Goal: Task Accomplishment & Management: Manage account settings

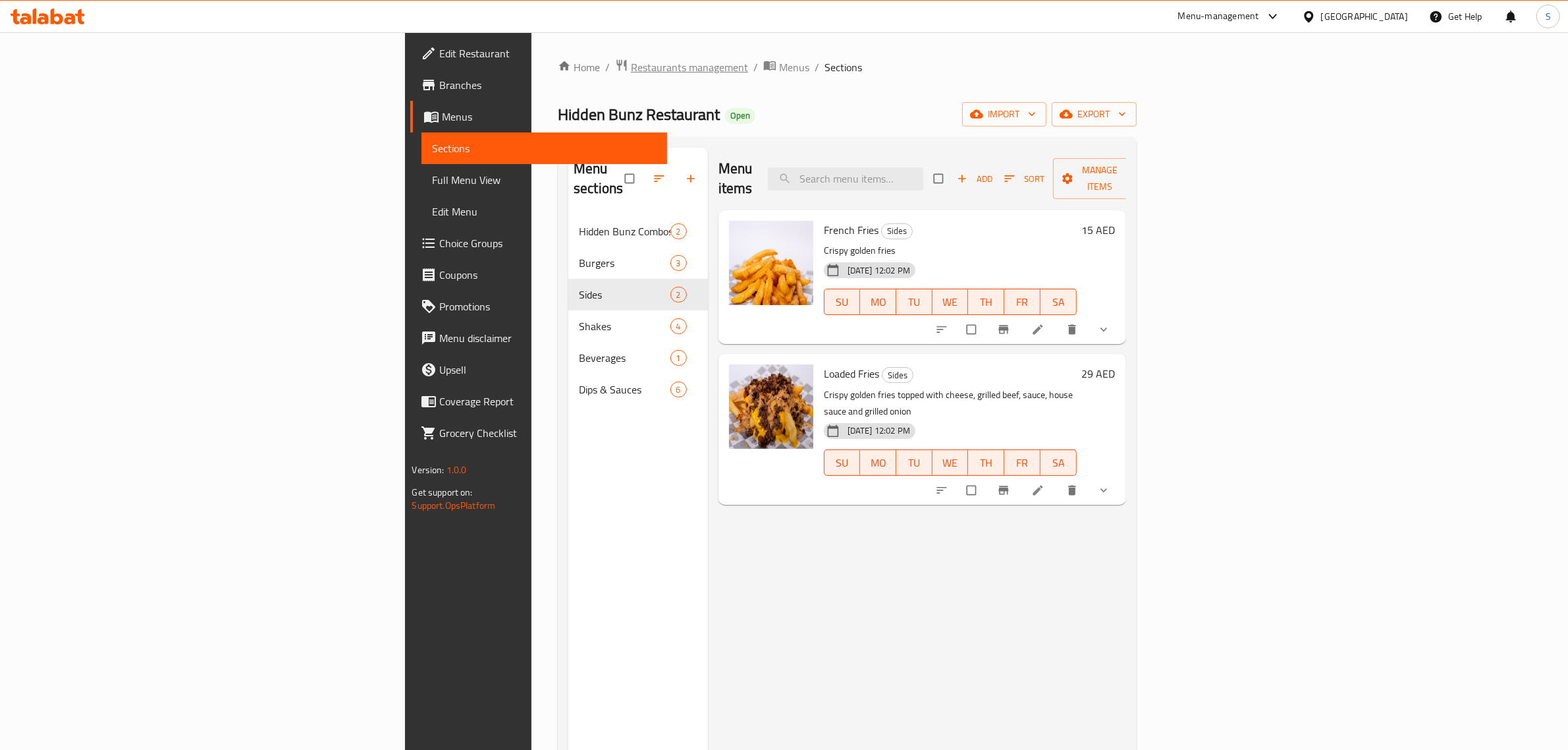
click at [630, 69] on span "Restaurants management" at bounding box center [689, 67] width 117 height 16
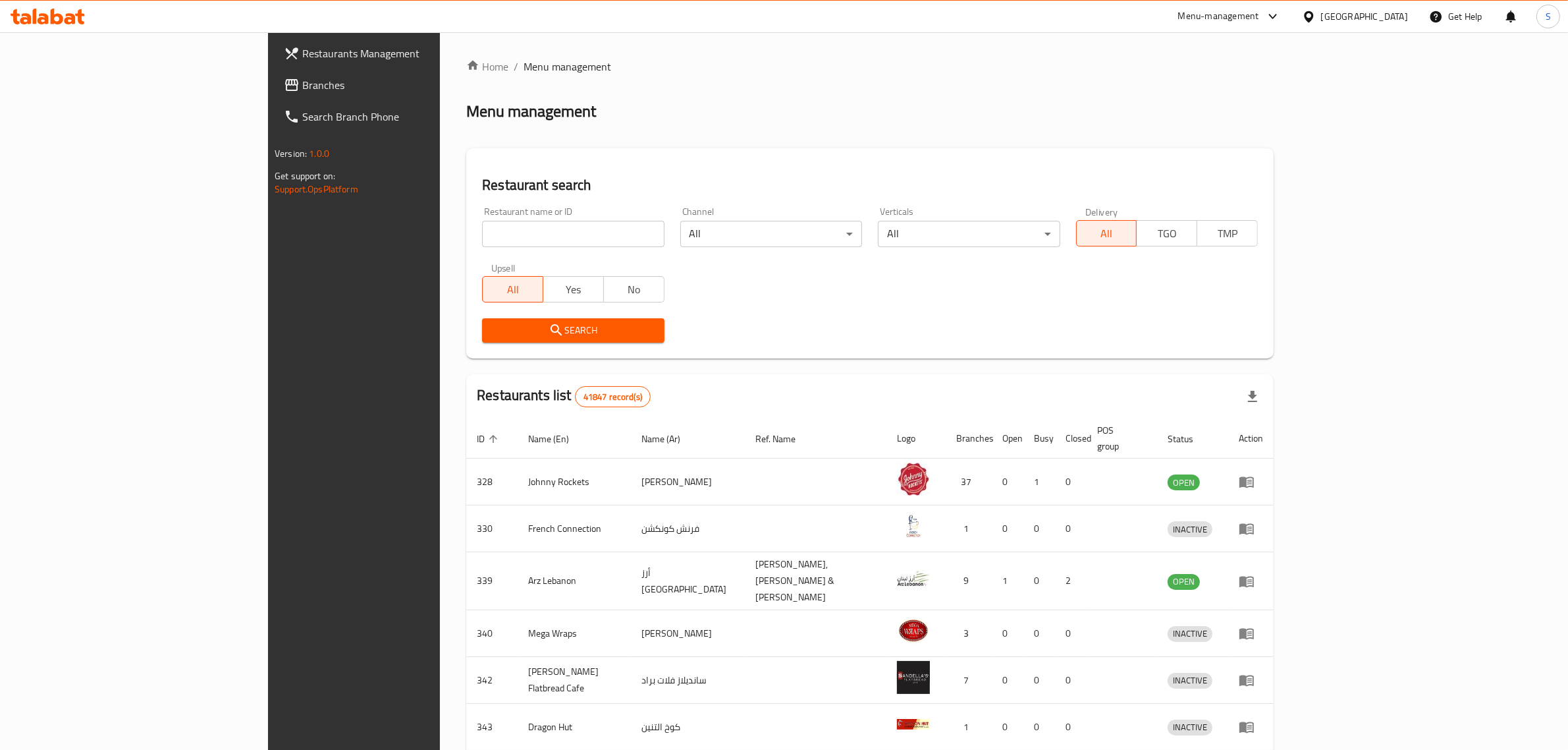
click at [482, 235] on input "search" at bounding box center [573, 234] width 182 height 27
type input "magnolia"
click button "Search" at bounding box center [573, 331] width 182 height 24
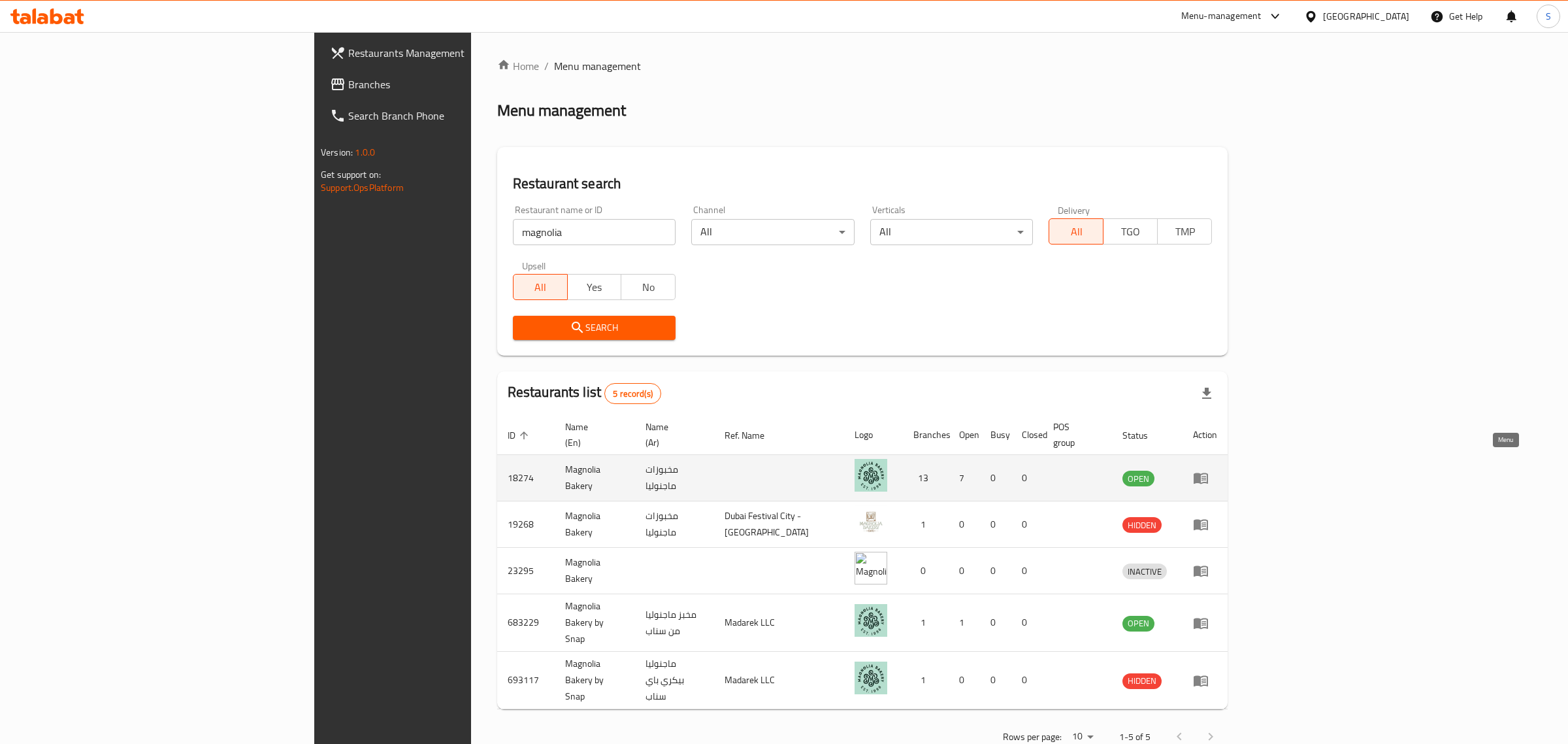
click at [1209, 473] on icon "enhanced table" at bounding box center [1201, 479] width 14 height 11
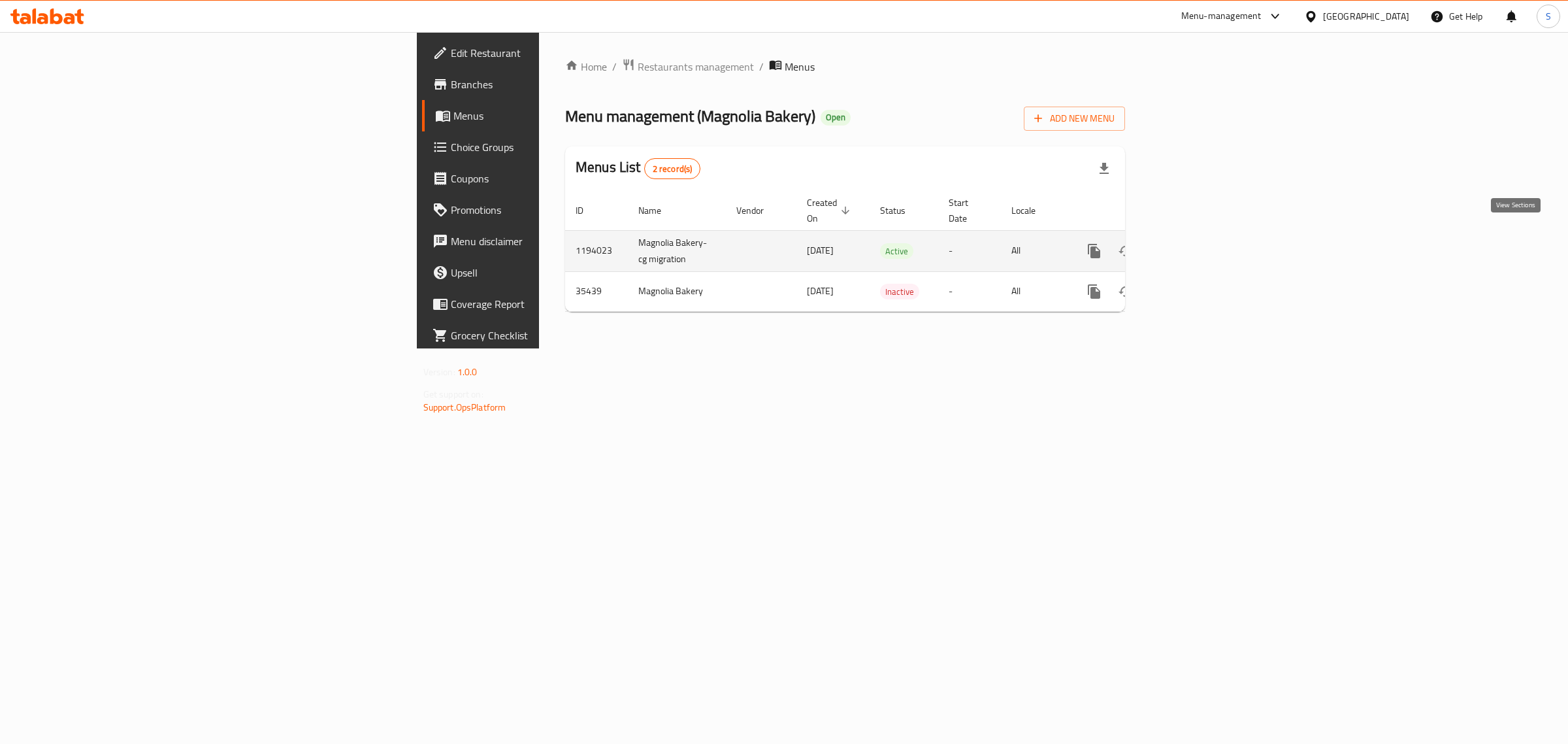
click at [1197, 243] on icon "enhanced table" at bounding box center [1188, 251] width 16 height 16
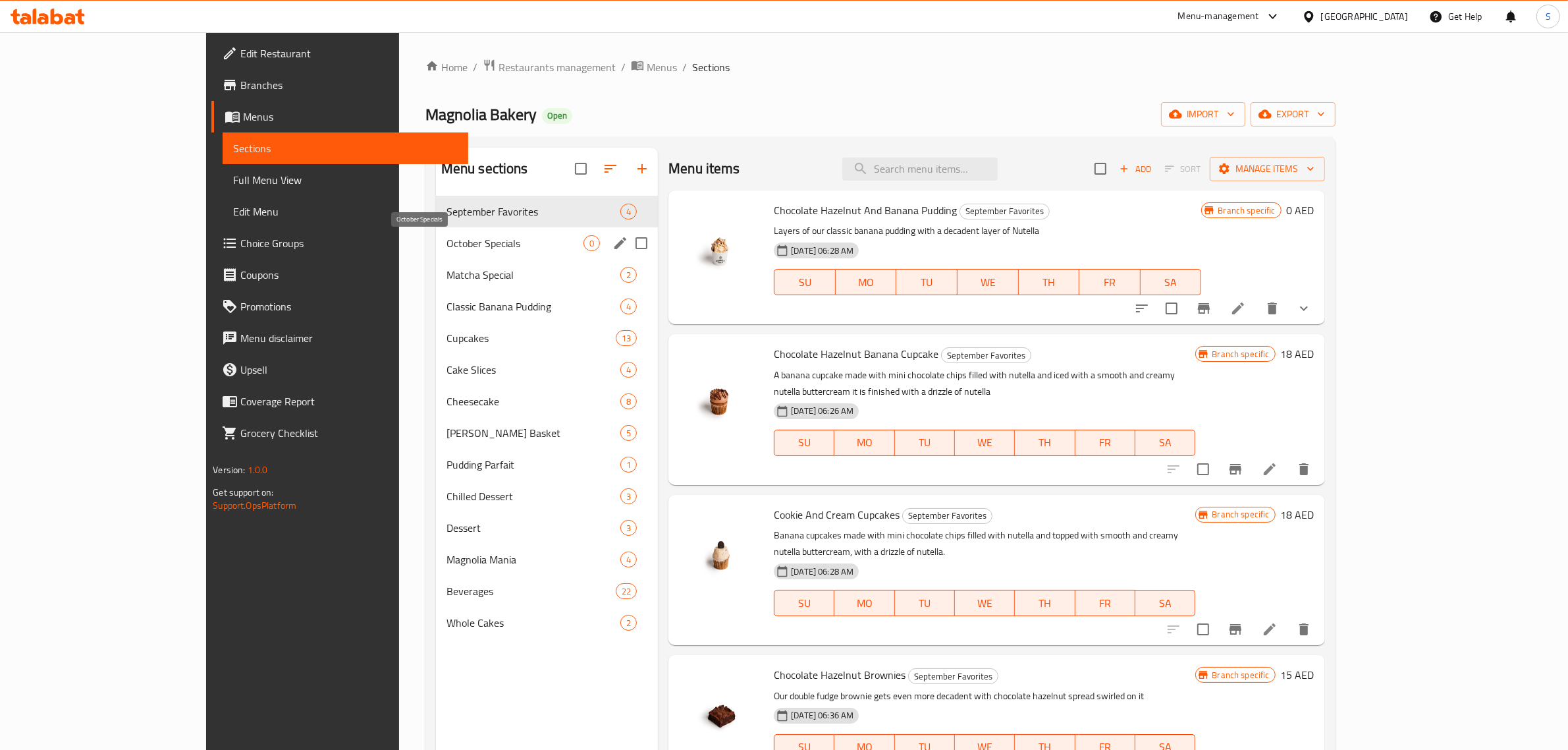
click at [446, 236] on span "October Specials" at bounding box center [515, 243] width 137 height 16
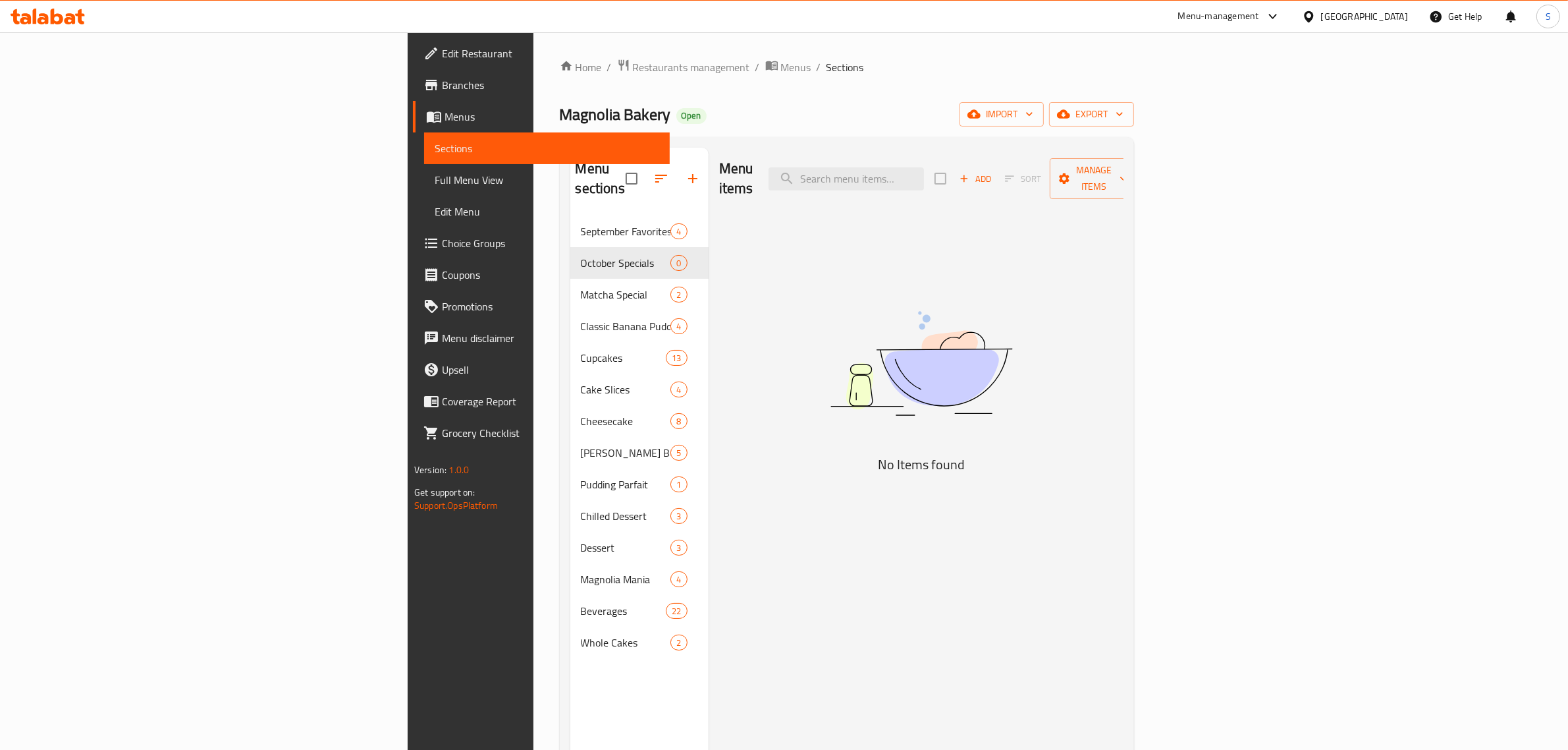
click at [970, 173] on icon "button" at bounding box center [963, 178] width 12 height 12
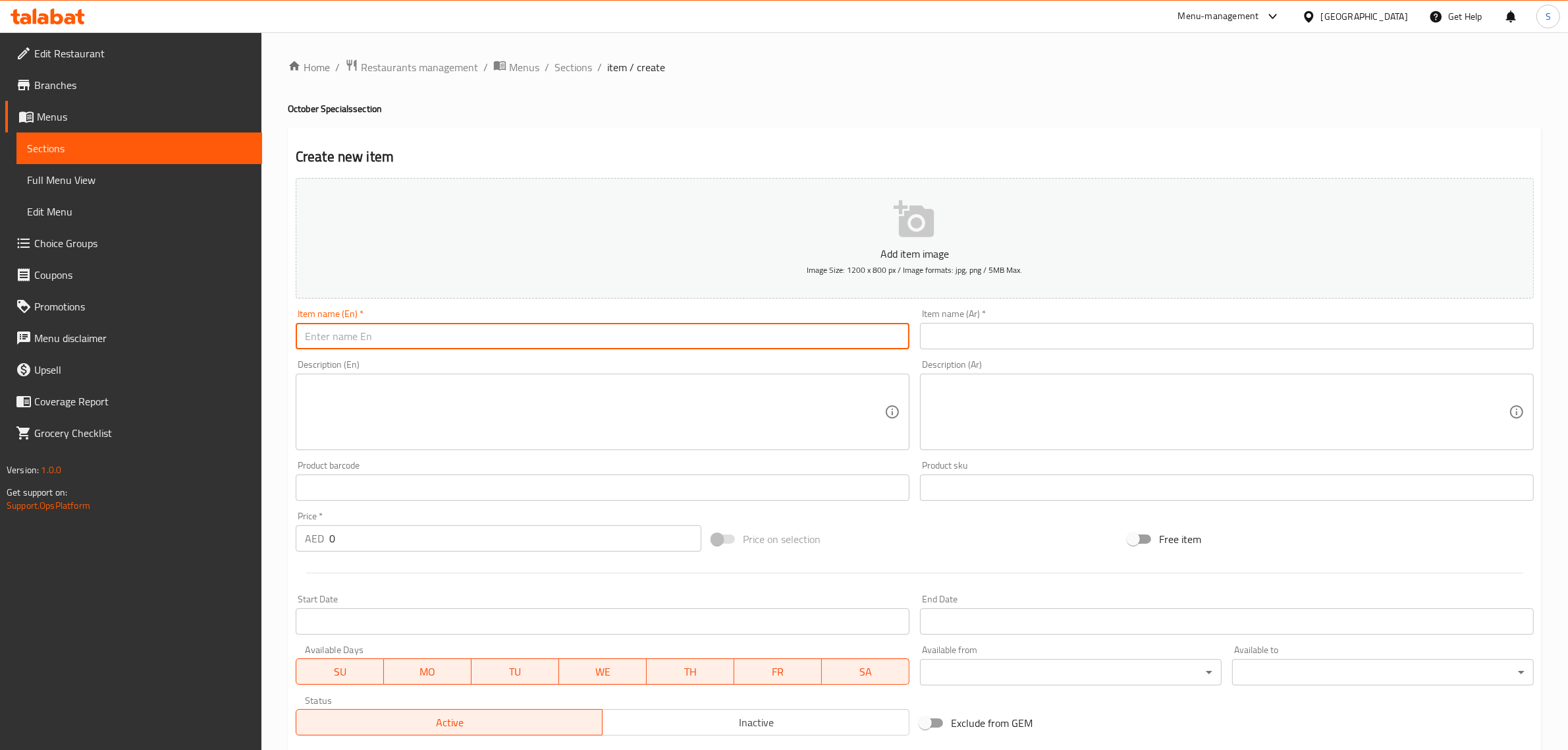
click at [439, 325] on input "text" at bounding box center [602, 336] width 613 height 27
paste input "Apple Crisp"
type input "Apple Crisp"
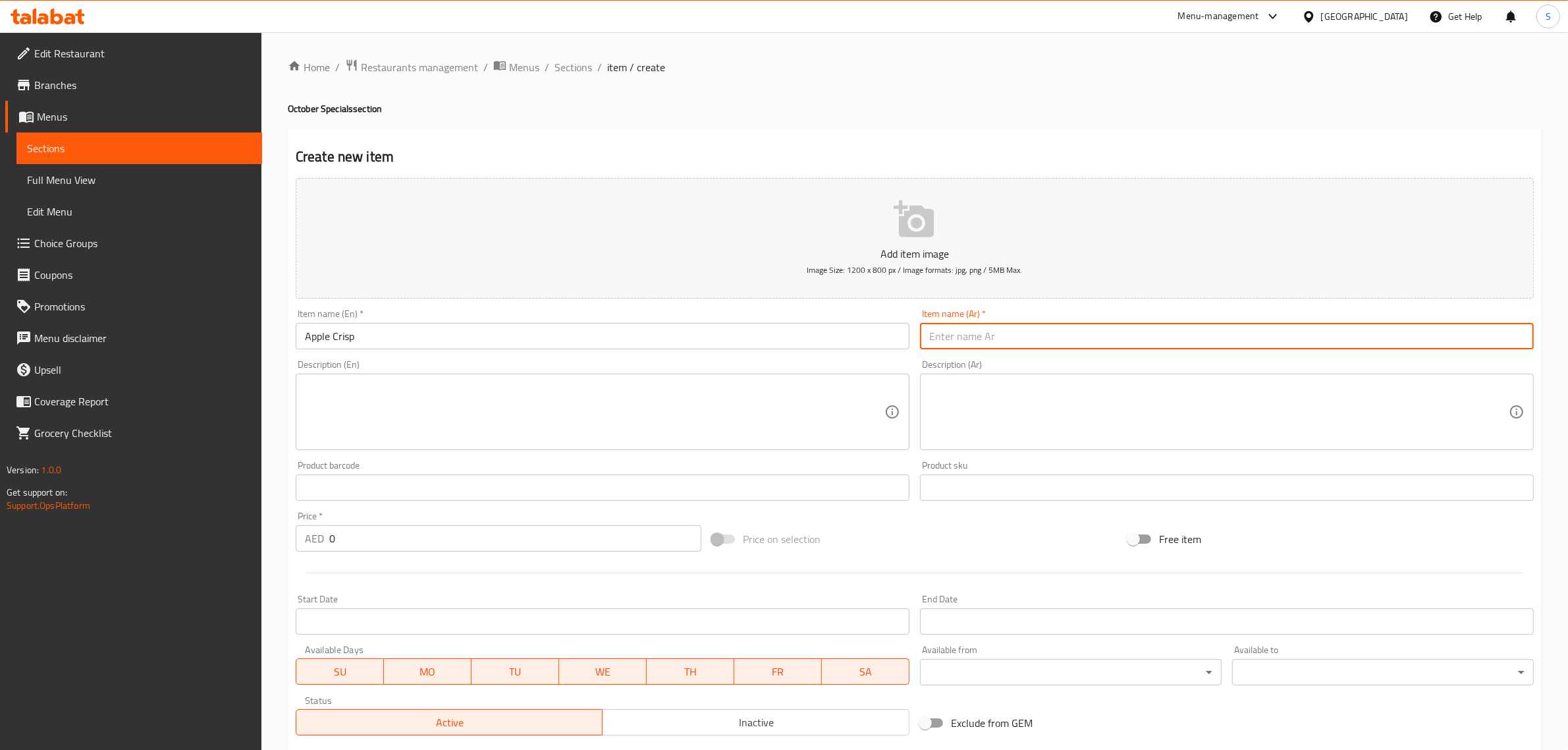
click at [963, 332] on input "text" at bounding box center [1226, 336] width 613 height 27
paste input "تفاح مقرمش"
type input "تفاح مقرمش"
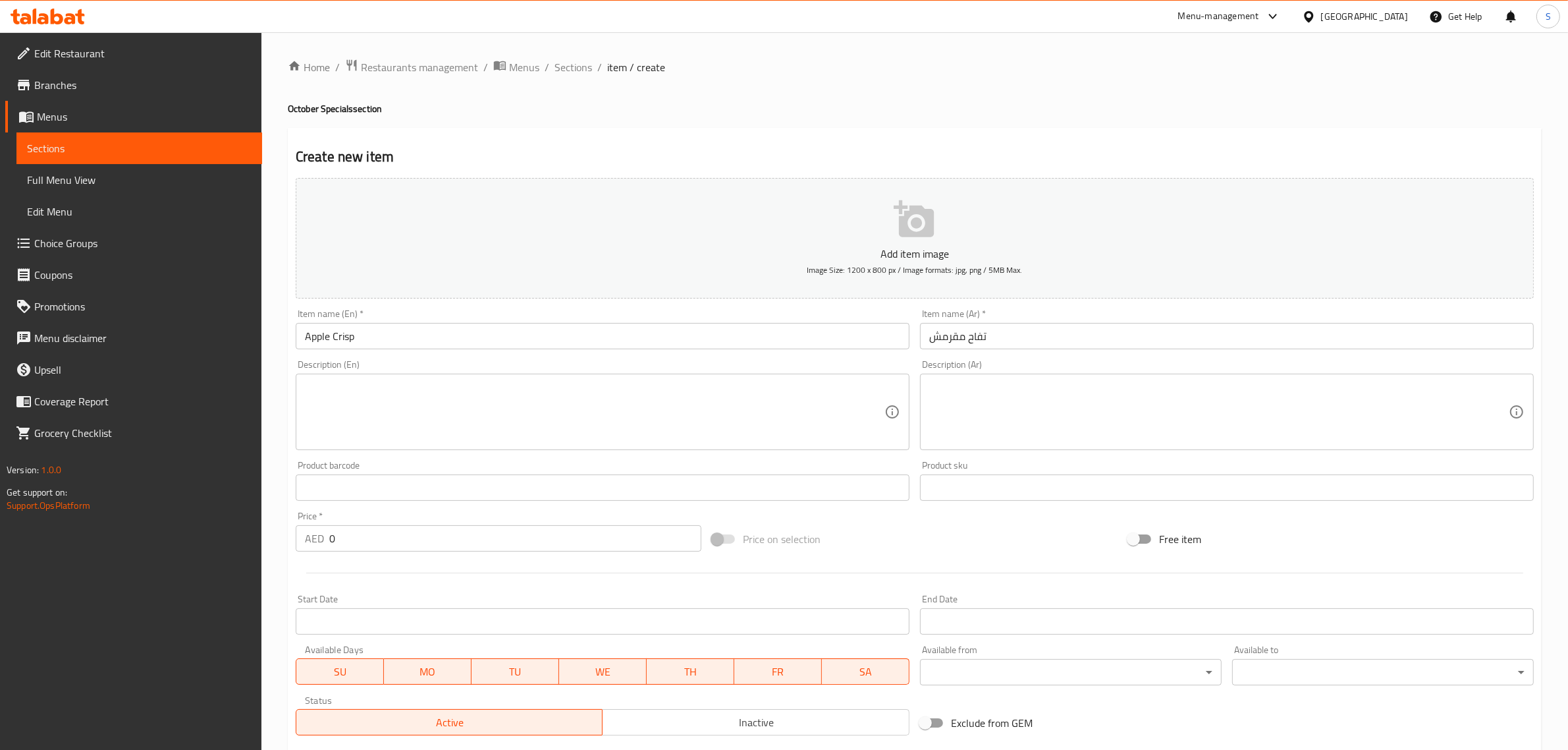
click at [540, 392] on textarea at bounding box center [594, 412] width 579 height 62
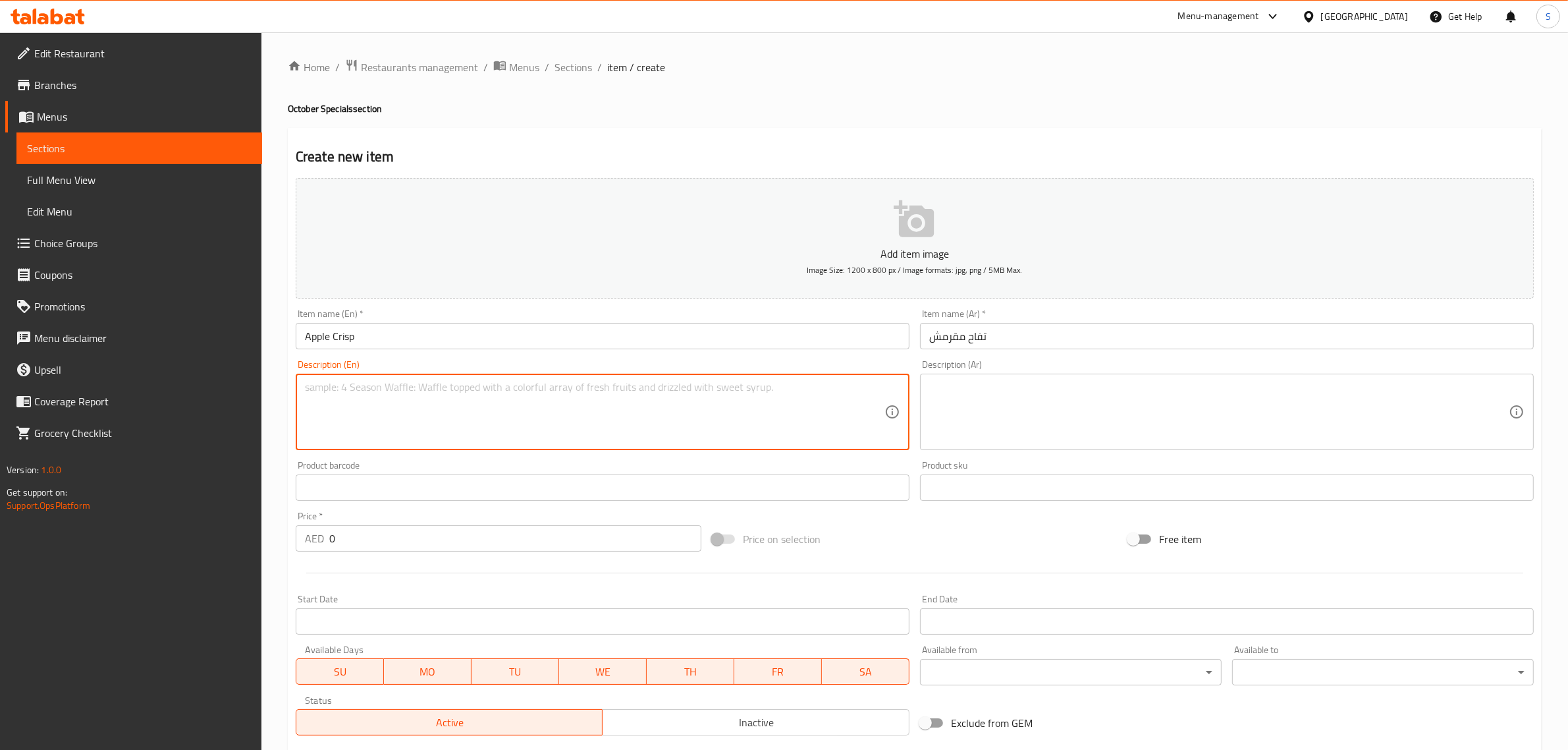
paste textarea "Our first pudding made without bananas! We blend liscious apple pie filling wit…"
type textarea "Our first pudding made without bananas! We blend liscious apple pie filling wit…"
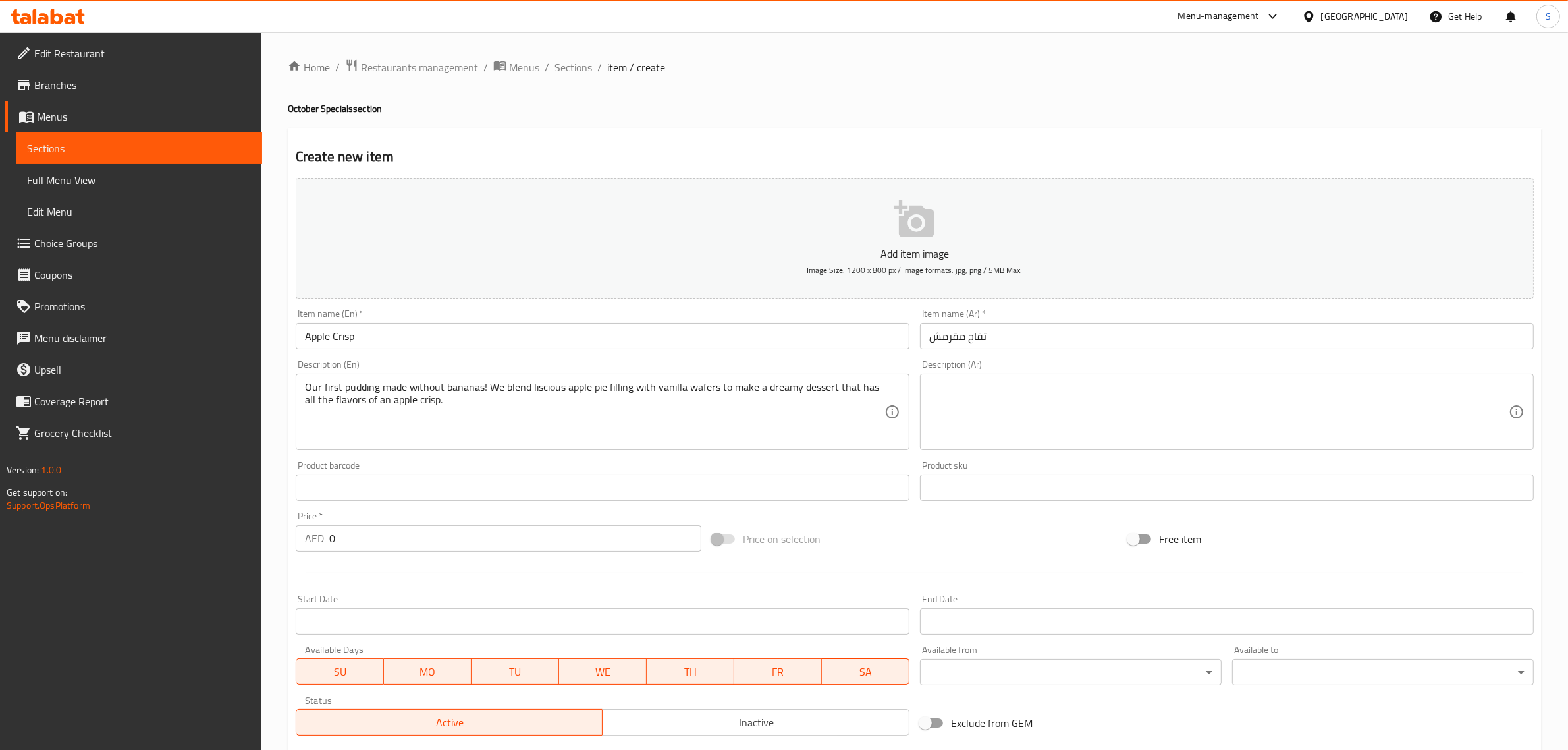
click at [1075, 417] on textarea at bounding box center [1219, 412] width 579 height 62
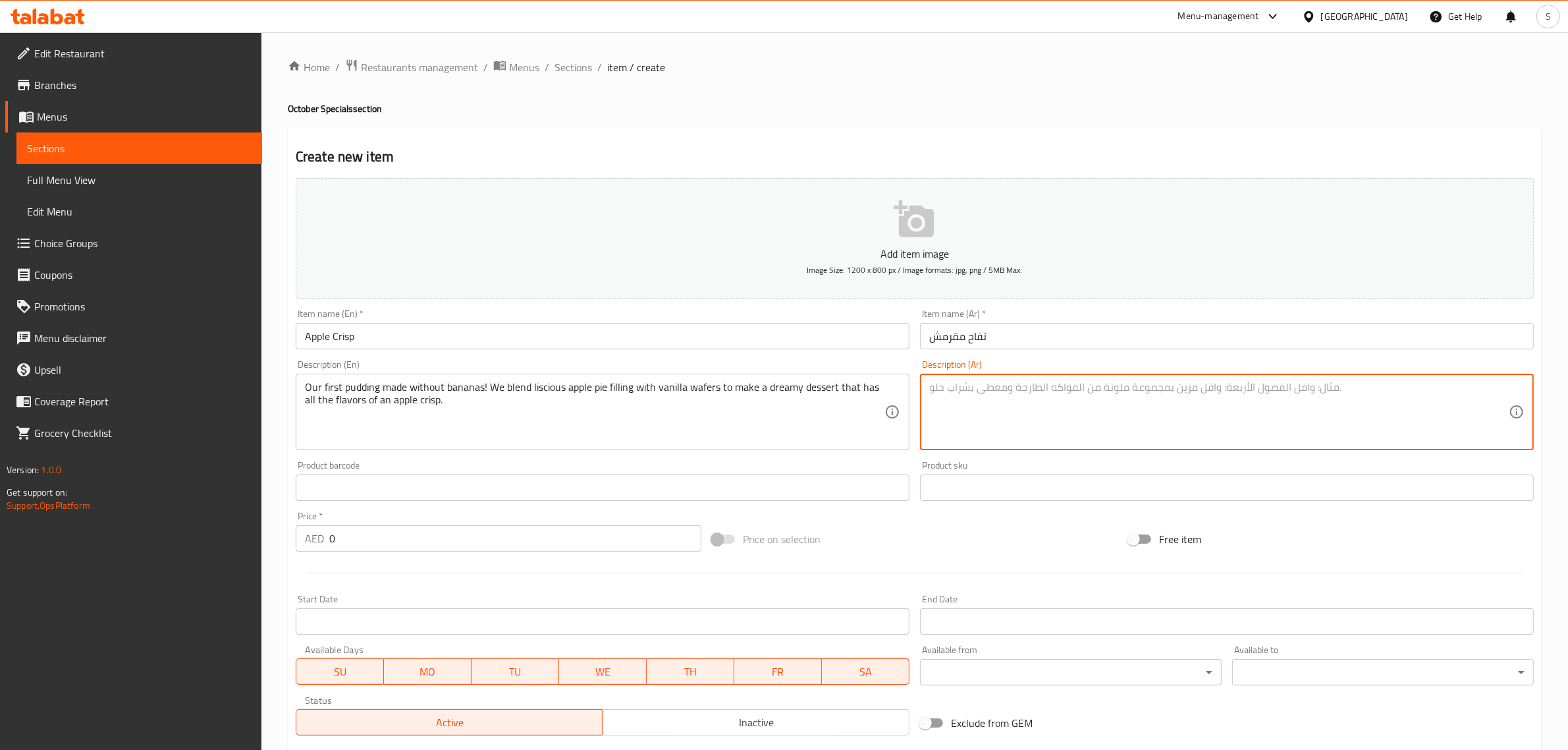
paste textarea "بودينج الأول صنع بدون موز! نخلط حشوة فطيرة التفاح اللذيذة مع الوافرات بنكهة الف…"
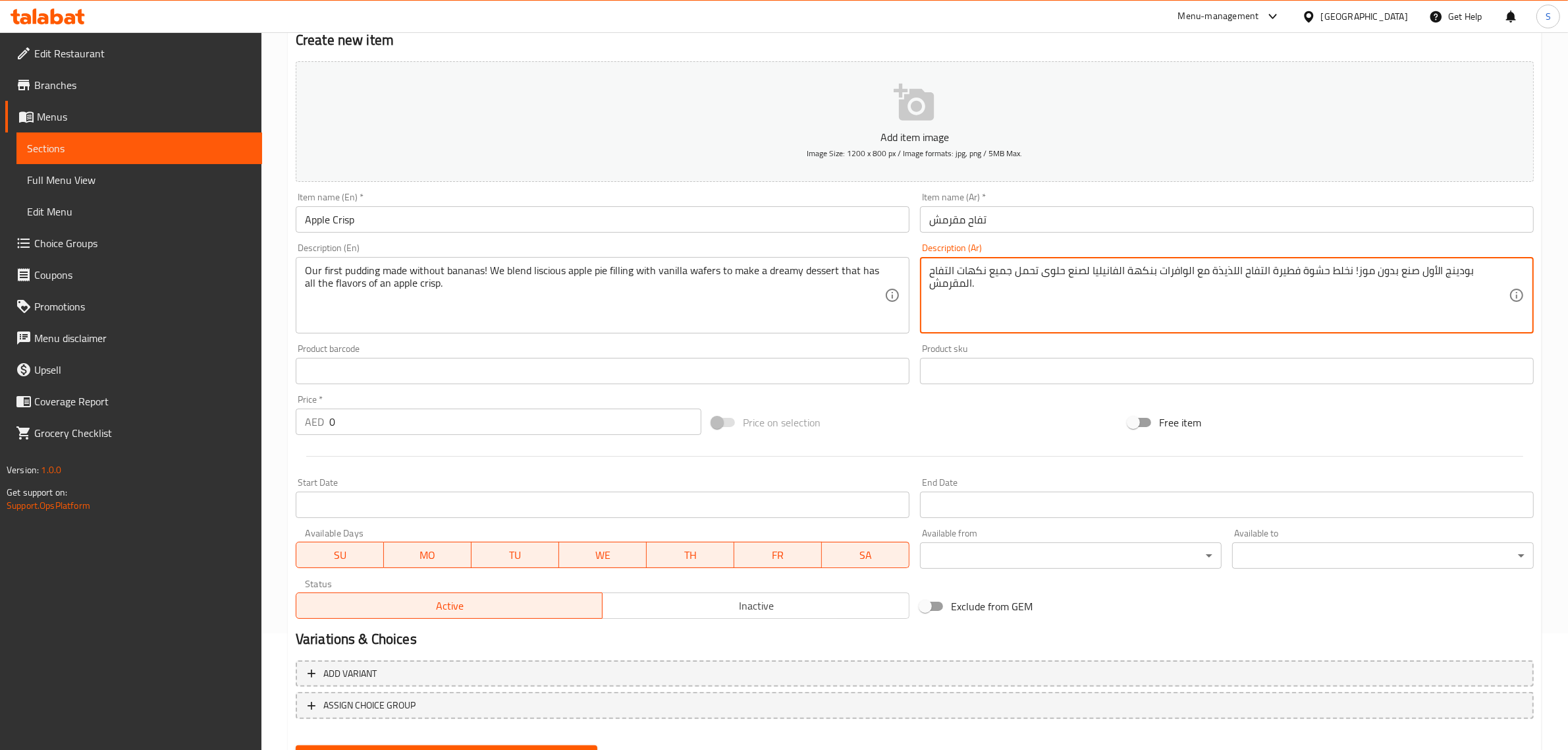
scroll to position [165, 0]
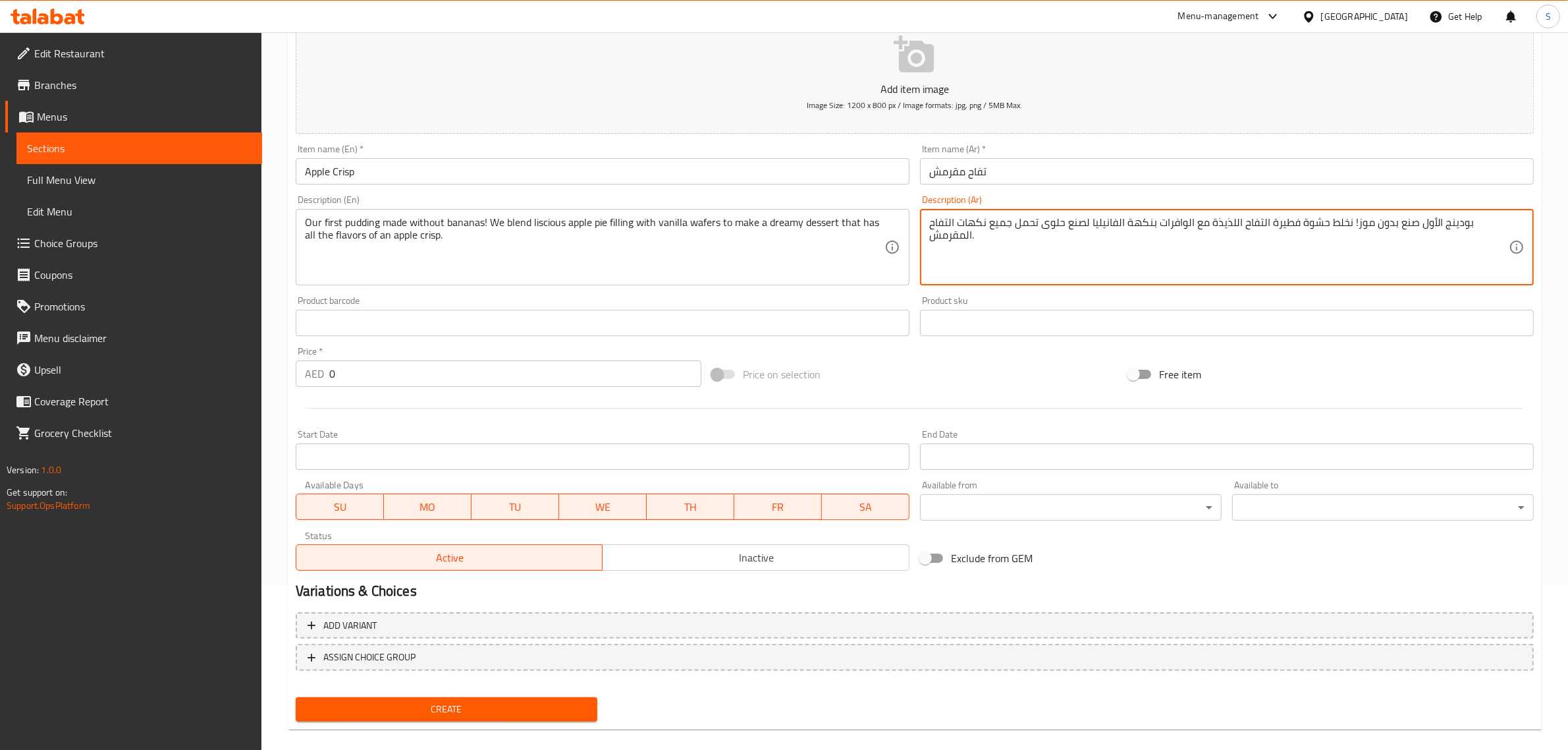
type textarea "بودينج الأول صنع بدون موز! نخلط حشوة فطيرة التفاح اللذيذة مع الوافرات بنكهة الف…"
click at [378, 371] on input "0" at bounding box center [515, 374] width 372 height 27
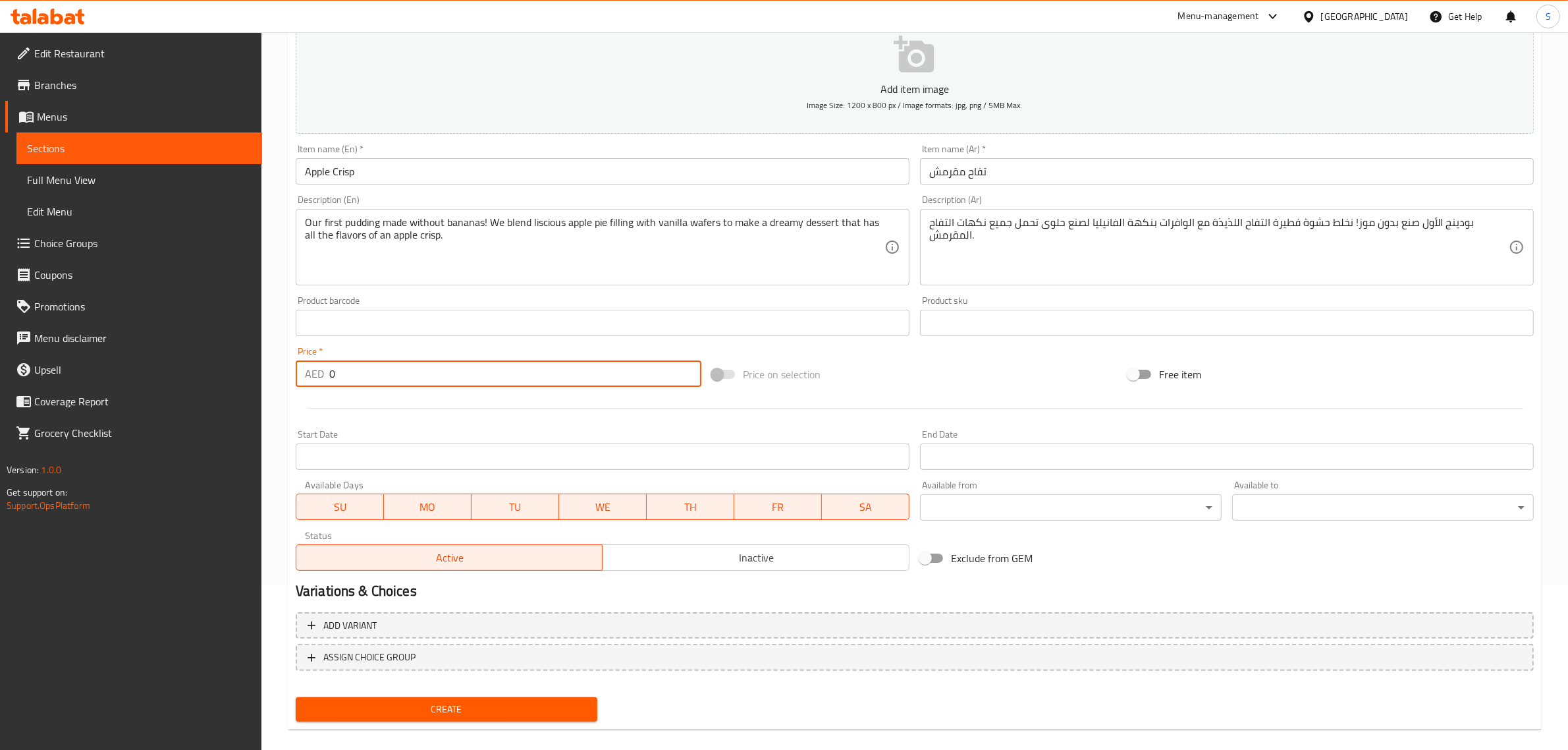
scroll to position [178, 0]
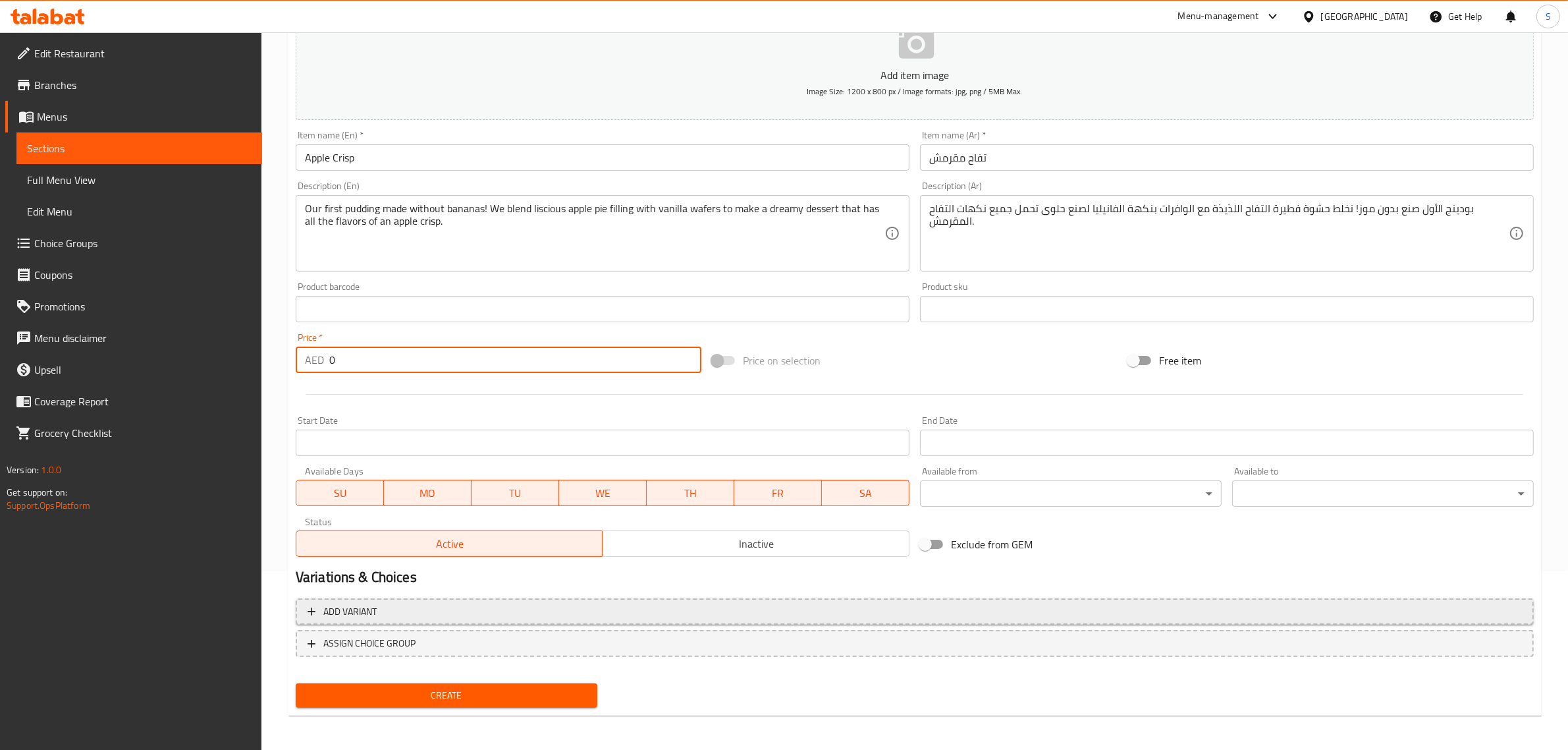
click at [374, 611] on span "Add variant" at bounding box center [350, 611] width 53 height 16
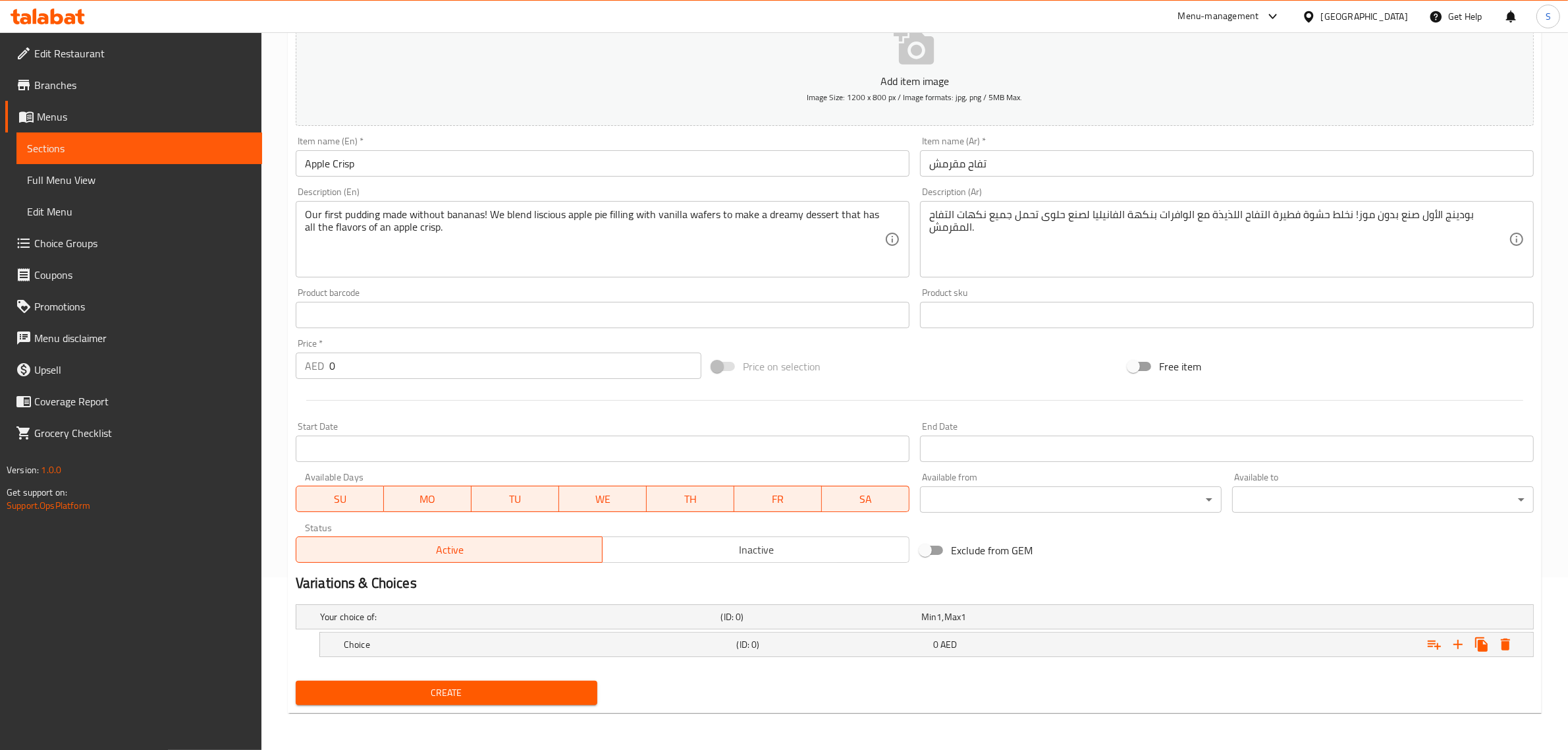
scroll to position [172, 0]
click at [520, 643] on h5 "Choice" at bounding box center [537, 645] width 388 height 13
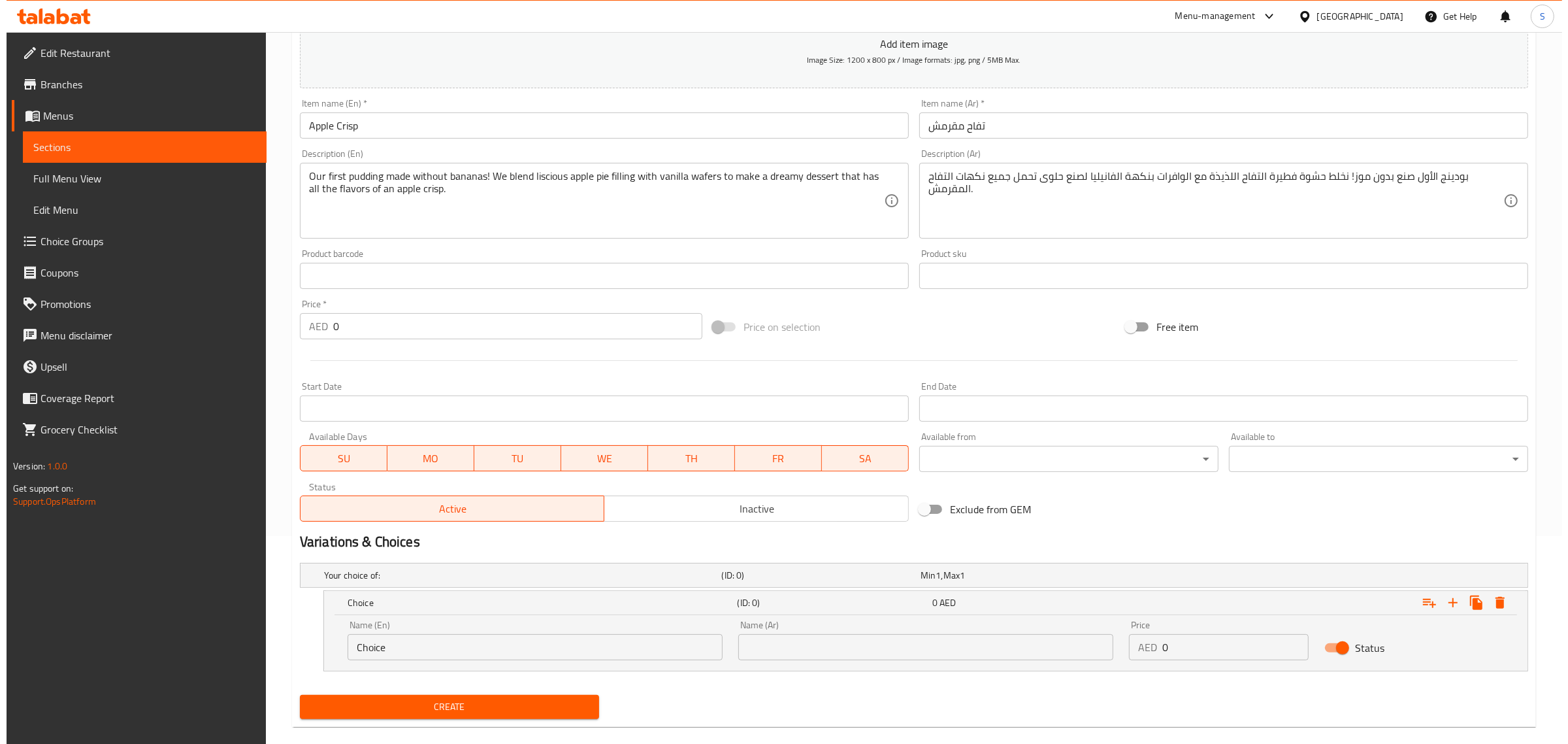
scroll to position [227, 0]
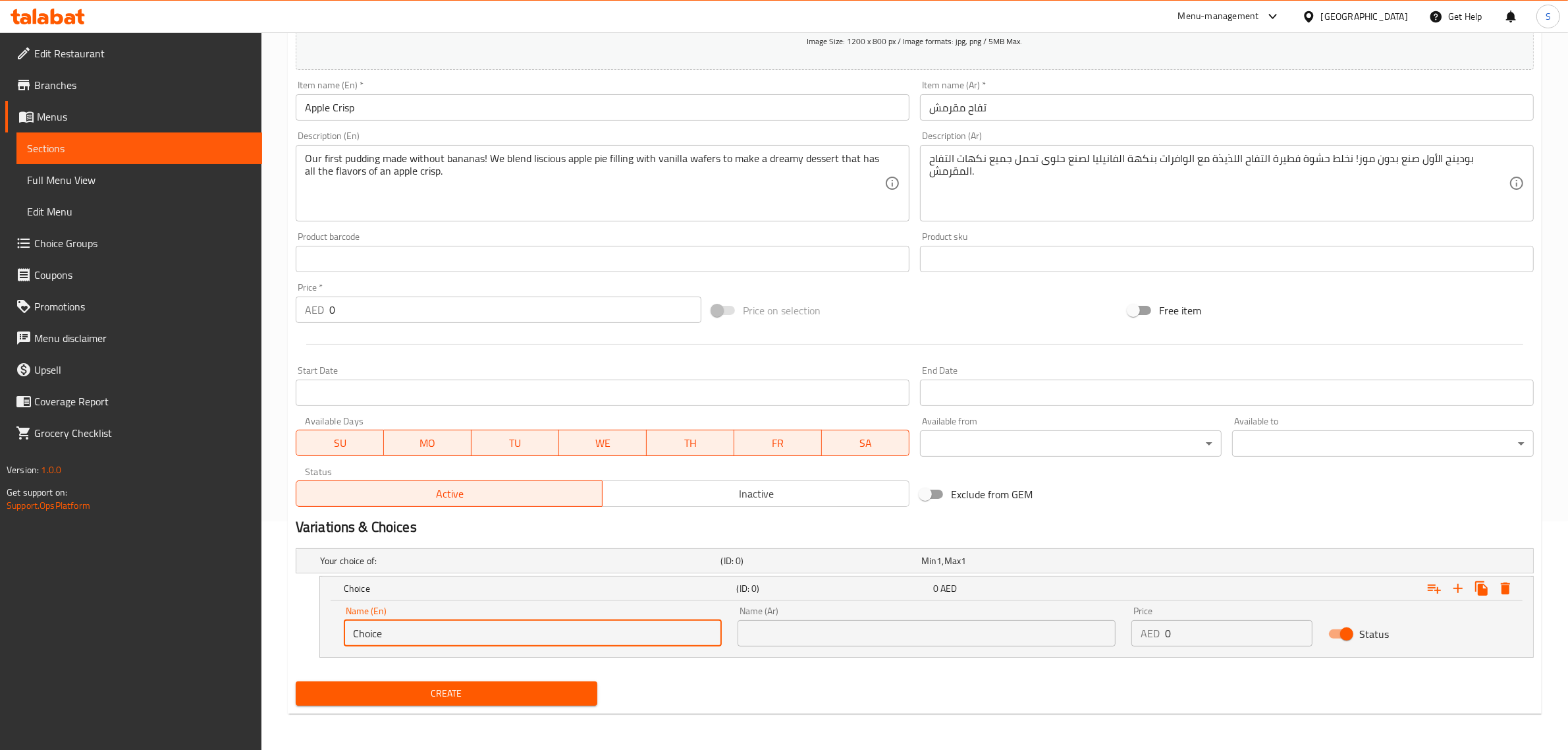
drag, startPoint x: 583, startPoint y: 634, endPoint x: 331, endPoint y: 633, distance: 252.0
click at [331, 633] on div "Name (En) Choice Name (En) Name (Ar) Name (Ar) Price AED 0 Price Status" at bounding box center [926, 628] width 1213 height 56
type input "Mediu"
click at [1506, 585] on icon "Expand" at bounding box center [1505, 588] width 9 height 12
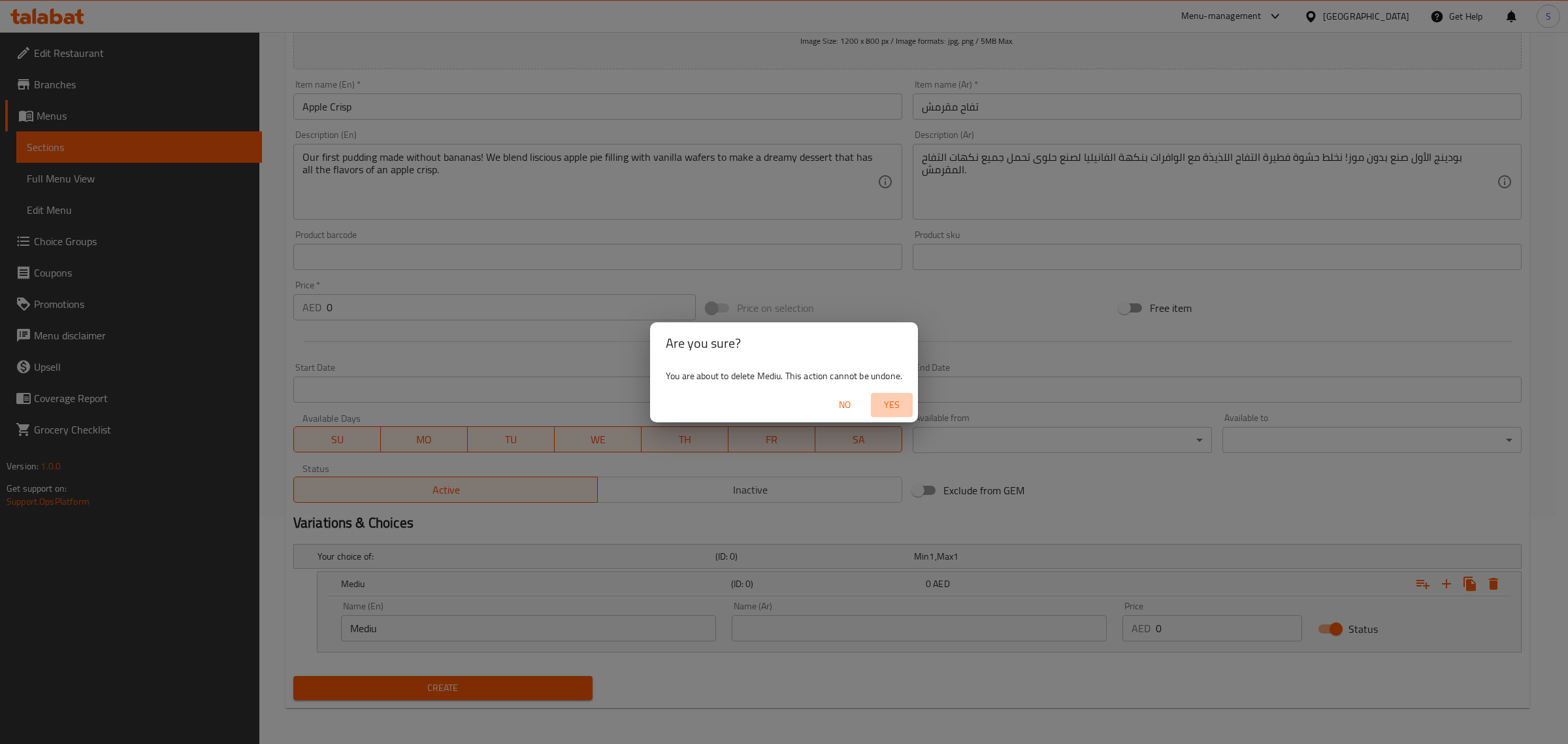
click at [884, 407] on span "Yes" at bounding box center [892, 405] width 31 height 16
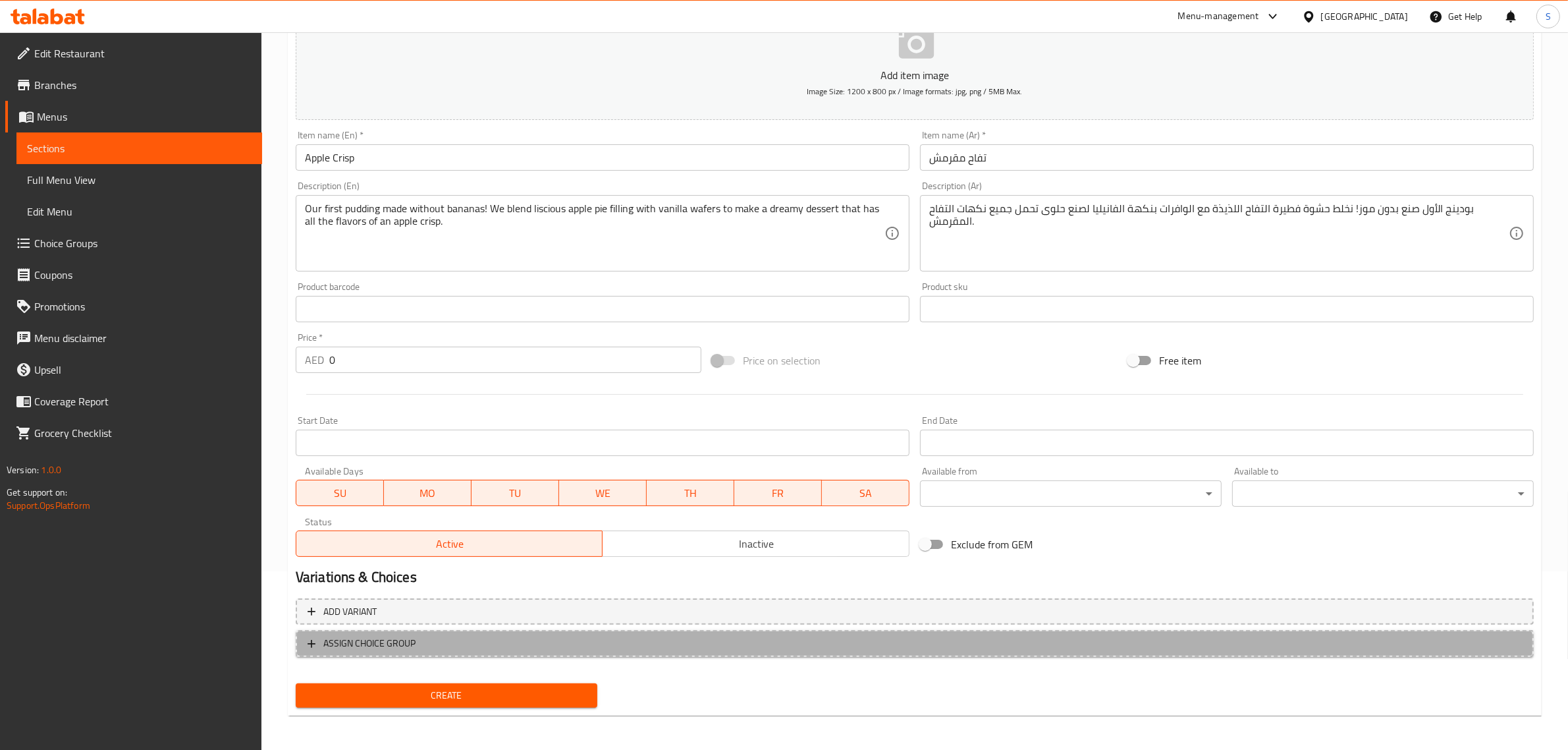
click at [367, 635] on span "ASSIGN CHOICE GROUP" at bounding box center [370, 643] width 92 height 16
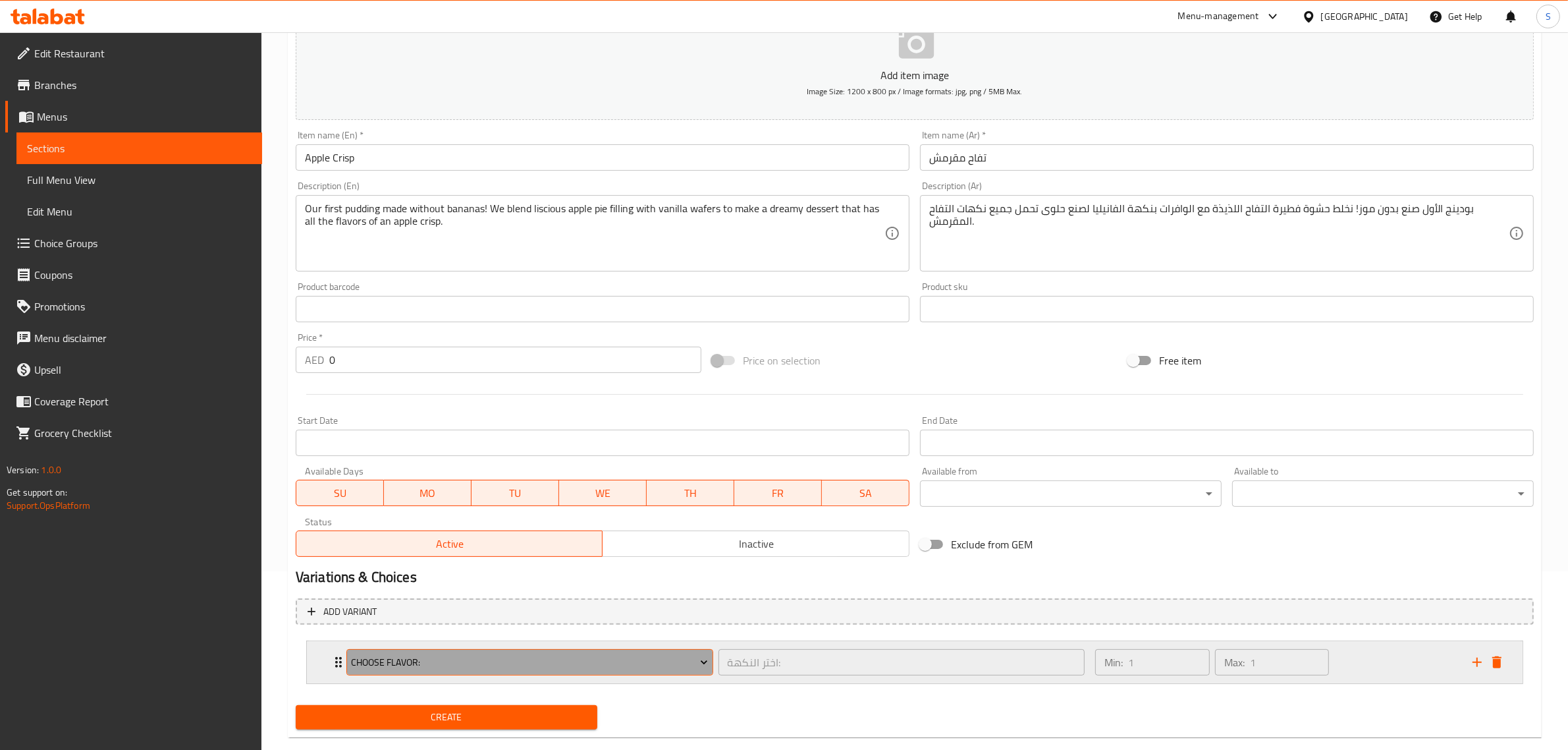
click at [543, 670] on button "Choose Flavor:" at bounding box center [529, 662] width 367 height 27
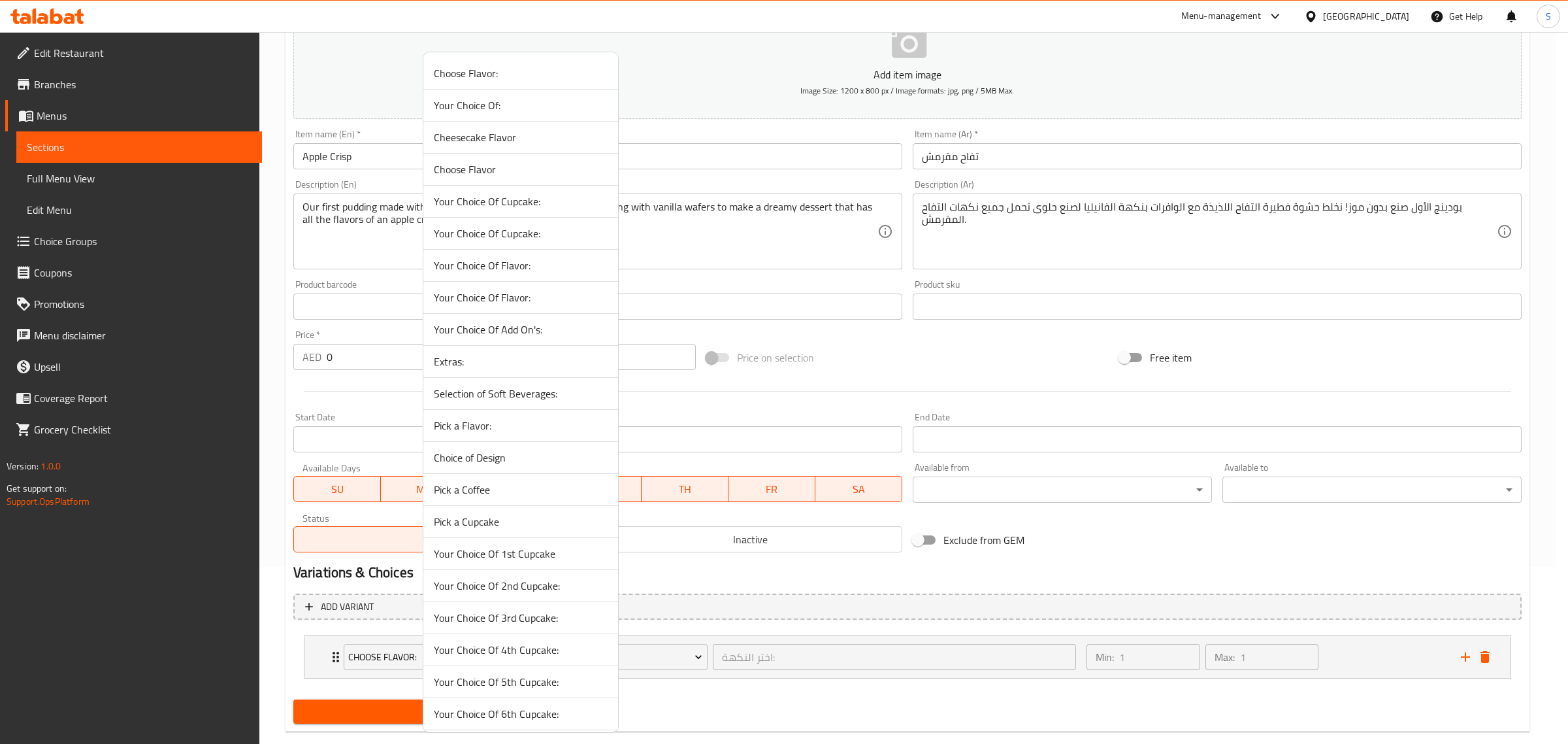
click at [478, 105] on span "Your Choice Of:" at bounding box center [521, 105] width 174 height 16
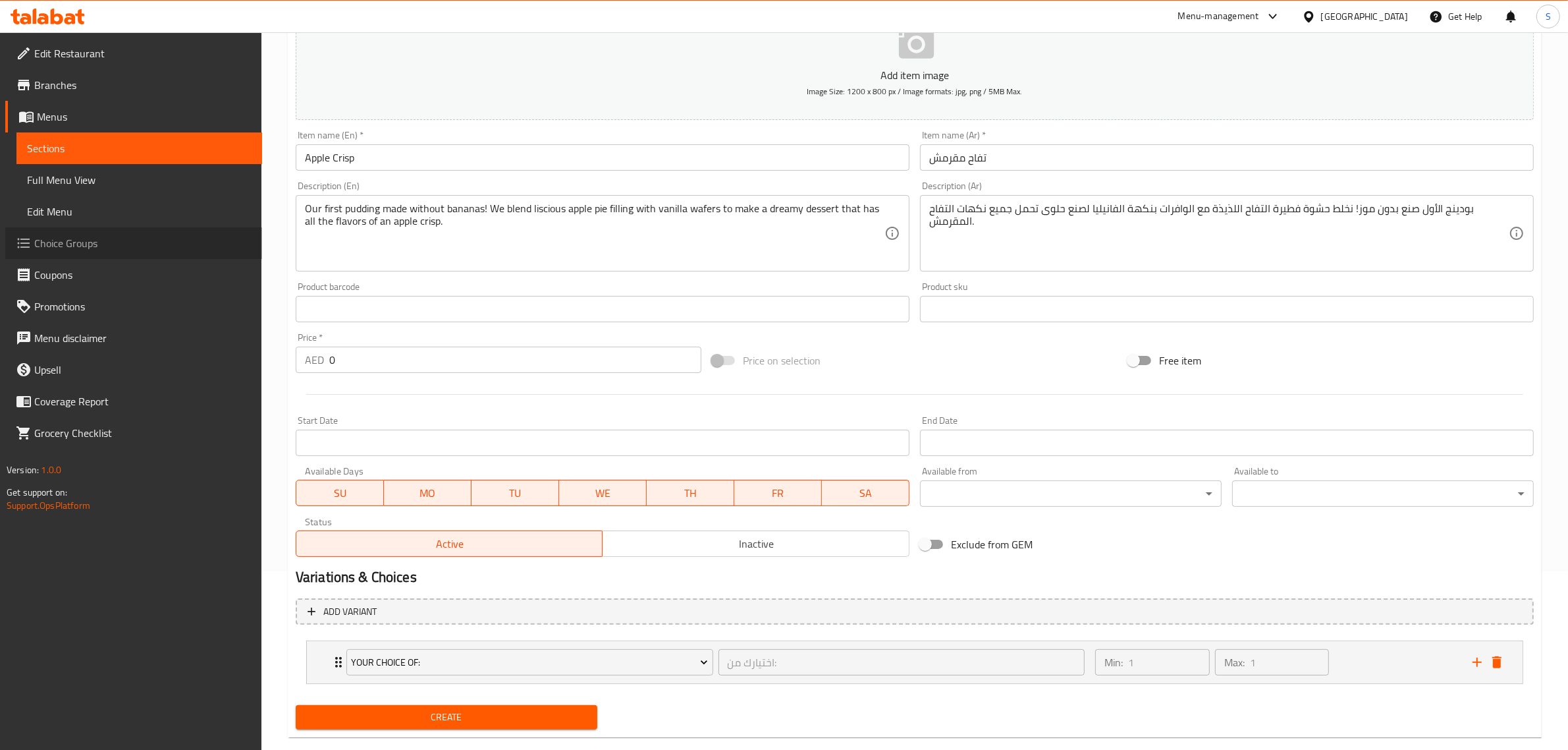
click at [99, 239] on span "Choice Groups" at bounding box center [143, 243] width 217 height 16
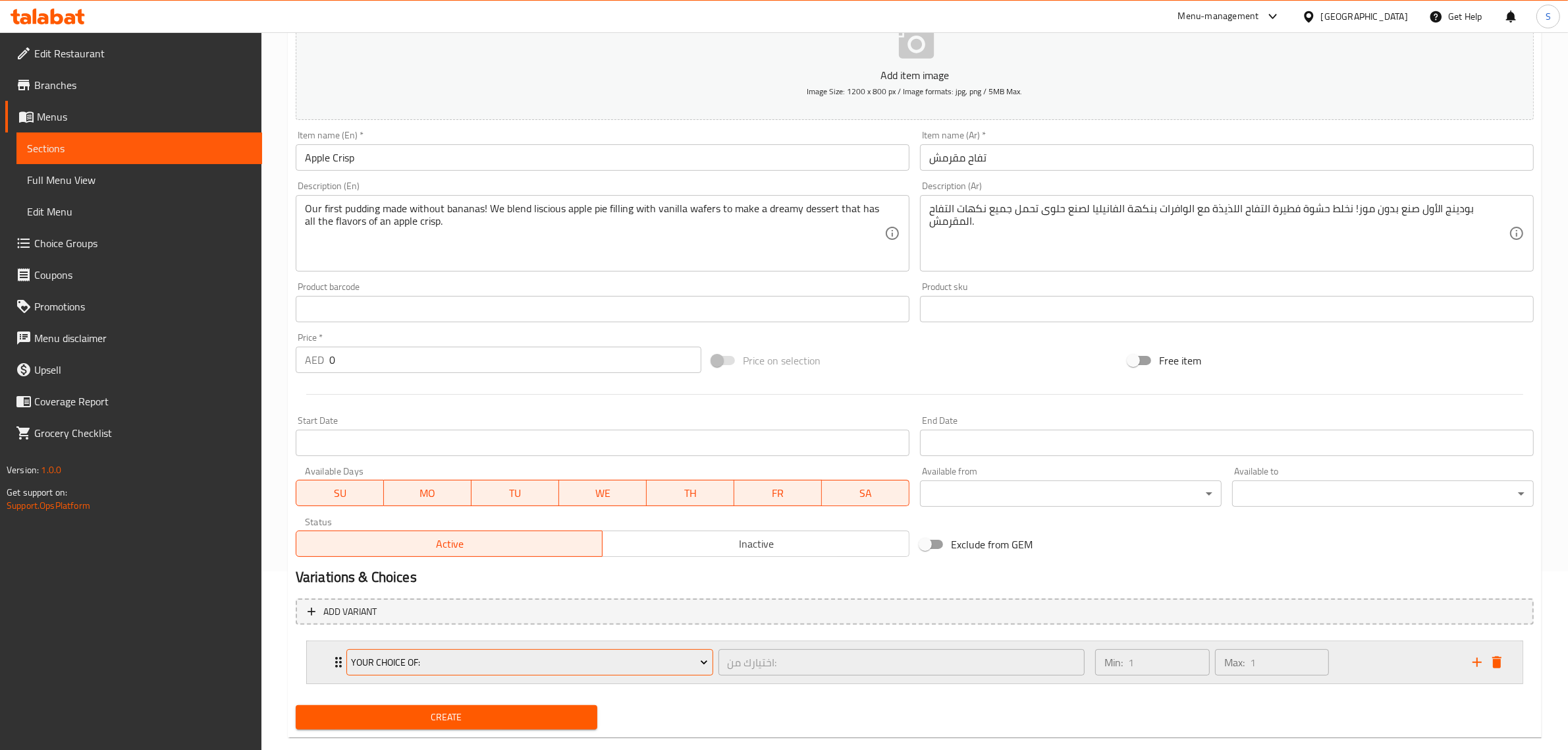
click at [386, 654] on span "Your Choice Of:" at bounding box center [529, 662] width 357 height 16
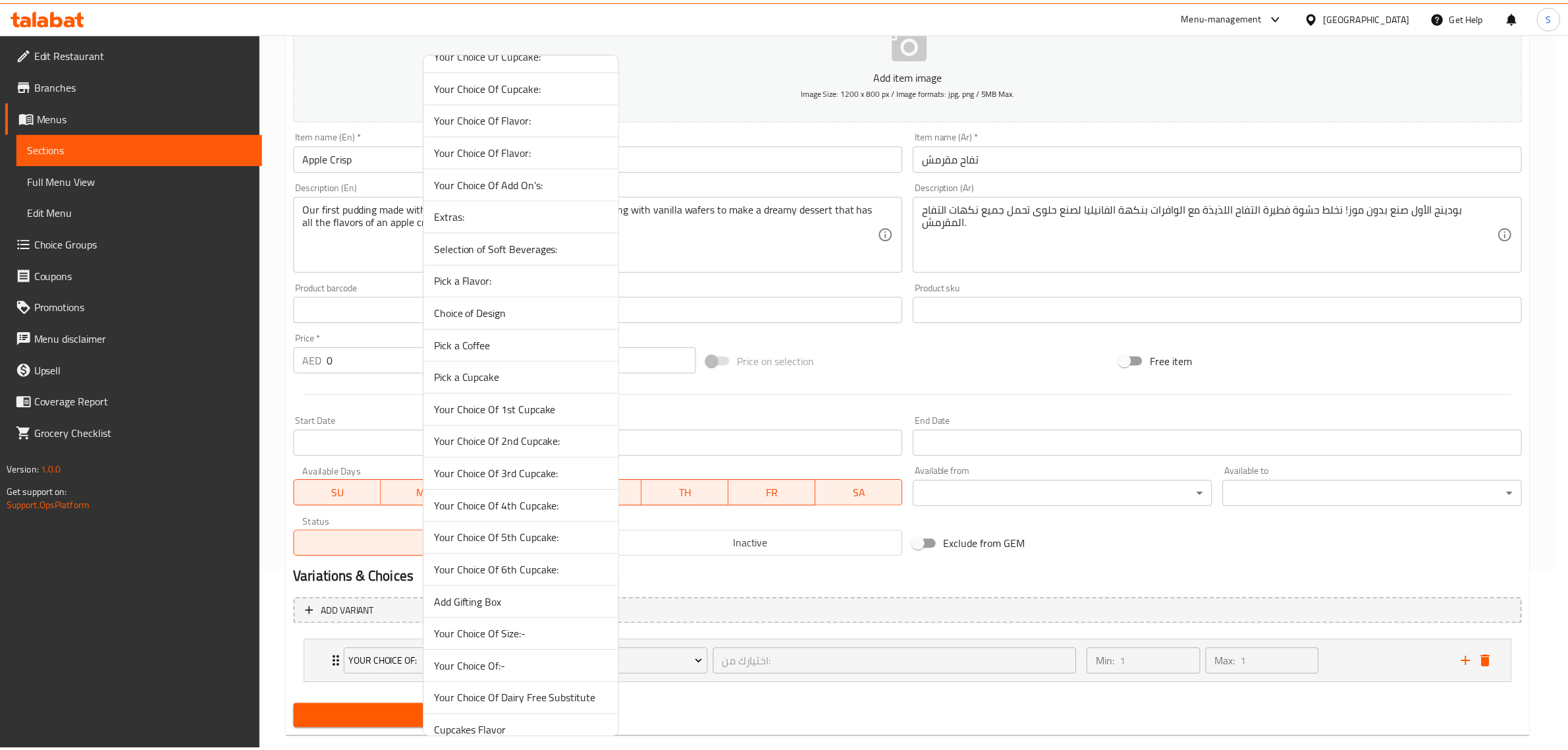
scroll to position [361, 0]
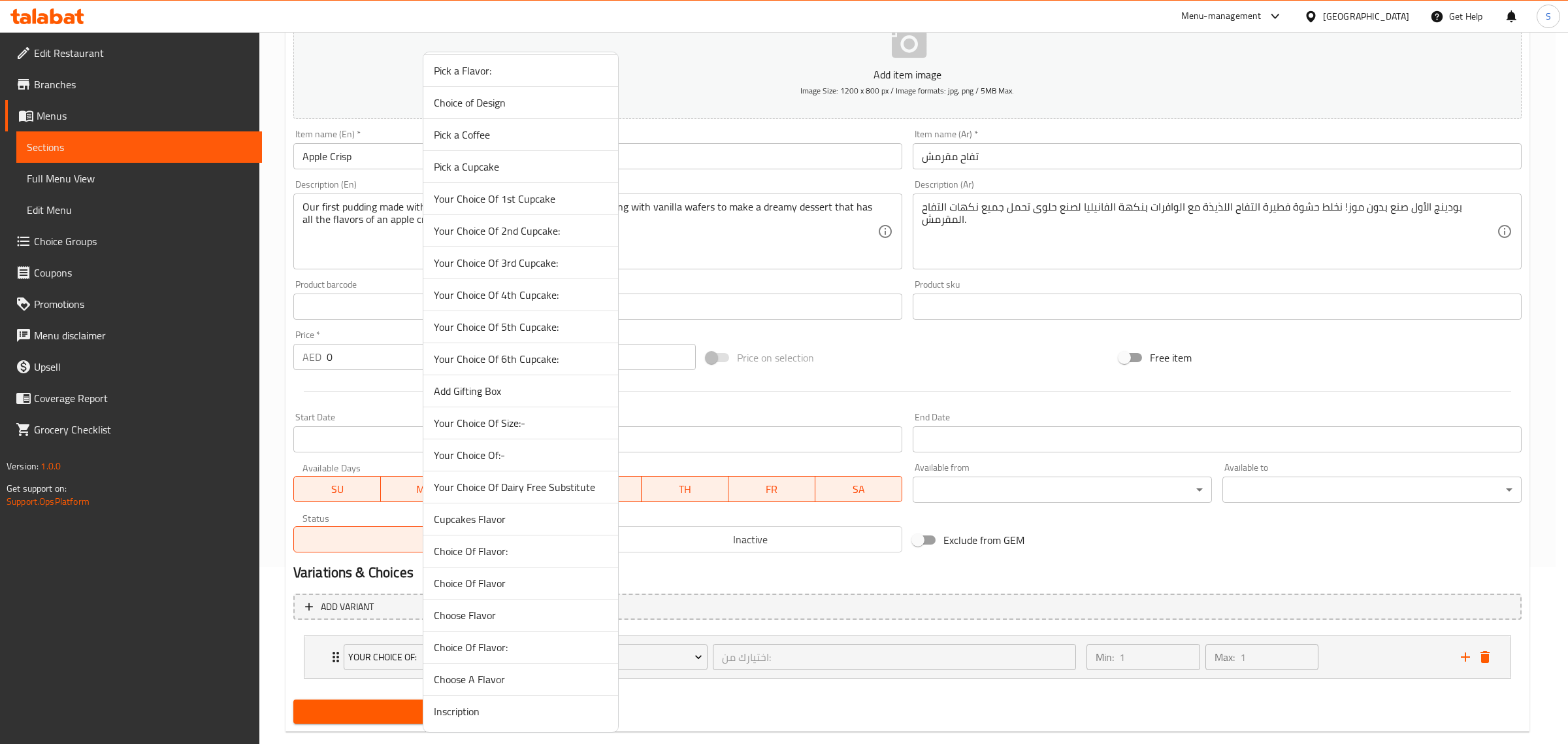
click at [503, 422] on span "Your Choice Of Size:-" at bounding box center [521, 423] width 174 height 16
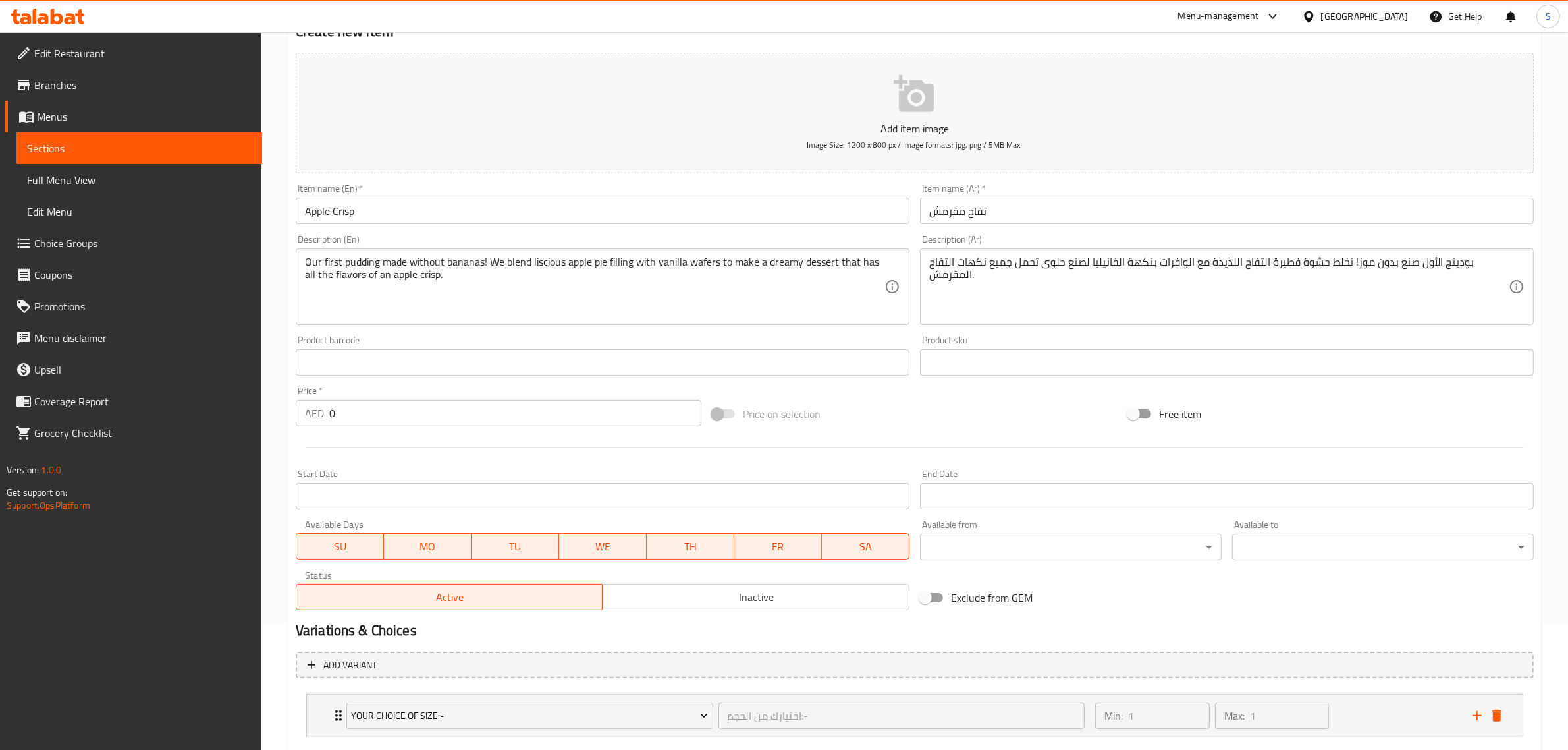
scroll to position [96, 0]
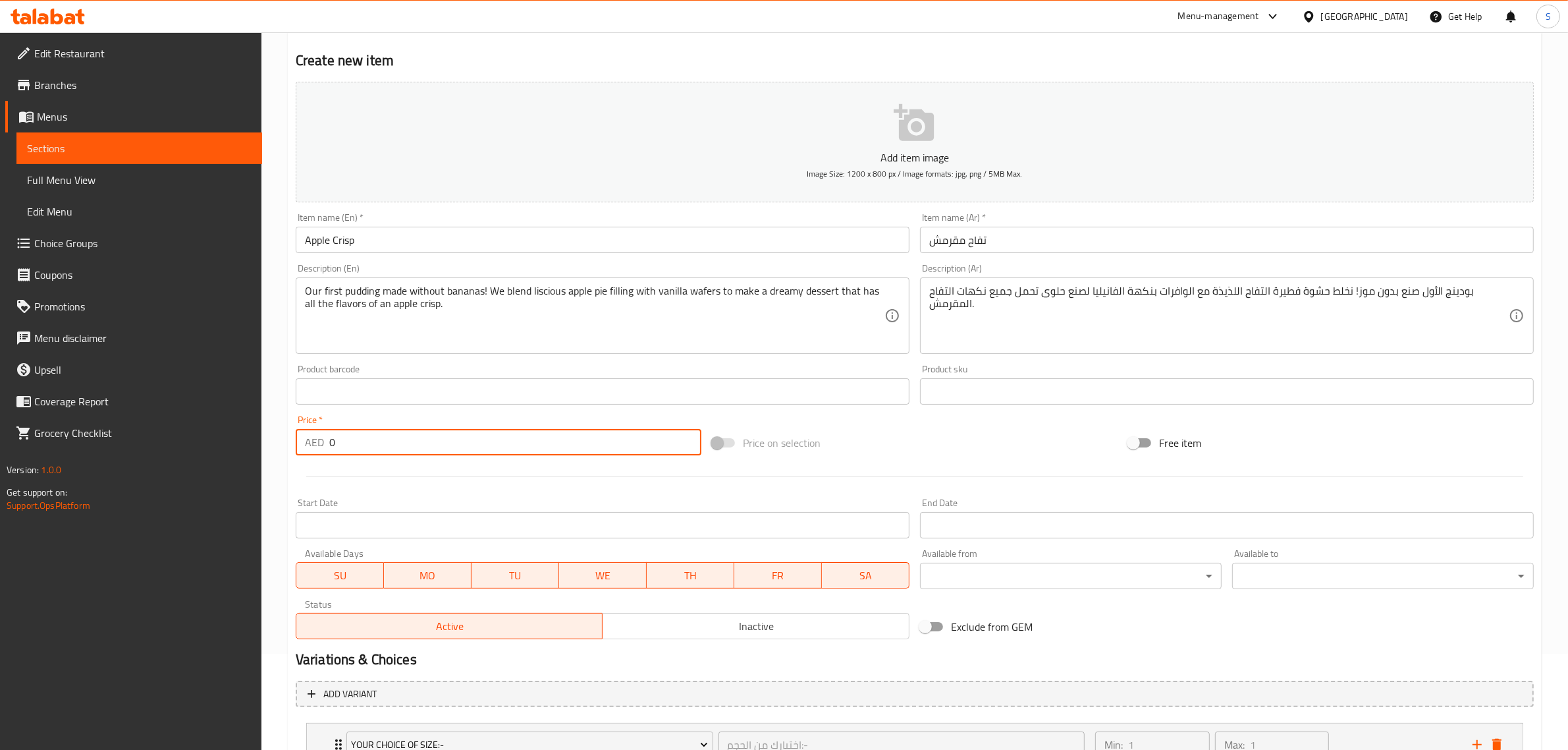
click at [422, 443] on input "0" at bounding box center [515, 442] width 372 height 27
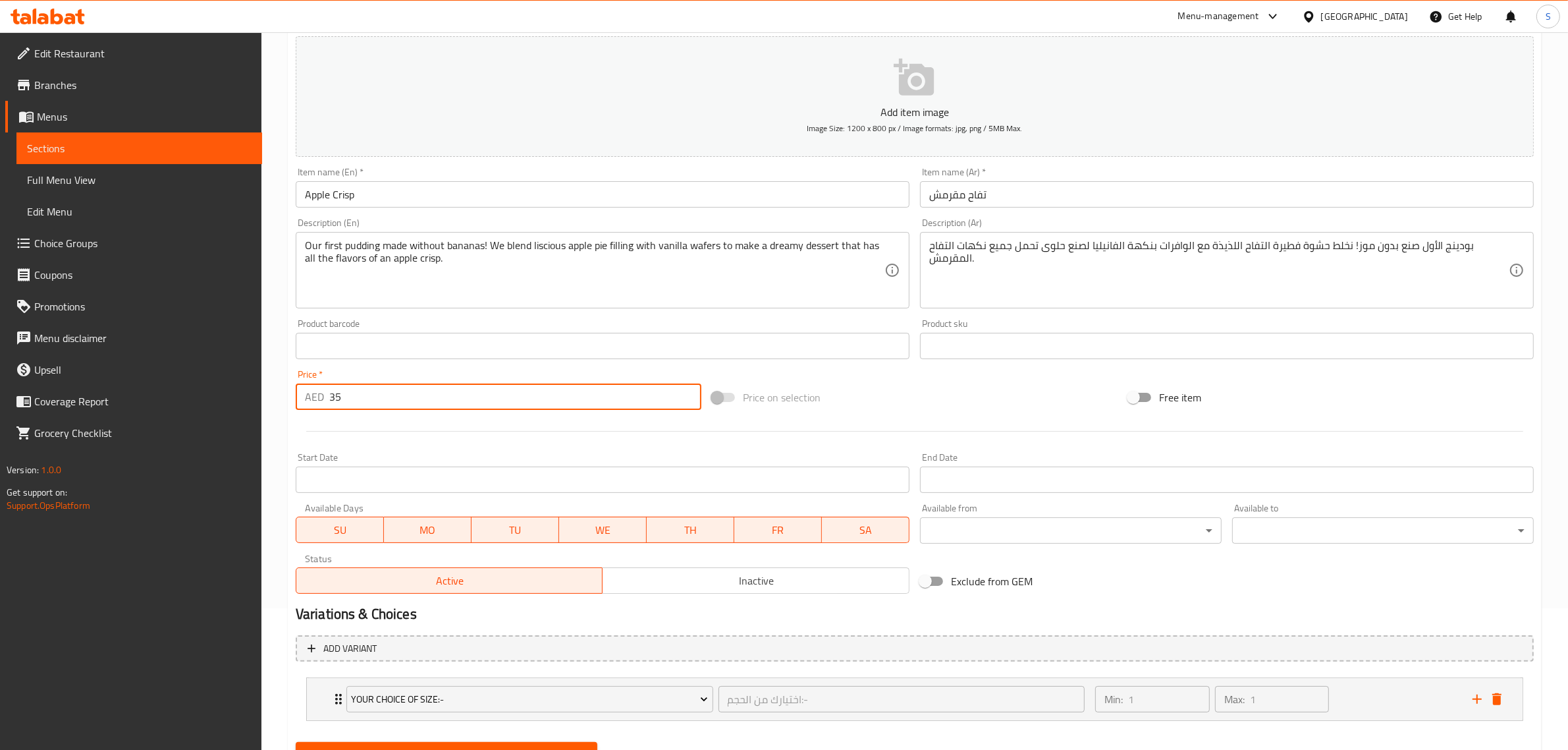
scroll to position [202, 0]
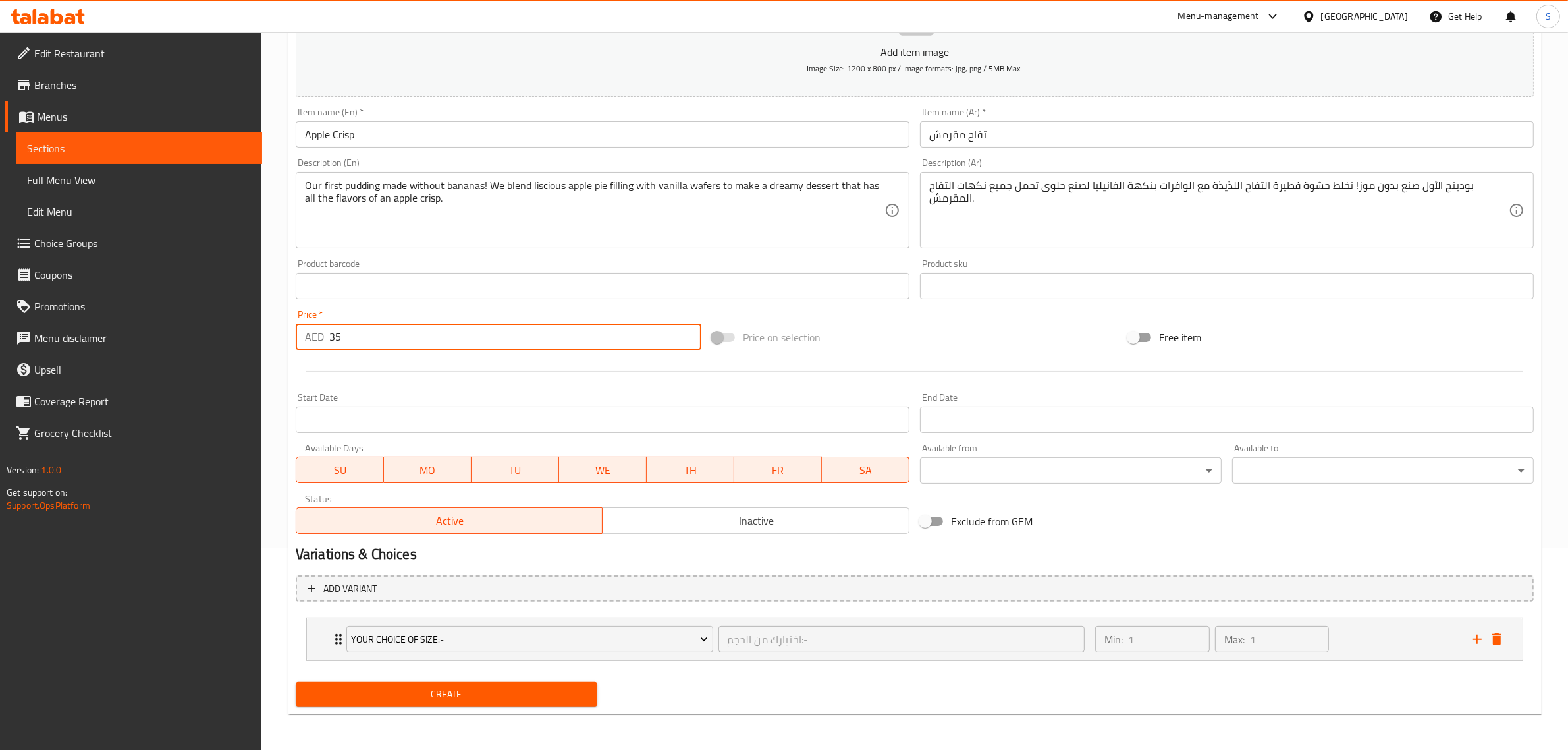
type input "35"
click at [463, 683] on button "Create" at bounding box center [446, 694] width 301 height 24
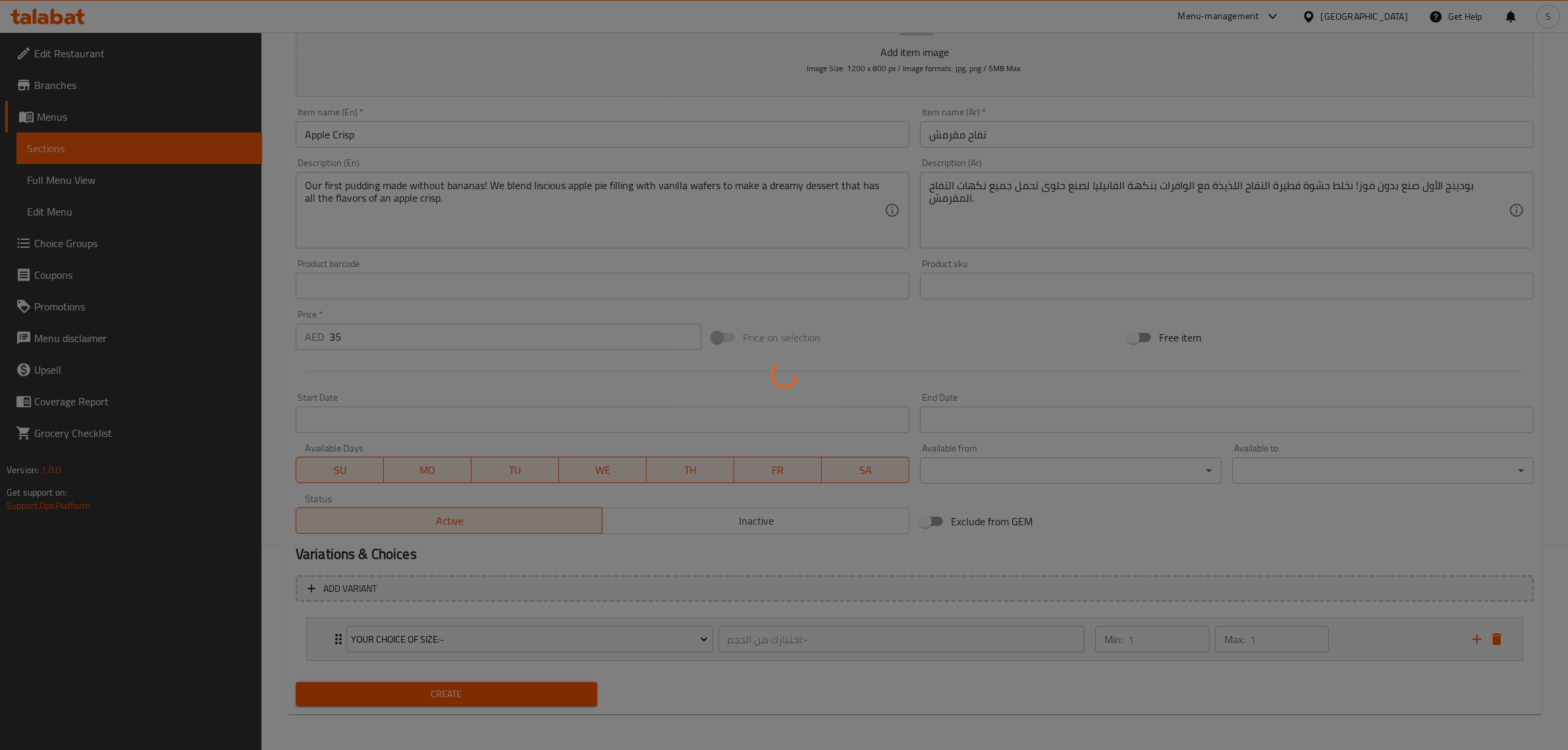
type input "0"
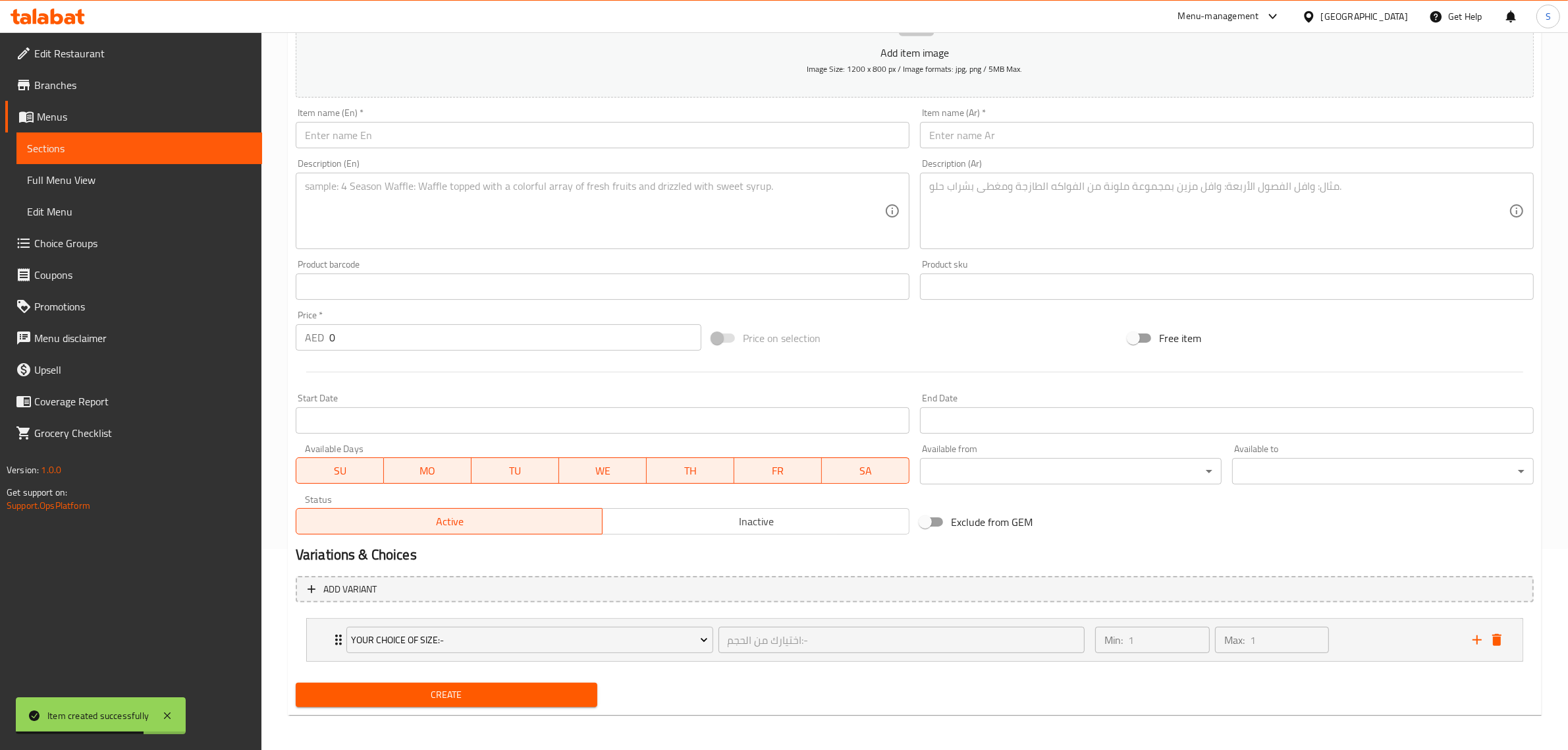
scroll to position [0, 0]
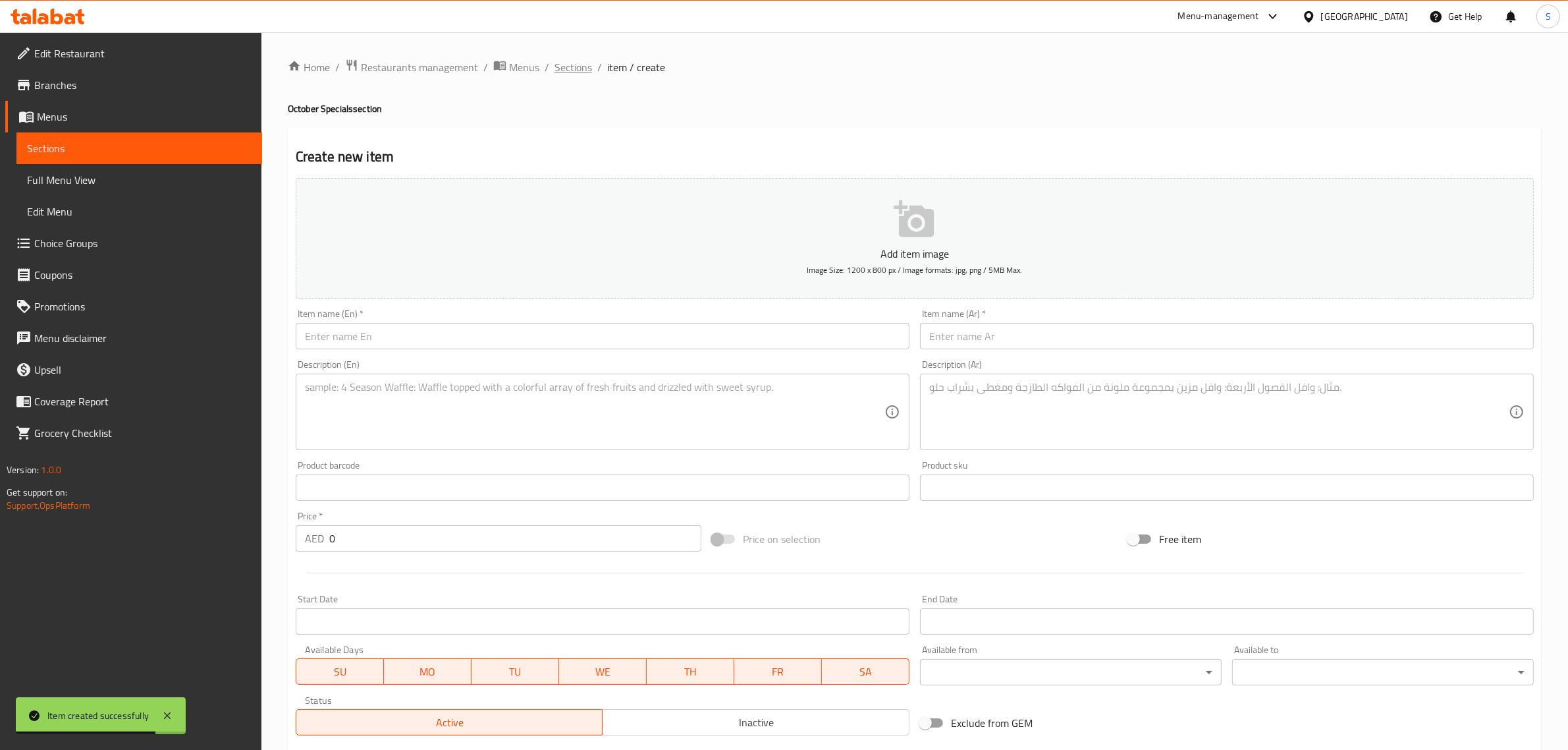
click at [577, 62] on span "Sections" at bounding box center [573, 67] width 37 height 16
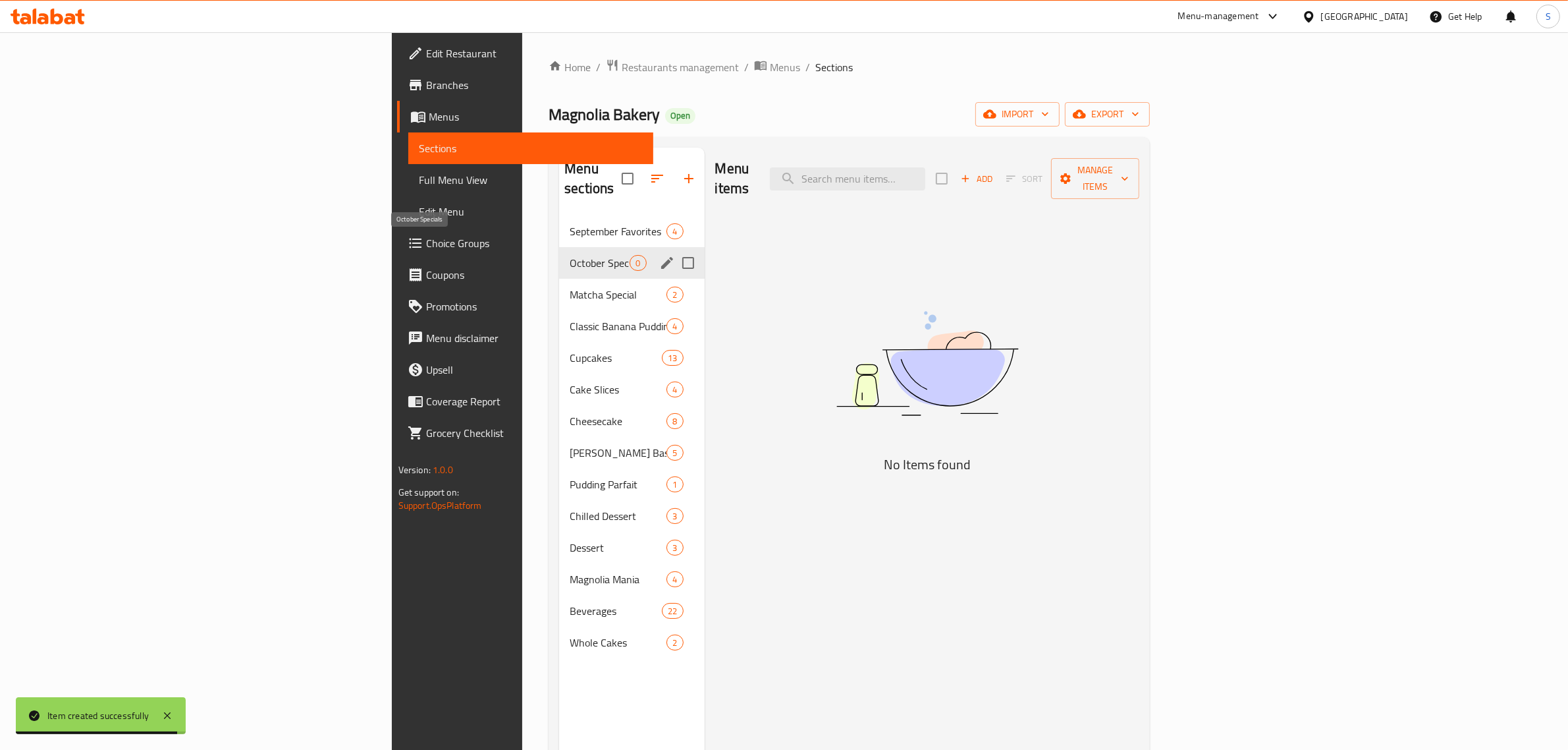
click at [559, 247] on div "October Specials 0" at bounding box center [631, 263] width 145 height 32
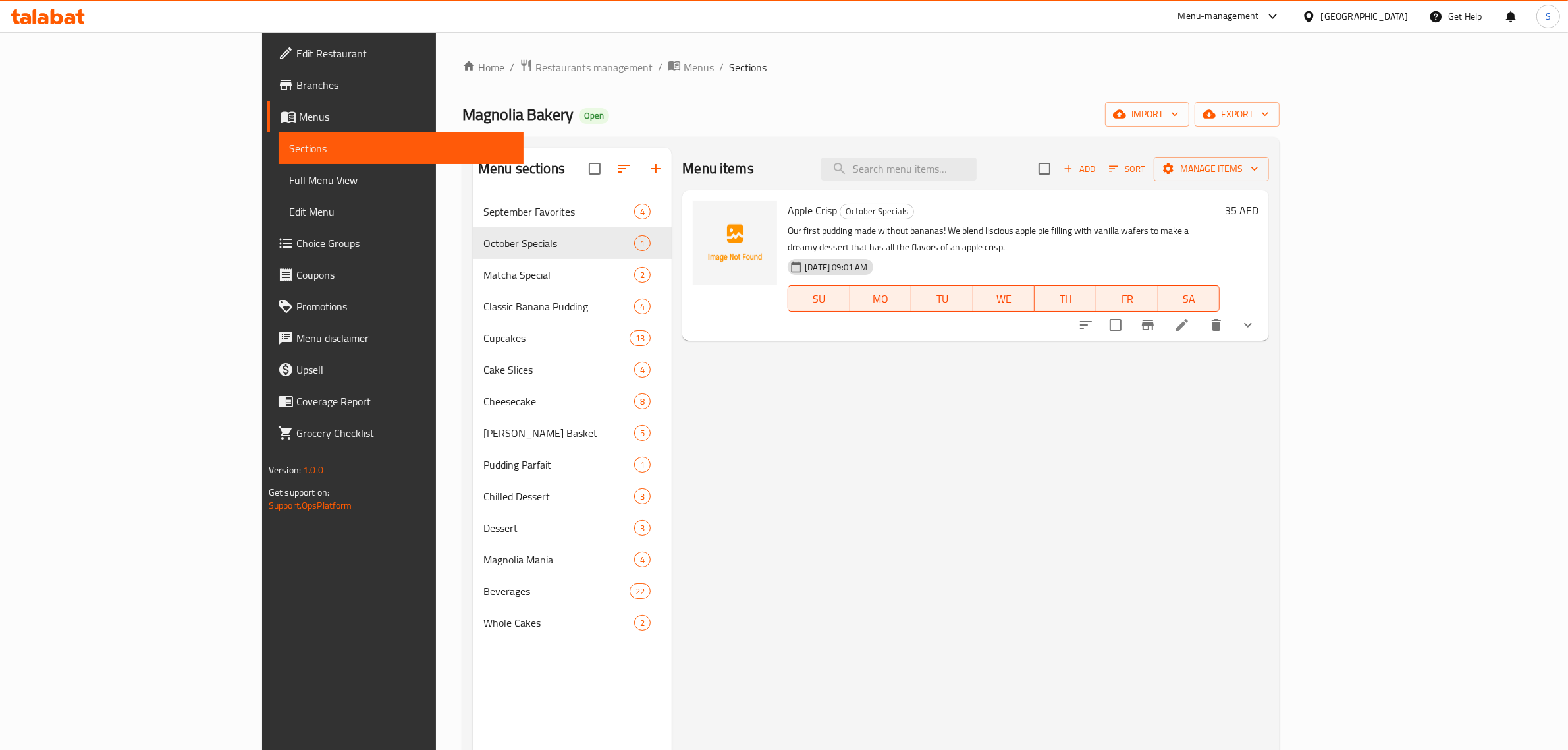
click at [1188, 319] on icon at bounding box center [1181, 324] width 12 height 12
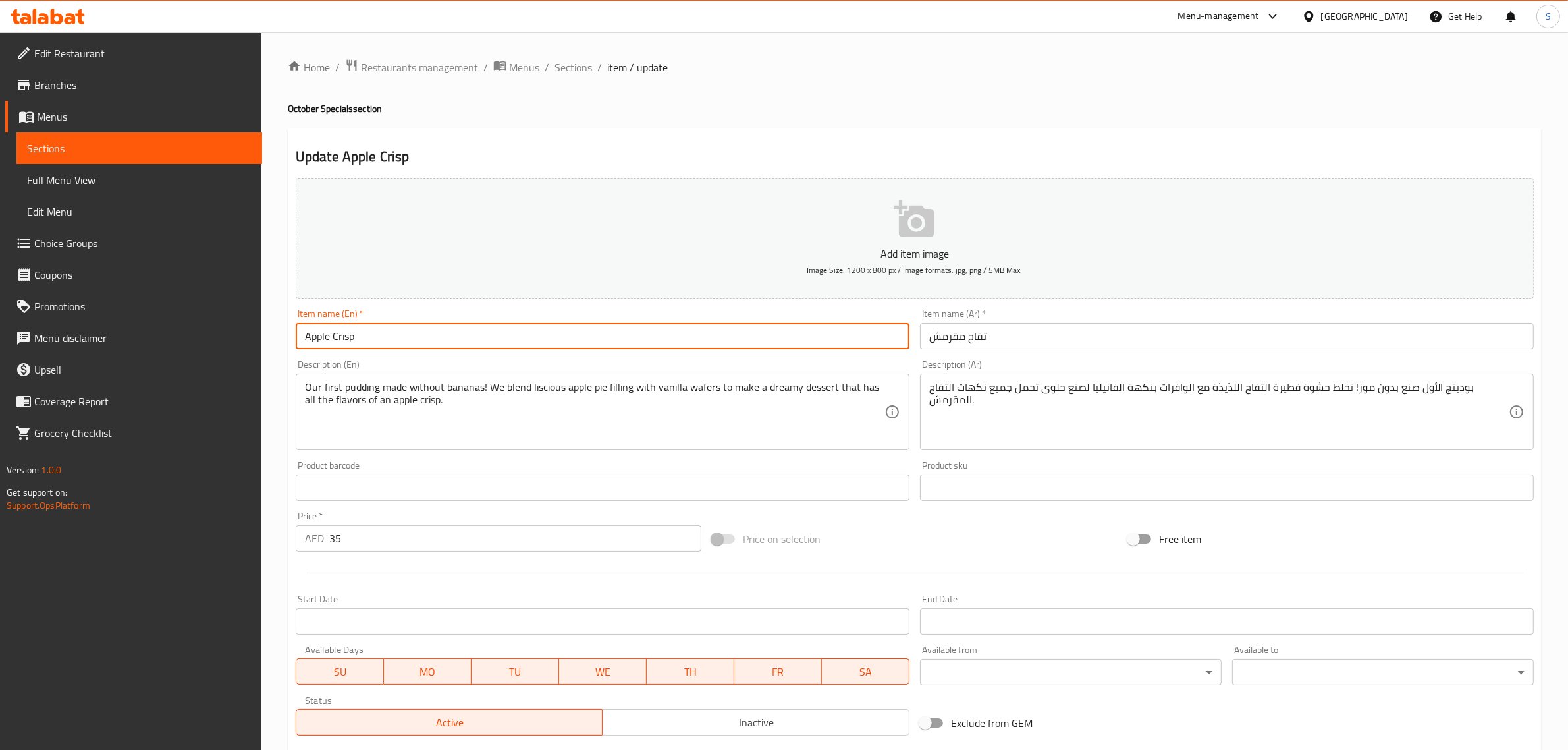
click at [305, 336] on input "Apple Crisp" at bounding box center [602, 336] width 613 height 27
click at [301, 336] on input "Apple Crisp" at bounding box center [602, 336] width 613 height 27
paste input "Banana Pudding"
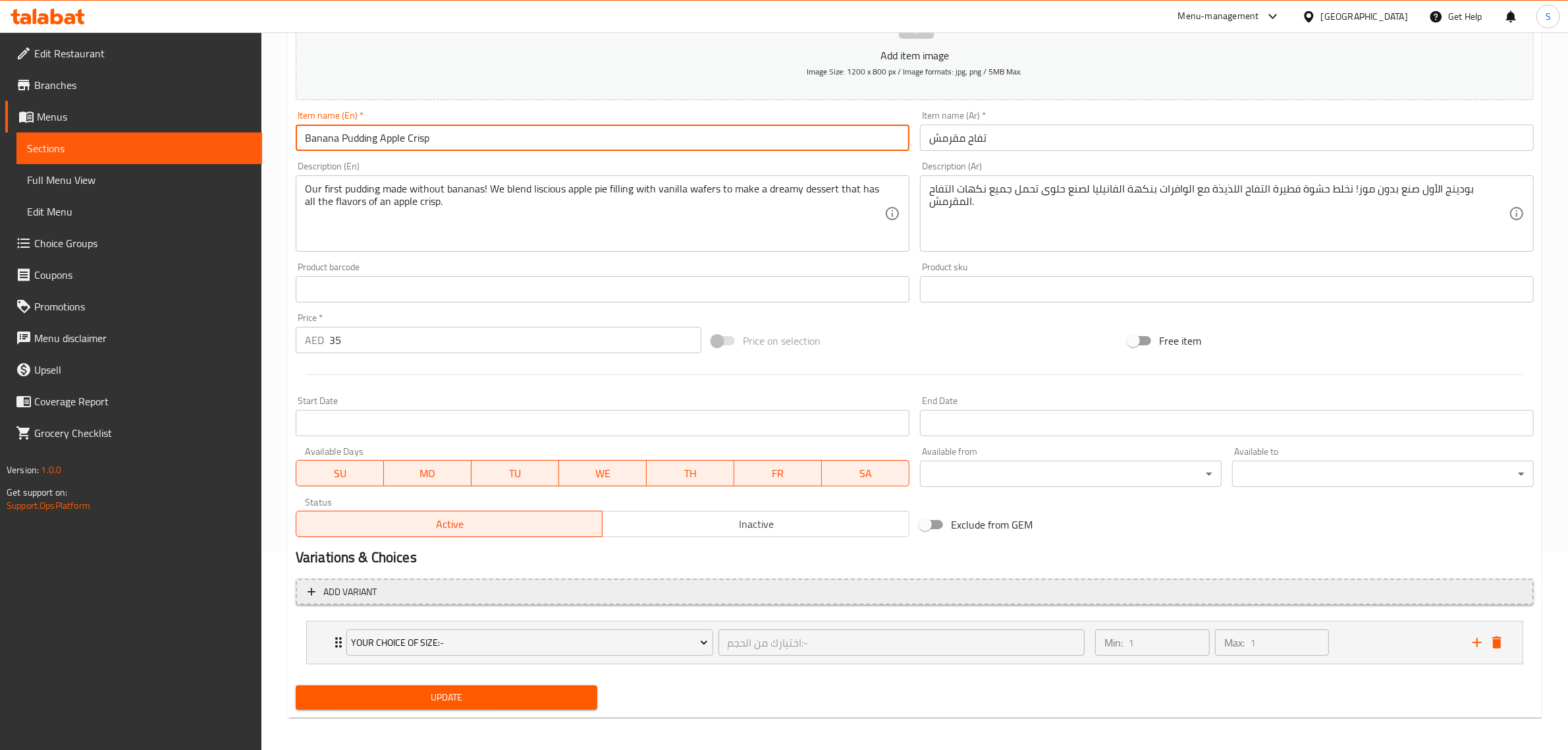
scroll to position [202, 0]
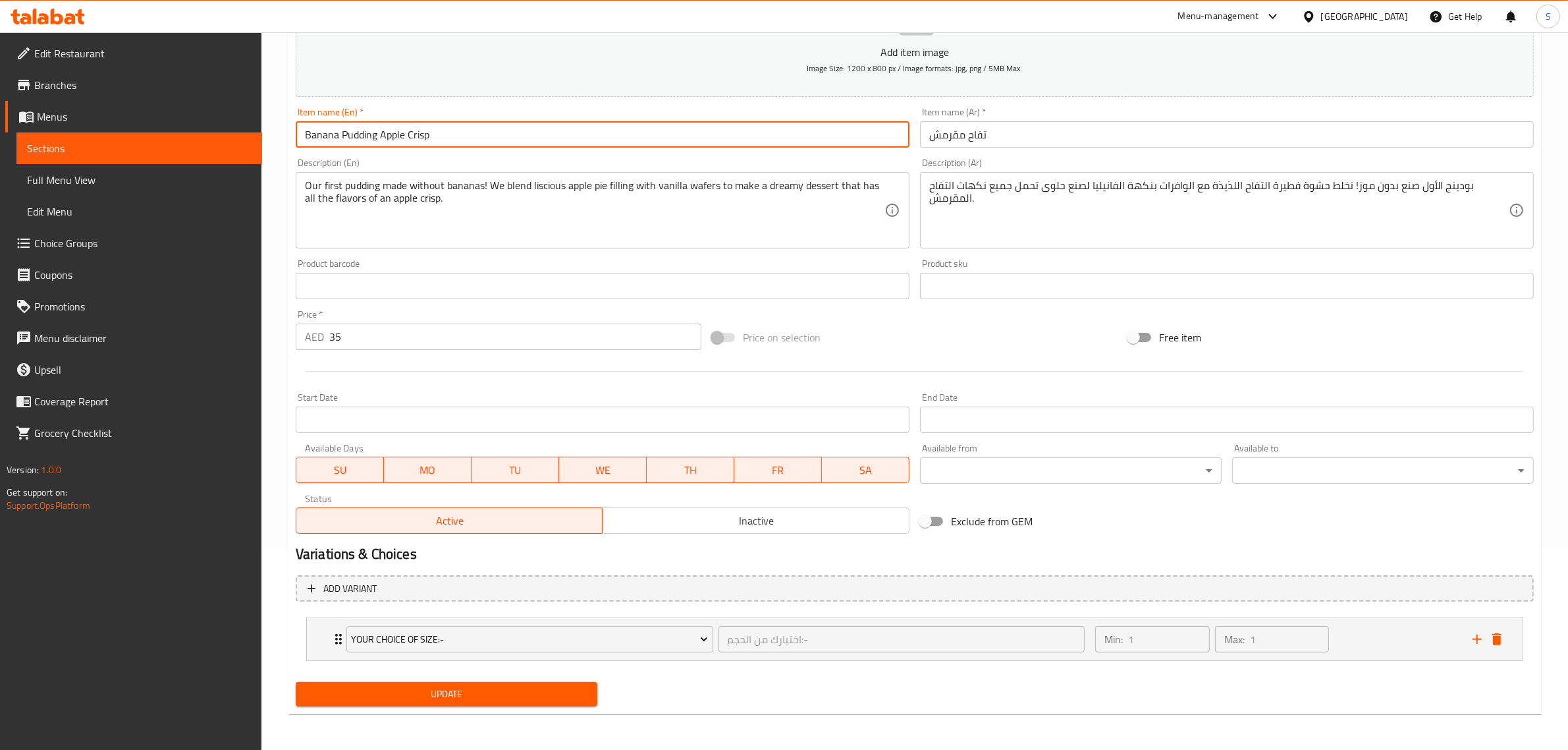
type input "Banana Pudding Apple Crisp"
click at [508, 694] on span "Update" at bounding box center [446, 694] width 280 height 16
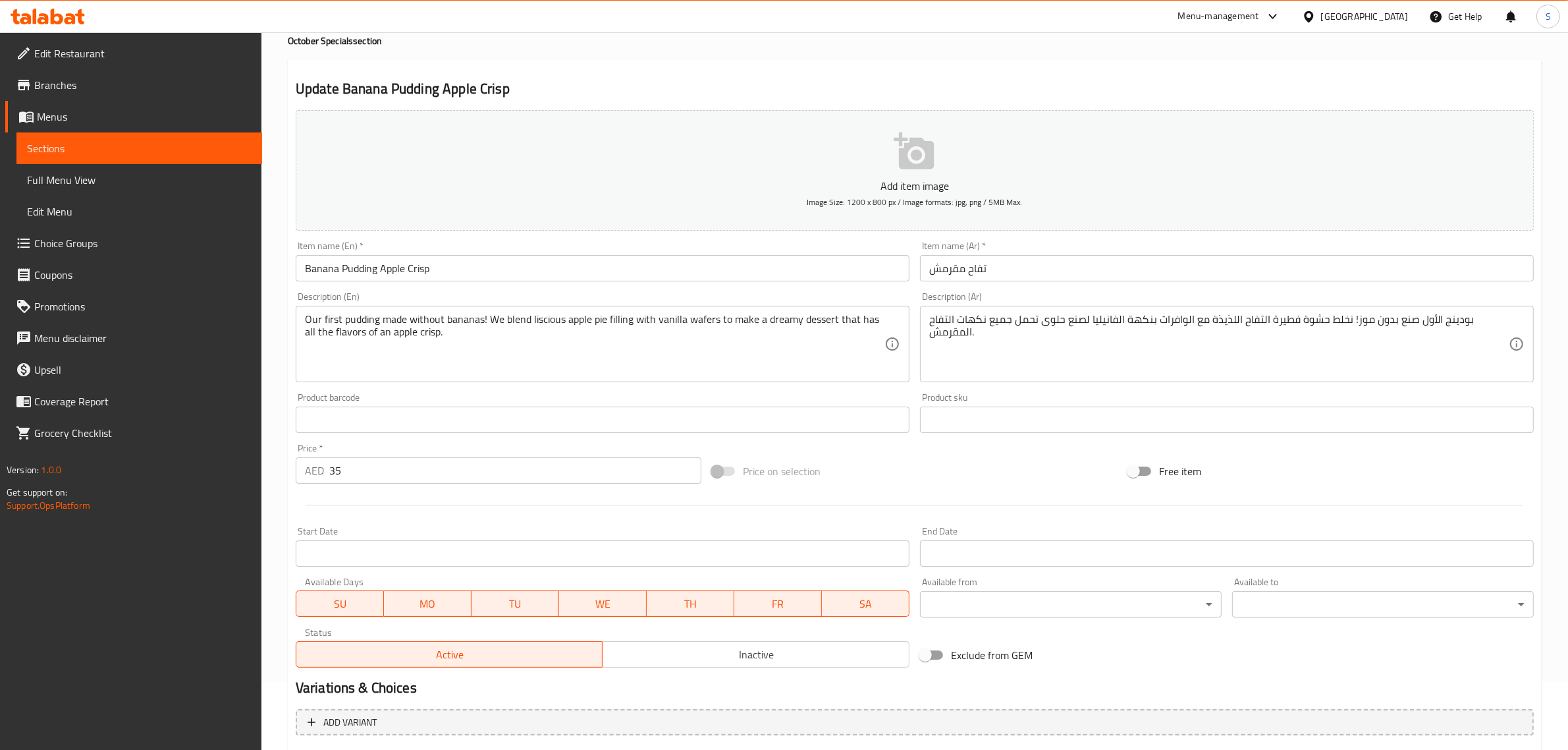
scroll to position [0, 0]
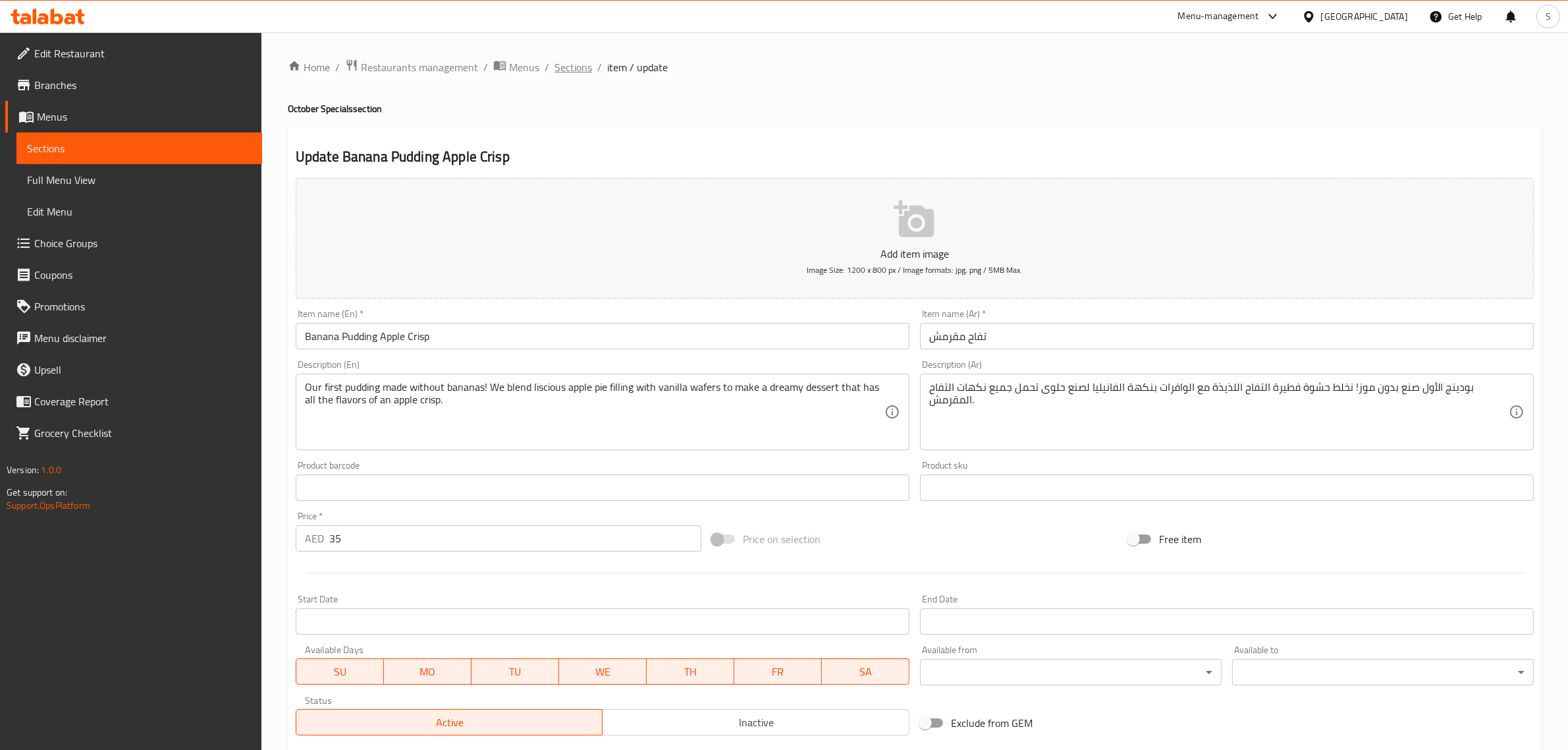
click at [575, 60] on span "Sections" at bounding box center [573, 67] width 37 height 16
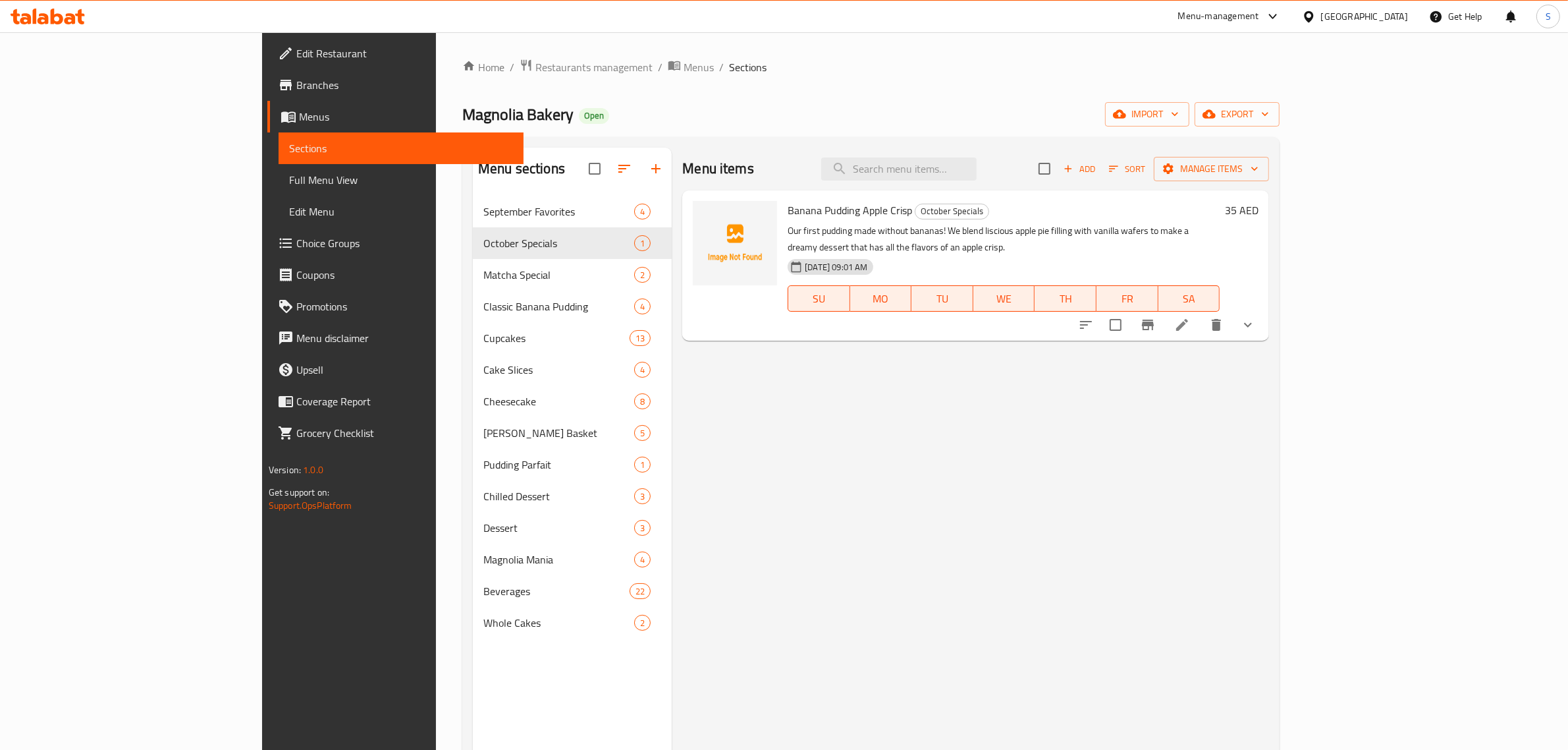
click at [1097, 169] on span "Add" at bounding box center [1079, 169] width 36 height 15
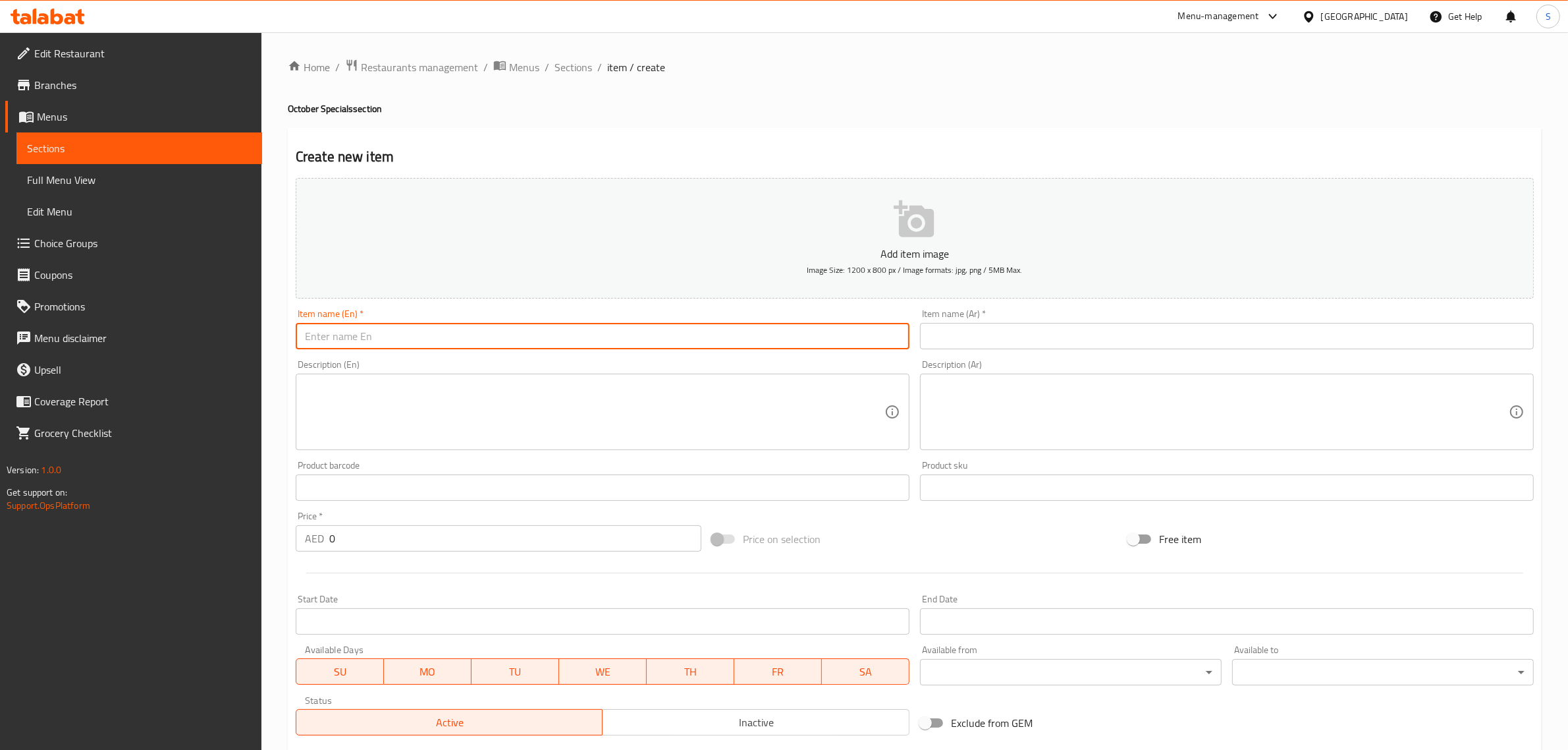
click at [558, 323] on input "text" at bounding box center [602, 336] width 613 height 27
paste input "Pumpkin Pecan bar"
type input "Pumpkin Pecan bar"
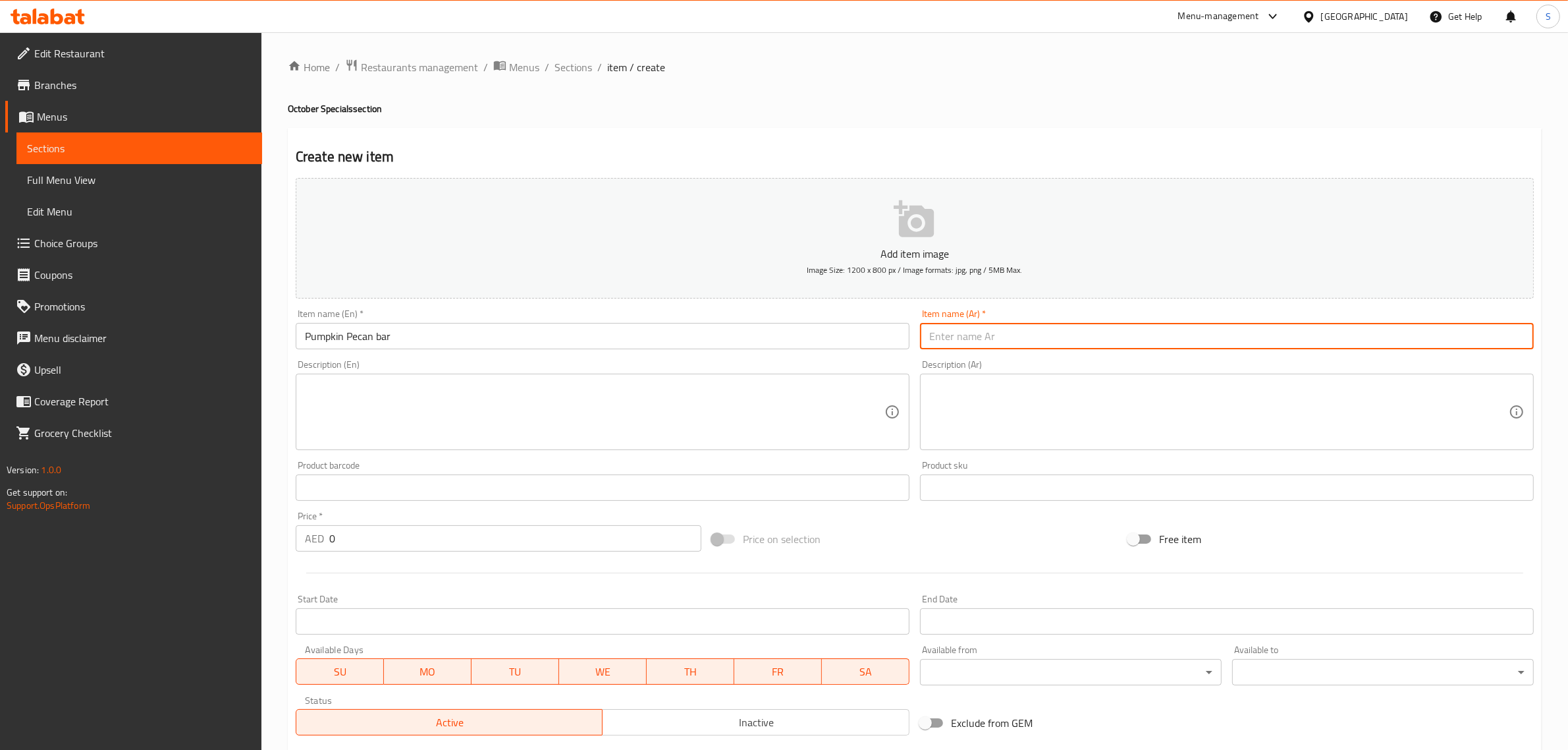
click at [1041, 341] on input "text" at bounding box center [1226, 336] width 613 height 27
paste input "بار القرع والجوز"
type input "بار القرع والجوز"
click at [478, 417] on textarea at bounding box center [594, 412] width 579 height 62
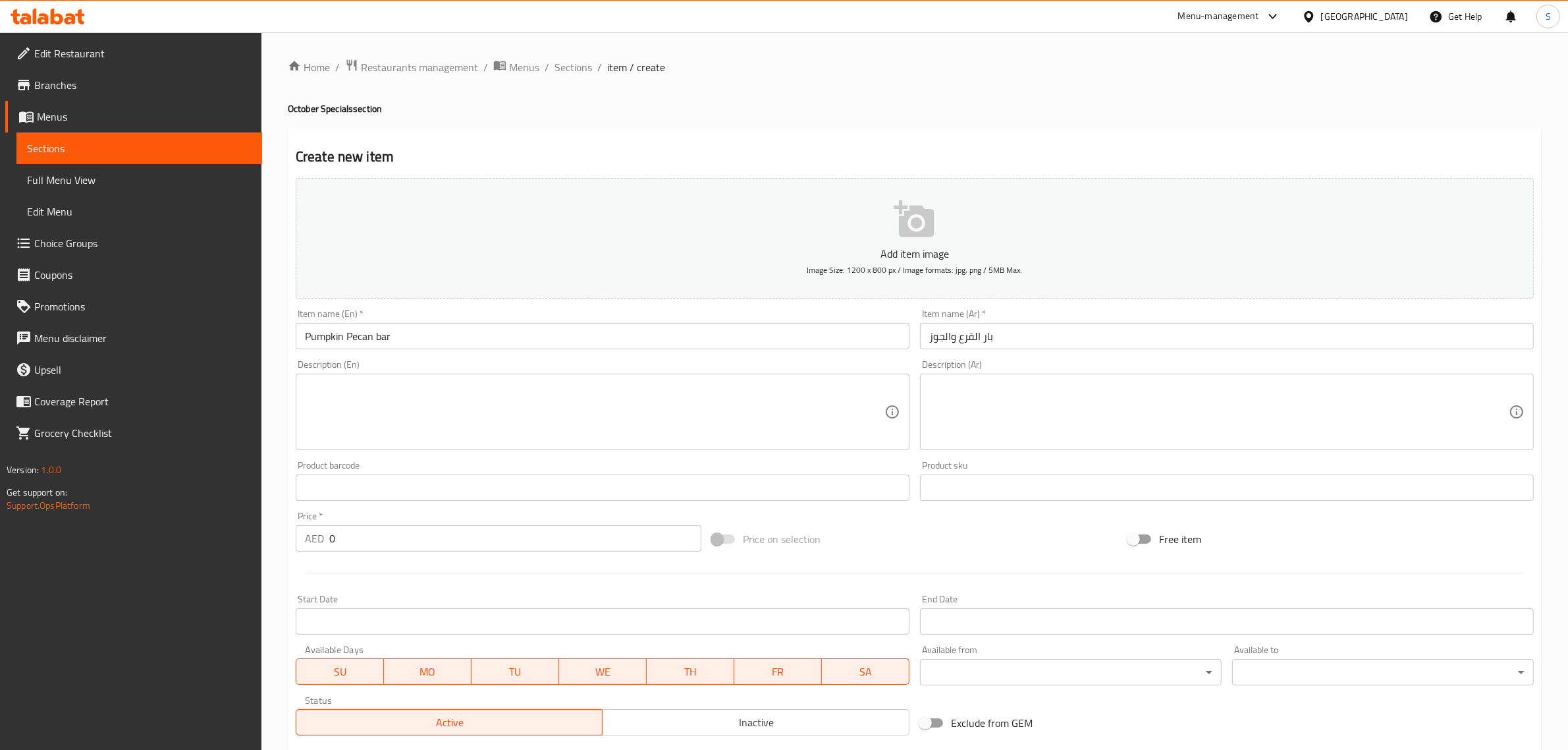
click at [425, 382] on textarea at bounding box center [594, 412] width 579 height 62
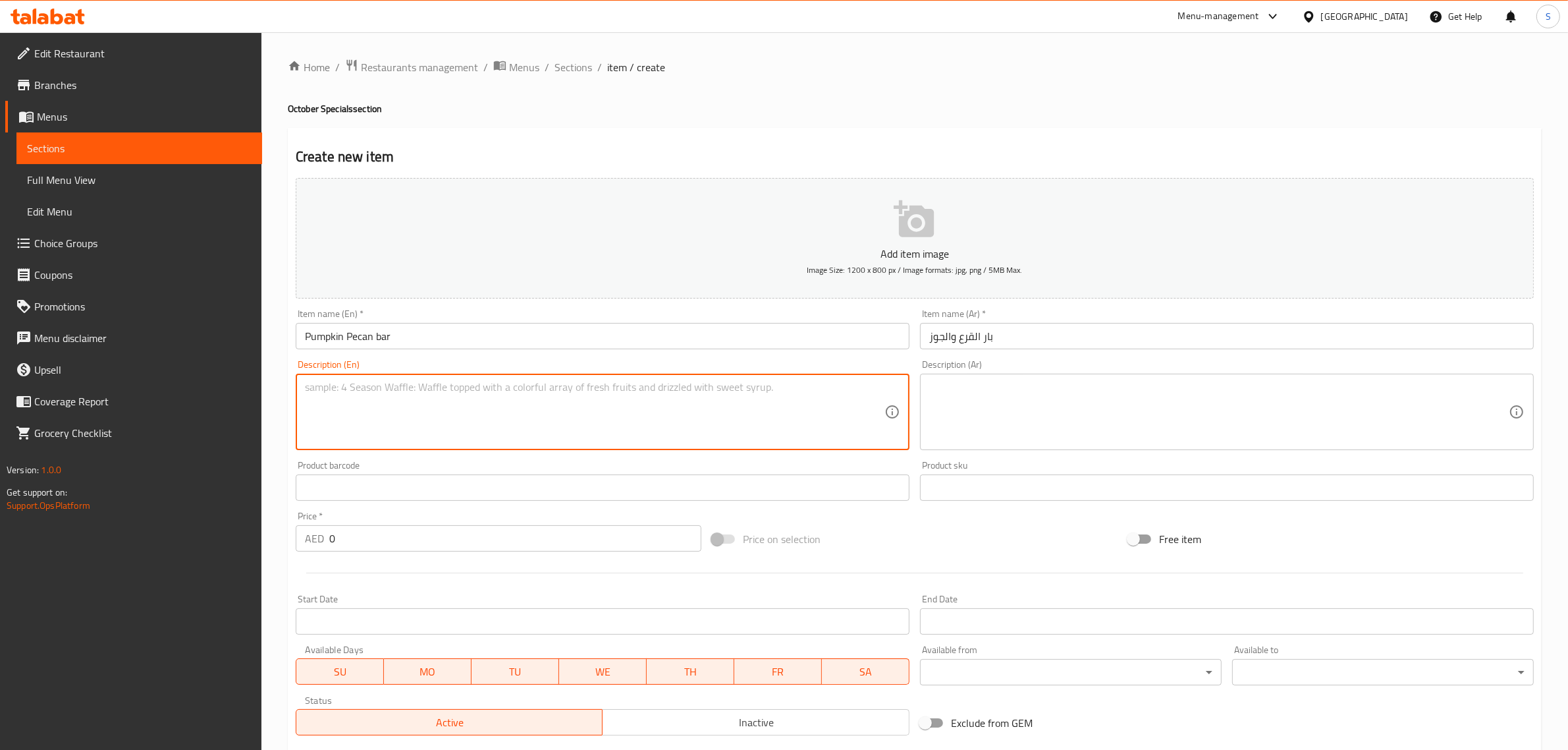
paste textarea "Spiced pumpkin pecan filling on a delicately delicious brown sugar shortbread c…"
type textarea "Spiced pumpkin pecan filling on a delicately delicious brown sugar shortbread c…"
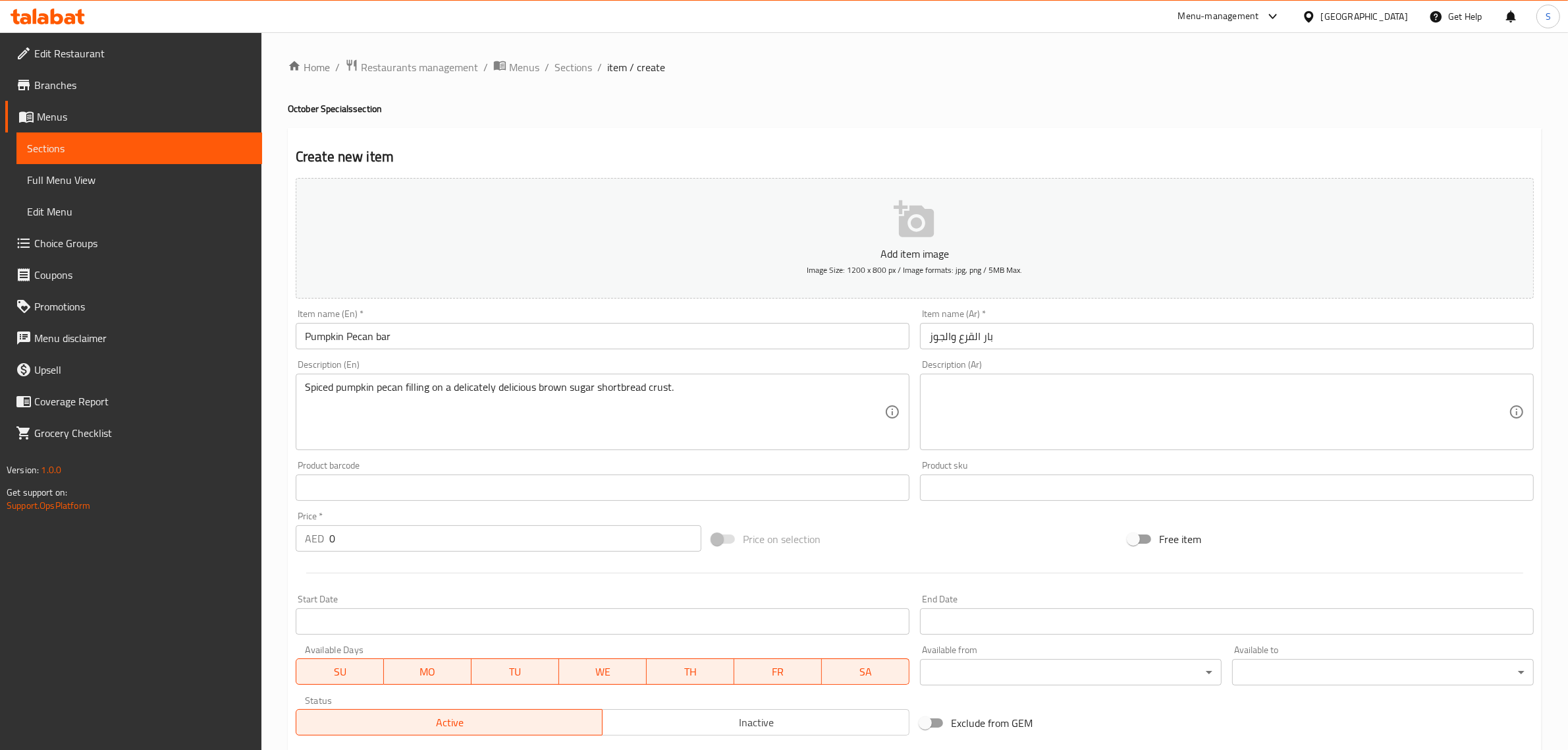
click at [1091, 384] on textarea at bounding box center [1219, 412] width 579 height 62
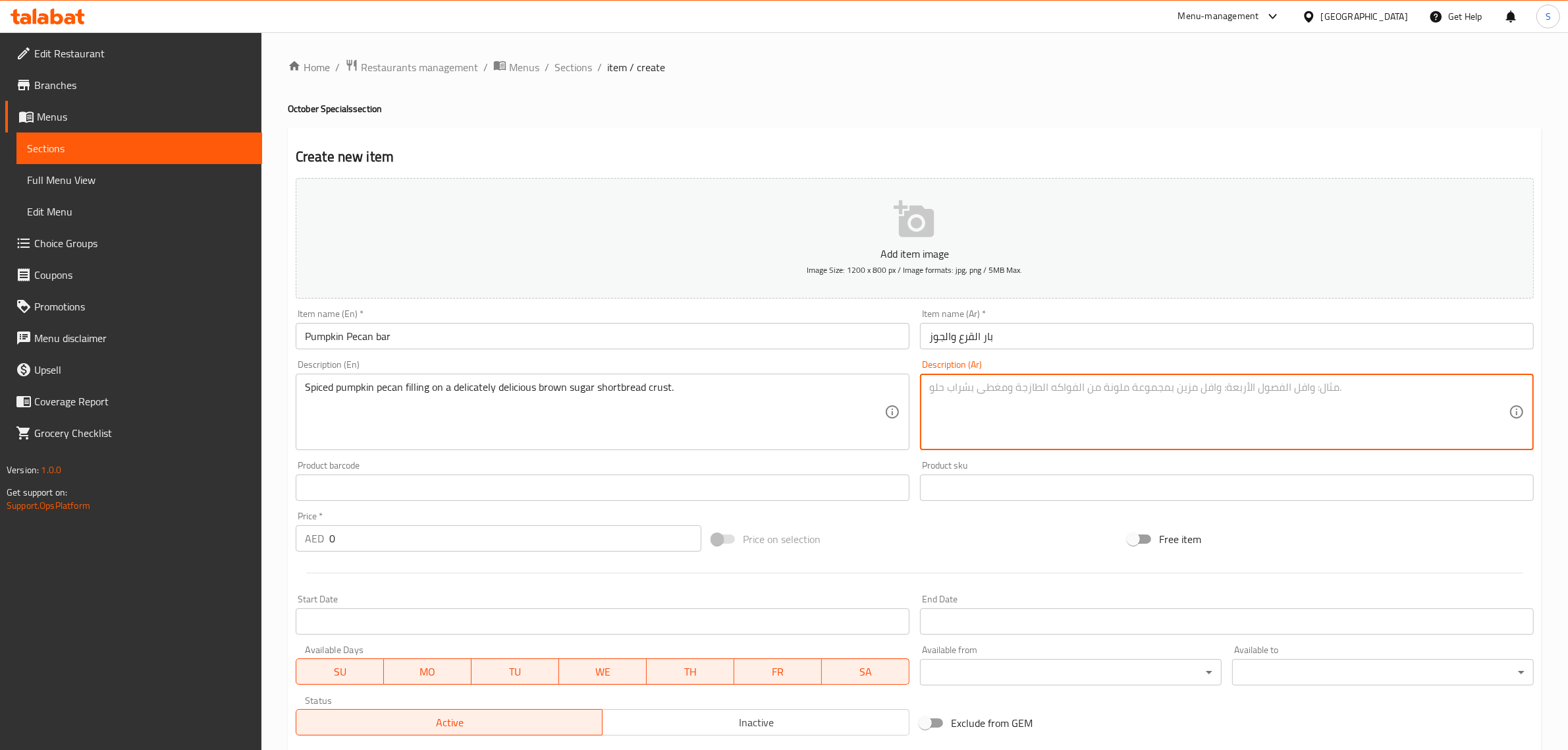
paste textarea "حشوة اليقطين بالبهارات والجوز على قشرة من سكر البني اللذيذ."
type textarea "حشوة اليقطين بالبهارات والجوز على قشرة من سكر البني اللذيذ."
click at [448, 535] on input "0" at bounding box center [515, 538] width 372 height 27
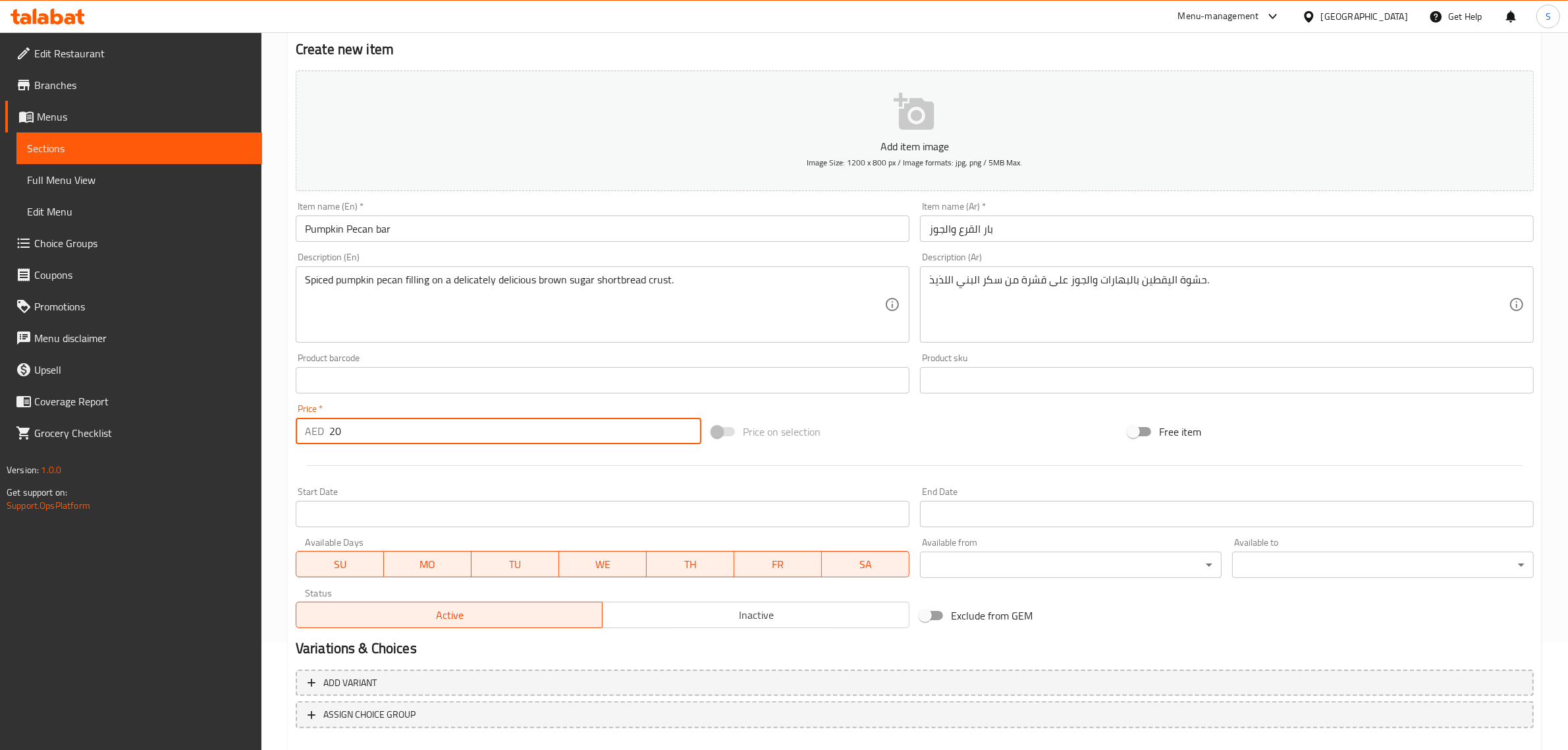
scroll to position [178, 0]
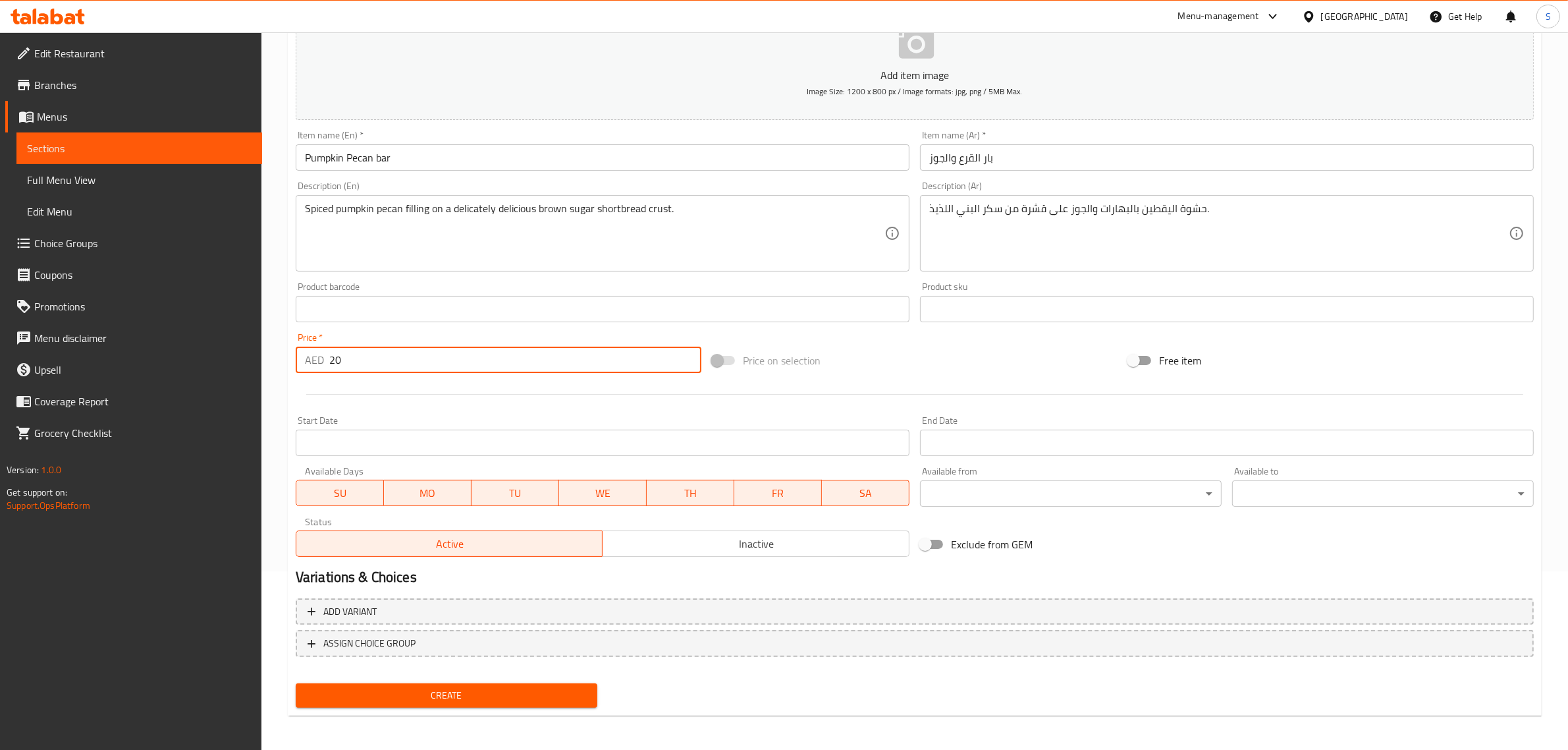
type input "20"
click at [435, 696] on span "Create" at bounding box center [446, 696] width 280 height 16
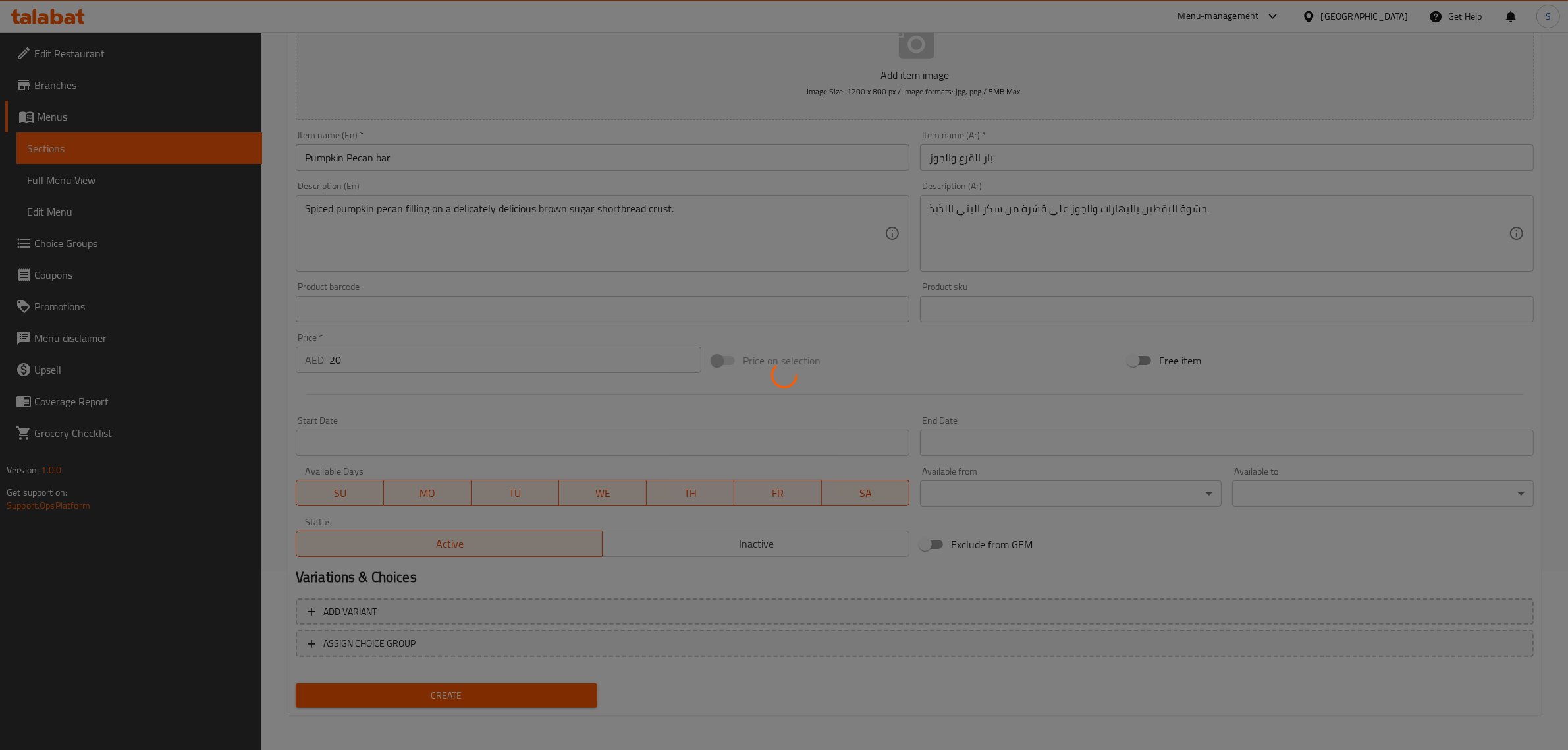
type input "0"
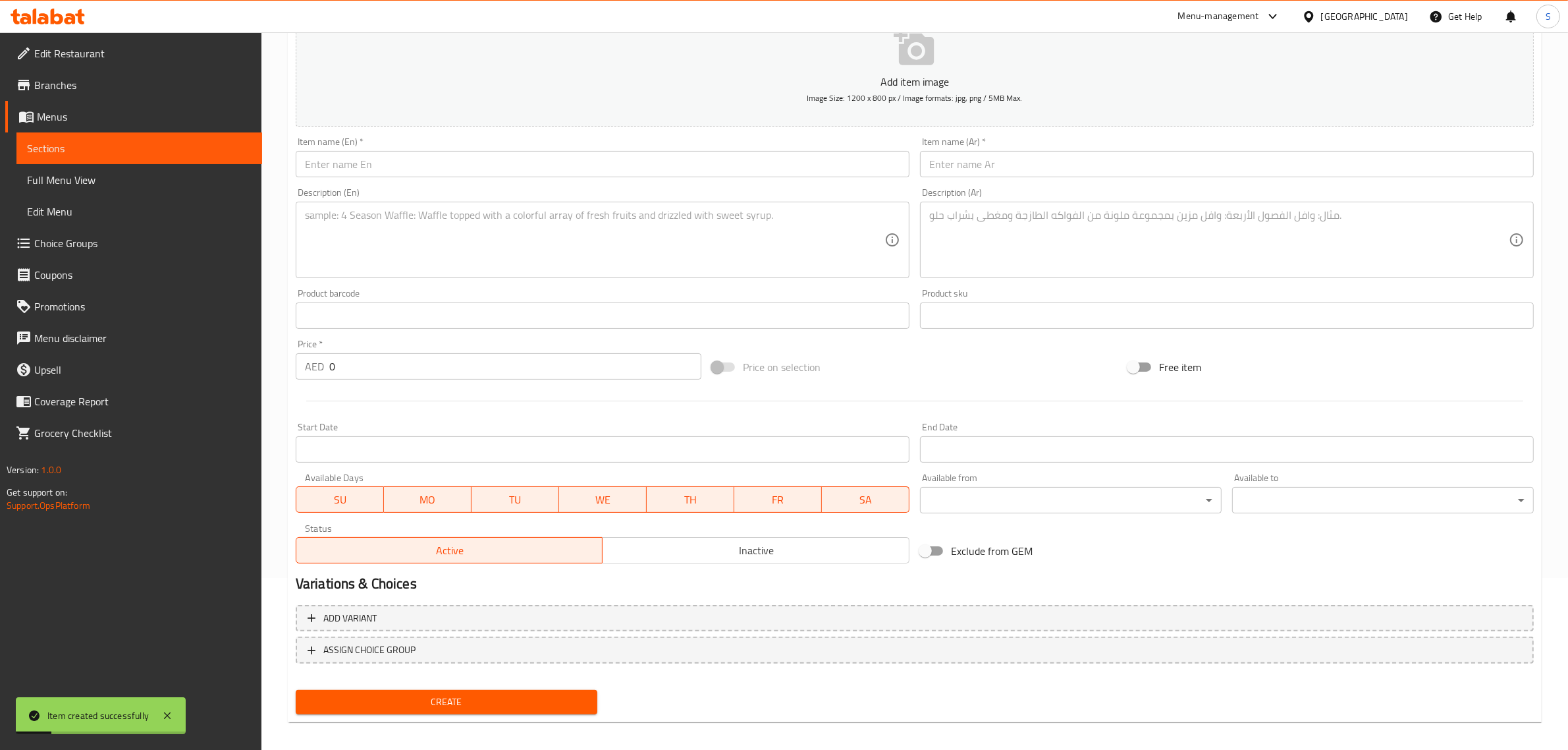
scroll to position [0, 0]
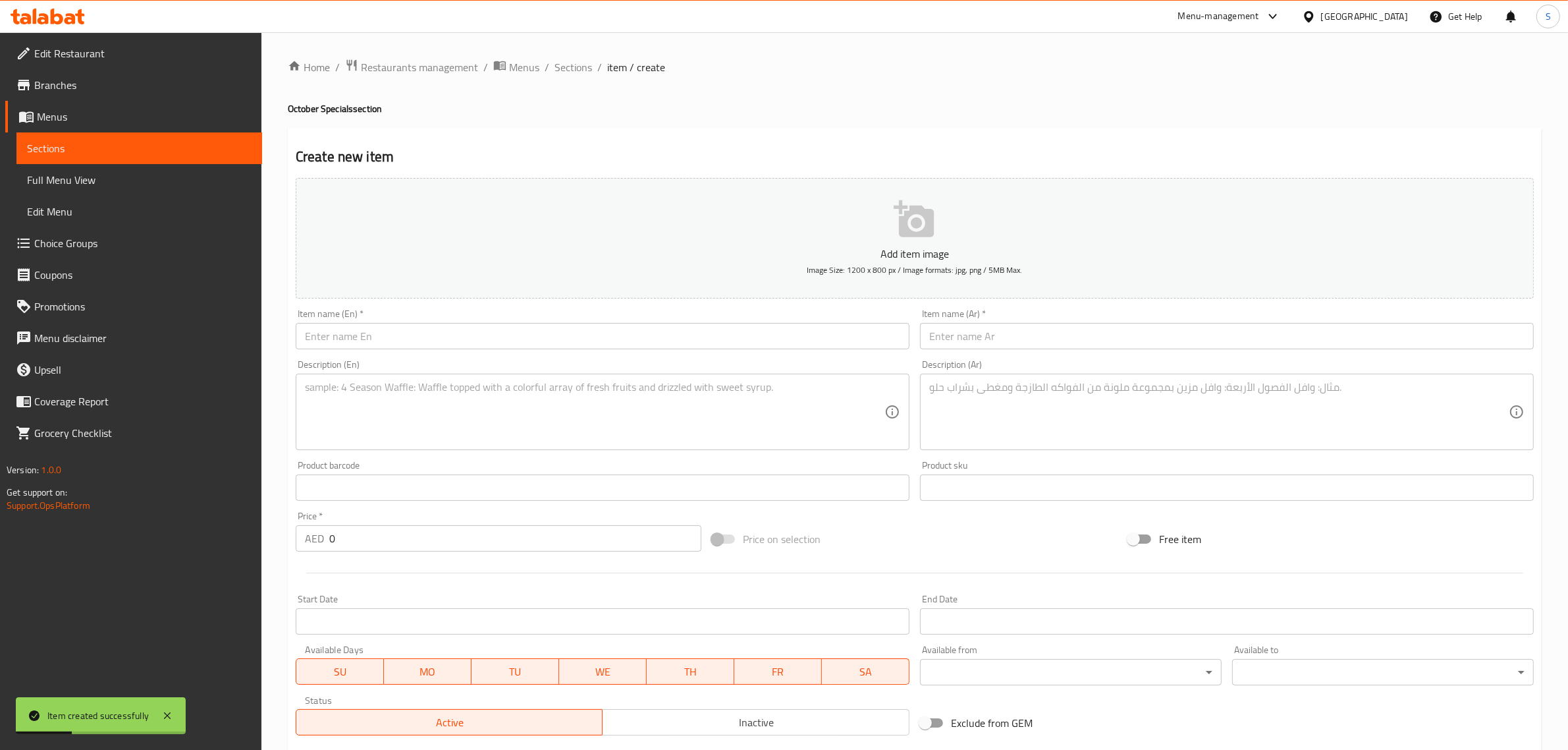
click at [389, 340] on input "text" at bounding box center [602, 336] width 613 height 27
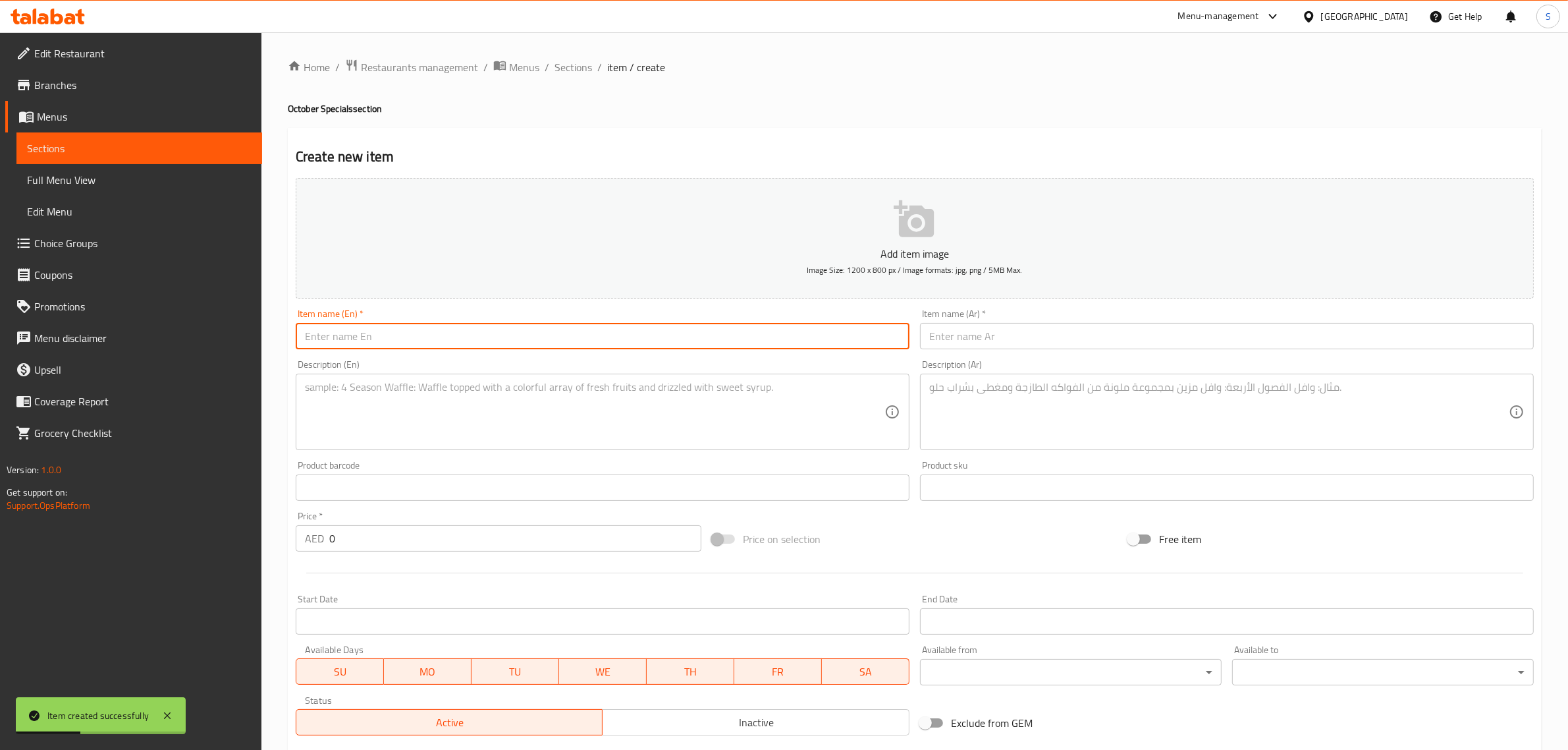
paste input "Apple Crumb Bar"
type input "Apple Crumb Bar"
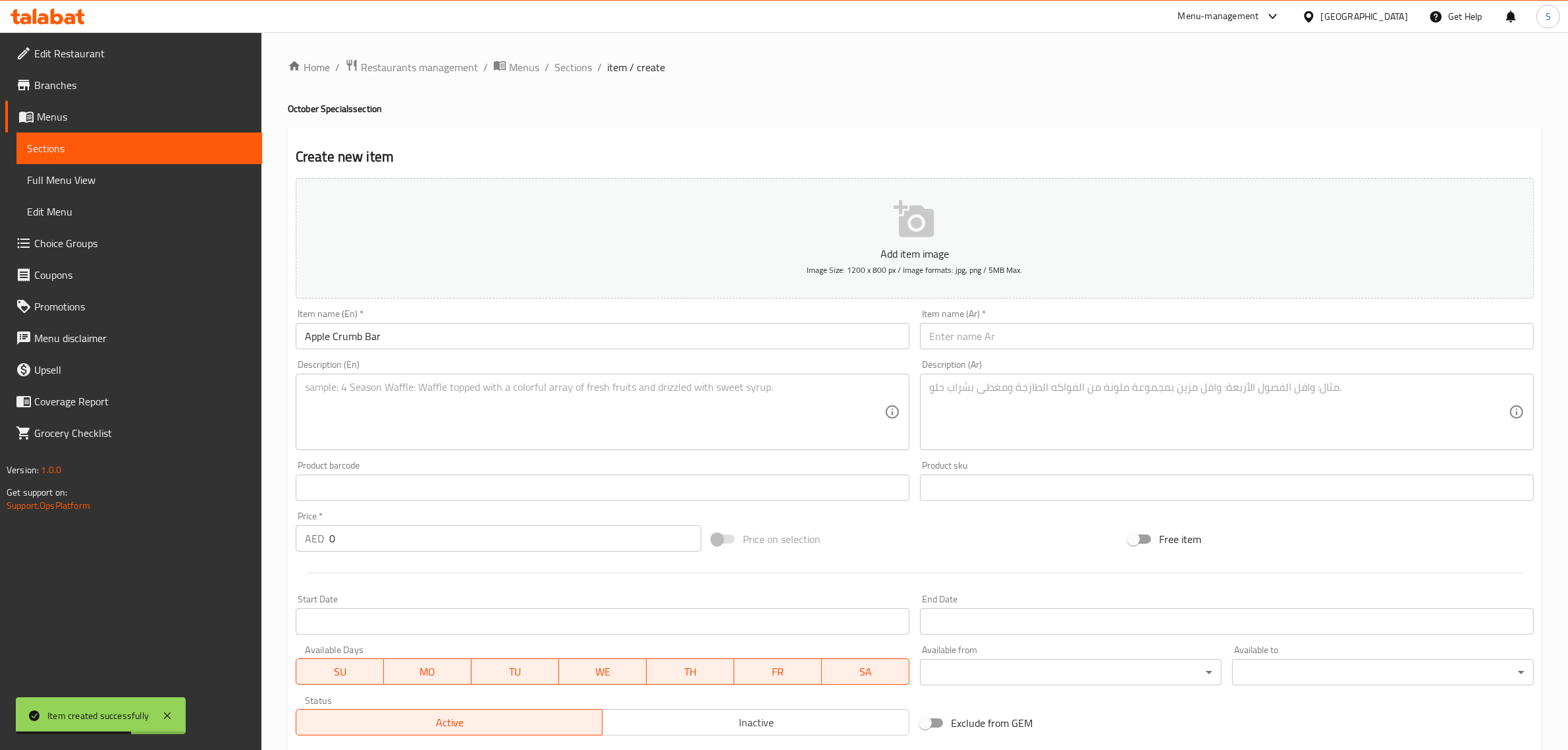
click at [985, 332] on input "text" at bounding box center [1226, 336] width 613 height 27
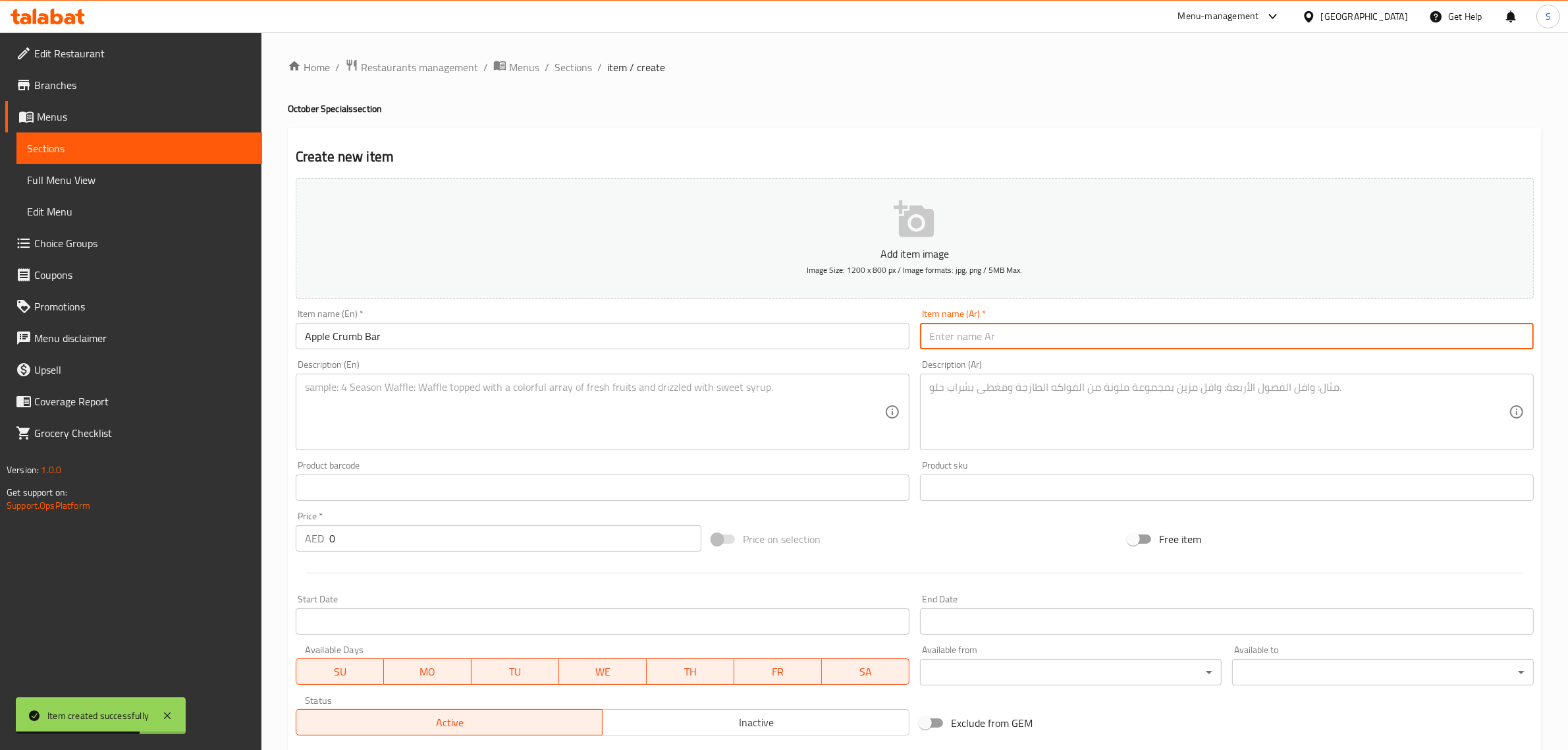
paste input "بار تفاح بالفتات"
type input "بار تفاح بالفتات"
drag, startPoint x: 484, startPoint y: 419, endPoint x: 475, endPoint y: 423, distance: 9.8
click at [482, 419] on textarea at bounding box center [594, 412] width 579 height 62
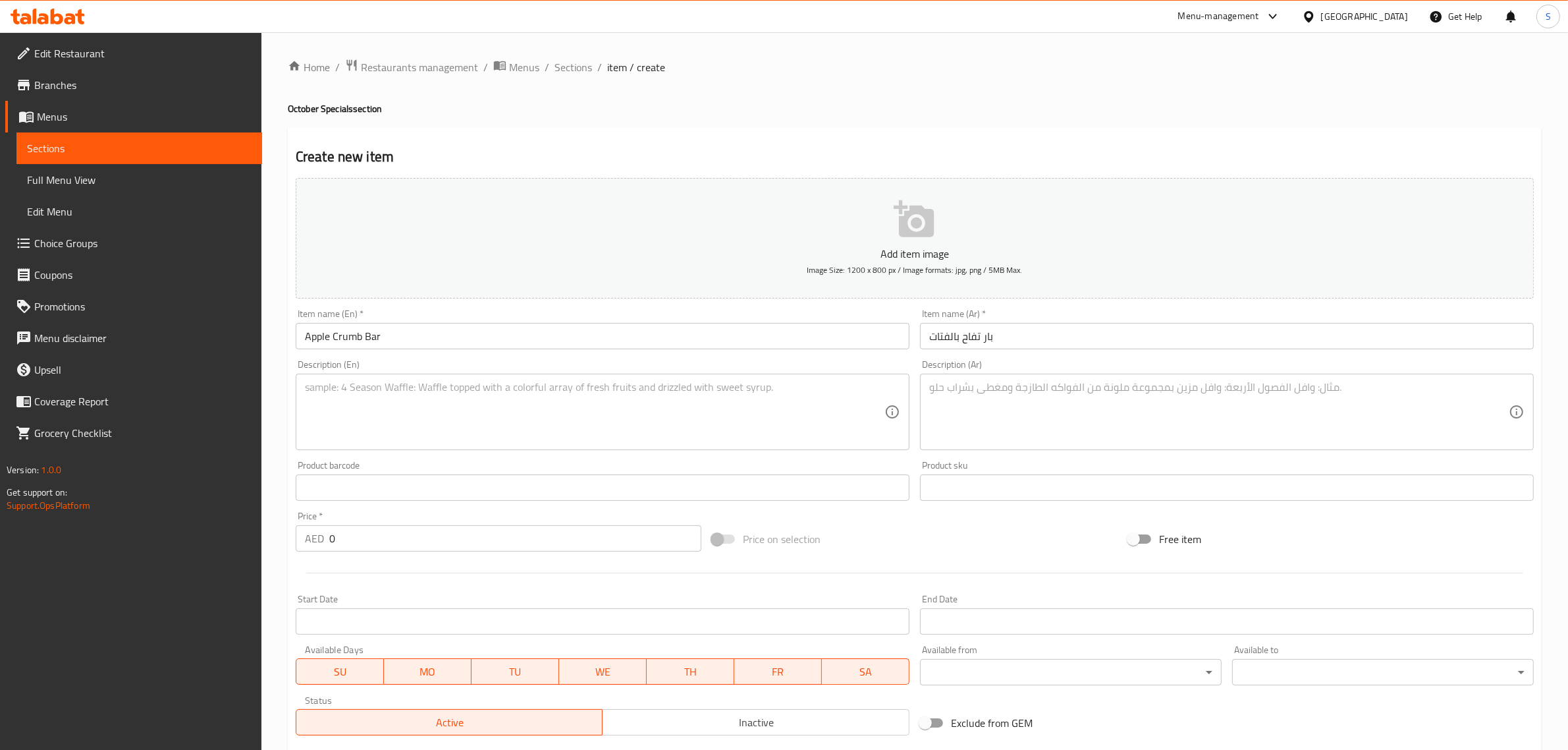
click at [413, 396] on textarea at bounding box center [594, 412] width 579 height 62
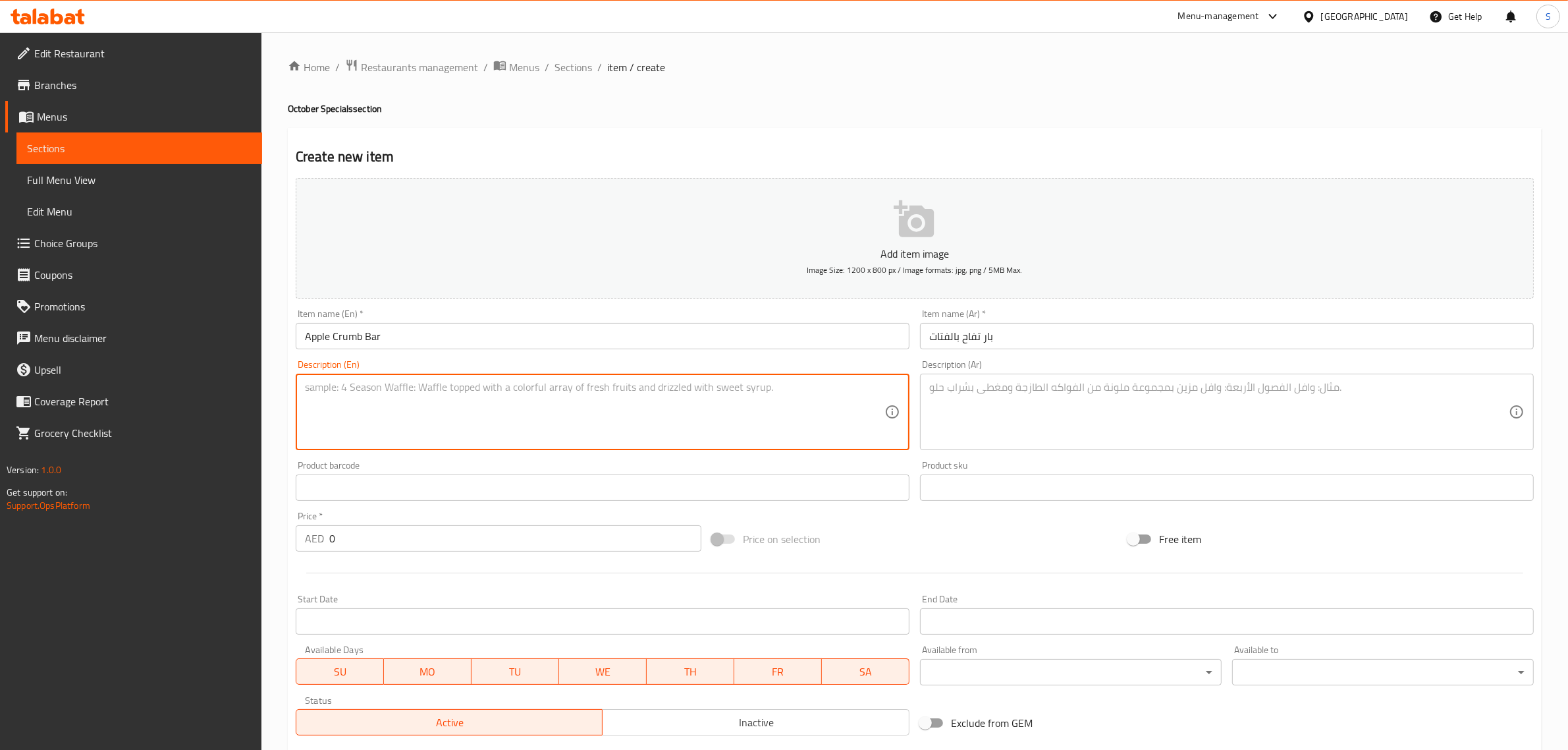
paste textarea "Layers of flaky crust, apples with cinnamon and sugar and butter crumb topping."
type textarea "Layers of flaky crust, apples with cinnamon and sugar and butter crumb topping."
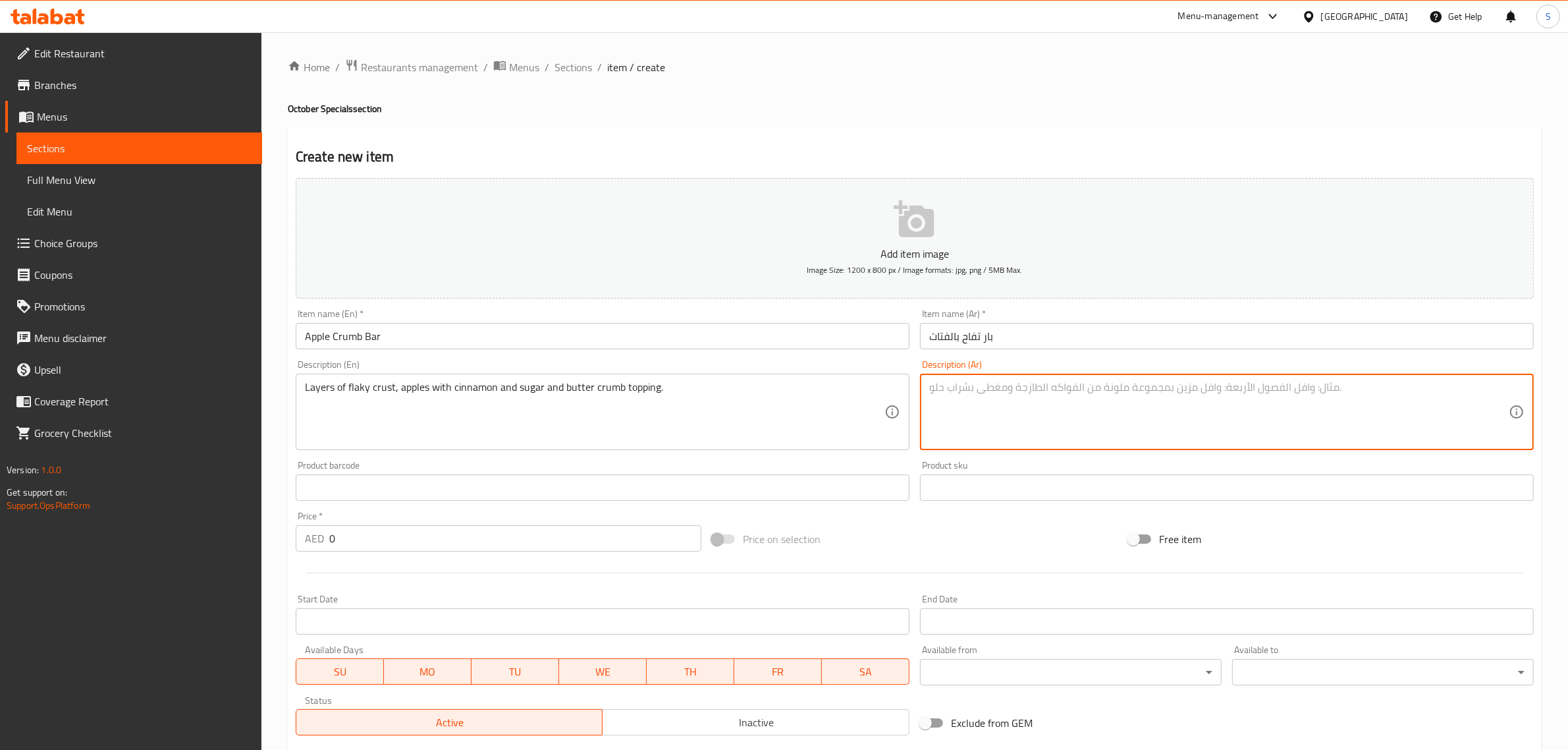
click at [1068, 388] on textarea at bounding box center [1219, 412] width 579 height 62
click at [1104, 403] on textarea at bounding box center [1219, 412] width 579 height 62
paste textarea "طبقات من القشرة المتقشرة المكونة من التفاح مع القرفة والسكر وفتات الزبدة."
type textarea "طبقات من القشرة المتقشرة المكونة من التفاح مع القرفة والسكر وفتات الزبدة."
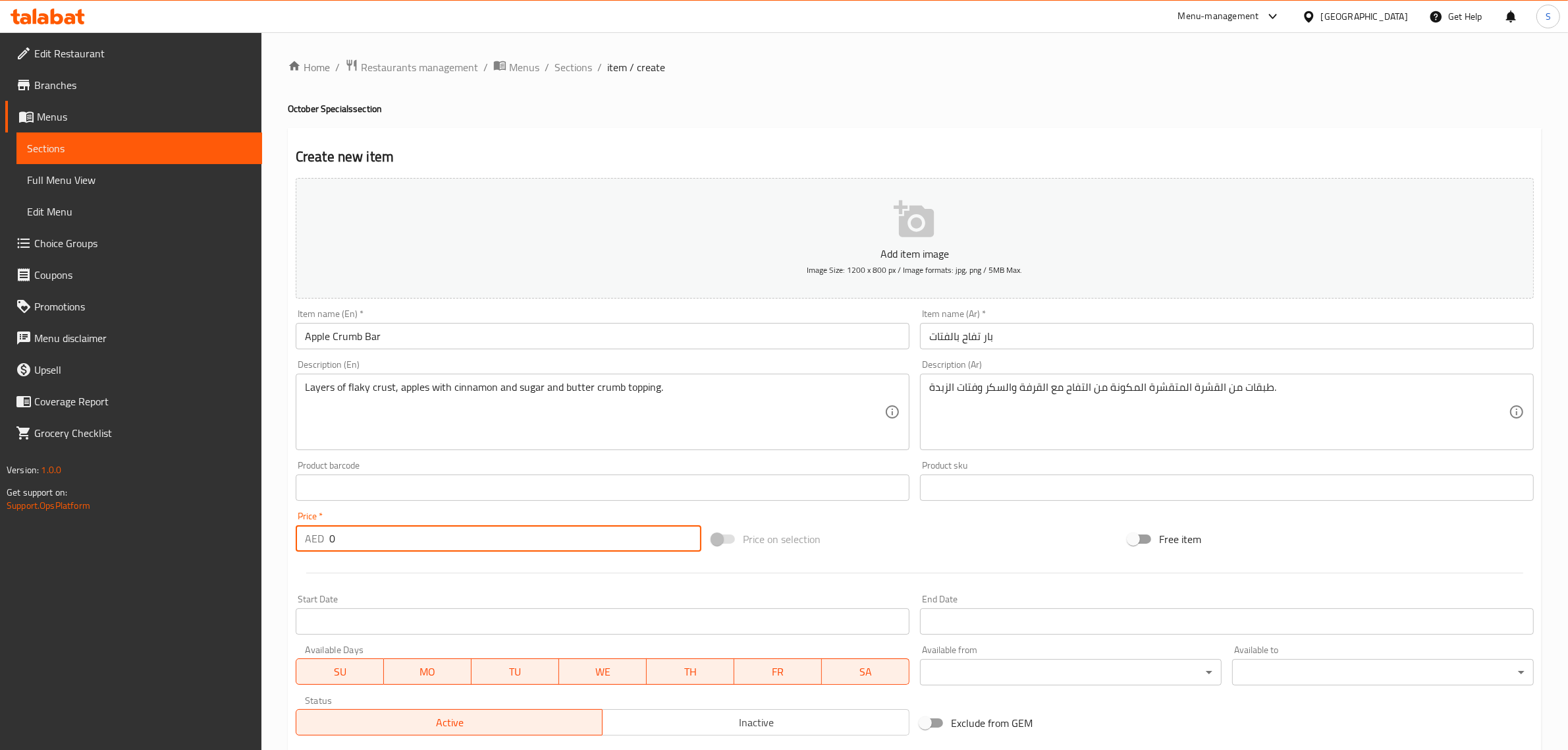
click at [392, 529] on input "0" at bounding box center [515, 538] width 372 height 27
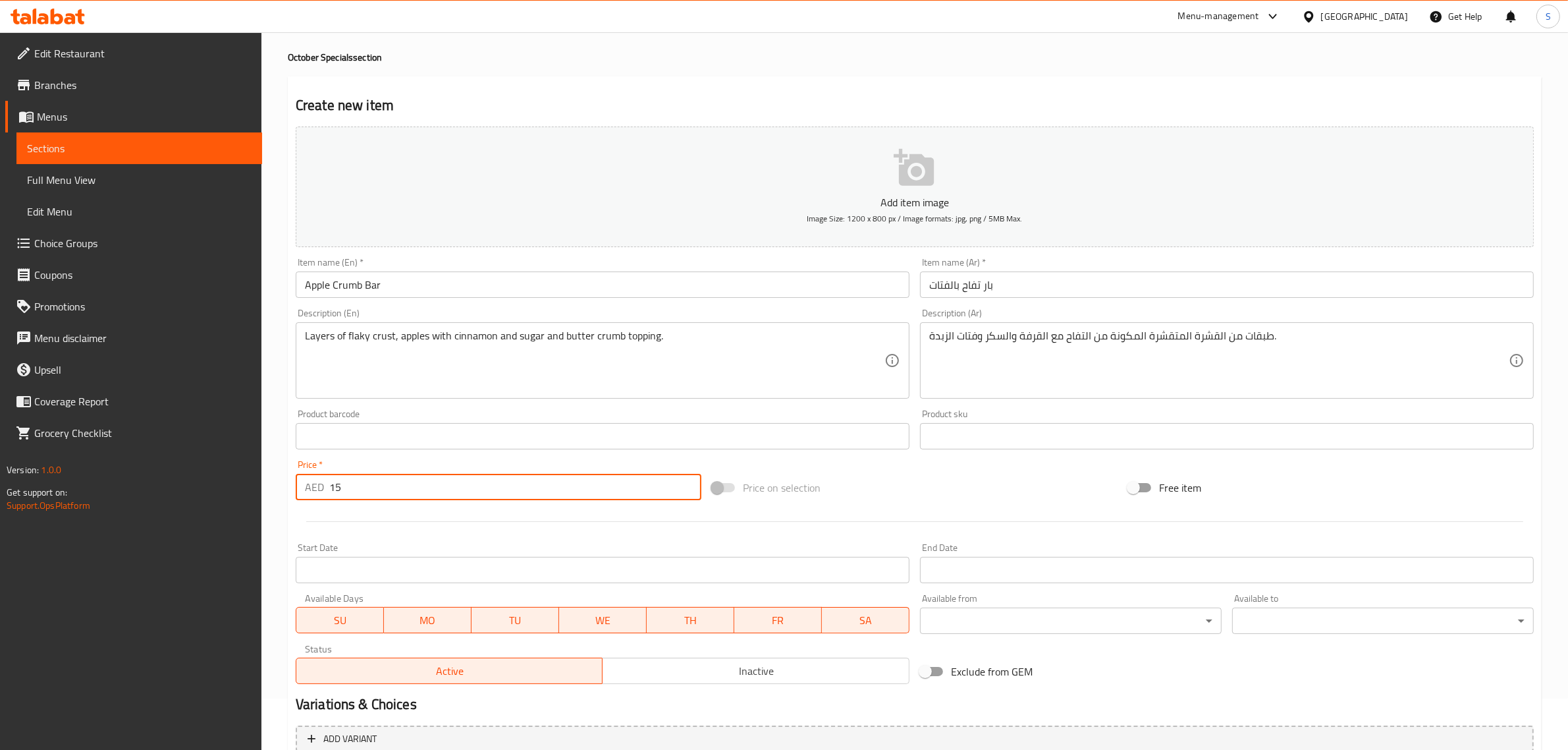
scroll to position [178, 0]
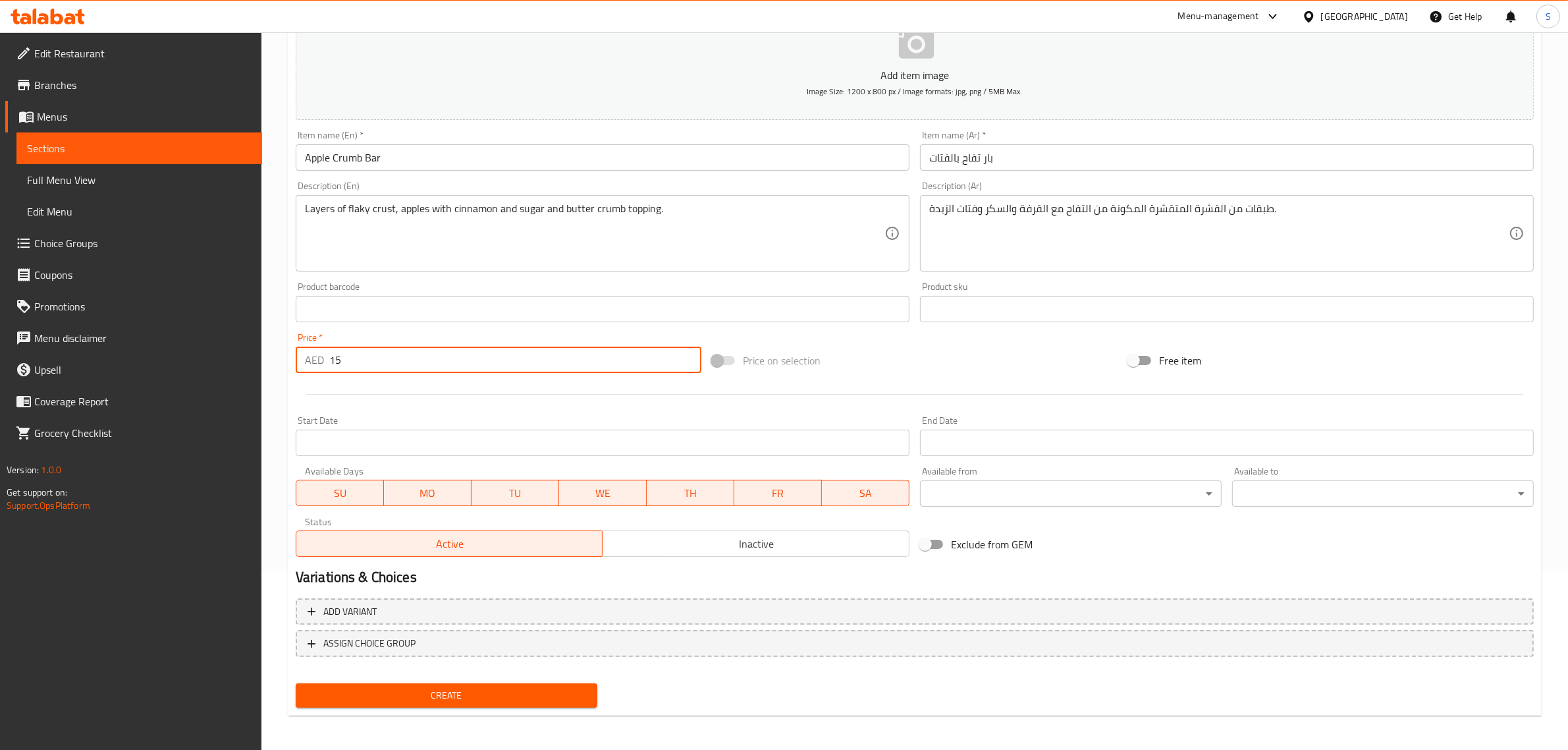
type input "15"
click at [485, 688] on span "Create" at bounding box center [446, 696] width 280 height 16
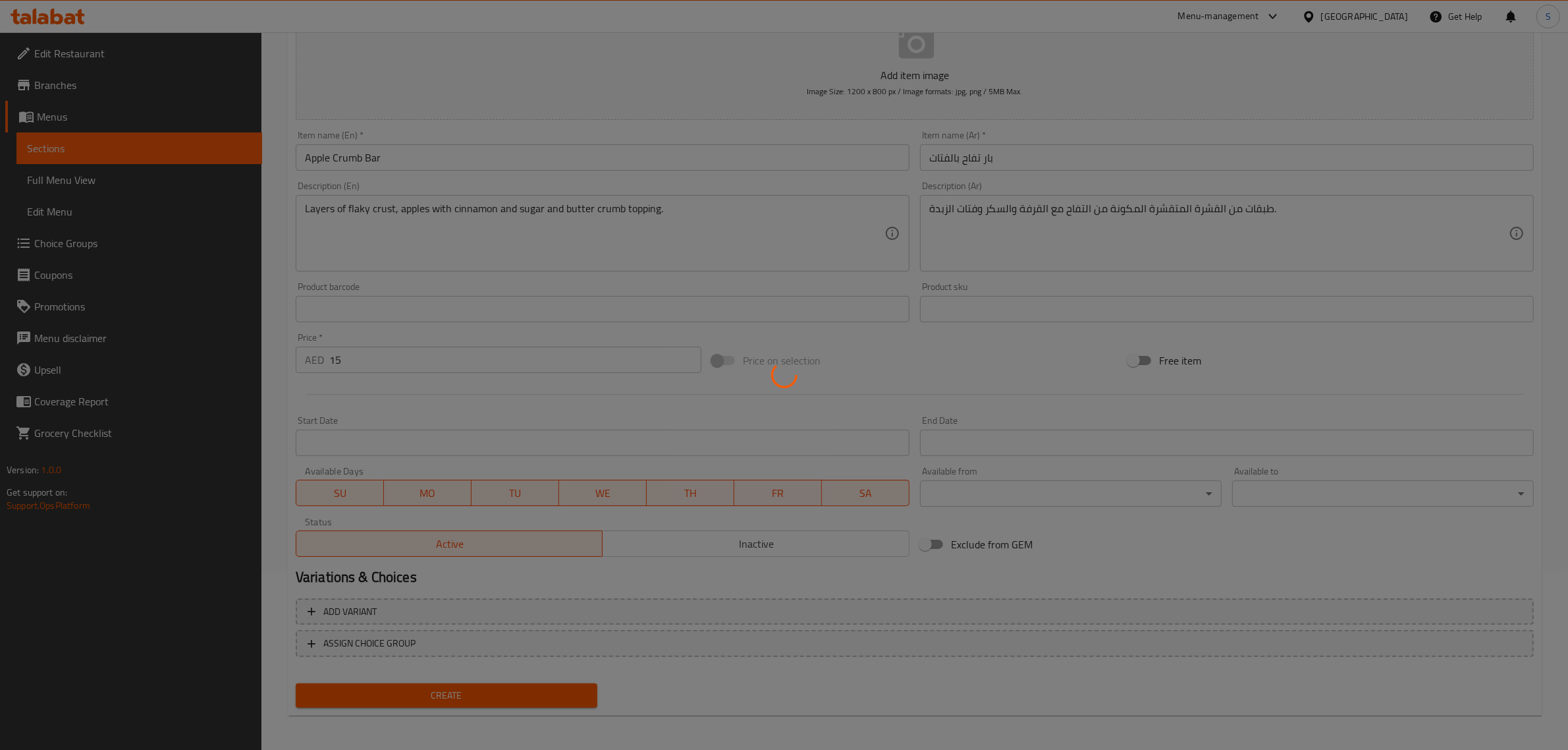
type input "0"
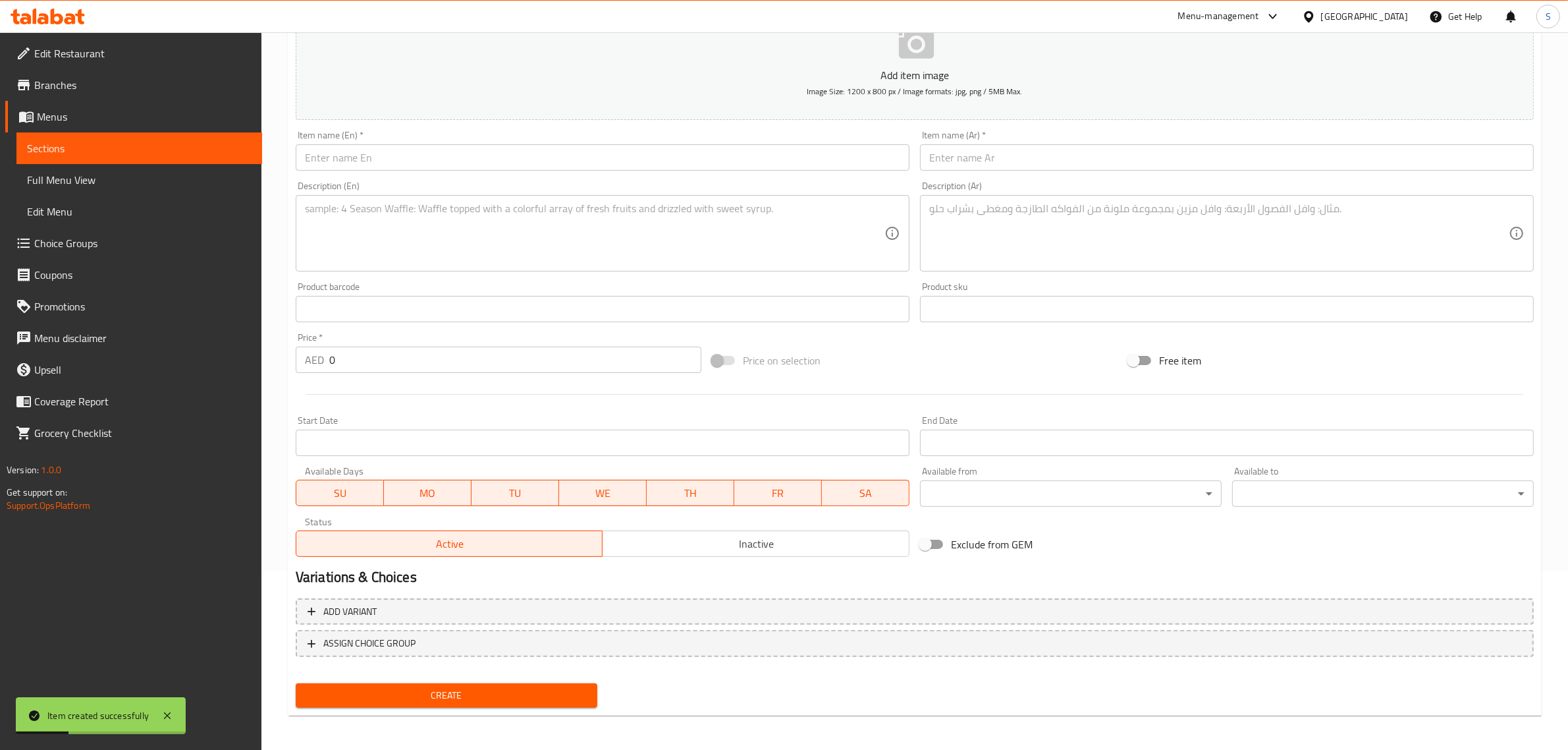
click at [395, 148] on input "text" at bounding box center [602, 157] width 613 height 27
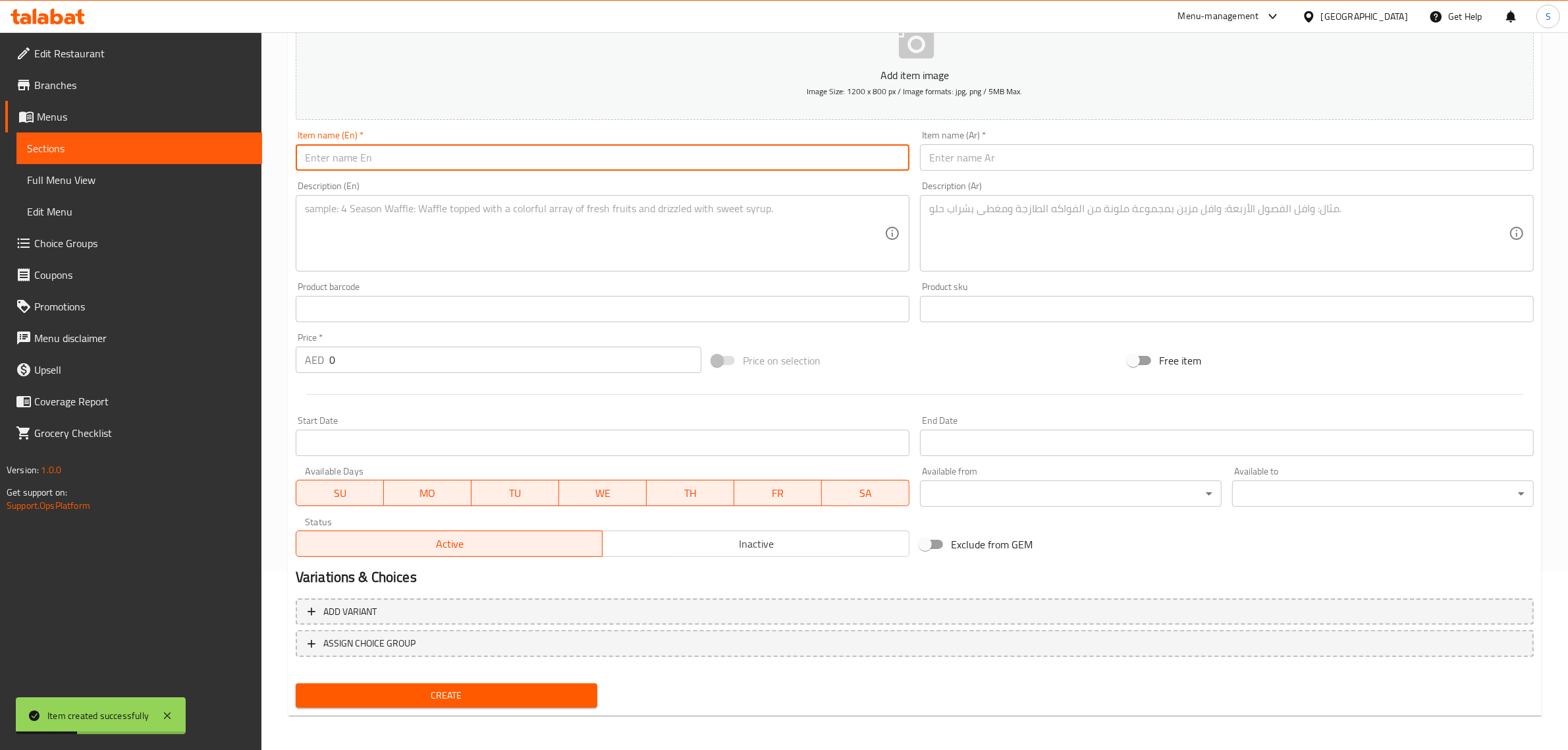
paste input "Pumpkin Cheesecake"
type input "Pumpkin Cheesecake"
click at [1053, 144] on input "text" at bounding box center [1226, 157] width 613 height 27
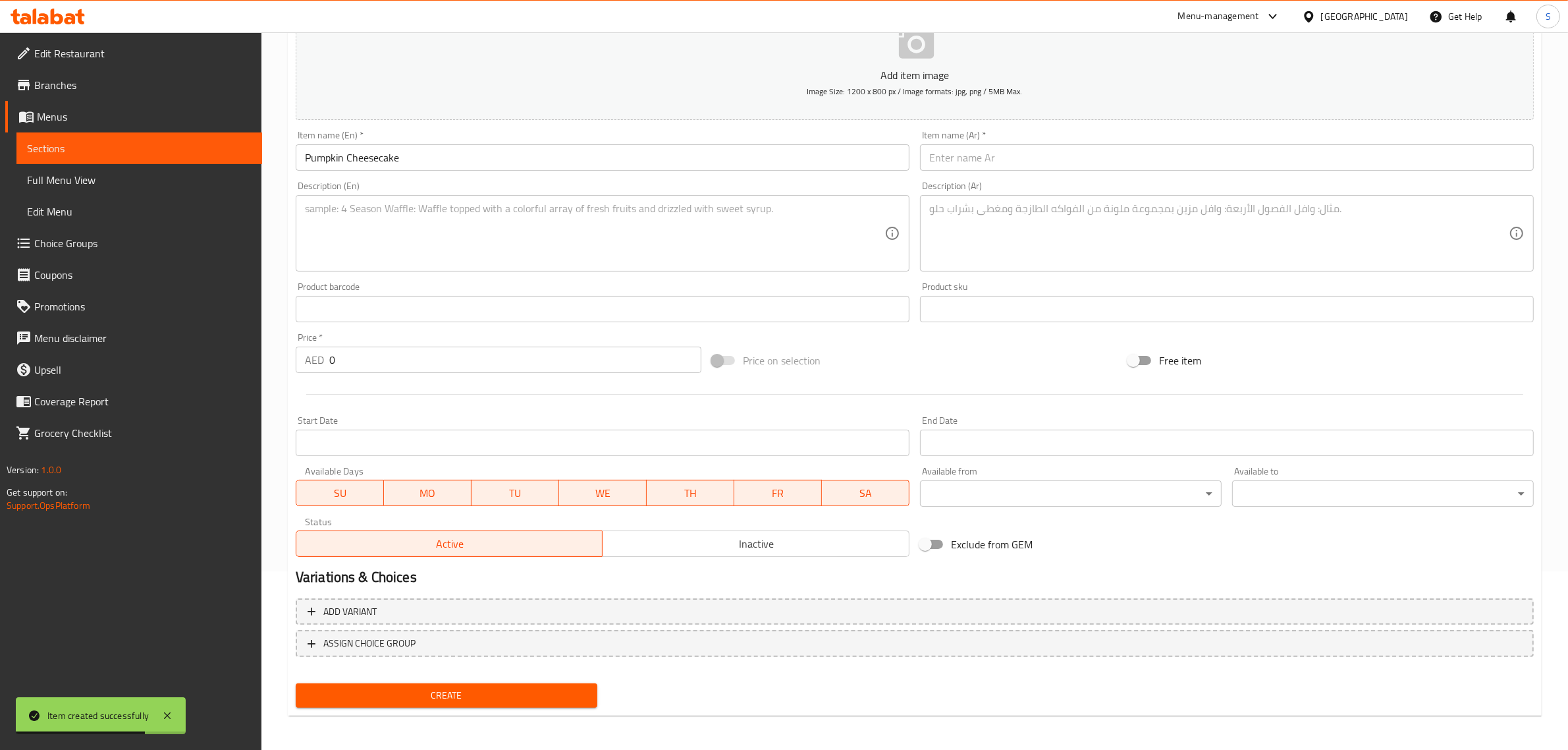
click at [998, 145] on input "text" at bounding box center [1226, 157] width 613 height 27
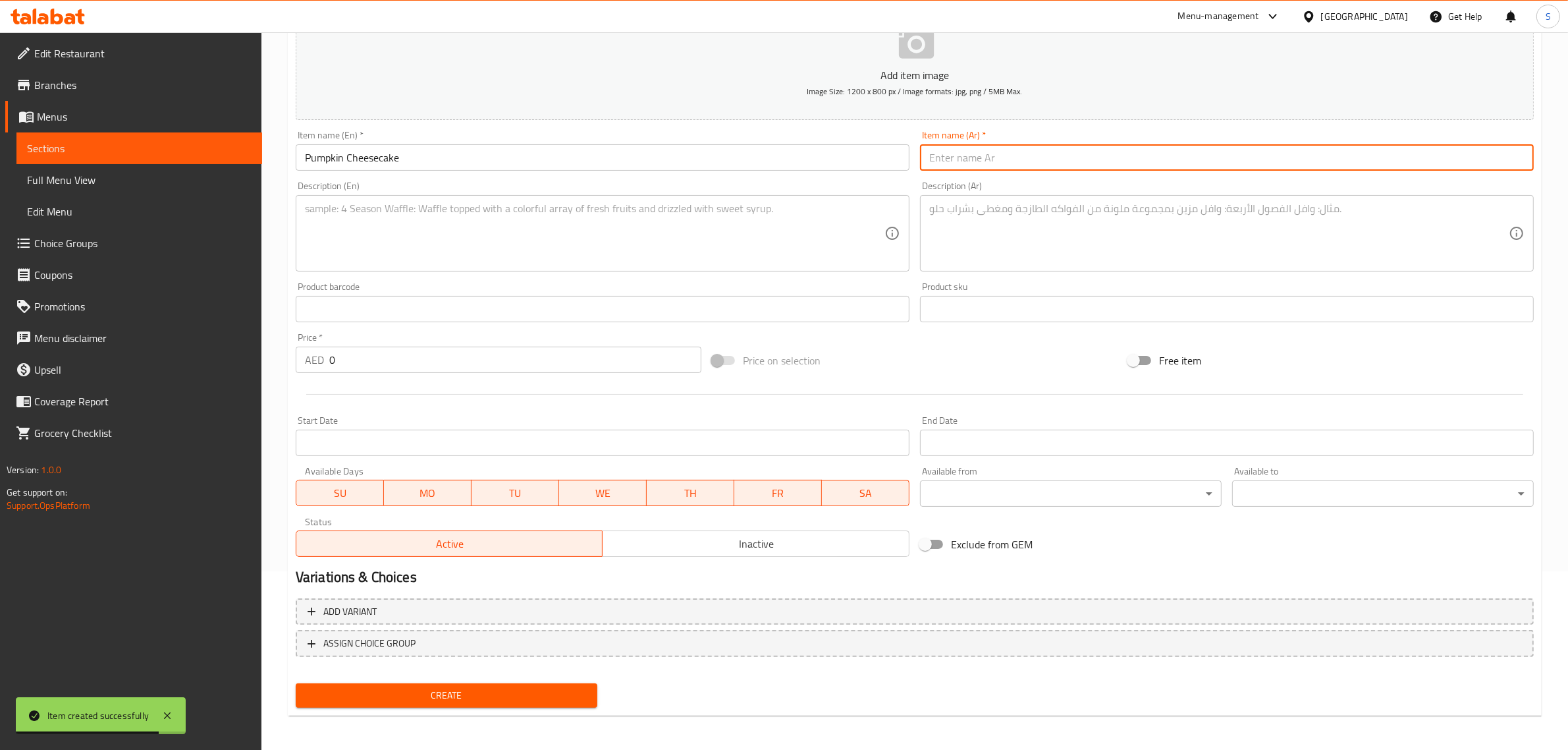
paste input "تشيزكيك اليقطين"
type input "تشيزكيك اليقطين"
click at [677, 242] on textarea at bounding box center [594, 233] width 579 height 62
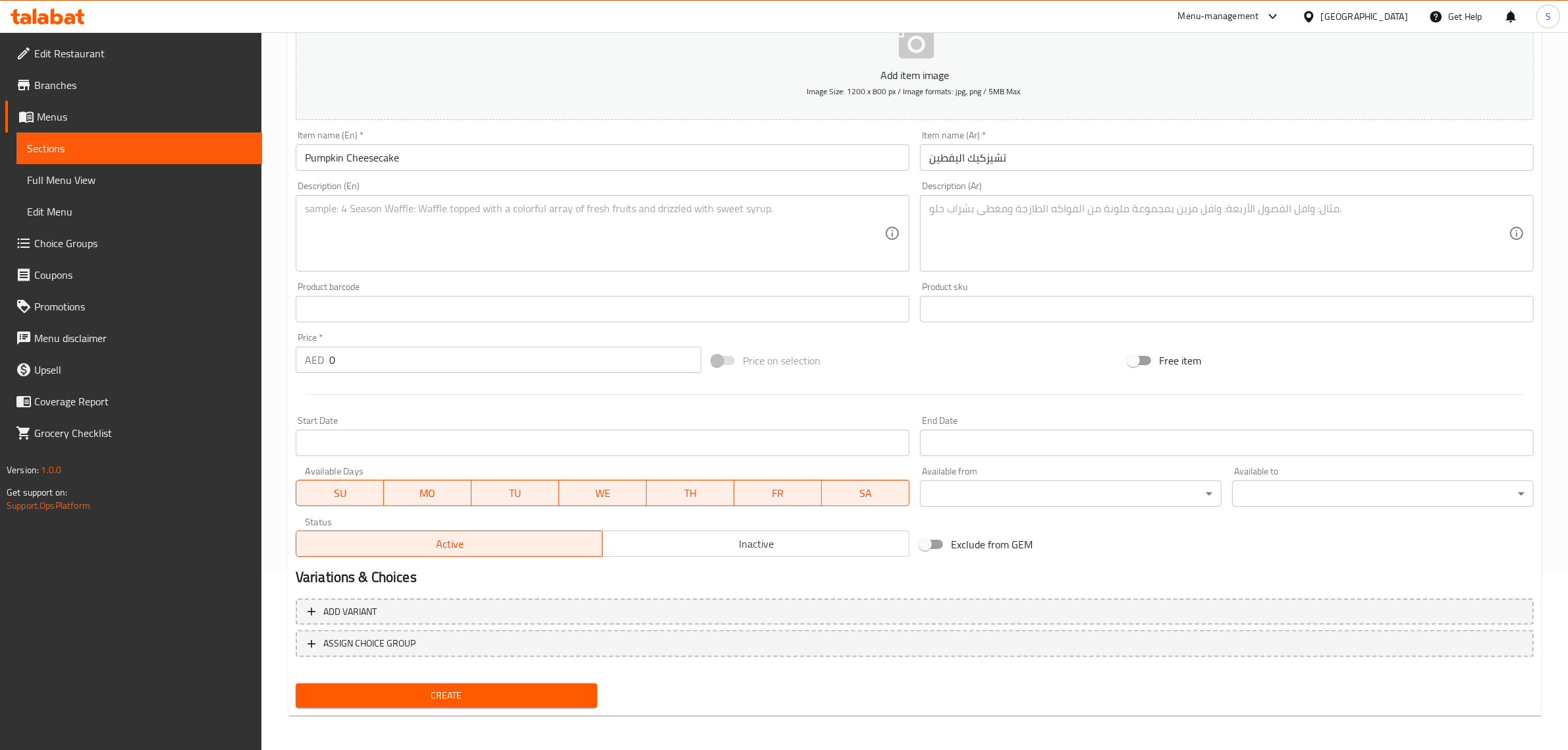
click at [502, 223] on textarea at bounding box center [594, 233] width 579 height 62
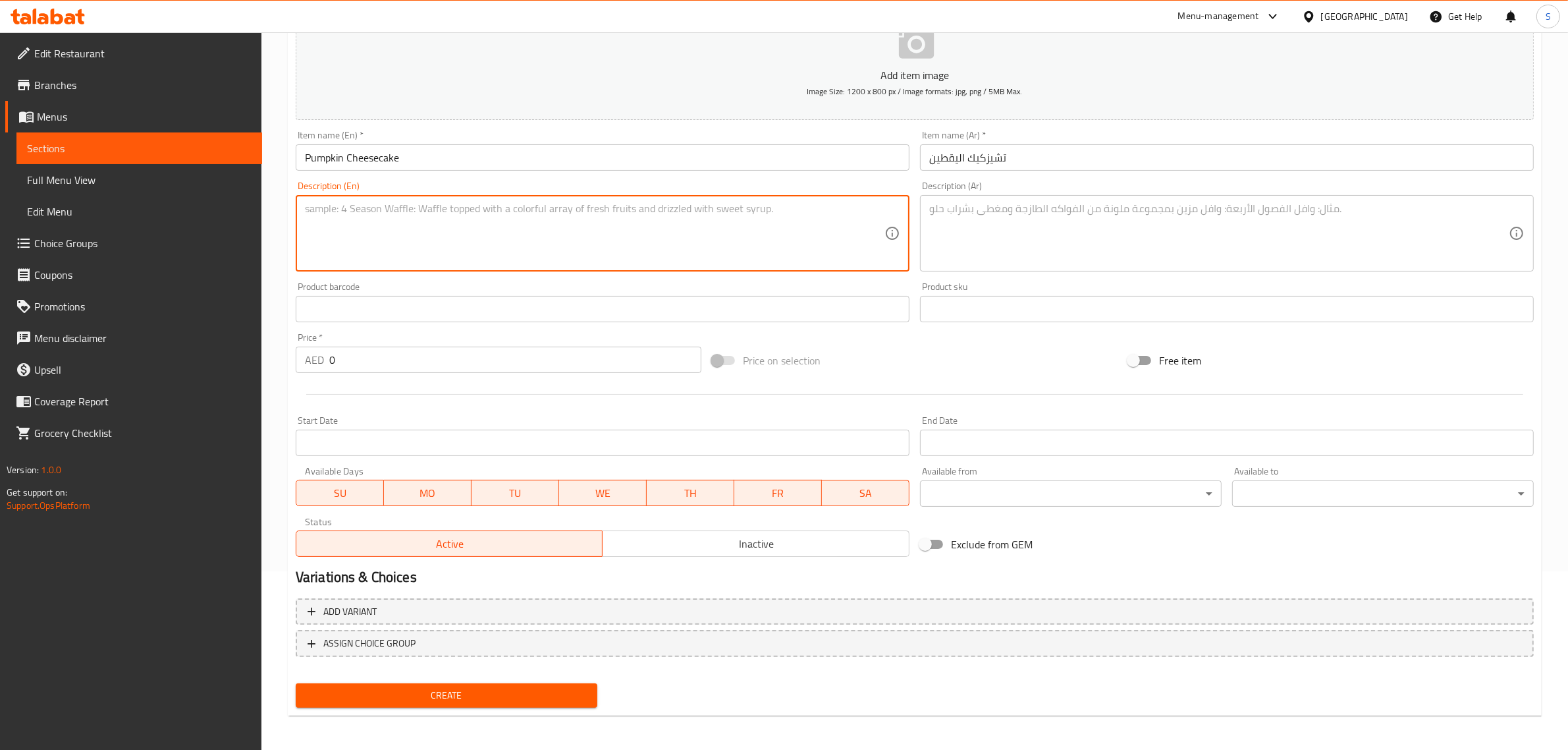
paste textarea "A fall favorite! Pumpkin cheesecake with a gingersnap pecan crust, topped with …"
type textarea "A fall favorite! Pumpkin cheesecake with a gingersnap pecan crust, topped with …"
click at [966, 239] on textarea at bounding box center [1219, 233] width 579 height 62
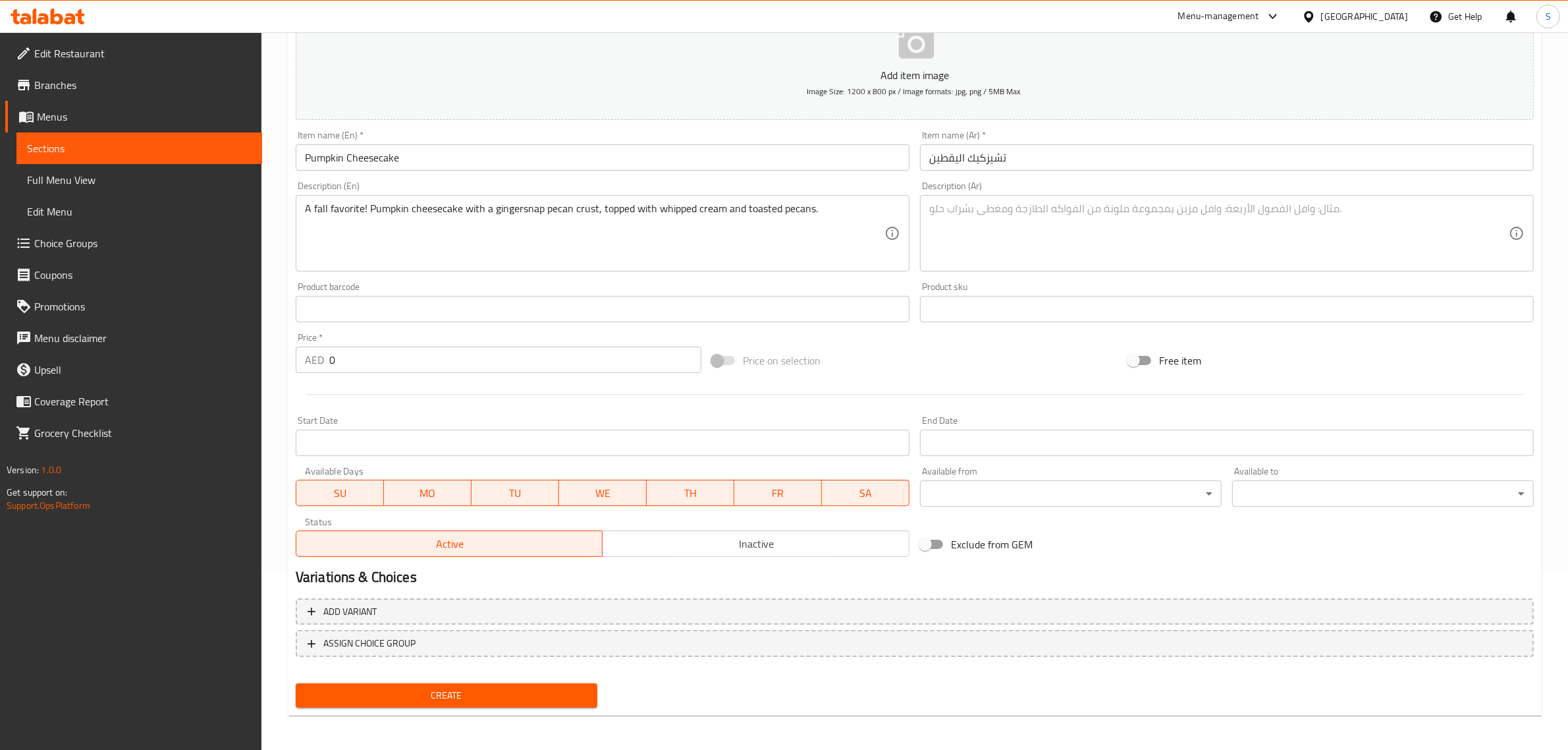
click at [950, 212] on textarea at bounding box center [1219, 233] width 579 height 62
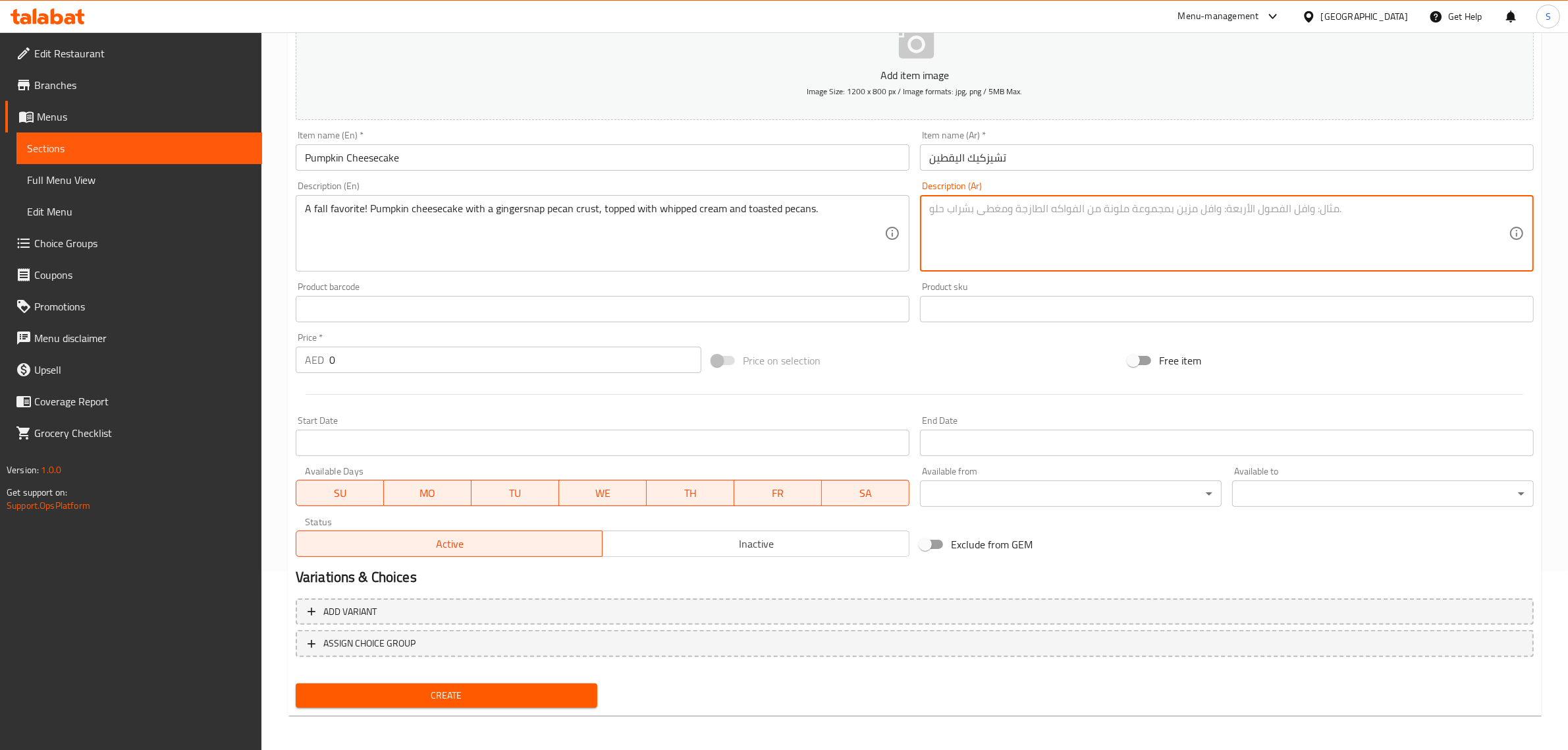
paste textarea "المفضل في فصل الخريف، تشيزكيك باليقطين مع قشرة من بسكويت الزنجبيل والجوز المحمص…"
type textarea "المفضل في فصل الخريف، تشيزكيك باليقطين مع قشرة من بسكويت الزنجبيل والجوز المحمص…"
click at [390, 348] on input "0" at bounding box center [515, 359] width 372 height 27
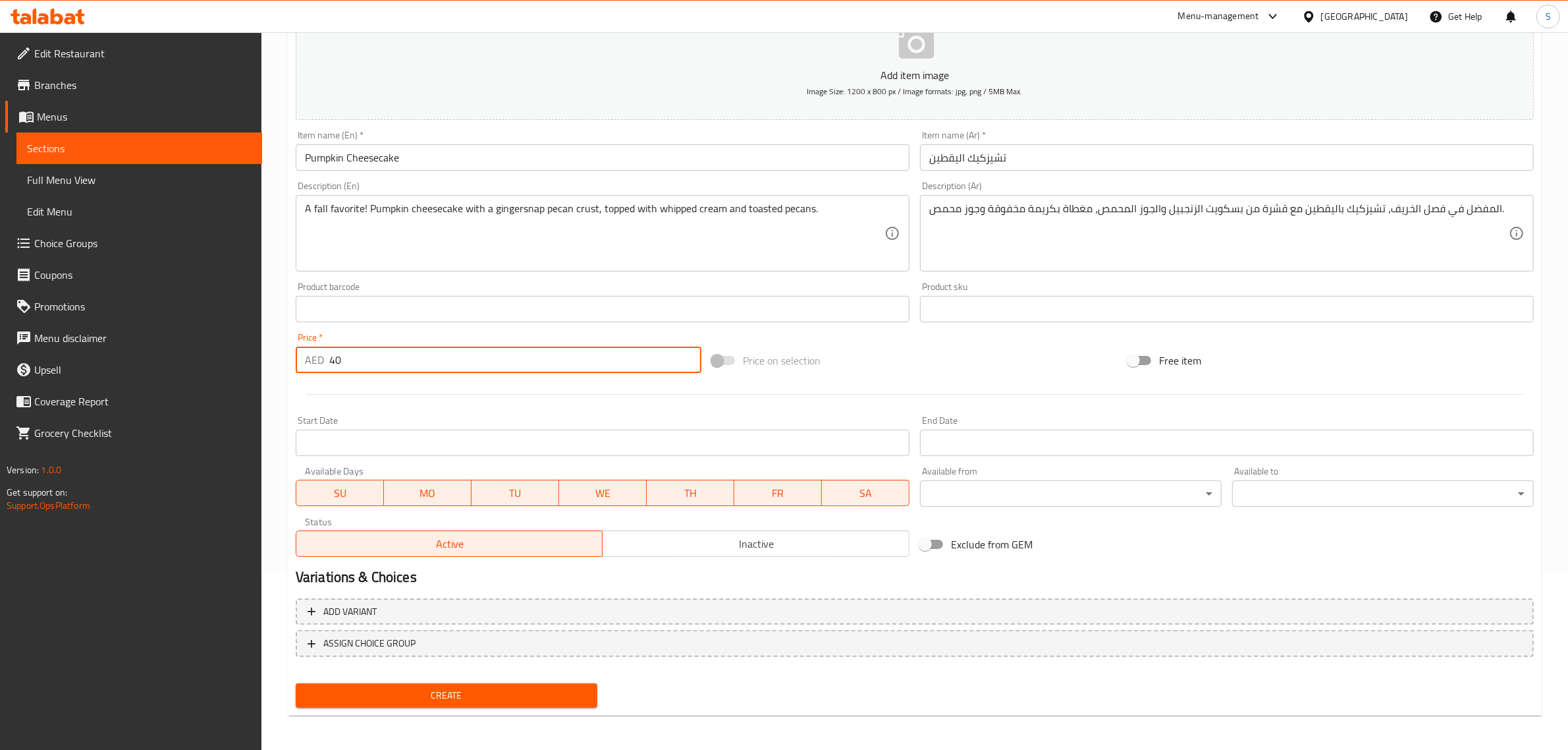
type input "40"
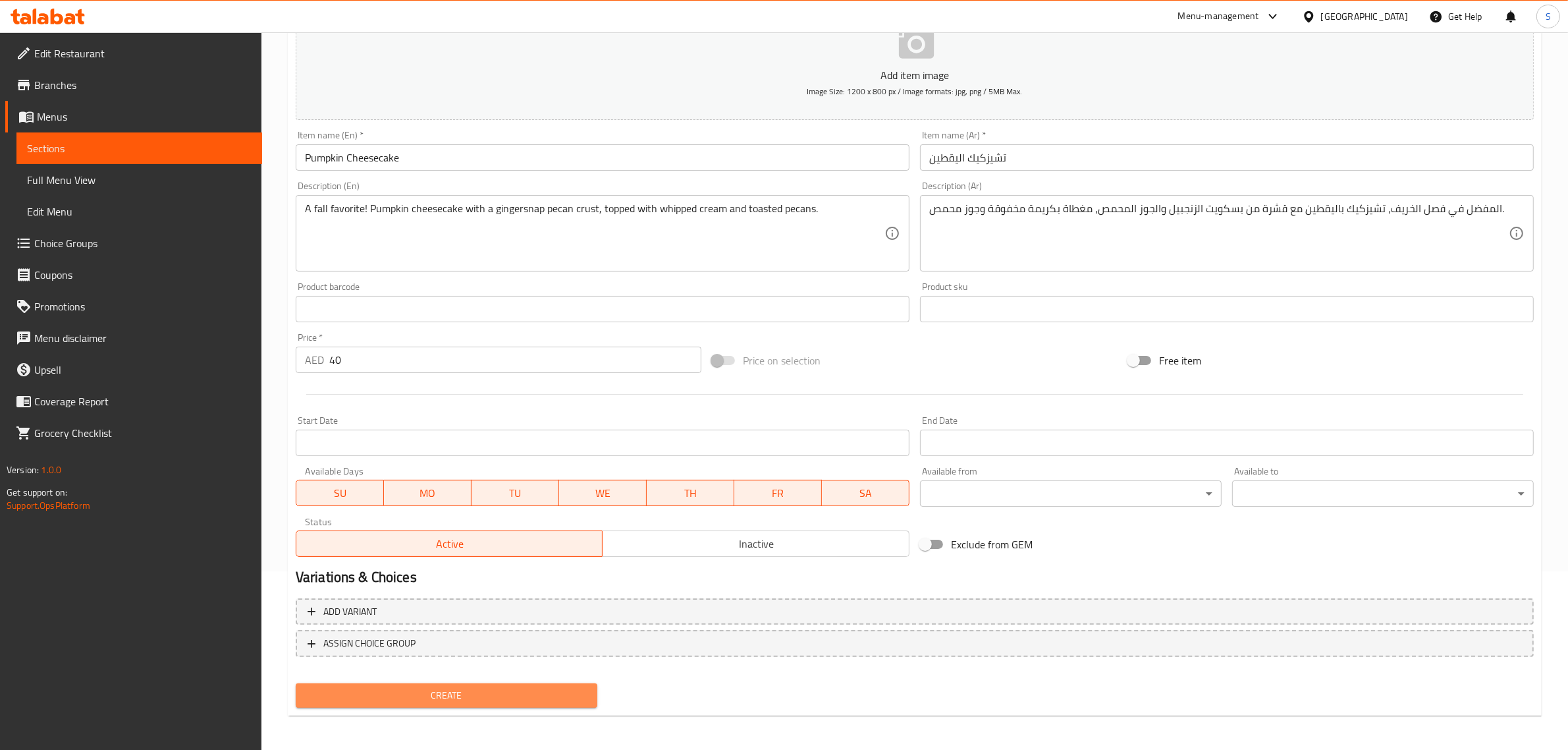
click at [498, 701] on span "Create" at bounding box center [446, 696] width 280 height 16
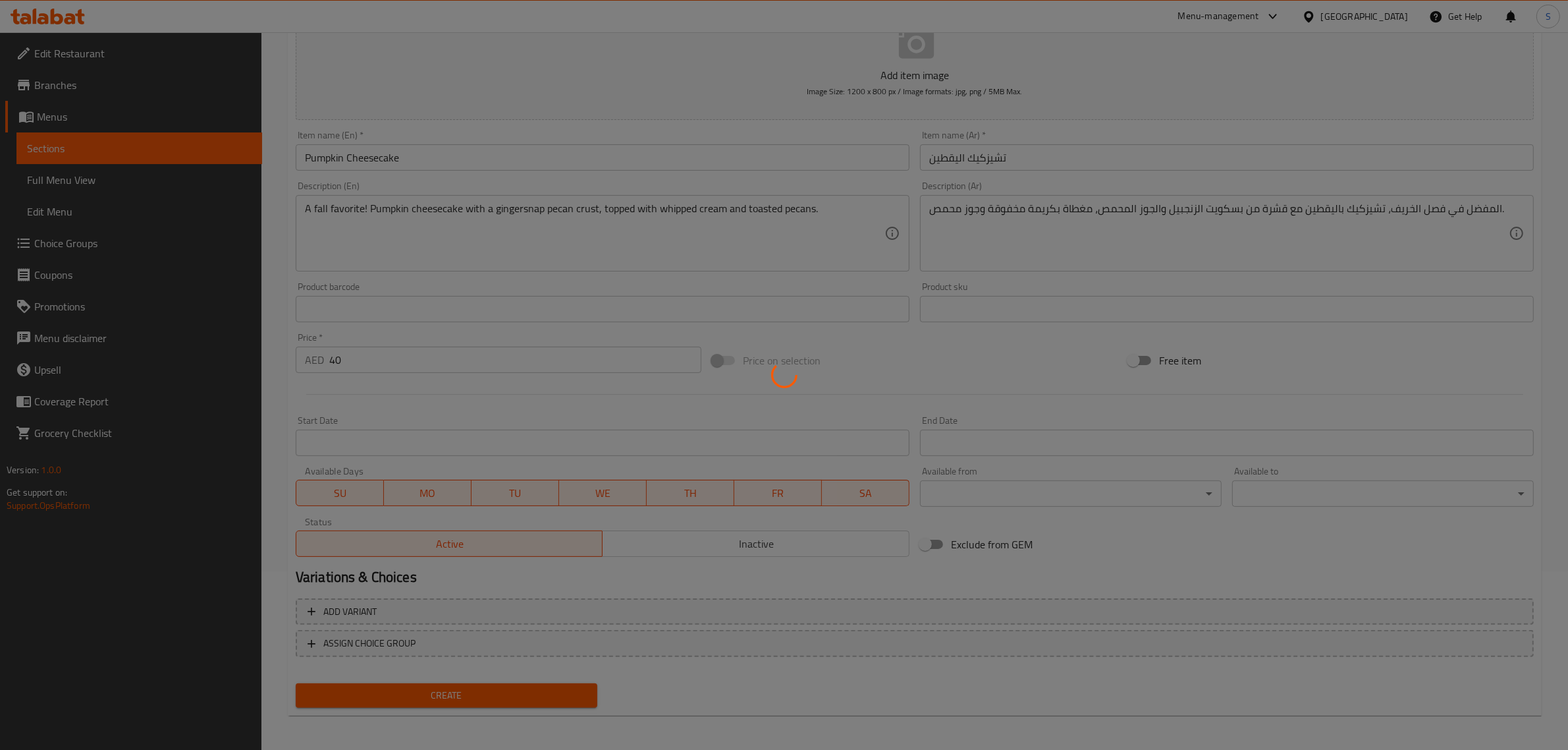
type input "0"
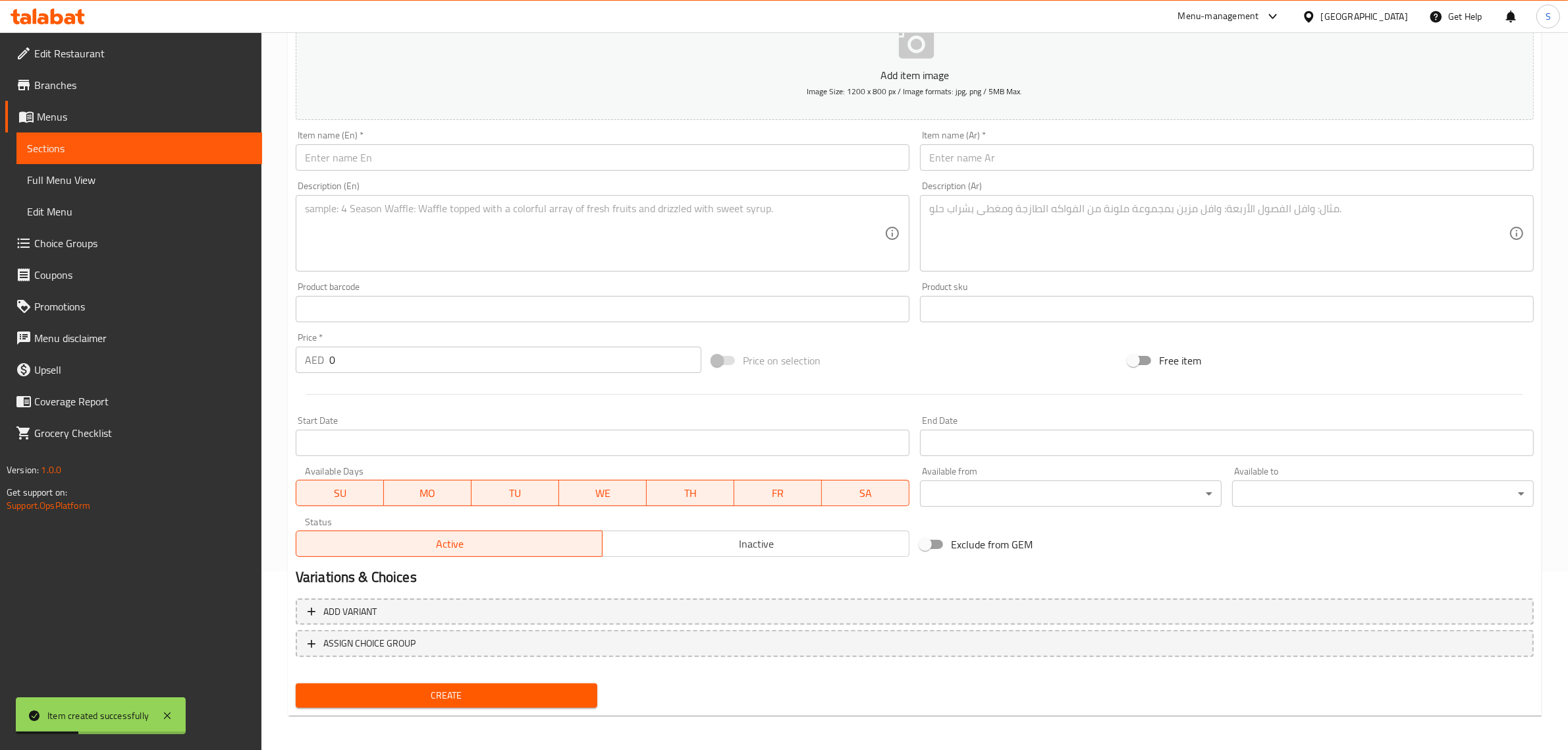
click at [406, 156] on input "text" at bounding box center [602, 157] width 613 height 27
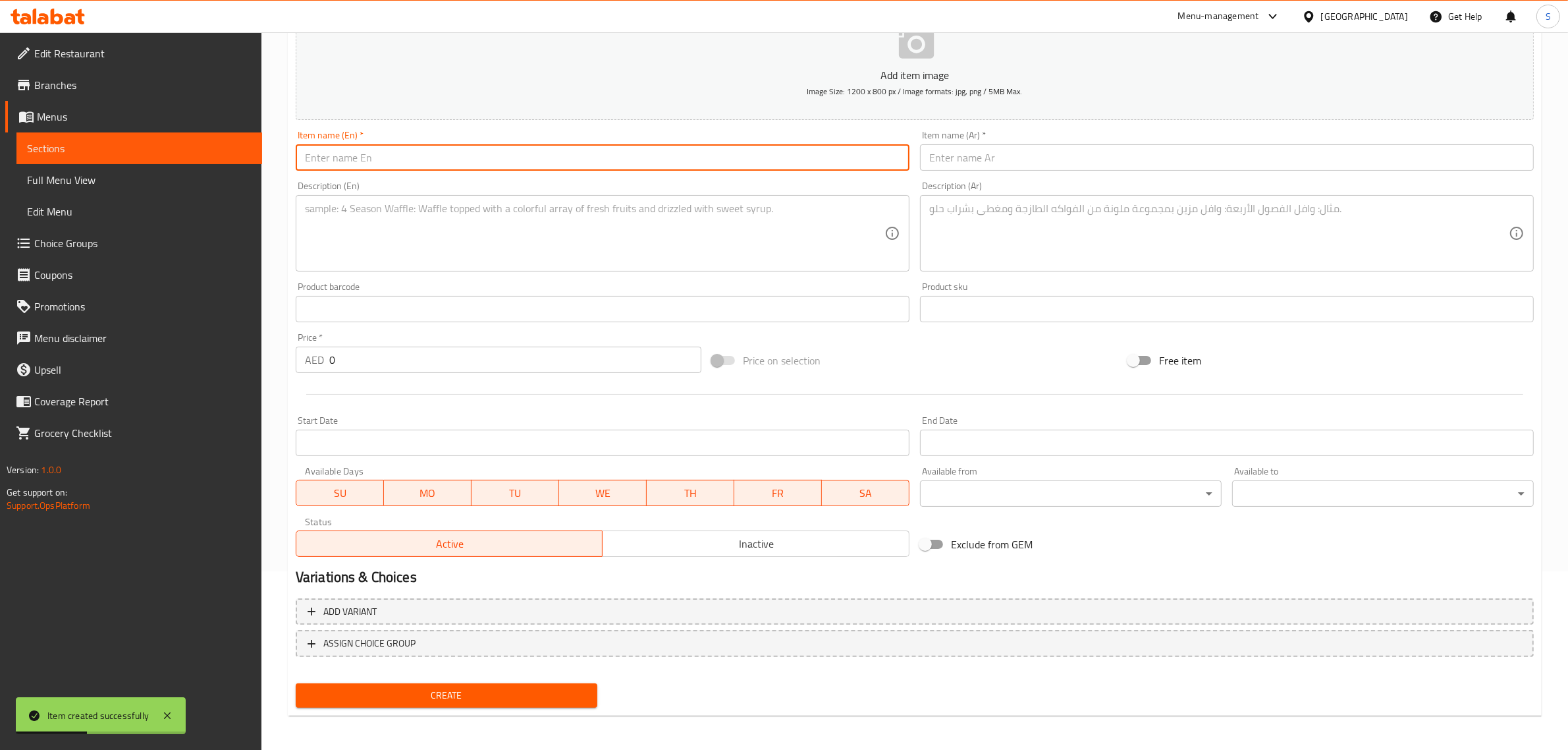
paste input "Pumpkin Spice Cupcake"
type input "Pumpkin Spice Cupcake"
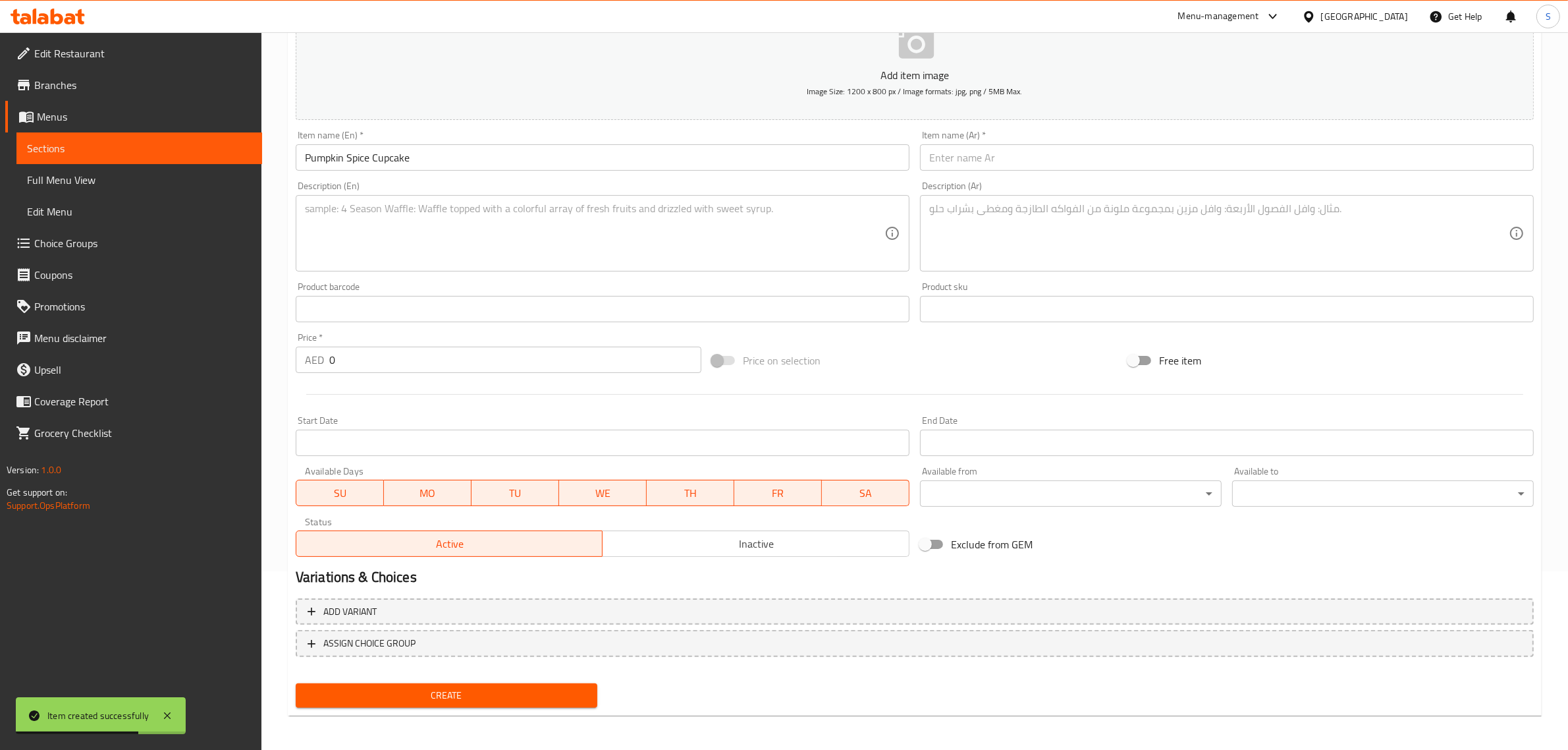
click at [965, 135] on div "Item name (Ar)   * Item name (Ar) *" at bounding box center [1226, 151] width 613 height 41
click at [958, 150] on input "text" at bounding box center [1226, 157] width 613 height 27
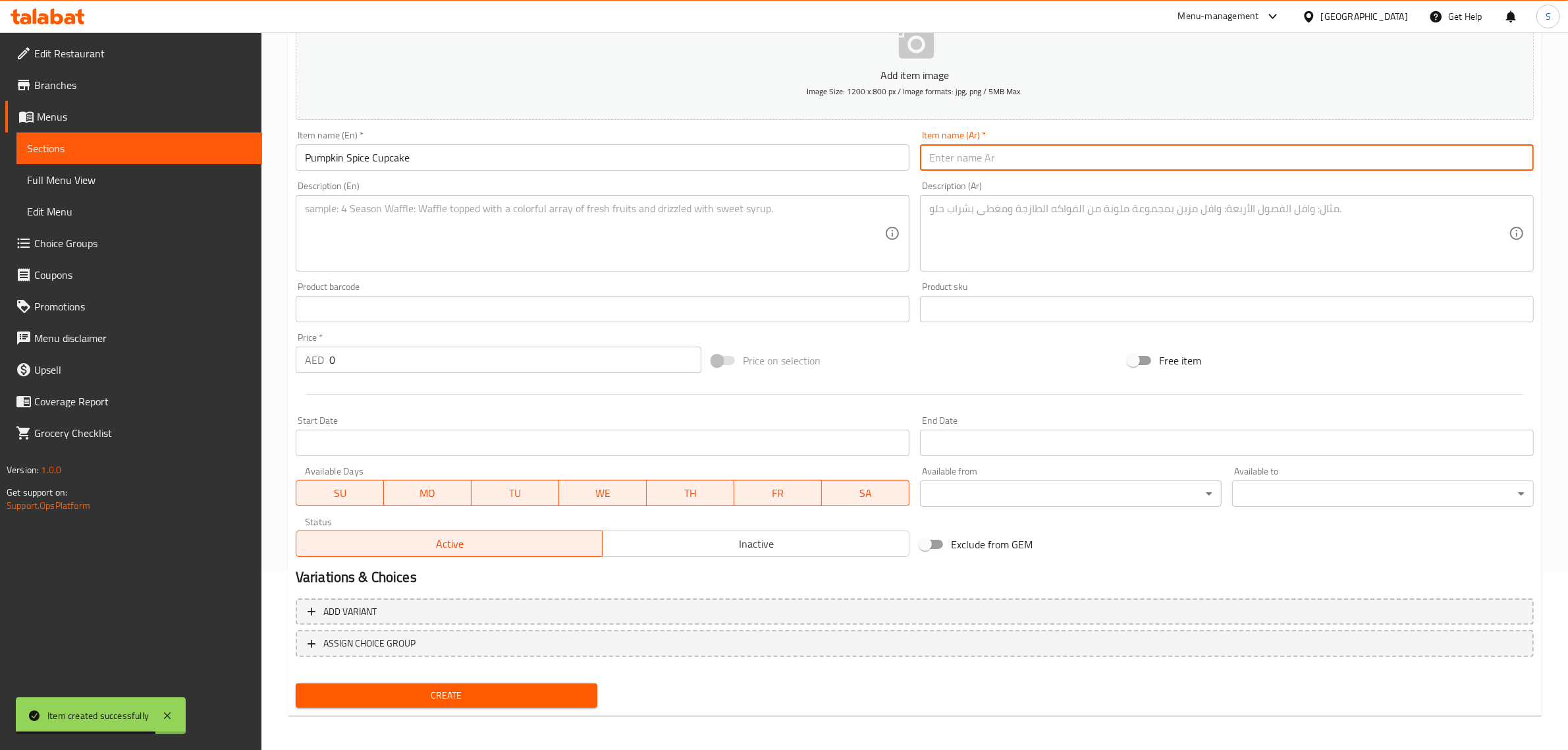
paste input "كب كيك اليقطين بالتوابل"
type input "كب كيك اليقطين بالتوابل"
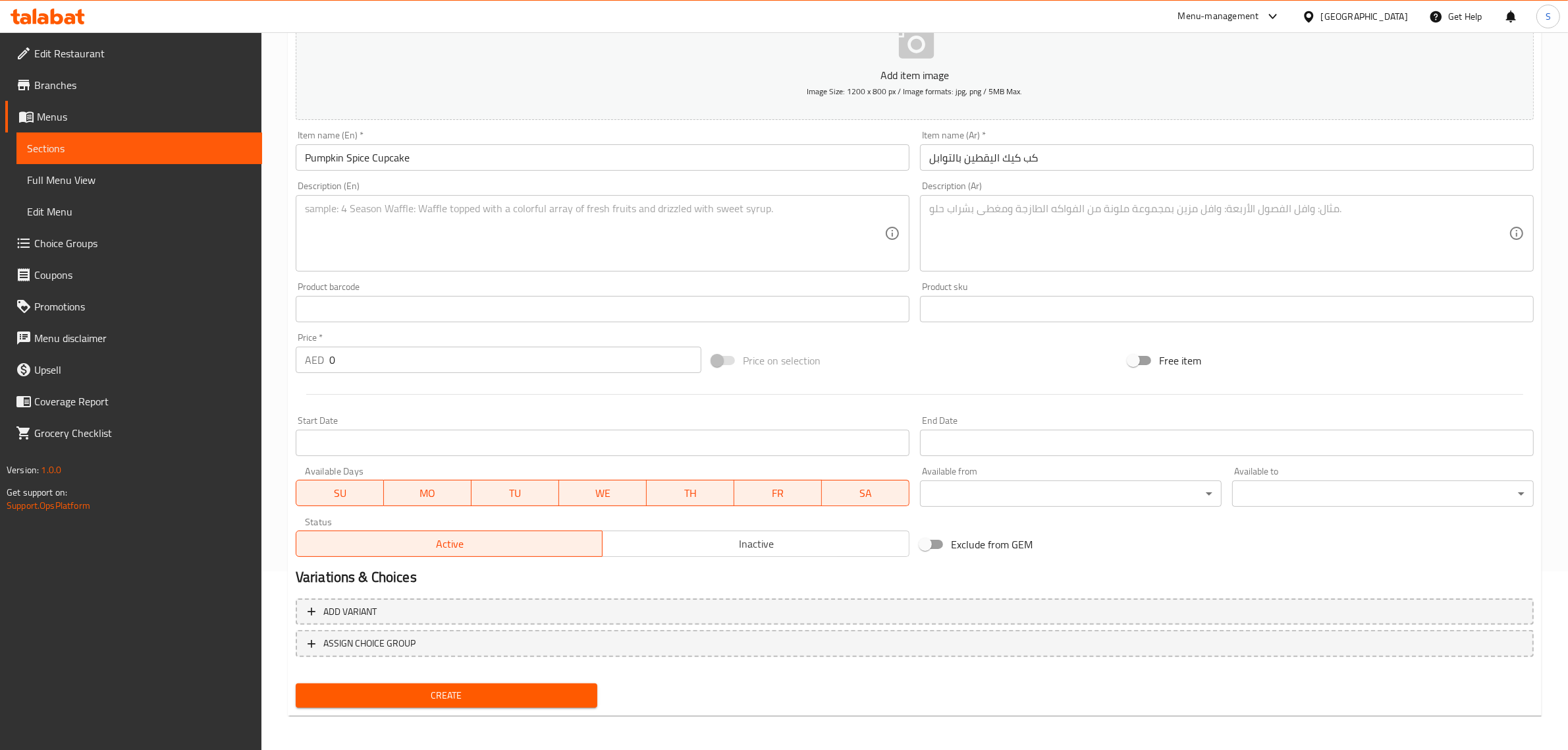
click at [483, 212] on textarea at bounding box center [594, 233] width 579 height 62
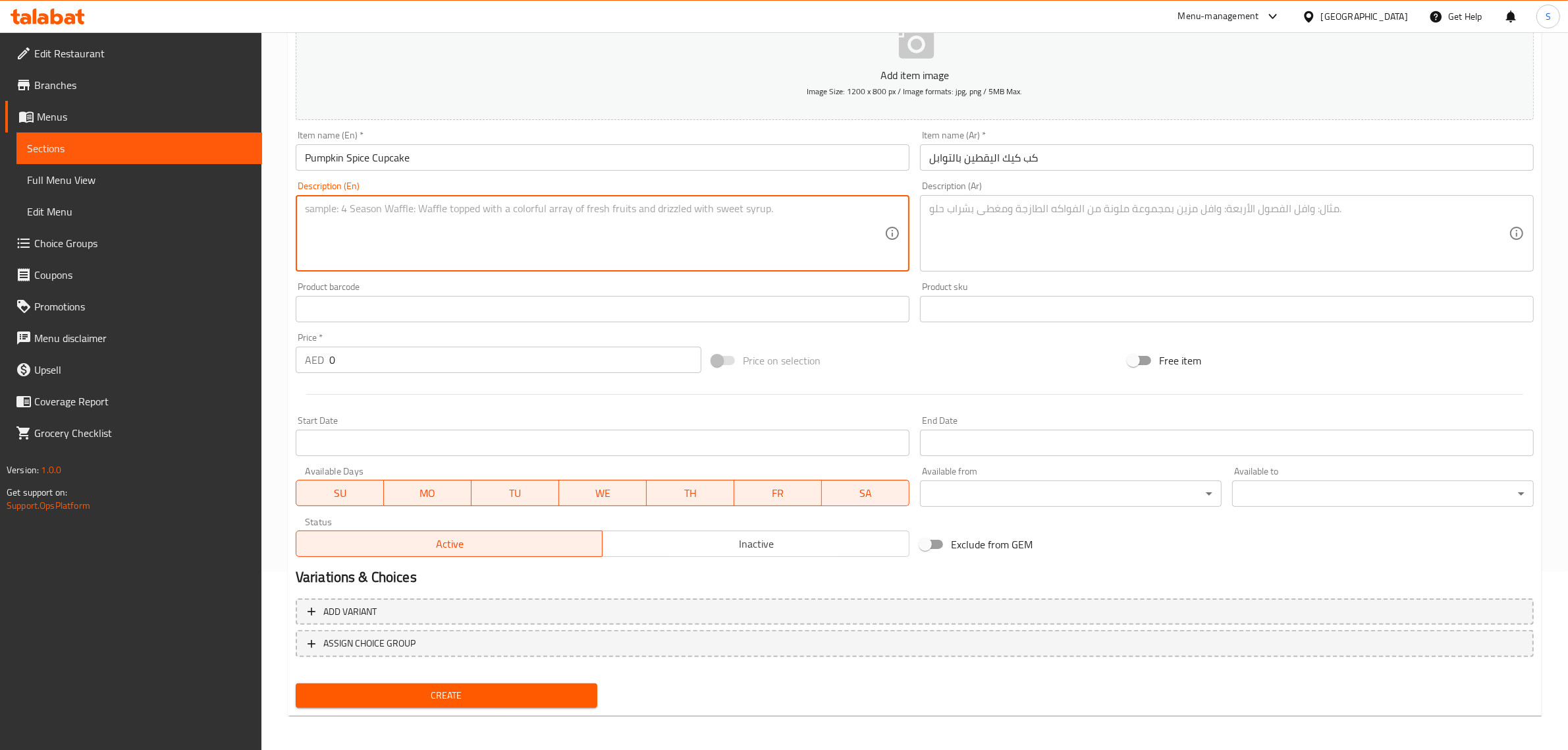
paste textarea "Pumpkin and aromatic spices enhanse this deliciouc cupcake, topped with brown s…"
type textarea "Pumpkin and aromatic spices enhanse this deliciouc cupcake, topped with brown s…"
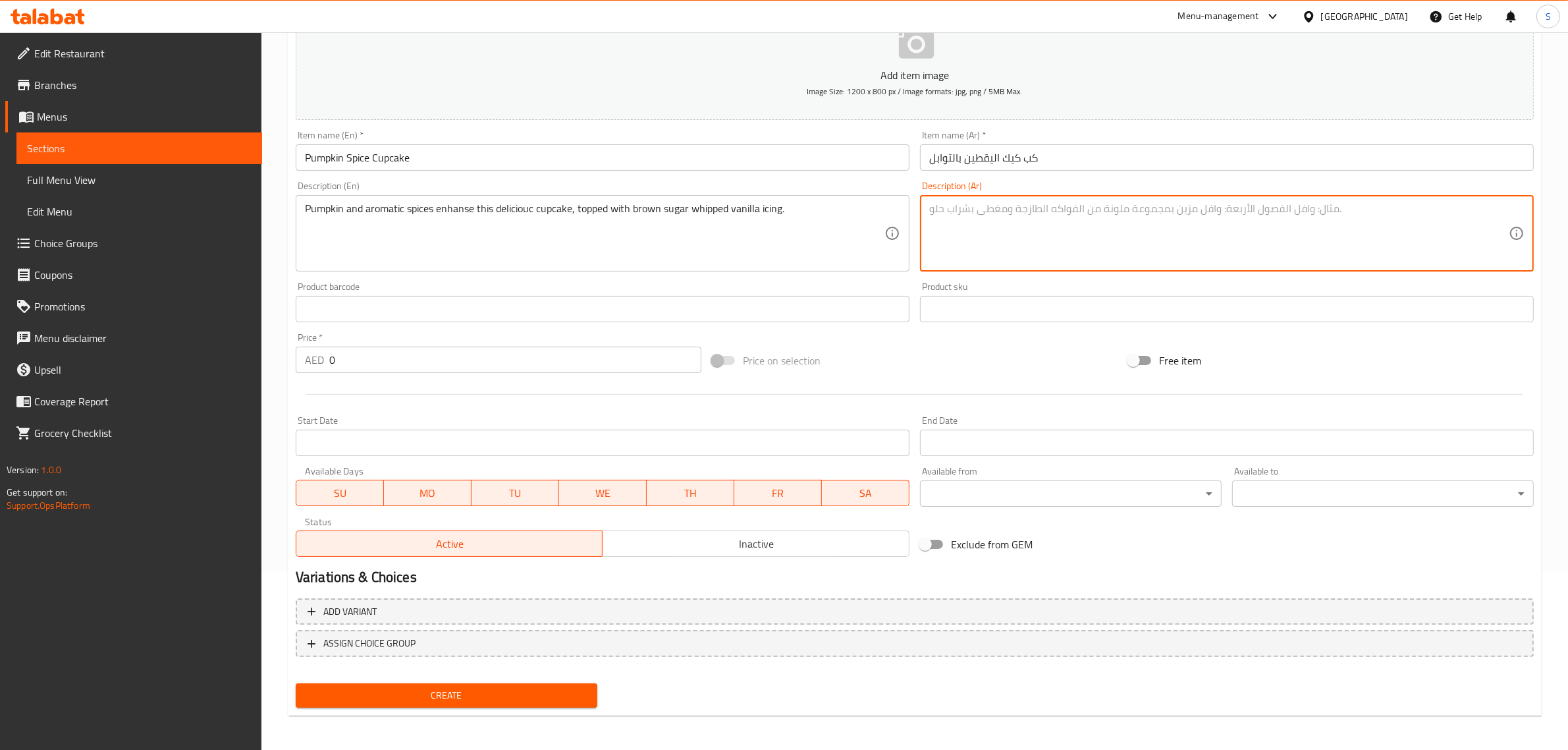
click at [1037, 214] on textarea at bounding box center [1219, 233] width 579 height 62
paste textarea "كب كيك اليقطين بالتوابل والمغطاه بكريمة الفانيليا المخفوقة بالسكر البني."
type textarea "كب كيك اليقطين بالتوابل والمغطاه بكريمة الفانيليا المخفوقة بالسكر البني."
click at [403, 354] on input "0" at bounding box center [515, 359] width 372 height 27
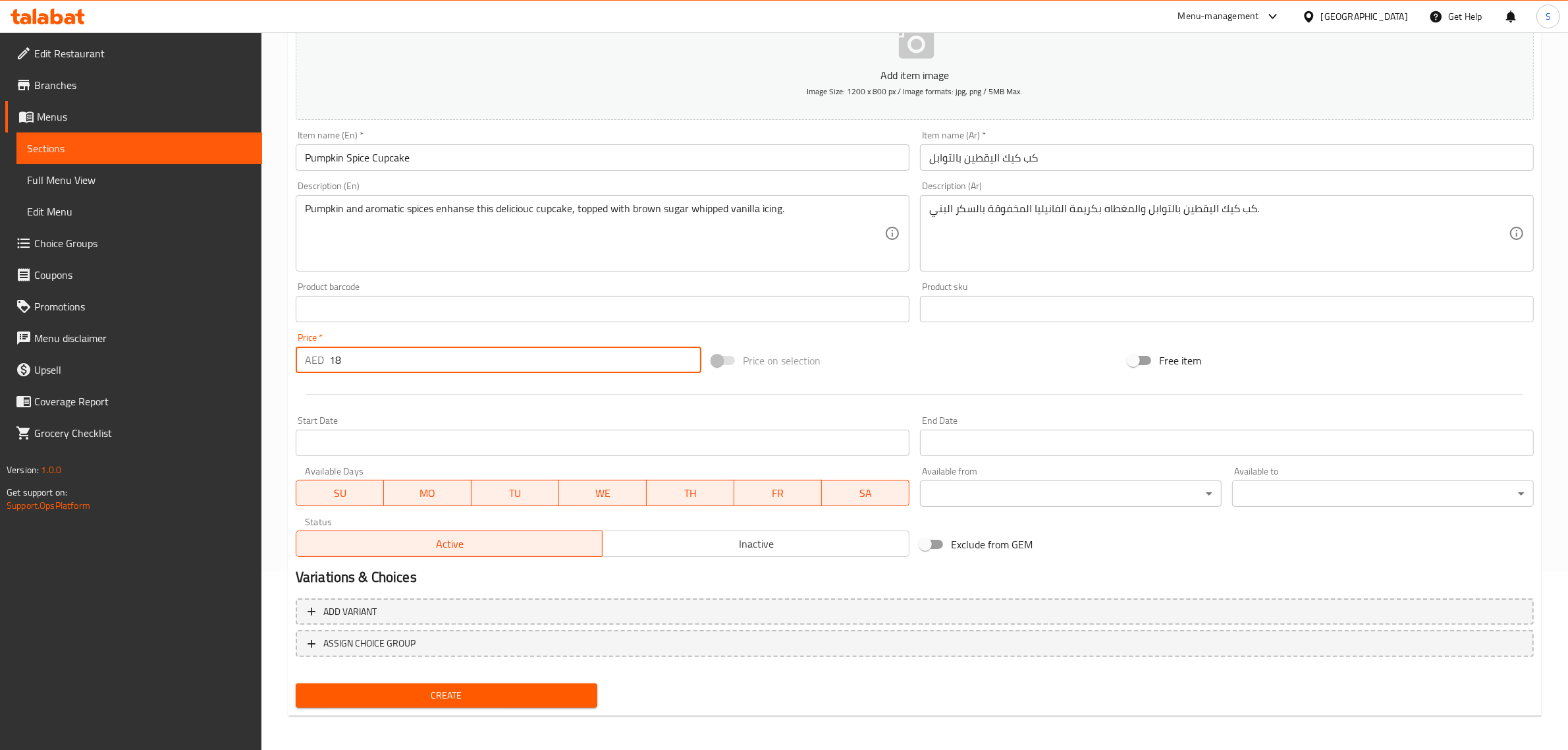
type input "18"
click at [438, 688] on span "Create" at bounding box center [446, 696] width 280 height 16
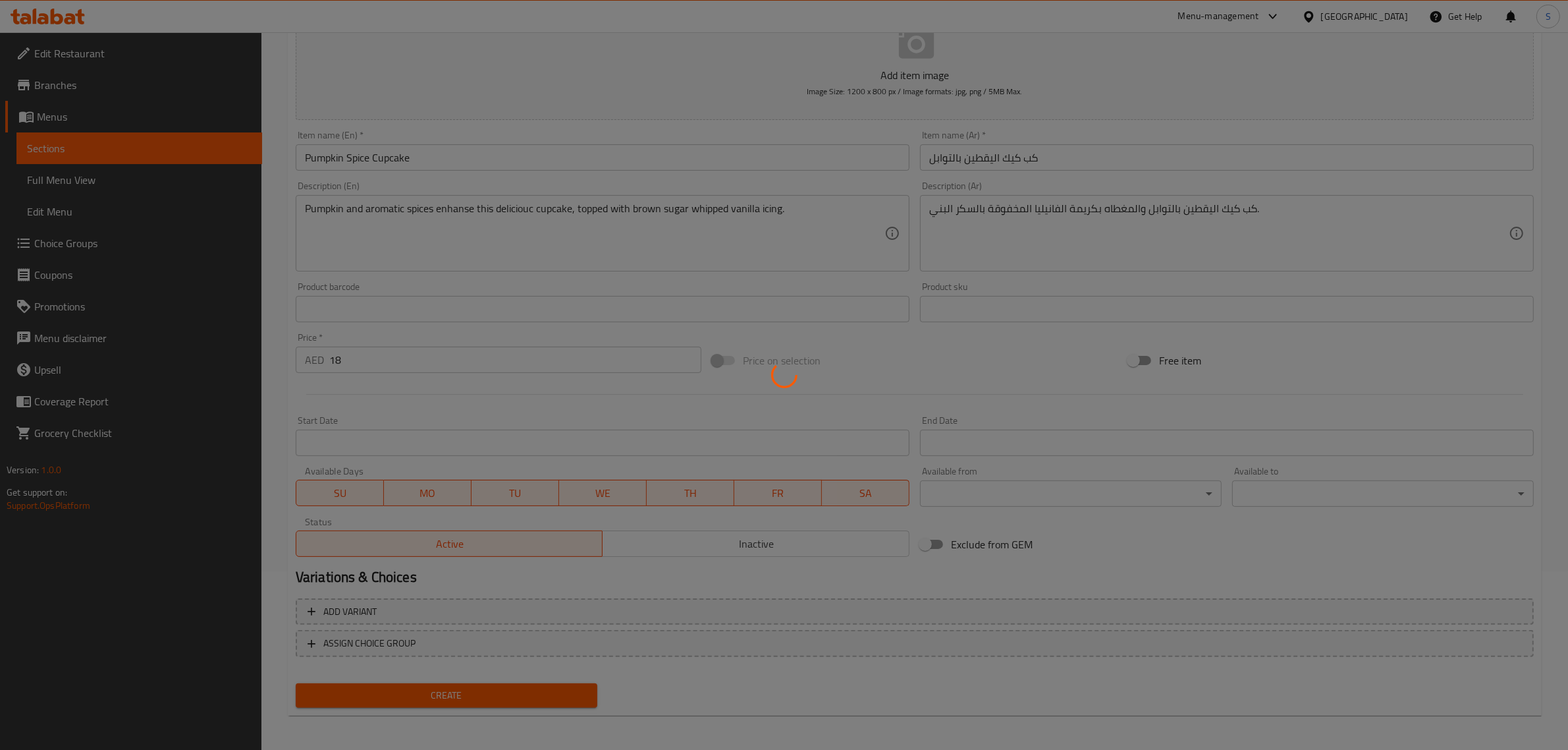
type input "0"
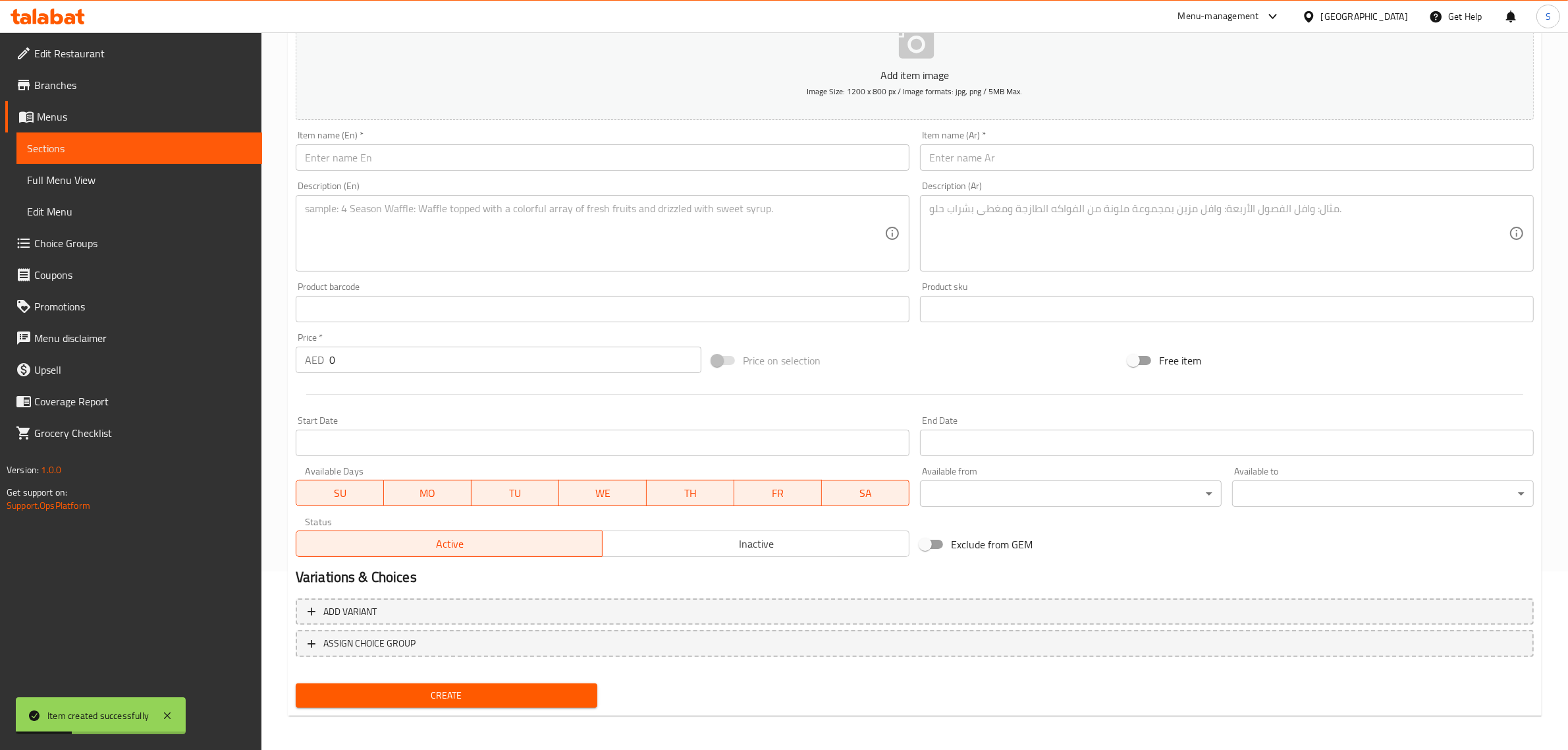
click at [385, 160] on input "text" at bounding box center [602, 157] width 613 height 27
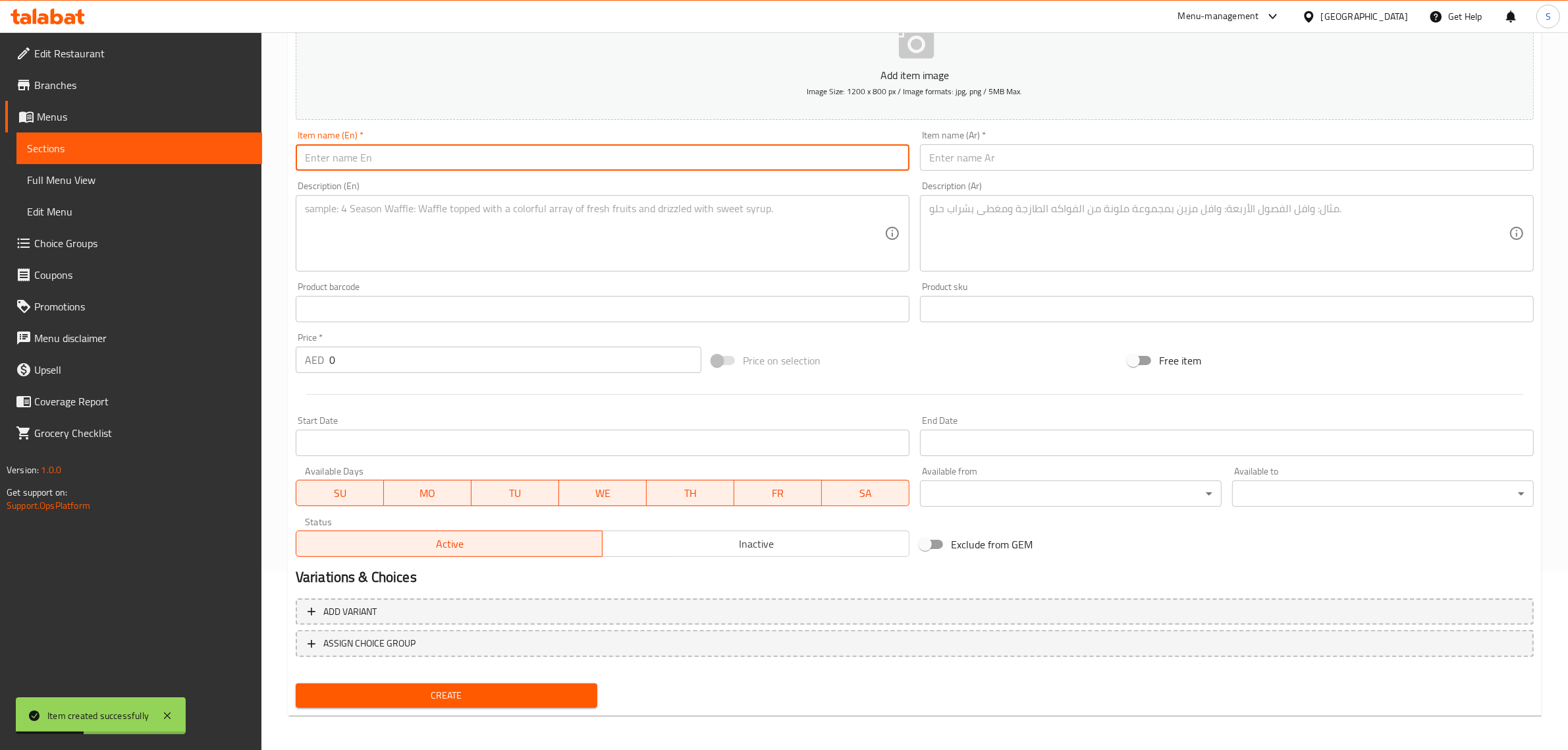
paste input "Apple Harvest"
type input "Apple Harvest"
drag, startPoint x: 980, startPoint y: 152, endPoint x: 965, endPoint y: 160, distance: 17.0
click at [981, 152] on input "text" at bounding box center [1226, 157] width 613 height 27
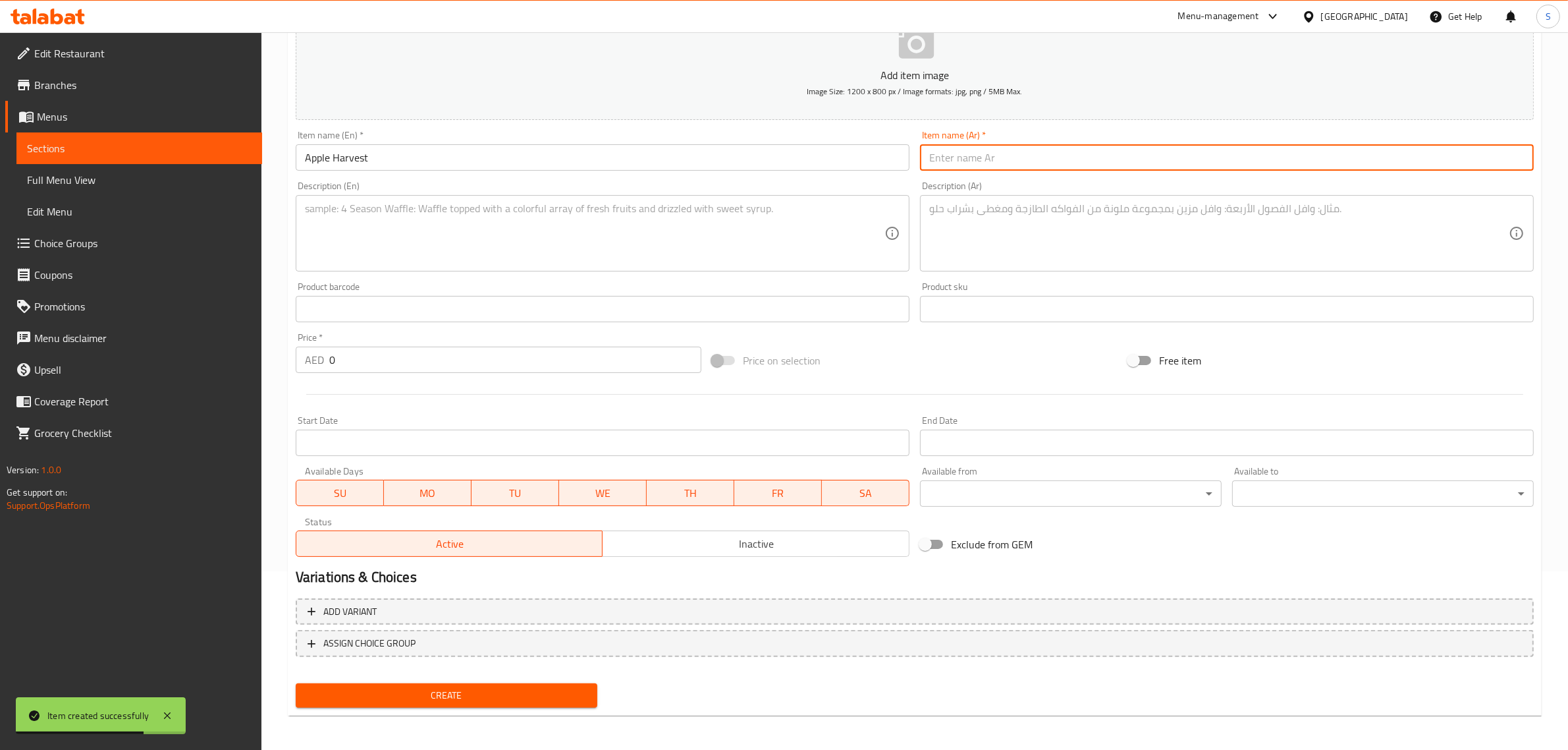
click at [1167, 146] on input "text" at bounding box center [1226, 157] width 613 height 27
paste input "حصاد التفاح"
type input "حصاد التفاح"
click at [689, 229] on textarea at bounding box center [594, 233] width 579 height 62
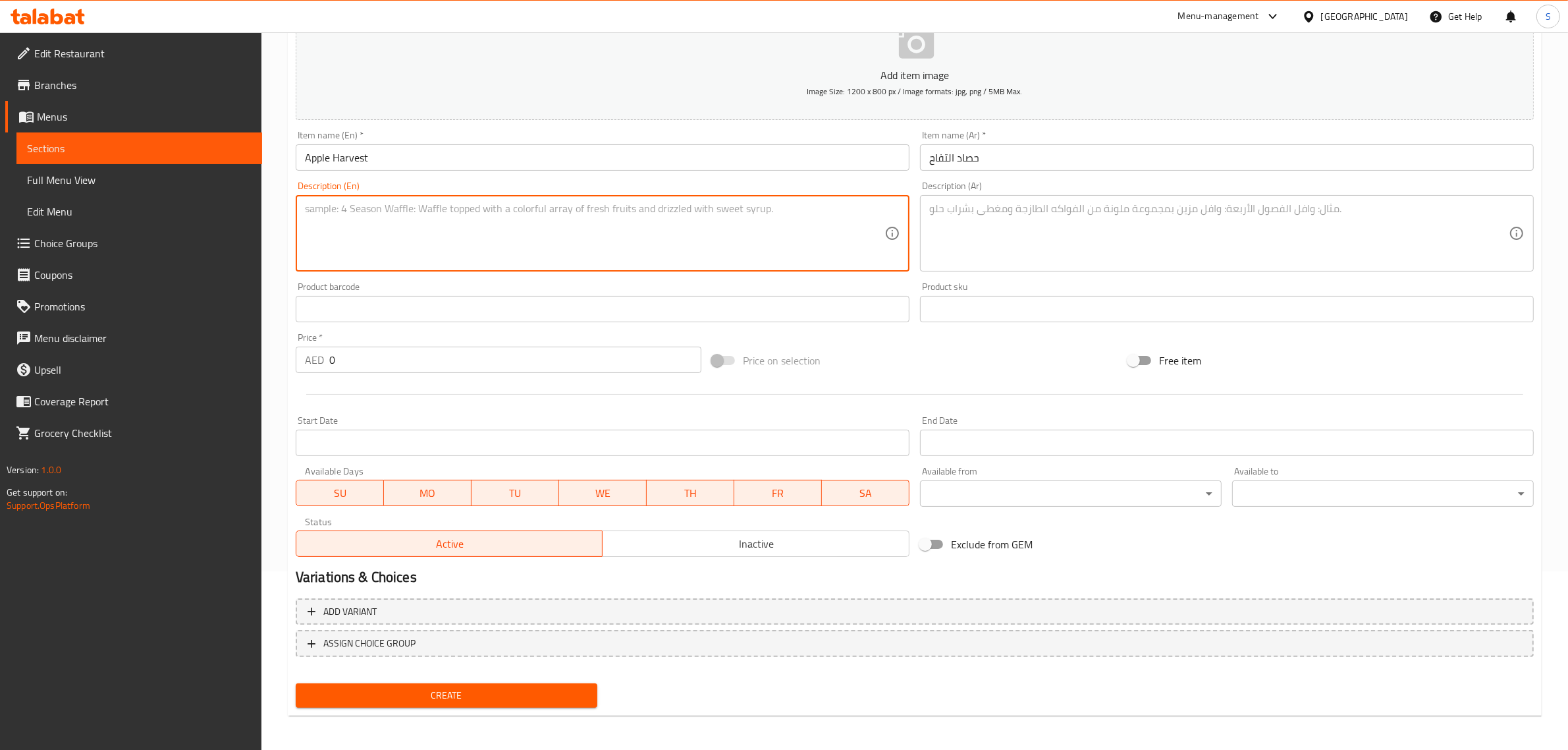
click at [466, 215] on textarea at bounding box center [594, 233] width 579 height 62
paste textarea "Celebrate the fall season with our harvest apple cupcake, made with fresh apple…"
type textarea "Celebrate the fall season with our harvest apple cupcake, made with fresh apple…"
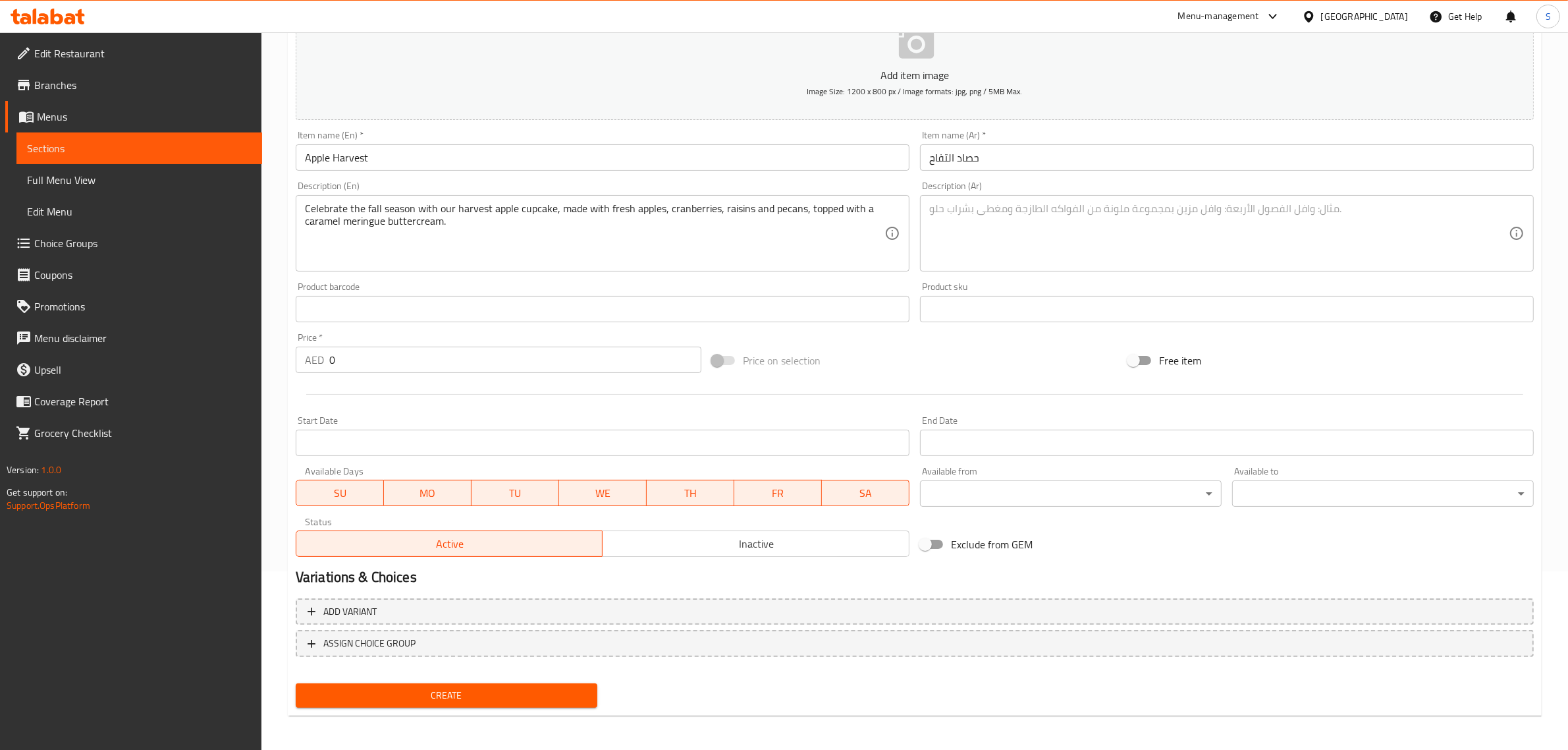
click at [1092, 239] on textarea at bounding box center [1219, 233] width 579 height 62
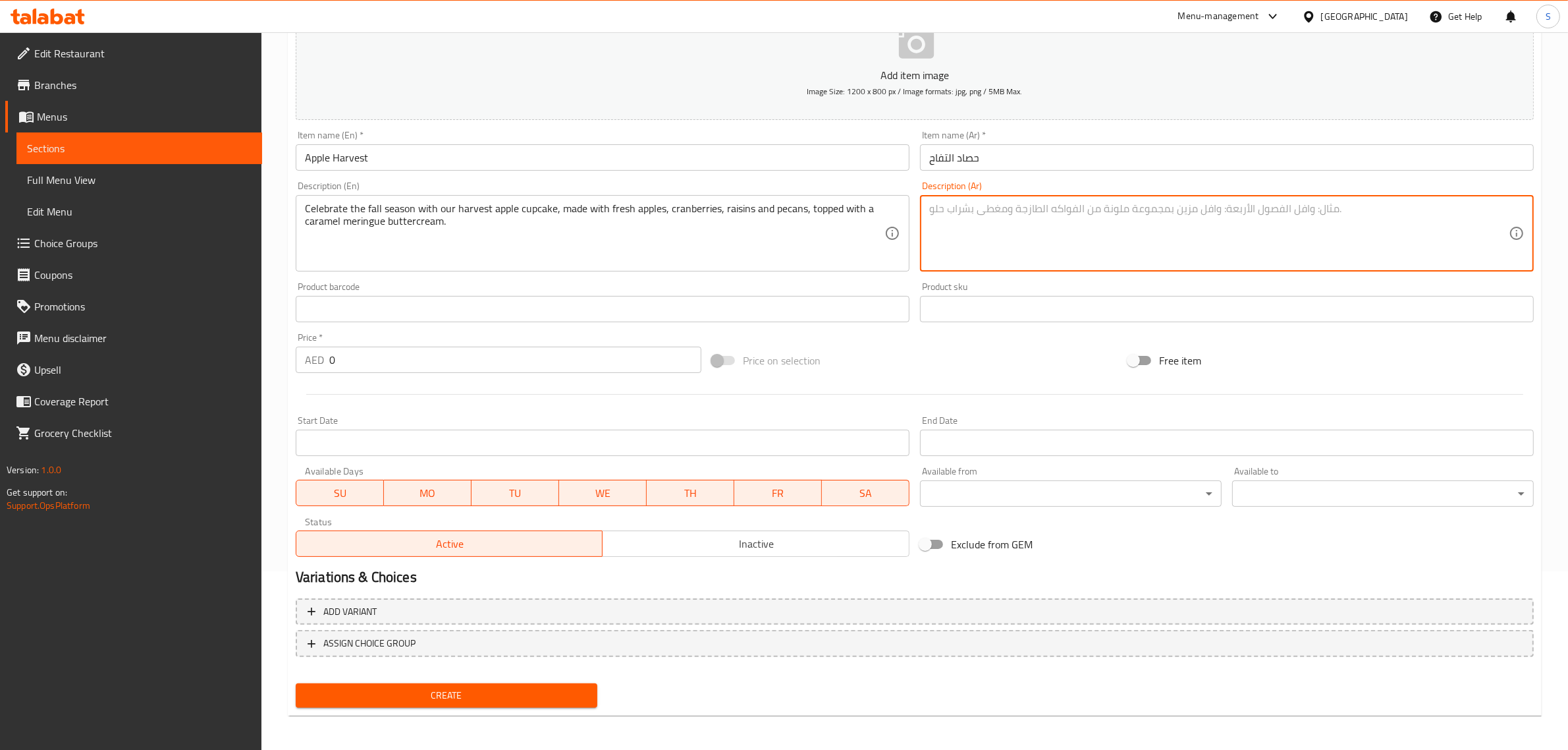
paste textarea "احتفل بموسم الخريف مع كب كيك التفاح ، المصنوعة من التفاح الطازج، التوت البري، ا…"
type textarea "احتفل بموسم الخريف مع كب كيك التفاح ، المصنوعة من التفاح الطازج، التوت البري، ا…"
click at [419, 362] on input "0" at bounding box center [515, 359] width 372 height 27
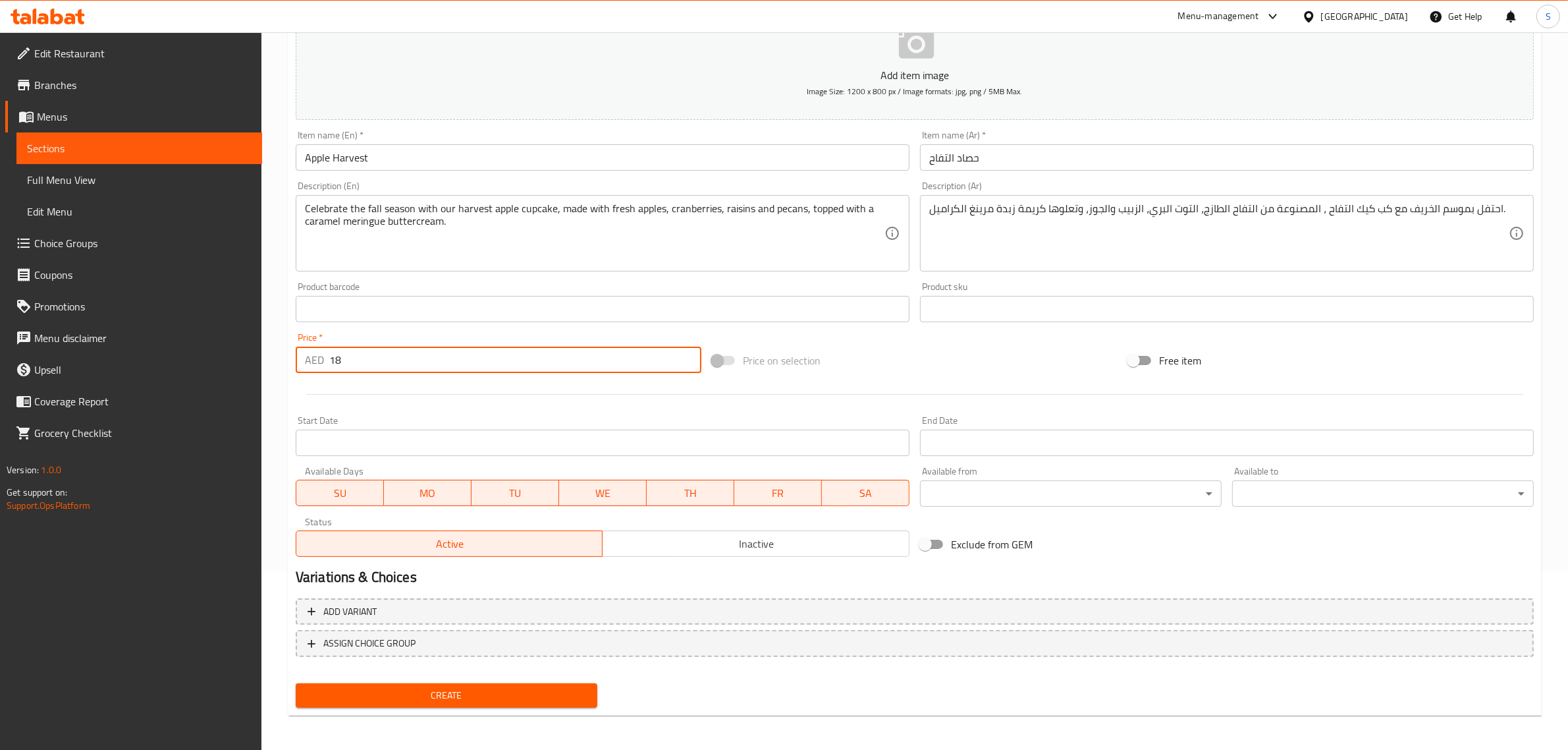
type input "18"
click at [474, 691] on span "Create" at bounding box center [446, 696] width 280 height 16
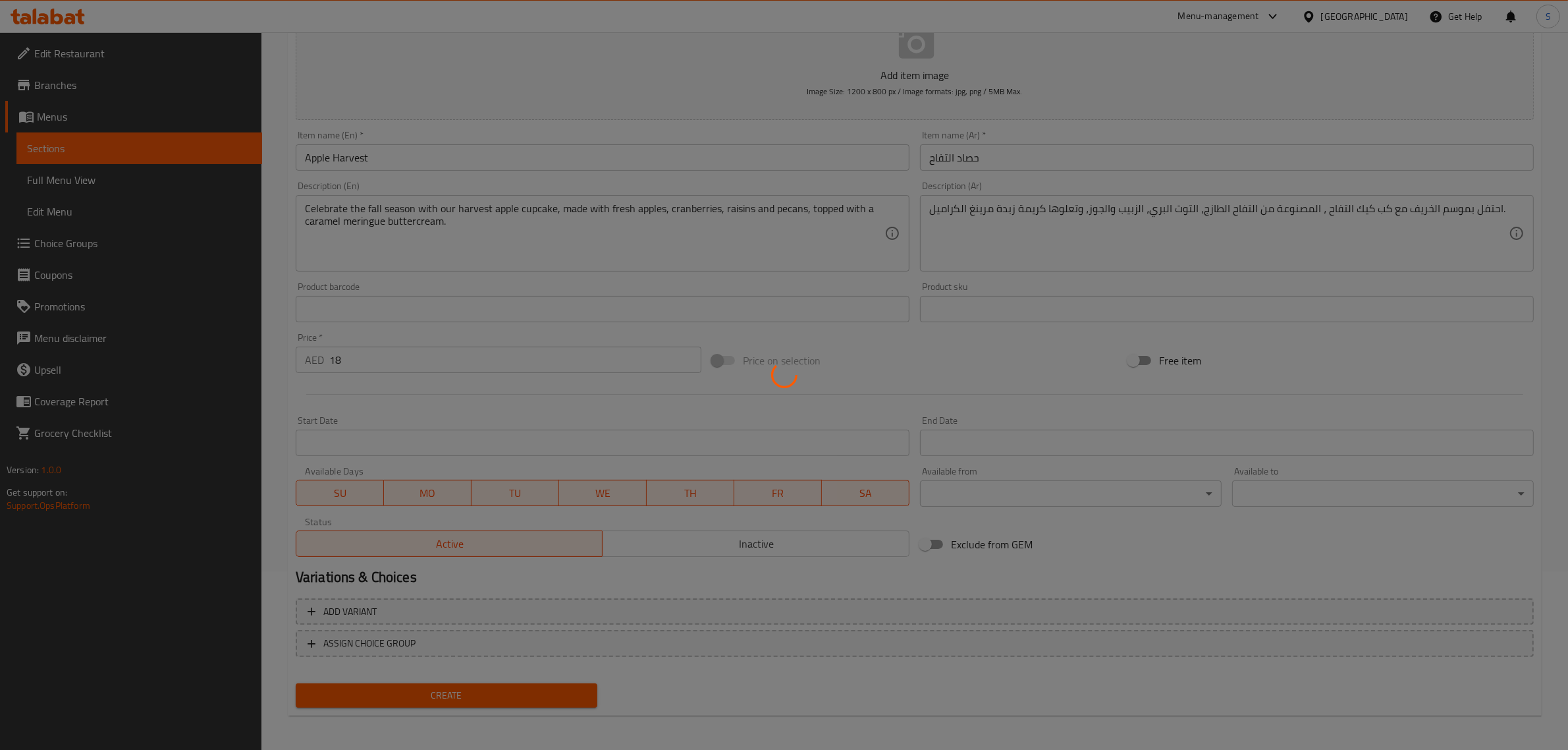
type input "0"
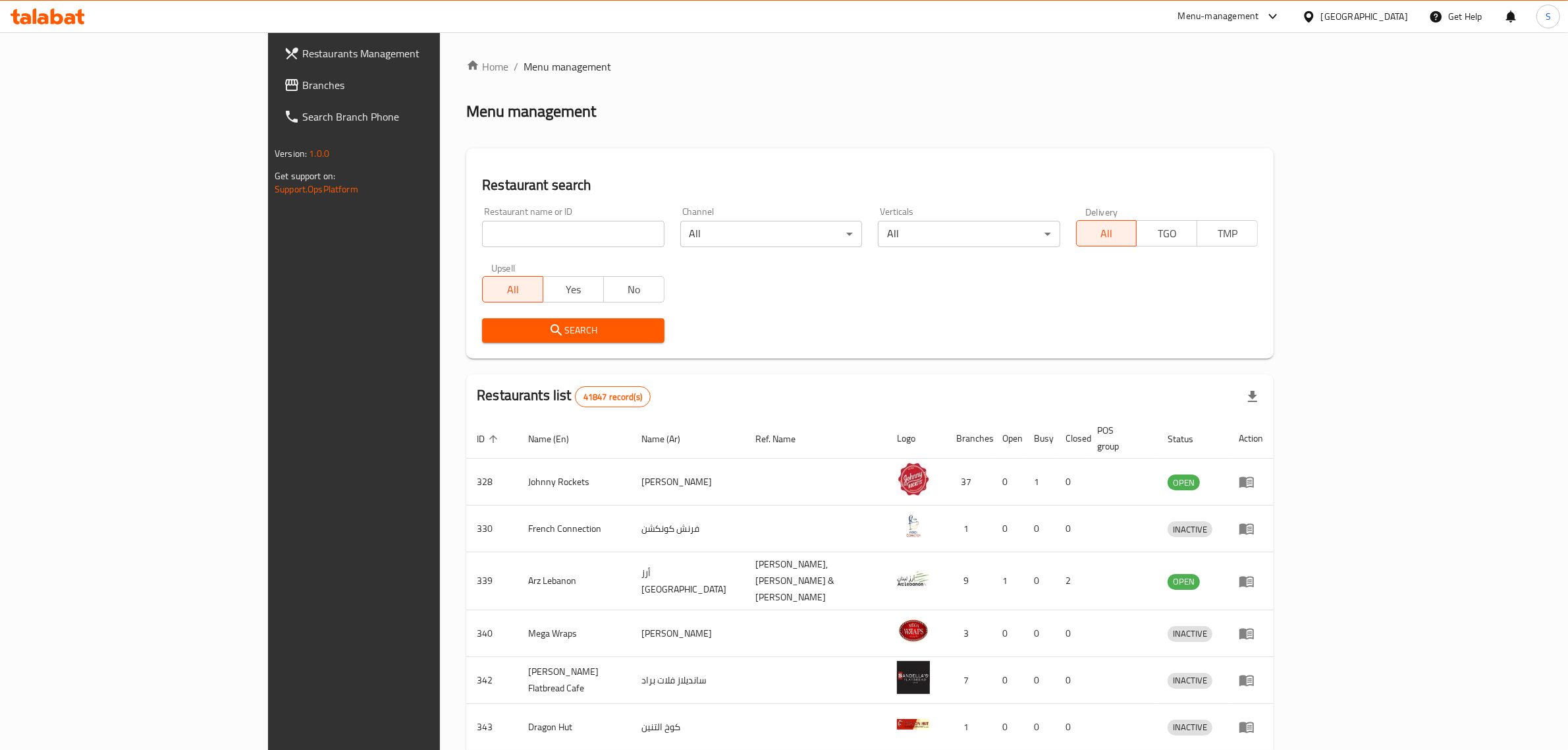
click at [482, 229] on input "search" at bounding box center [573, 234] width 182 height 27
type input "magnolia"
click button "Search" at bounding box center [573, 331] width 182 height 24
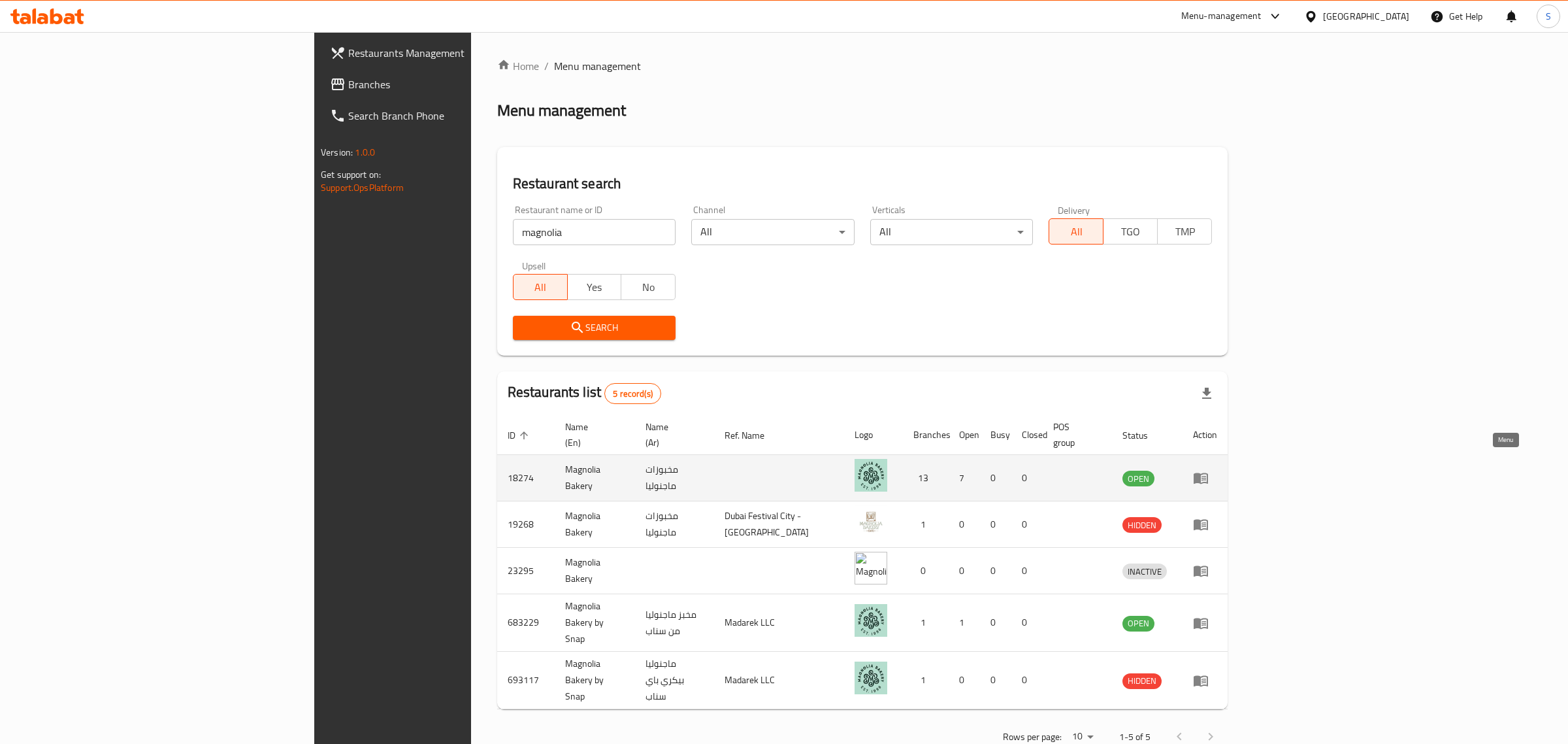
click at [1209, 470] on icon "enhanced table" at bounding box center [1201, 478] width 16 height 16
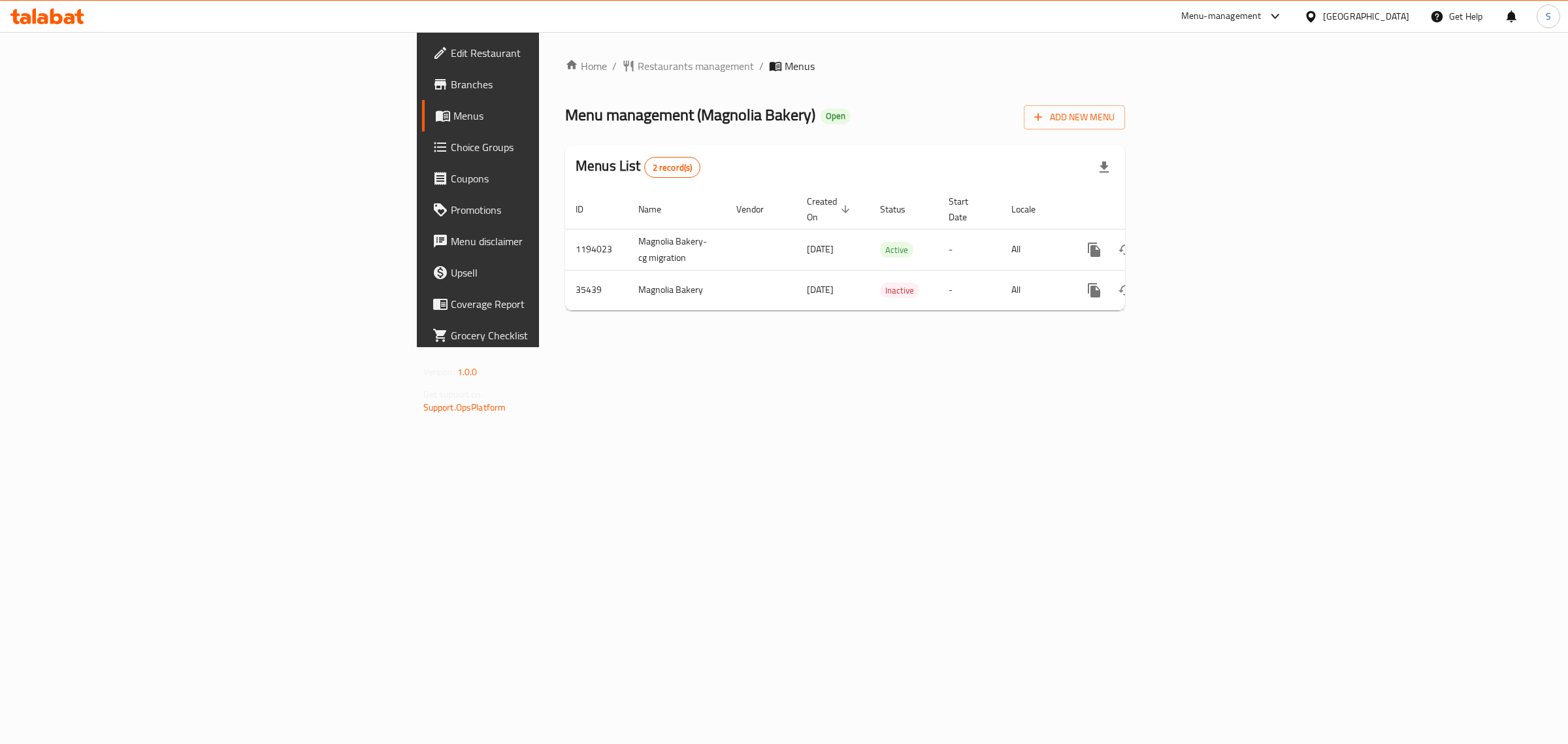
click at [451, 152] on span "Choice Groups" at bounding box center [560, 147] width 218 height 16
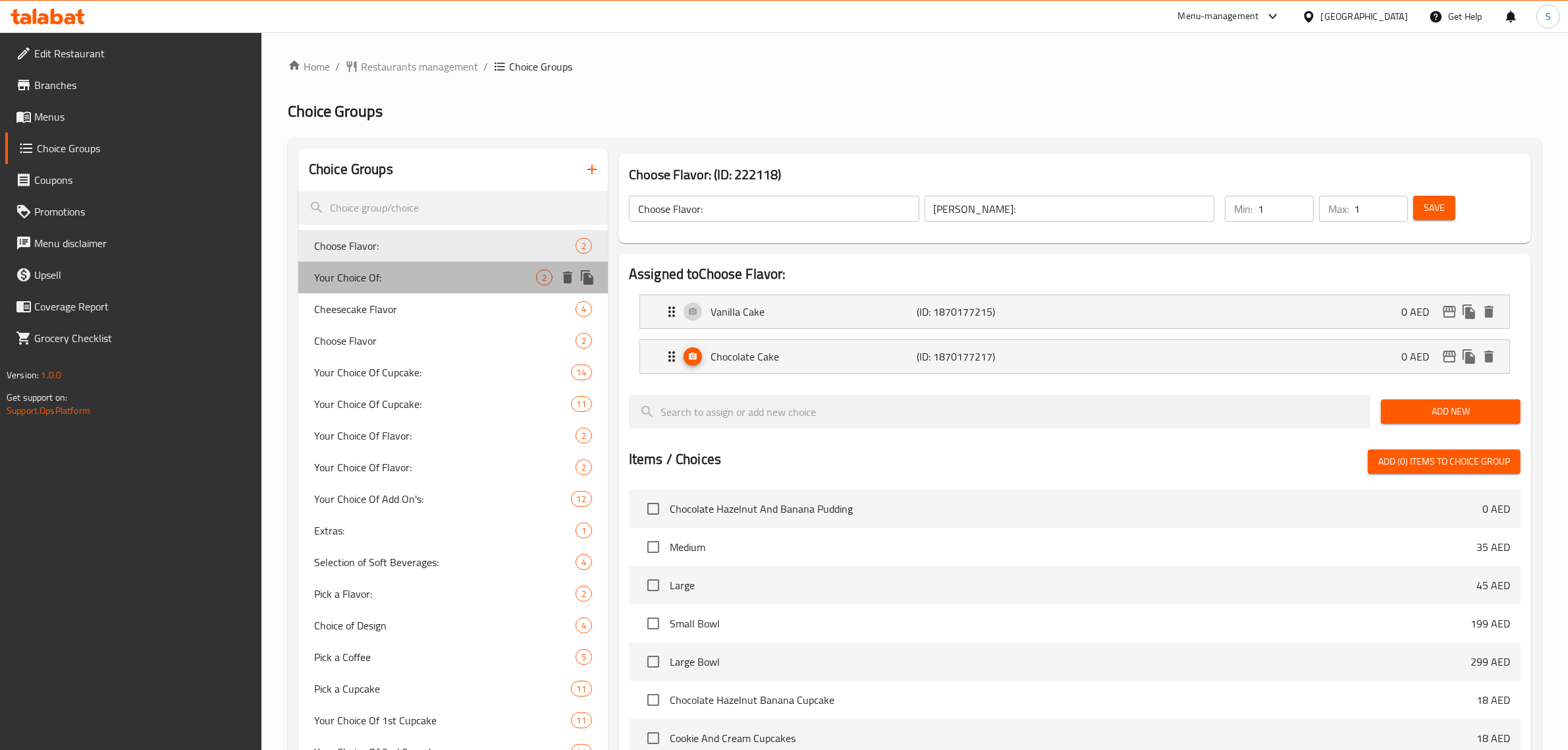
click at [361, 277] on span "Your Choice Of:" at bounding box center [425, 277] width 222 height 16
type input "Your Choice Of:"
type input "اختيارك من:"
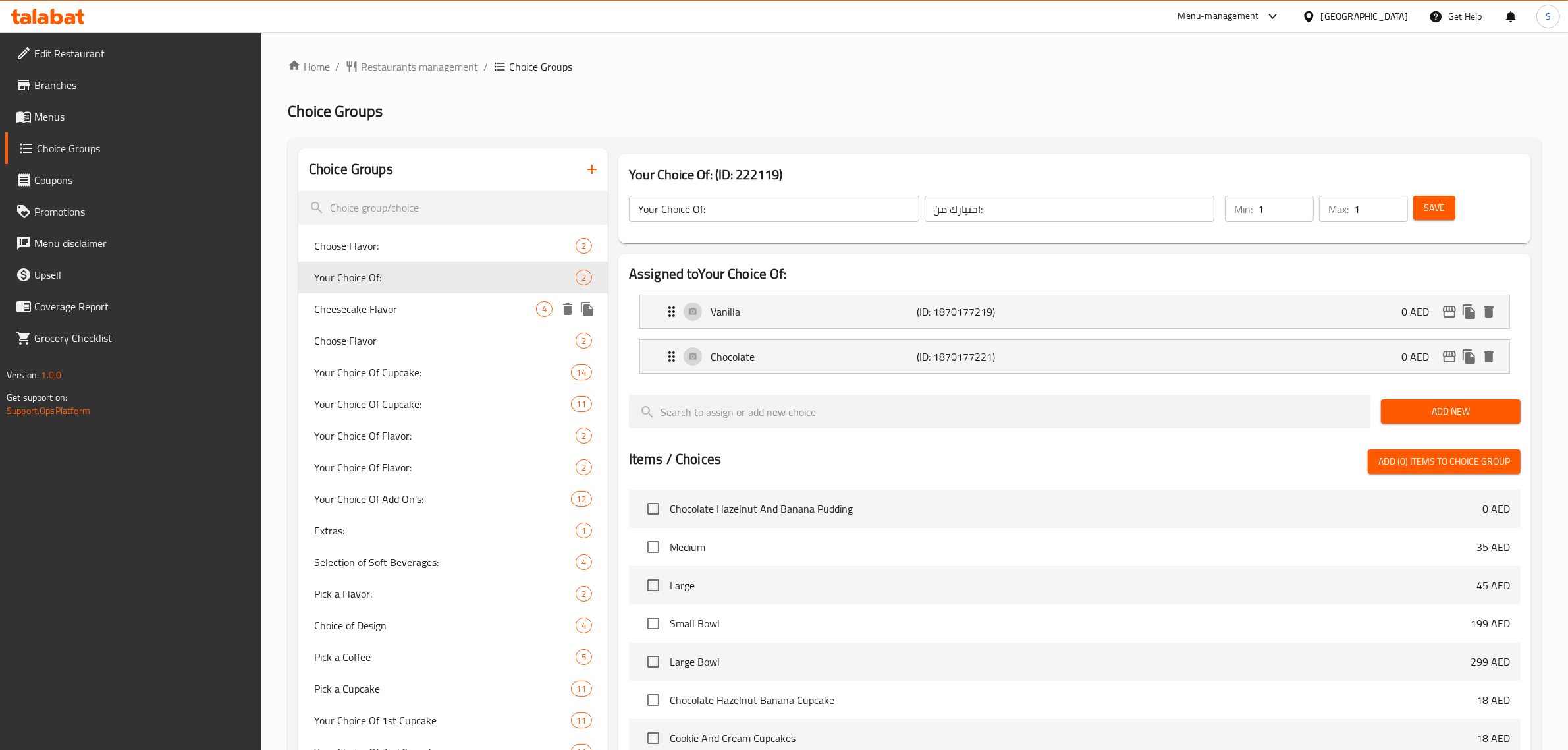
click at [370, 307] on span "Cheesecake Flavor" at bounding box center [425, 309] width 222 height 16
type input "Cheesecake Flavor"
type input "نكهة التشيز كيك"
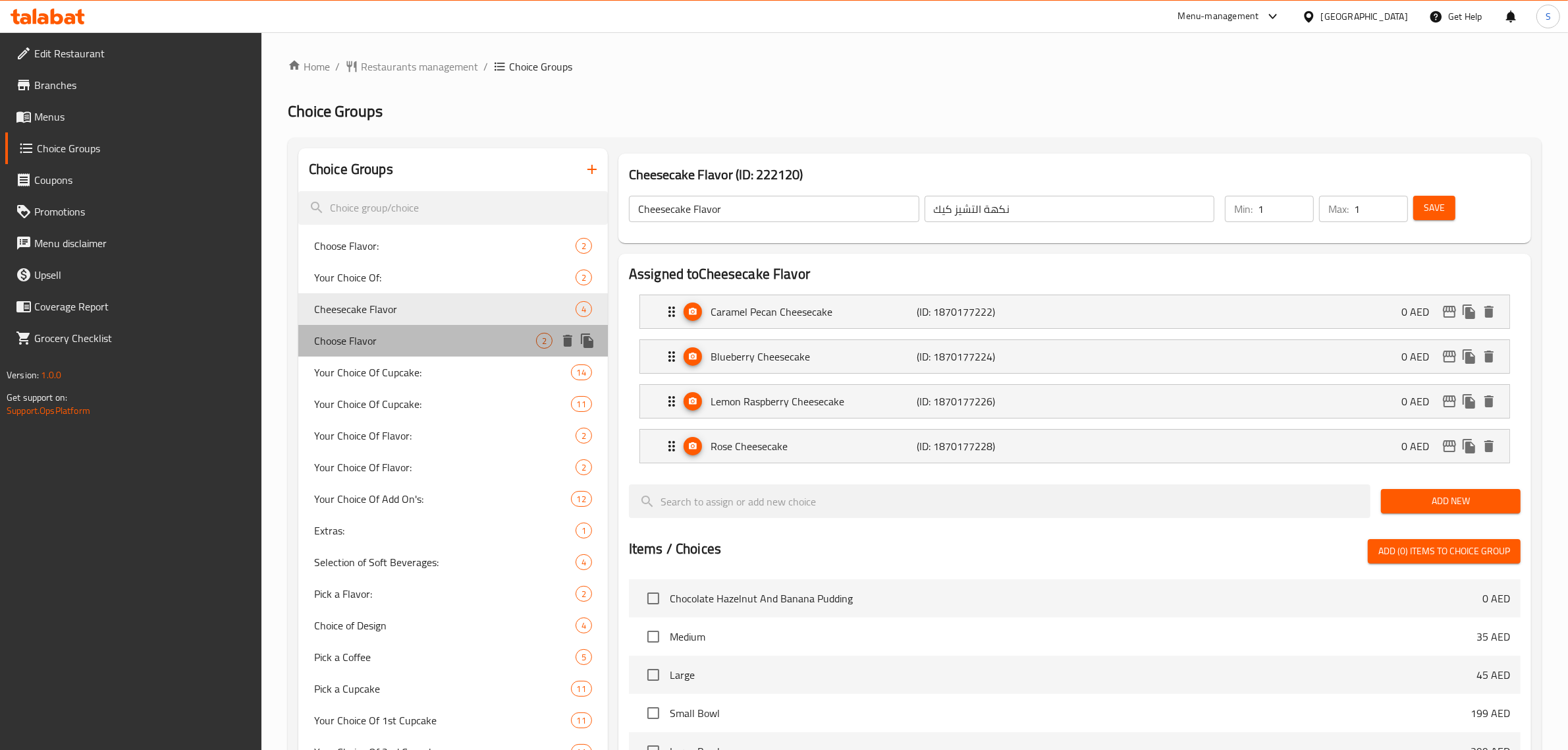
click at [362, 333] on span "Choose Flavor" at bounding box center [425, 341] width 222 height 16
type input "Choose Flavor"
type input "اختر نكهة"
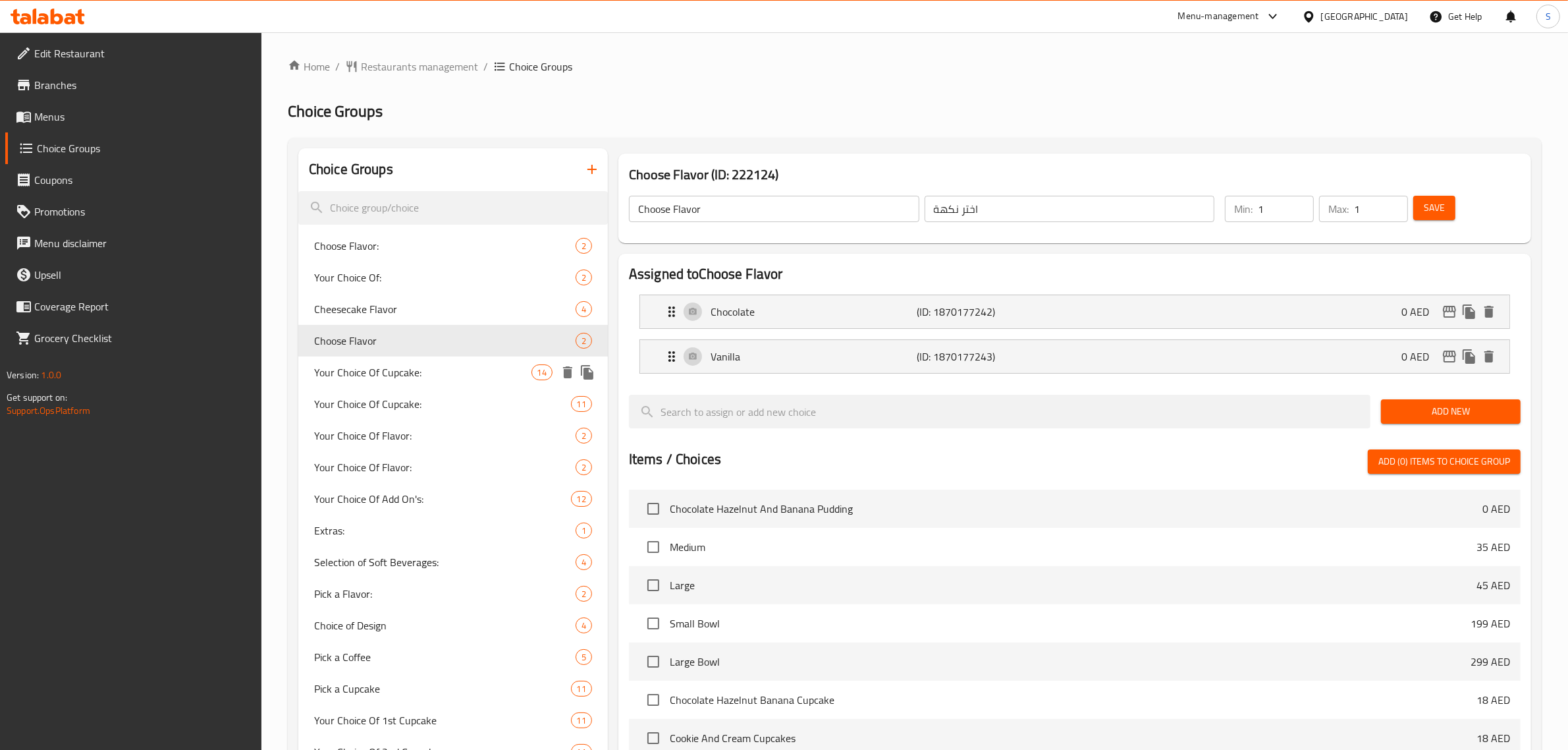
click at [354, 370] on span "Your Choice Of Cupcake:" at bounding box center [423, 372] width 217 height 16
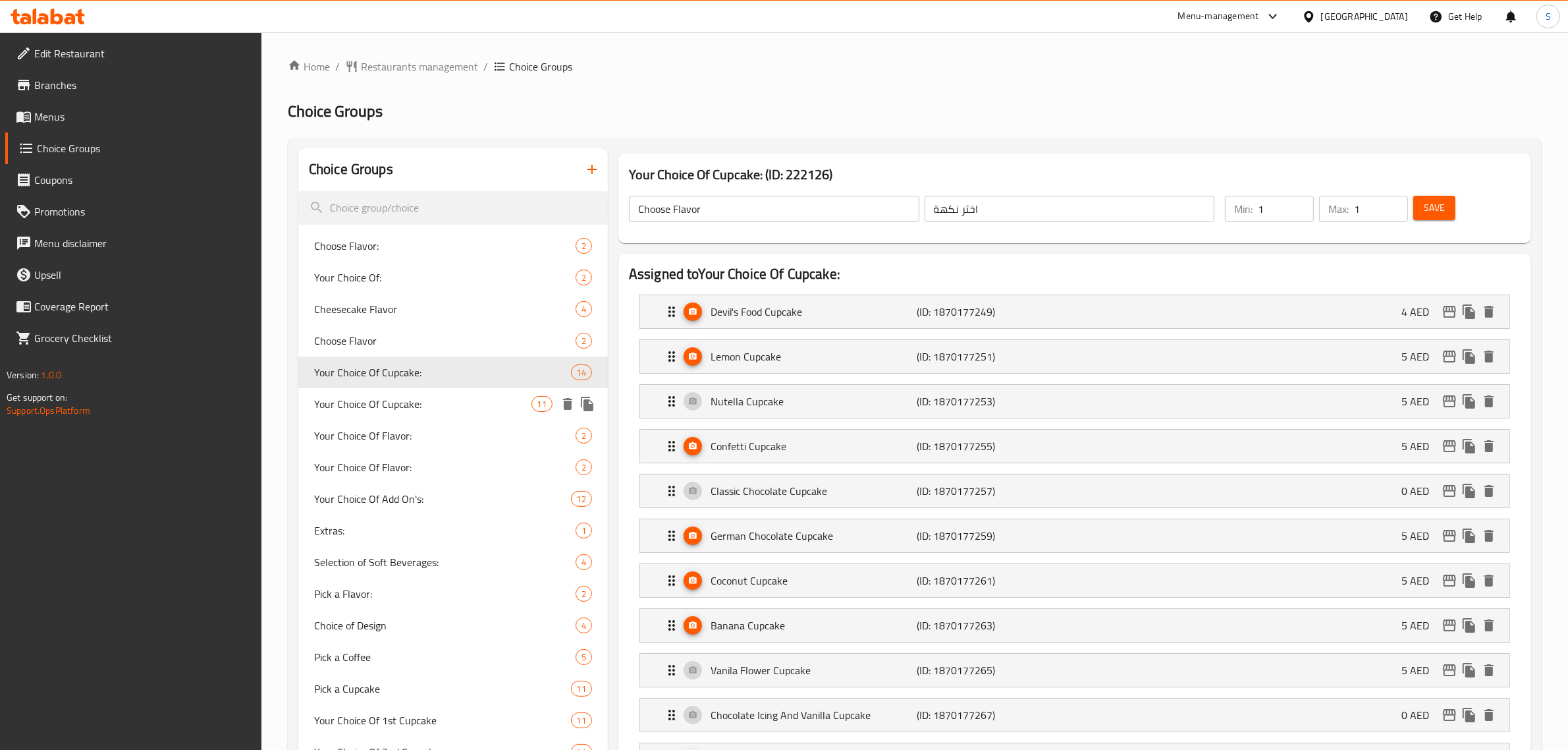
type input "Your Choice Of Cupcake:"
type input "اختيارك من كب كيك:"
type input "0"
click at [370, 403] on span "Your Choice Of Cupcake:" at bounding box center [423, 404] width 217 height 16
type input "اختر الكب كيك:"
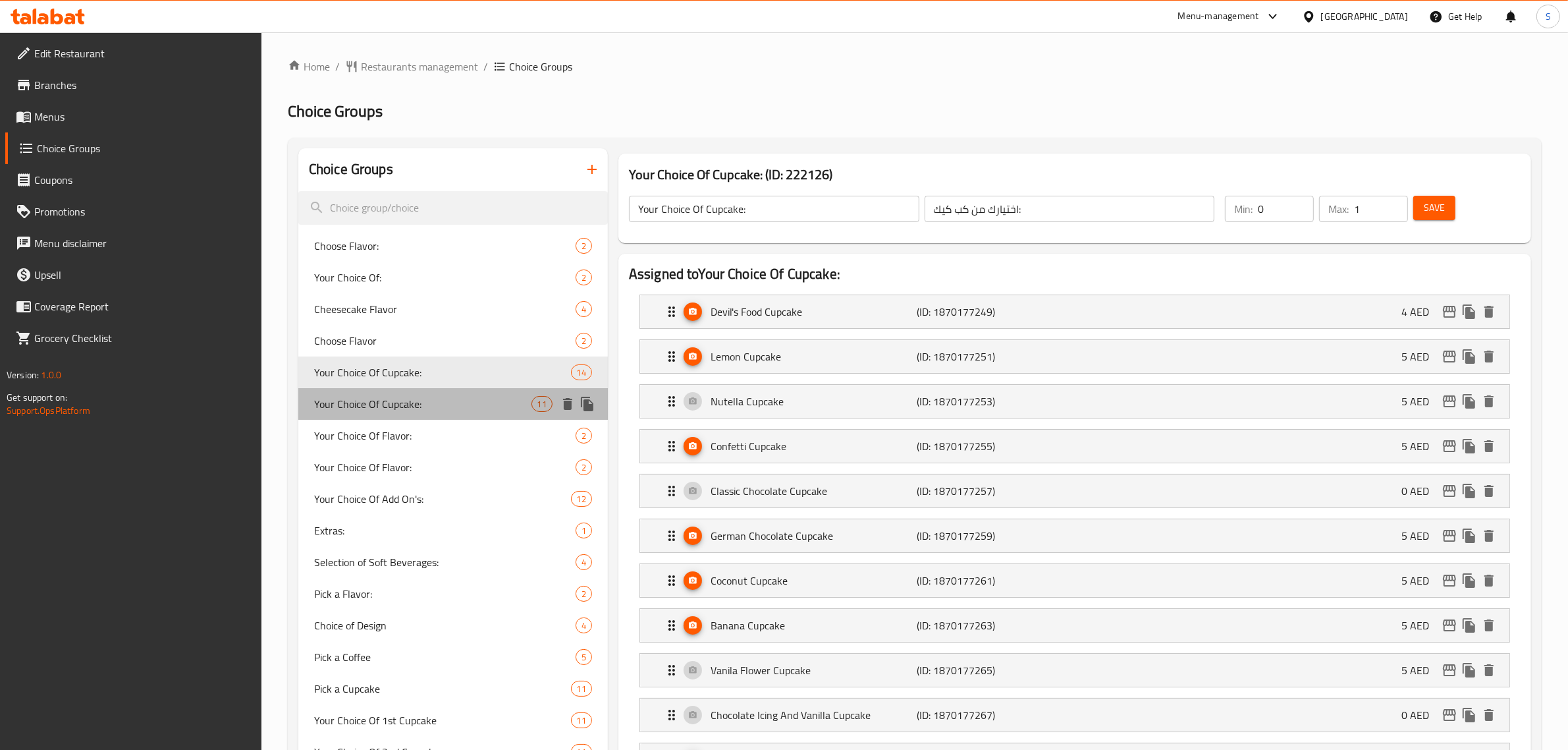
type input "1"
type input "2"
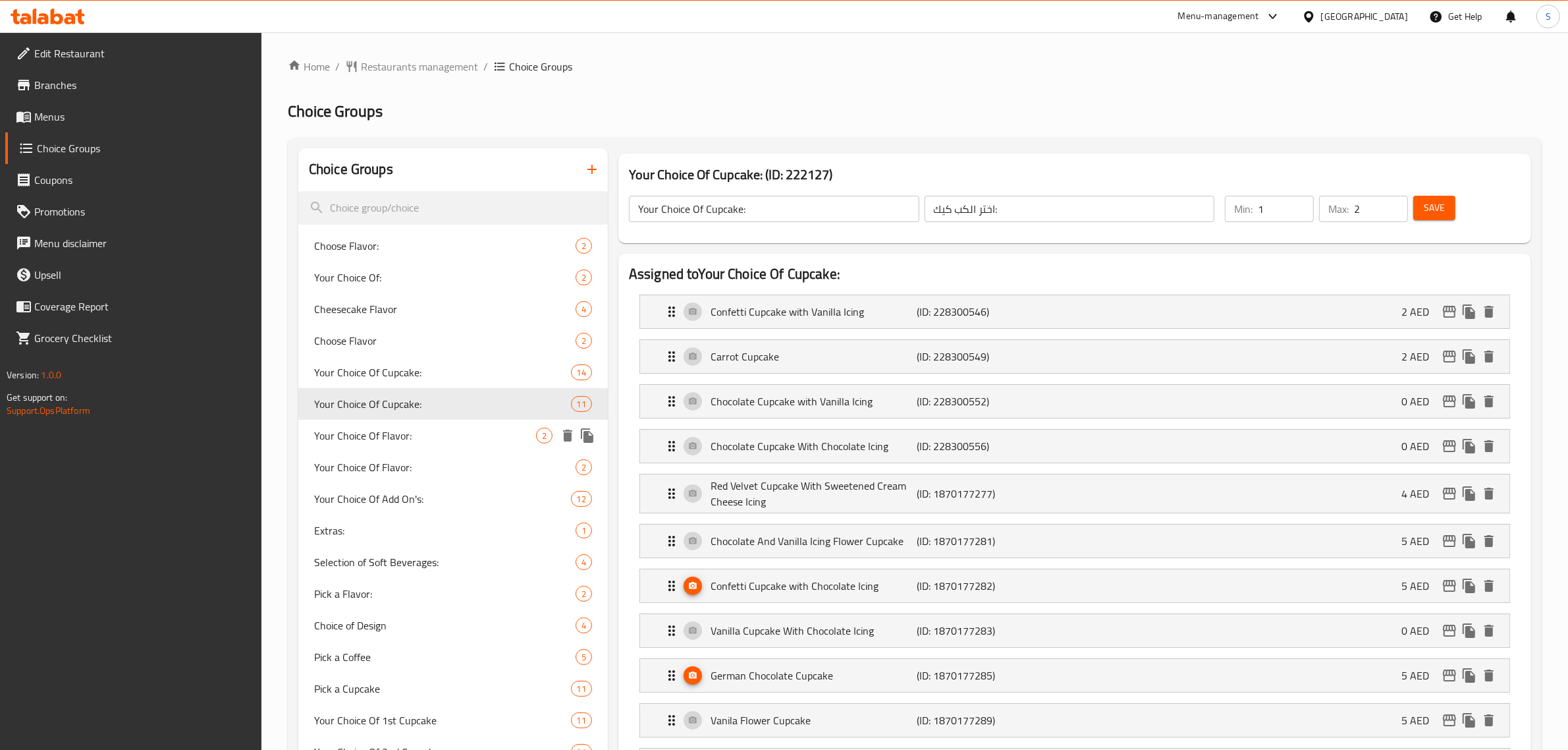
click at [369, 442] on span "Your Choice Of Flavor:" at bounding box center [425, 435] width 222 height 16
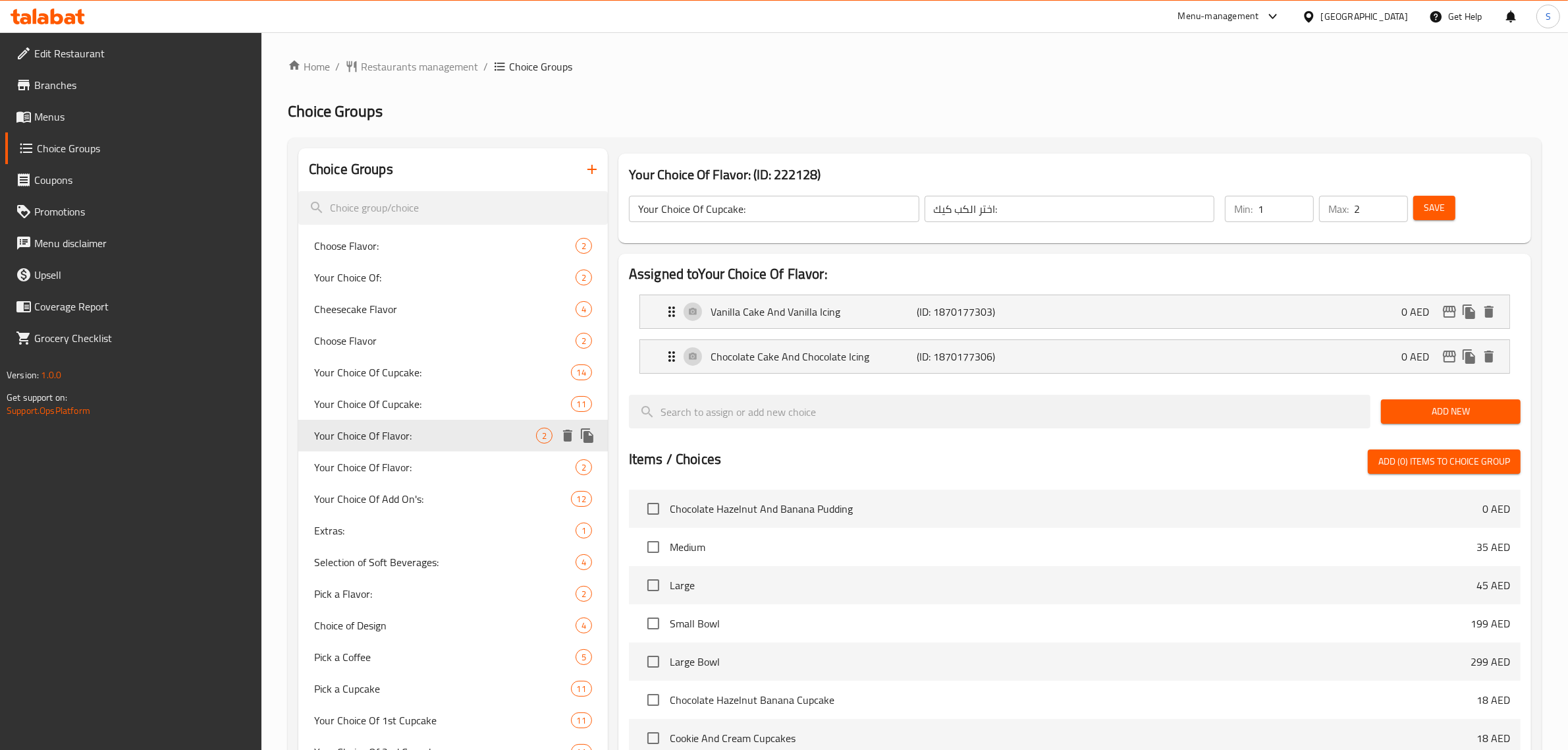
type input "Your Choice Of Flavor:"
type input "إختيارك من النكهة:"
type input "1"
click at [364, 473] on span "Your Choice Of Flavor:" at bounding box center [425, 467] width 222 height 16
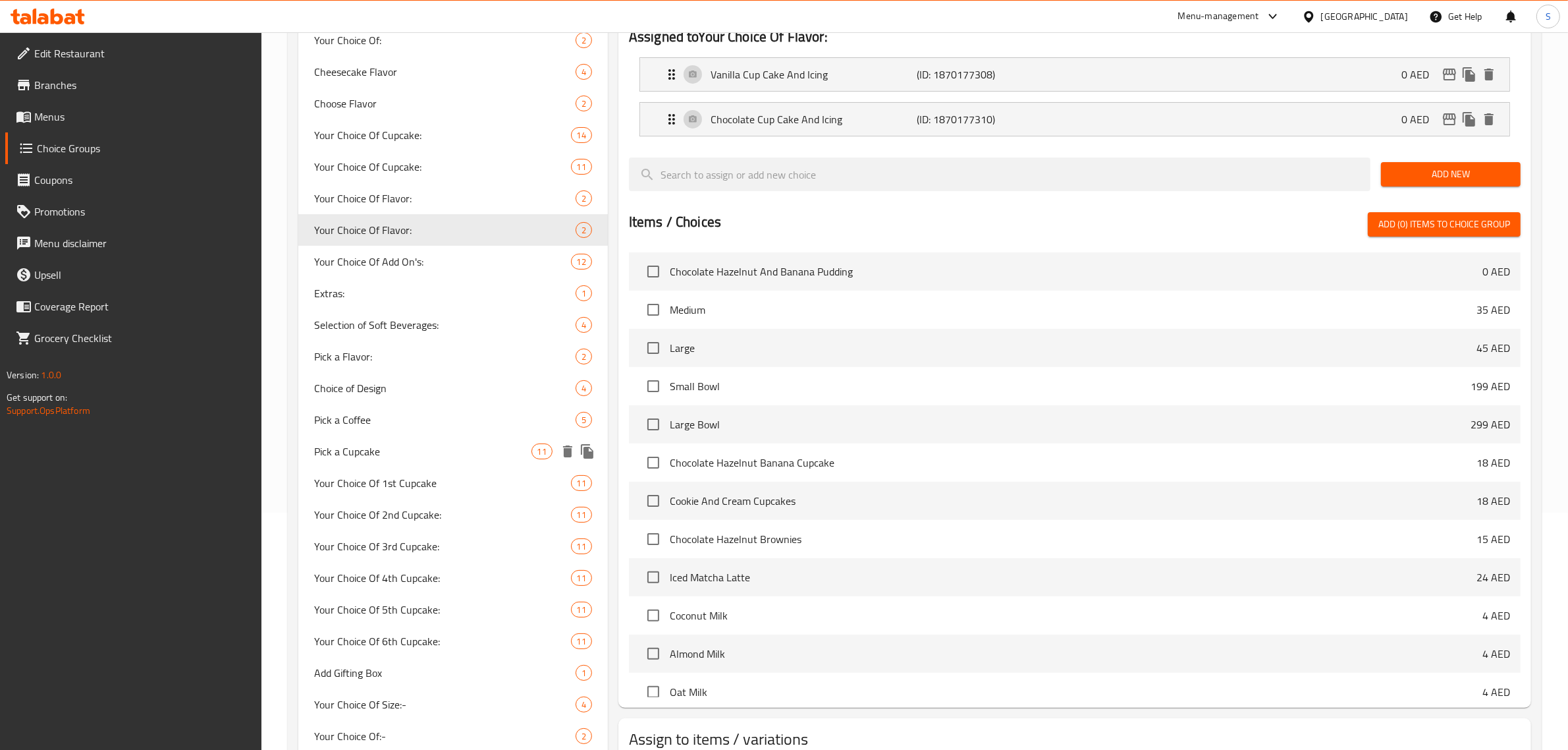
scroll to position [247, 0]
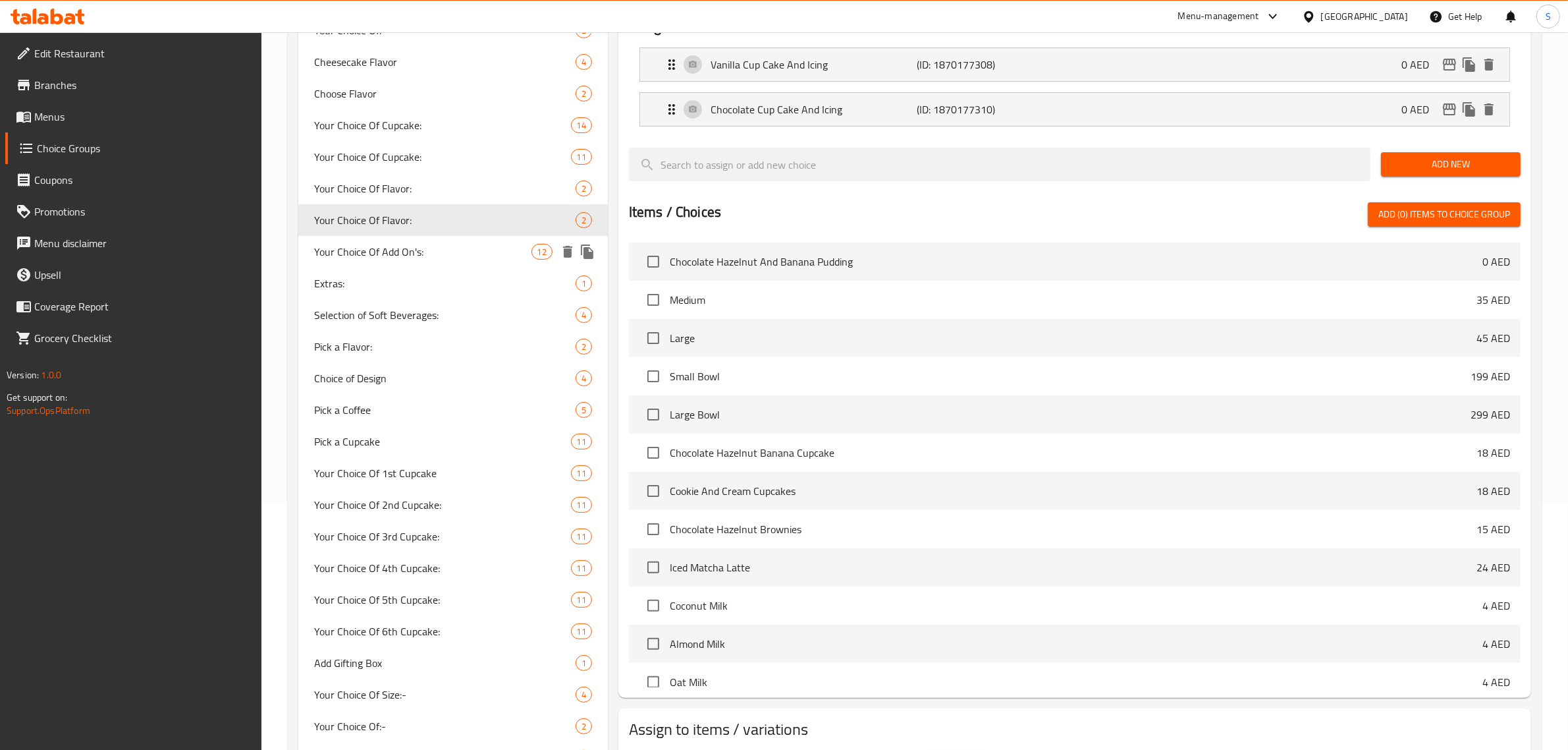
click at [372, 252] on span "Your Choice Of Add On's:" at bounding box center [423, 252] width 217 height 16
type input "Your Choice Of Add On's:"
type input "اختيارك من الإضافات:"
type input "0"
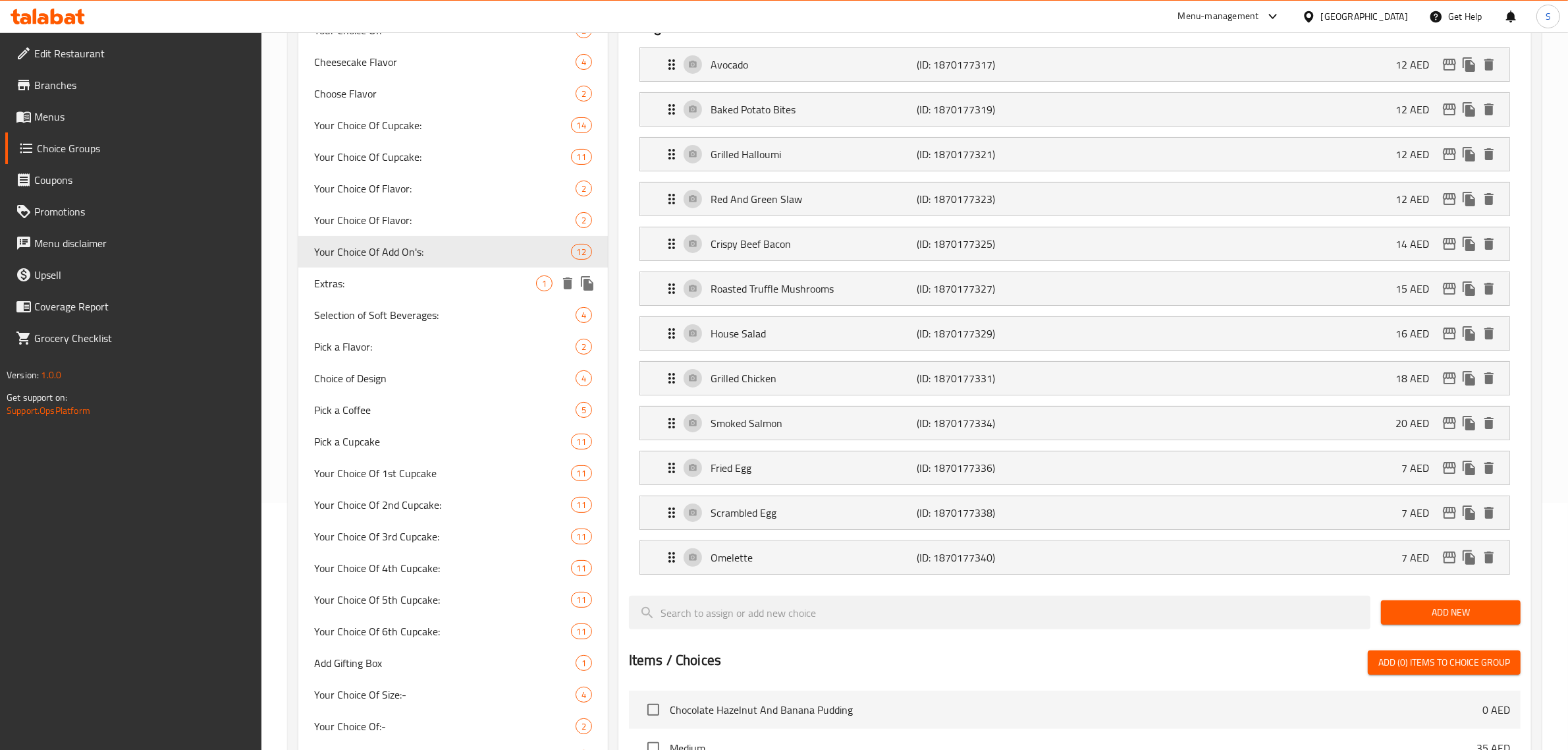
drag, startPoint x: 353, startPoint y: 278, endPoint x: 363, endPoint y: 286, distance: 12.8
click at [354, 279] on span "Extras:" at bounding box center [425, 284] width 222 height 16
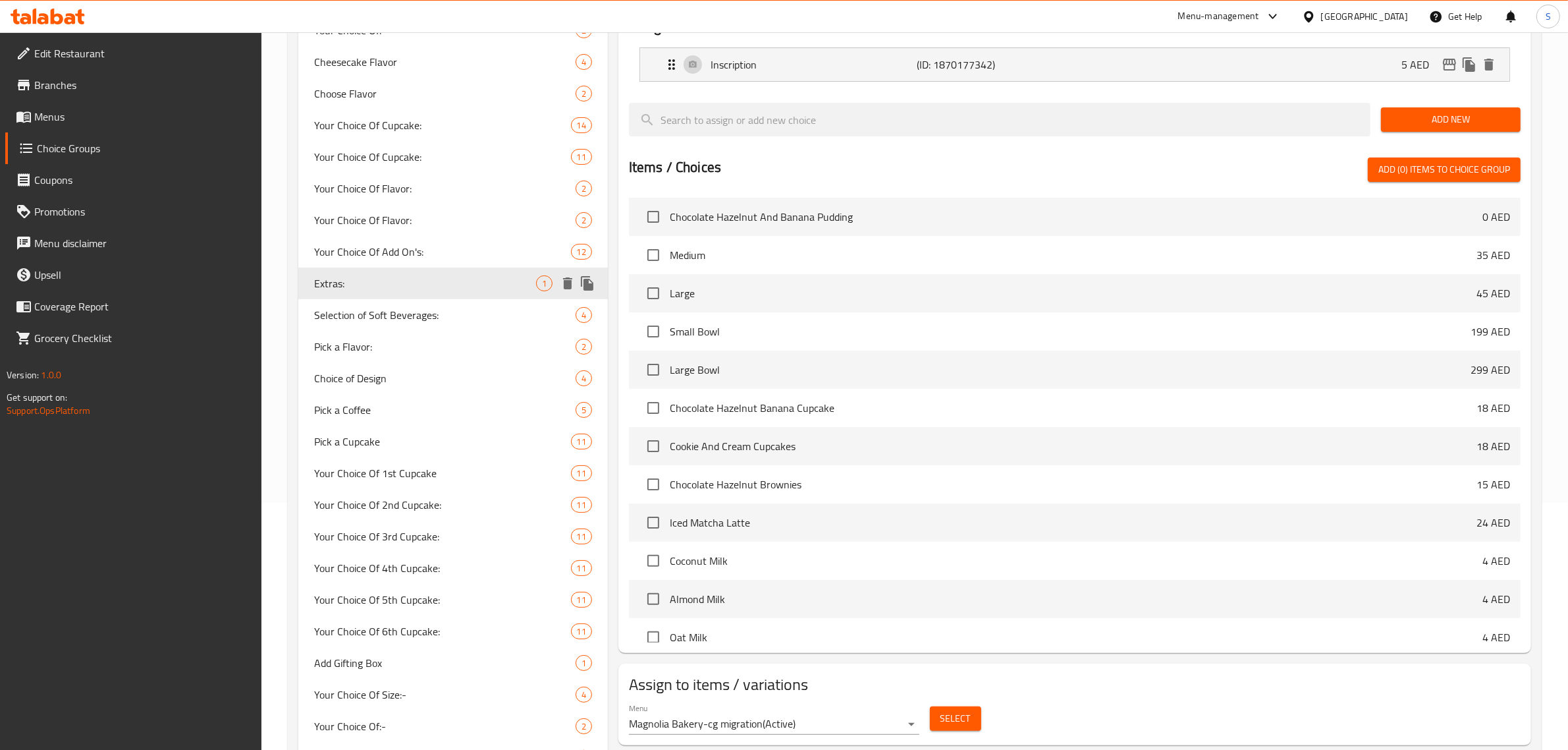
type input "Extras:"
type input "الاضافات:"
type input "1"
click at [367, 328] on div "Selection of Soft Beverages: 4" at bounding box center [453, 315] width 310 height 32
type input "Selection of Soft Beverages:"
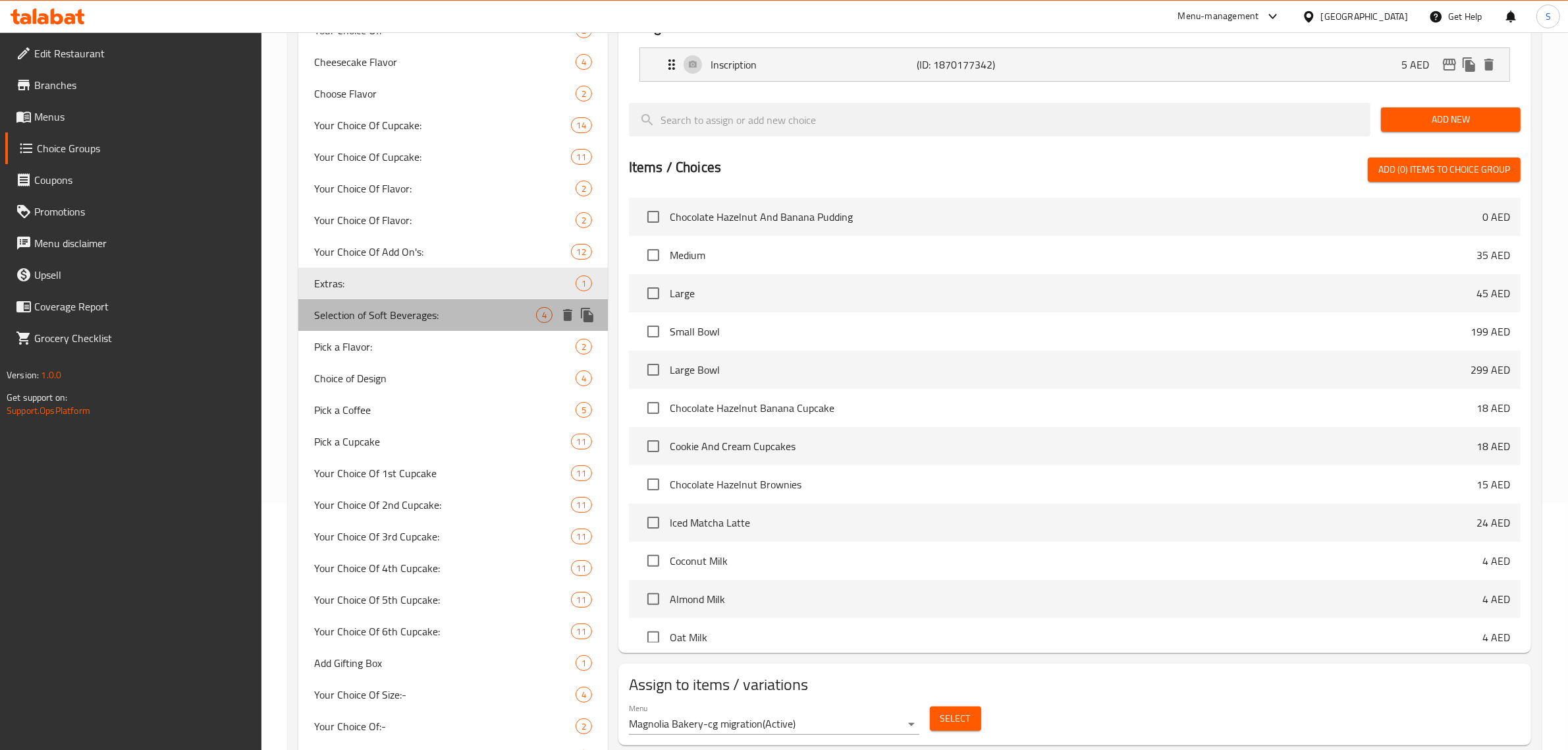
type input "اختيار المشروبات الغازية:"
type input "1"
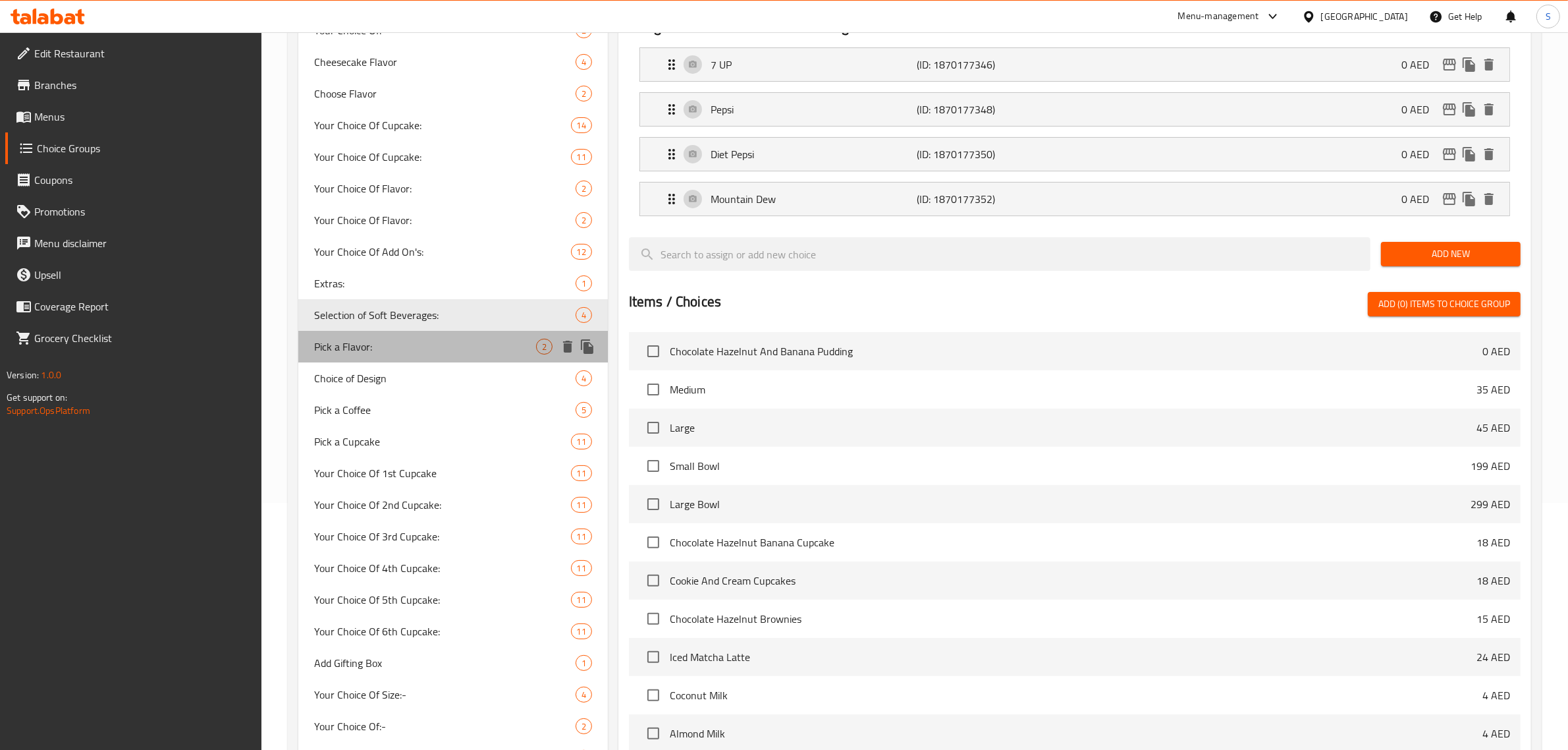
click at [367, 351] on span "Pick a Flavor:" at bounding box center [425, 347] width 222 height 16
type input "Pick a Flavor:"
type input "[PERSON_NAME]:"
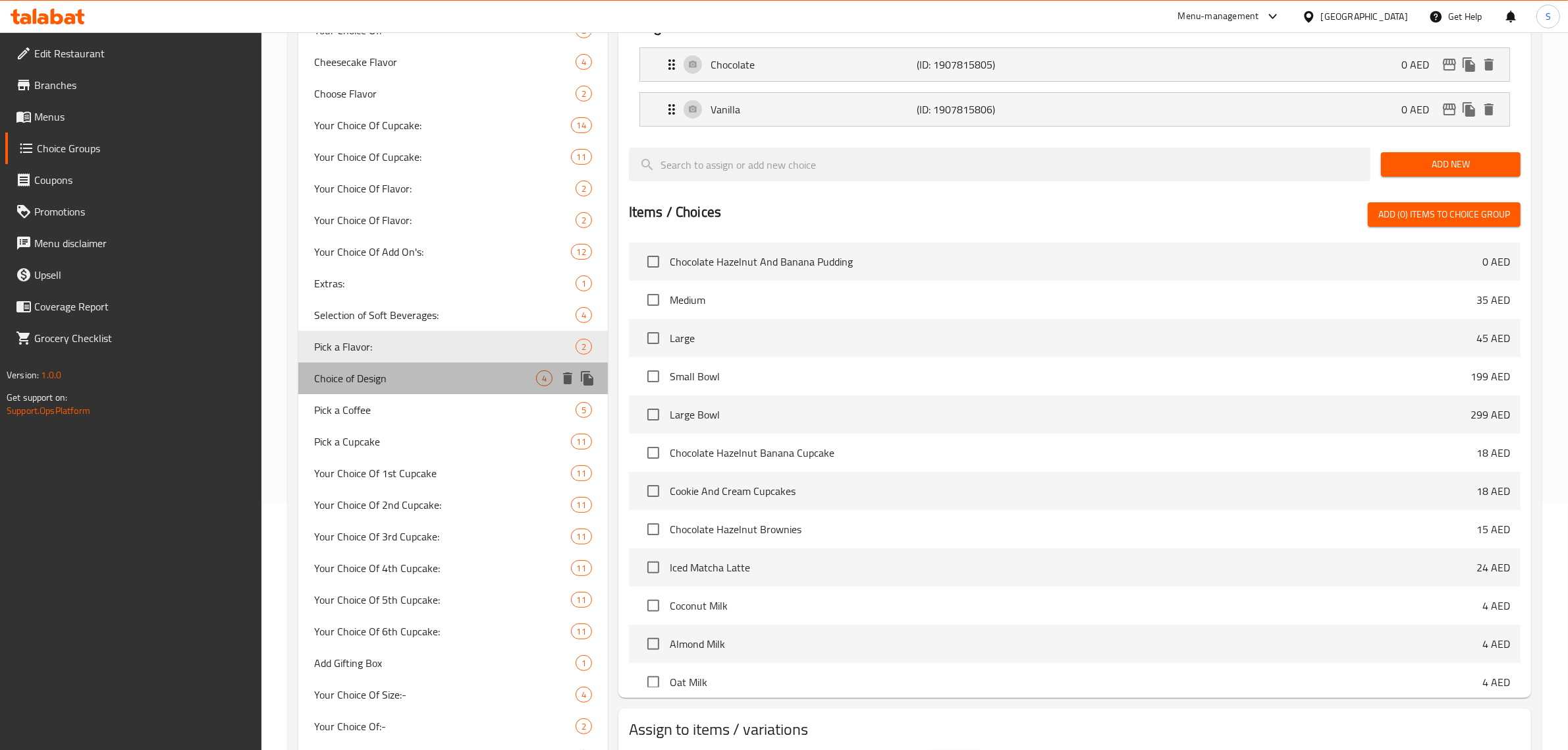
click at [371, 375] on span "Choice of Design" at bounding box center [425, 379] width 222 height 16
type input "Choice of Design"
type input "[PERSON_NAME]"
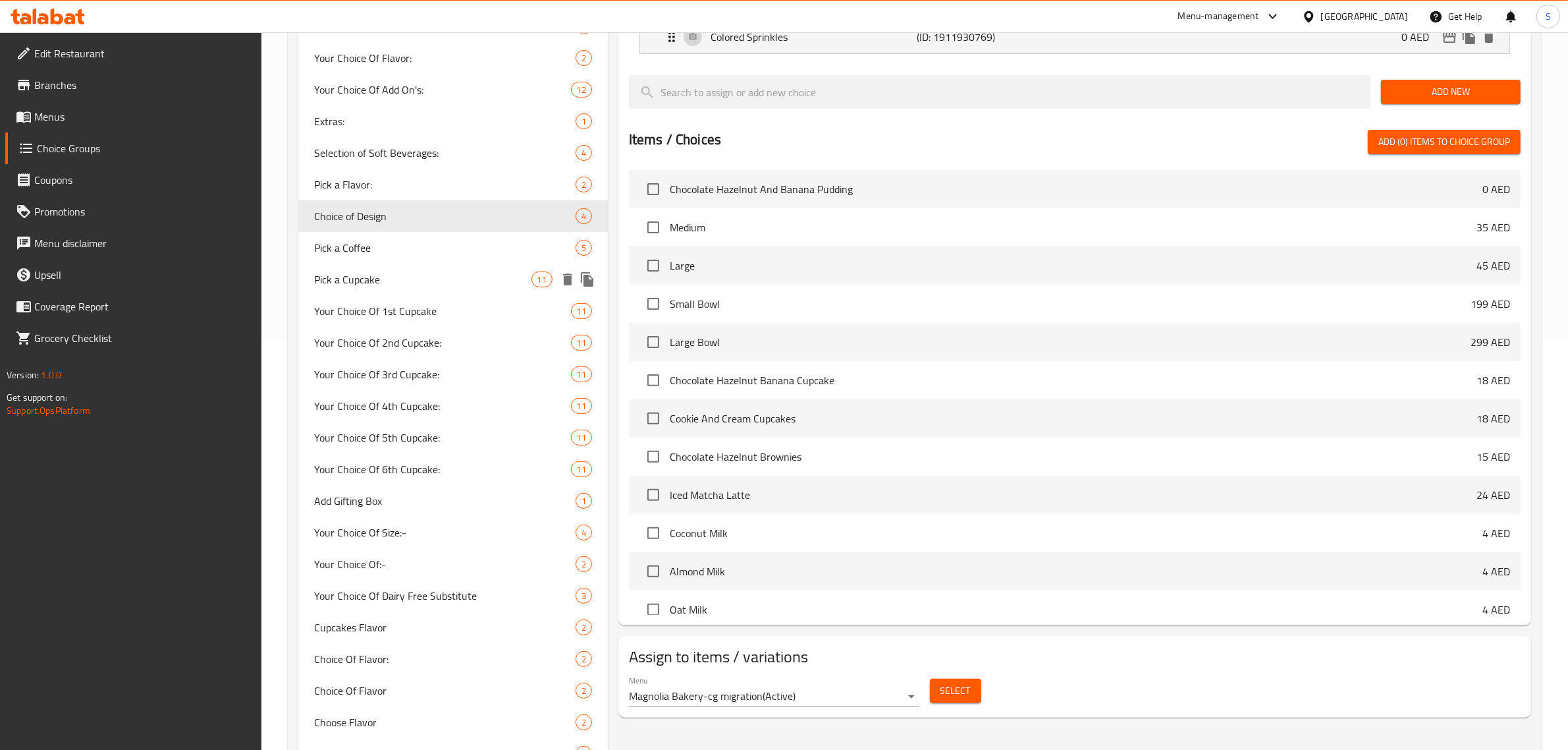
scroll to position [412, 0]
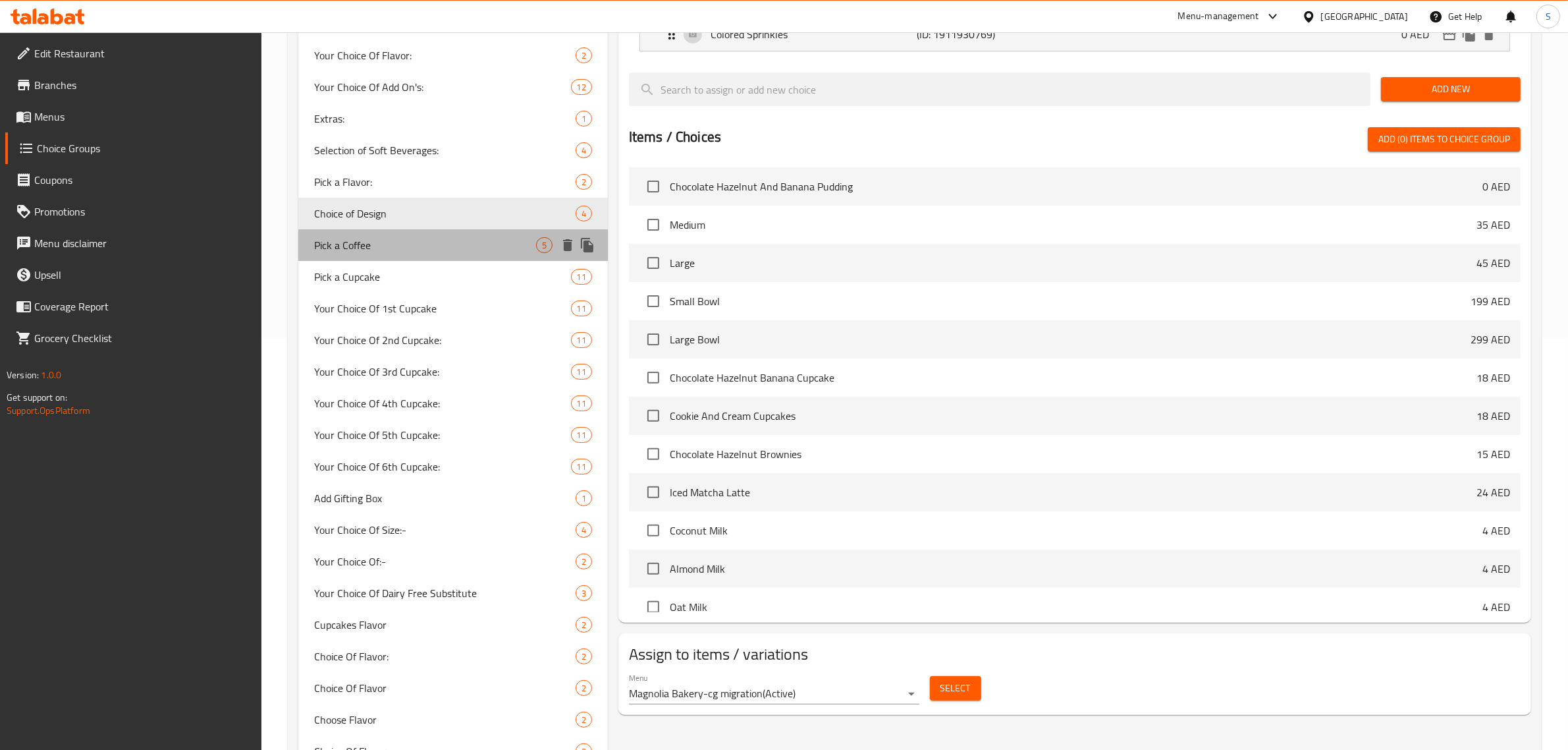
click at [374, 235] on div "Pick a Coffee 5" at bounding box center [453, 245] width 310 height 32
type input "Pick a Coffee"
type input "اختر القهوة"
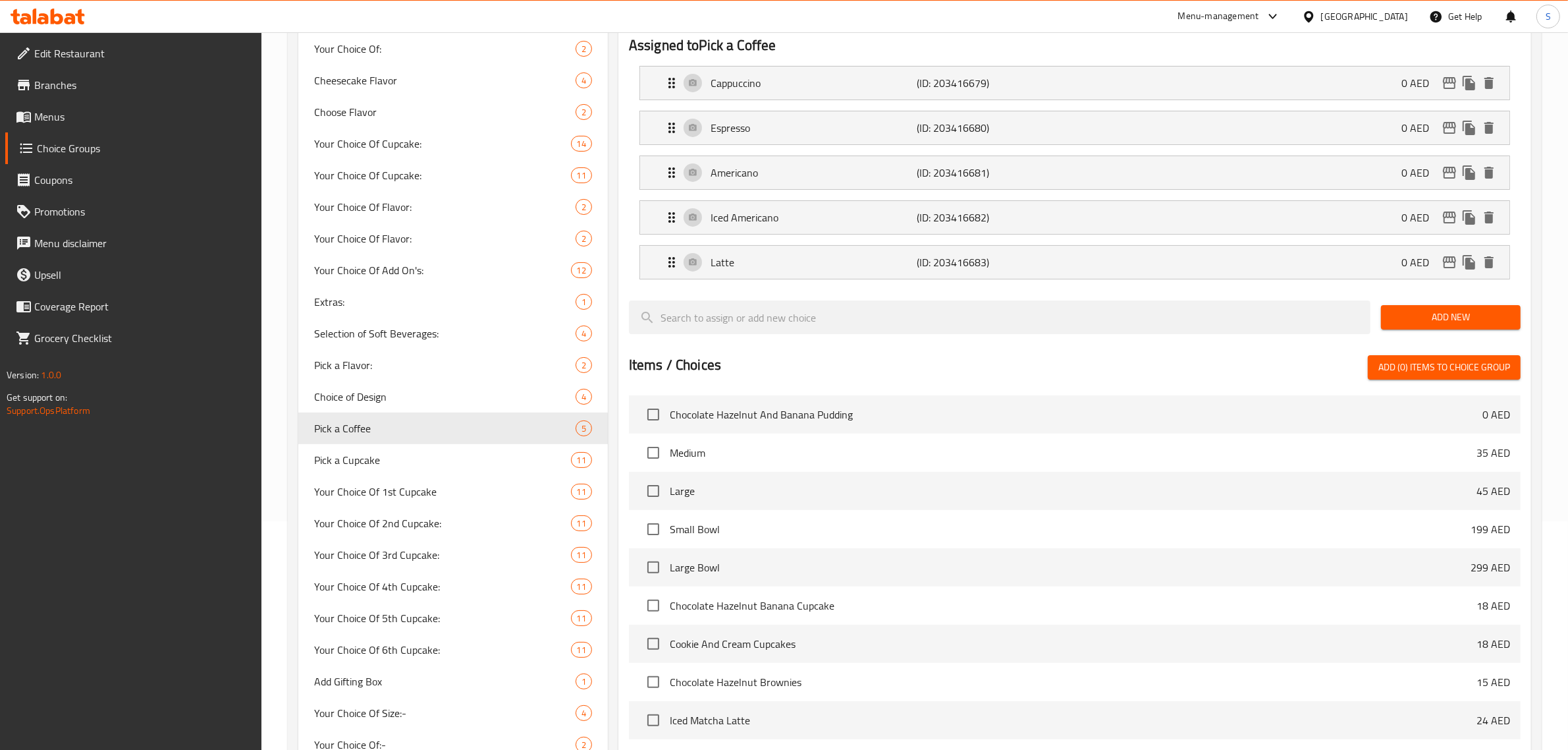
scroll to position [247, 0]
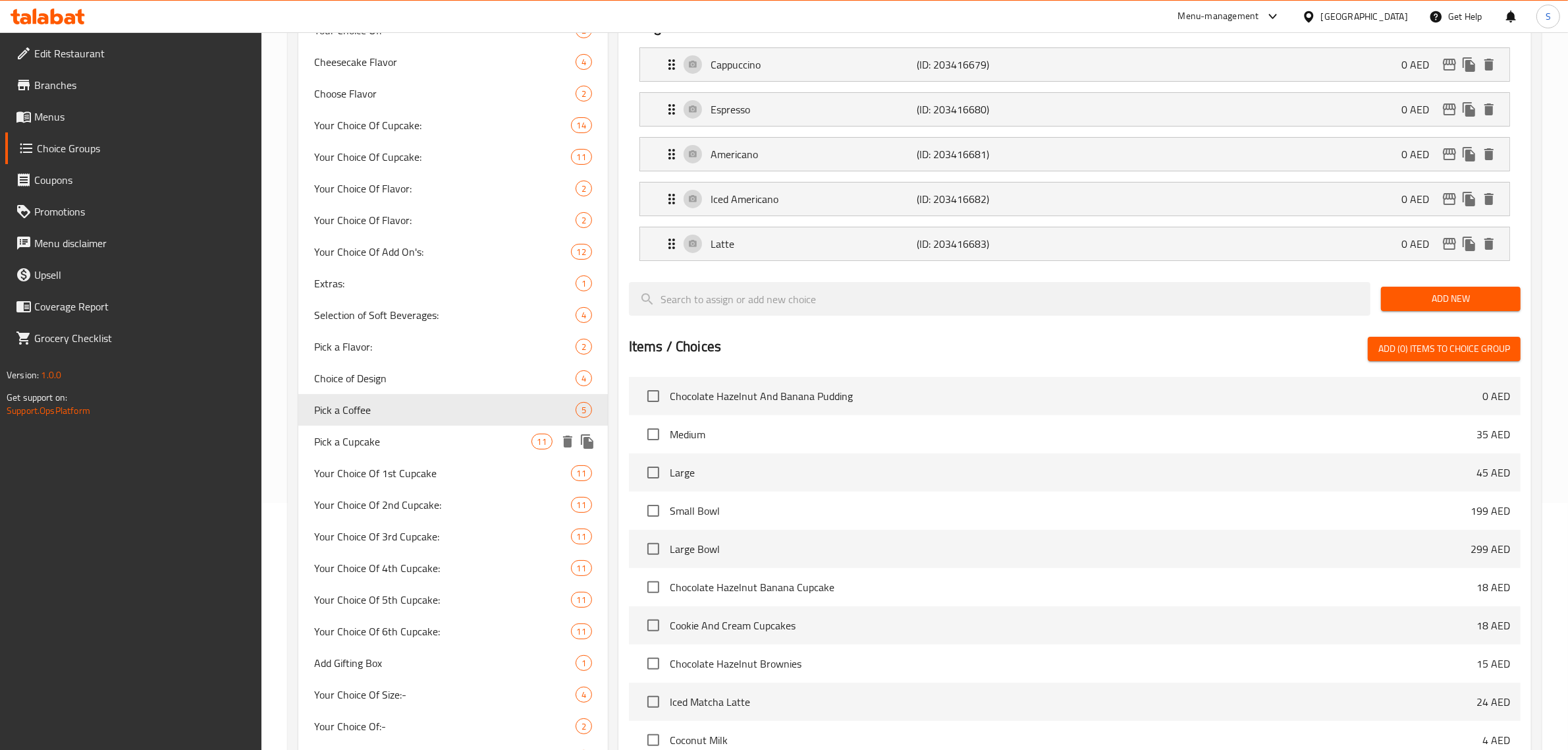
click at [399, 439] on span "Pick a Cupcake" at bounding box center [423, 442] width 217 height 16
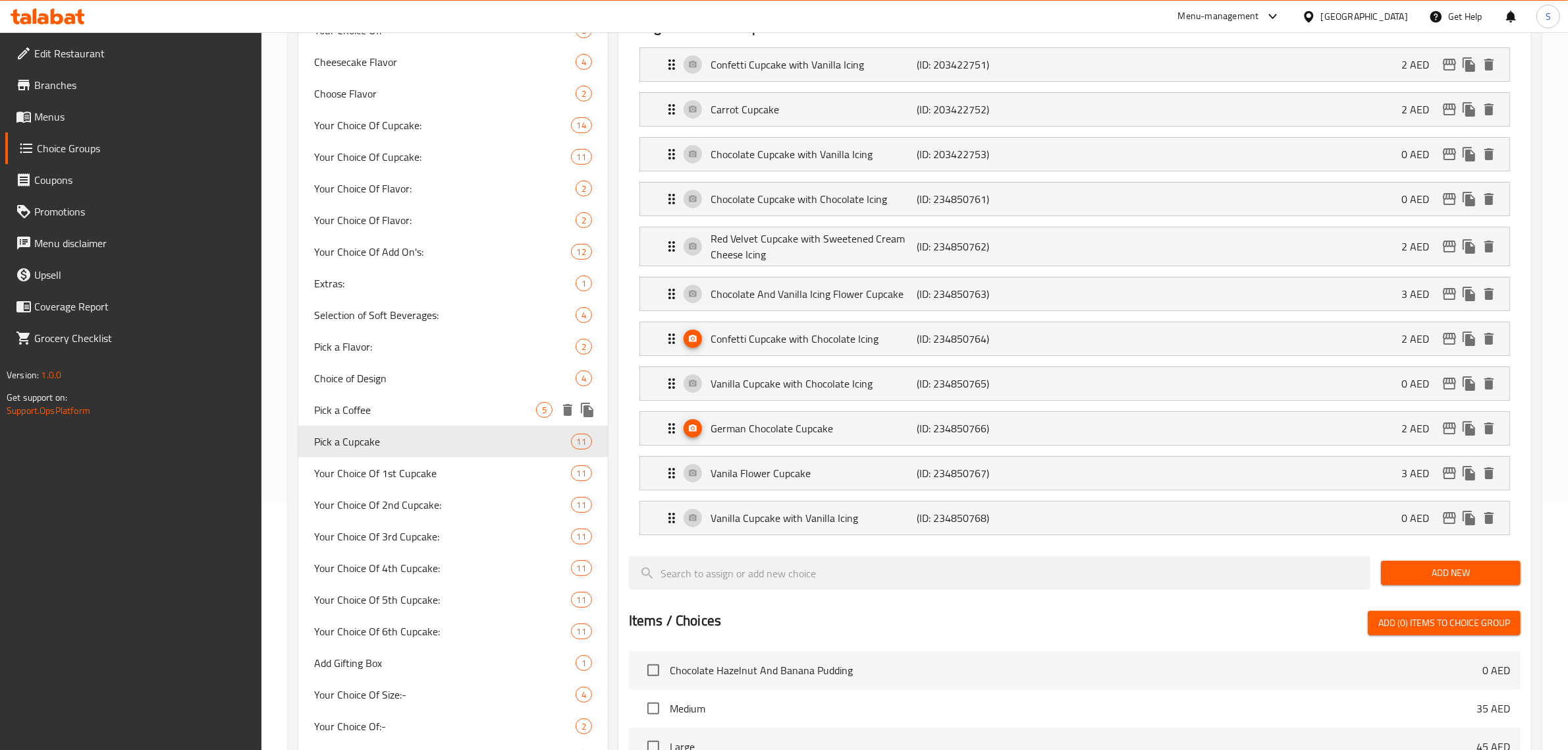
type input "Pick a Cupcake"
type input "اختر كب كيك"
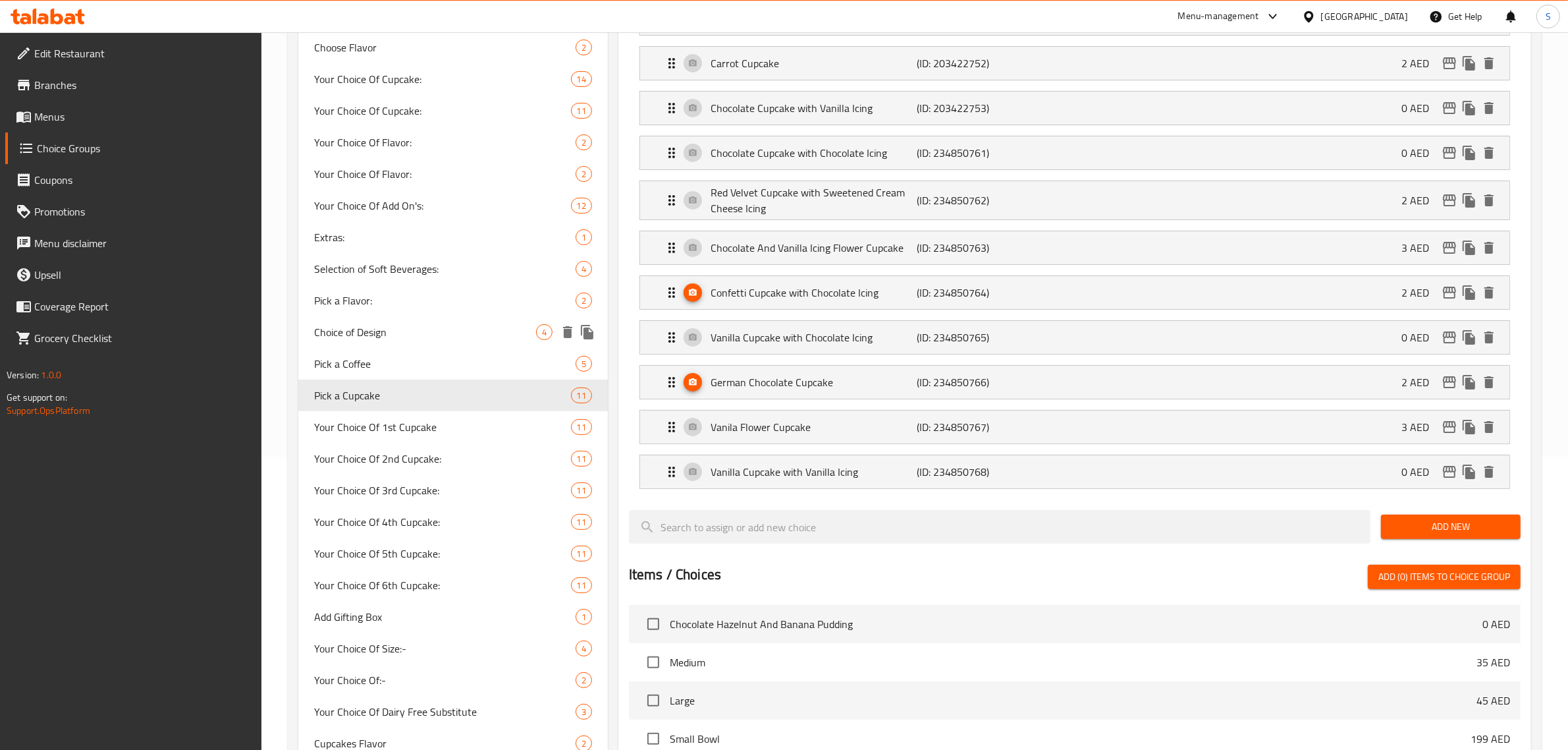
scroll to position [412, 0]
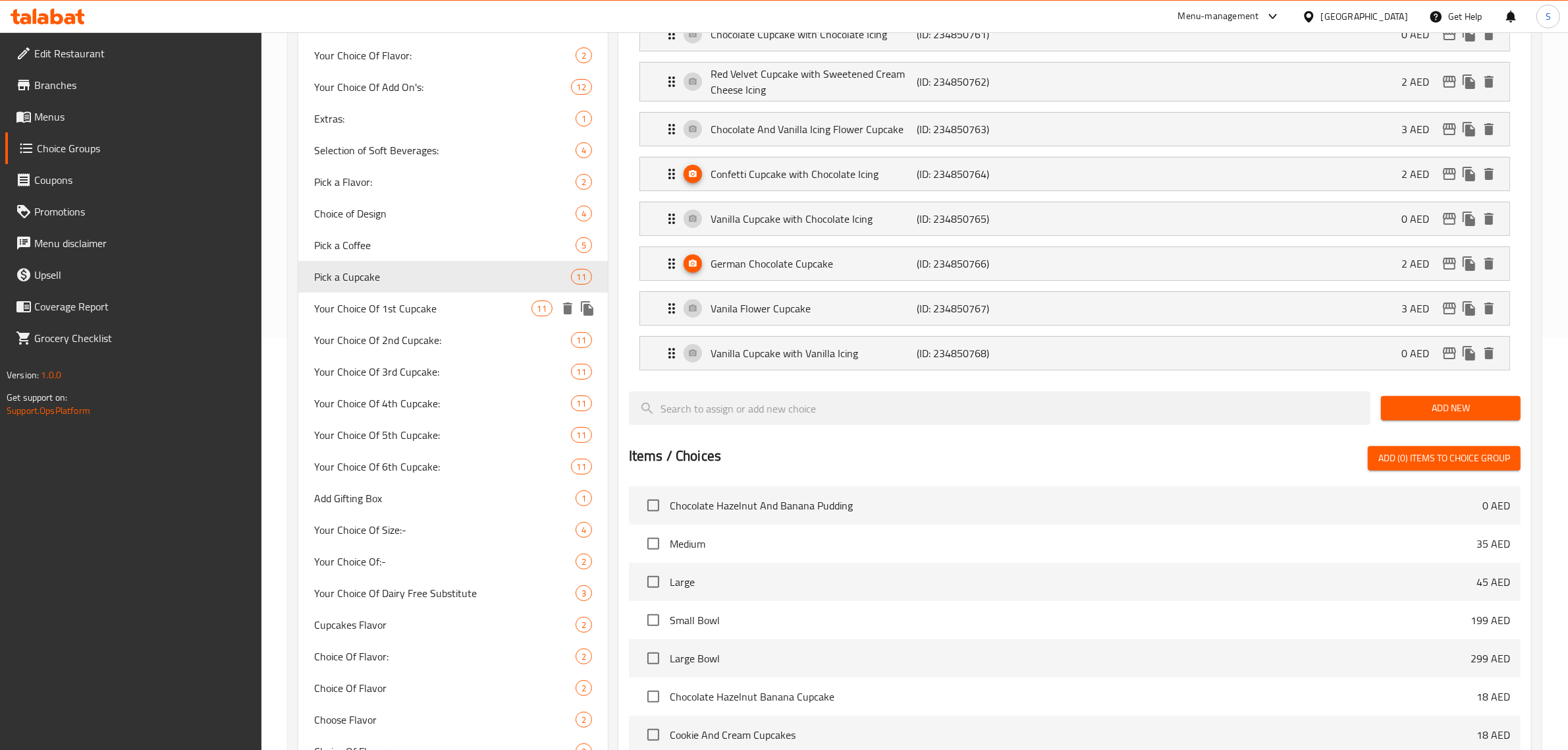
click at [433, 305] on span "Your Choice Of 1st Cupcake" at bounding box center [423, 309] width 217 height 16
type input "Your Choice Of 1st Cupcake"
type input "اختيارك من الكب كيك الاول:"
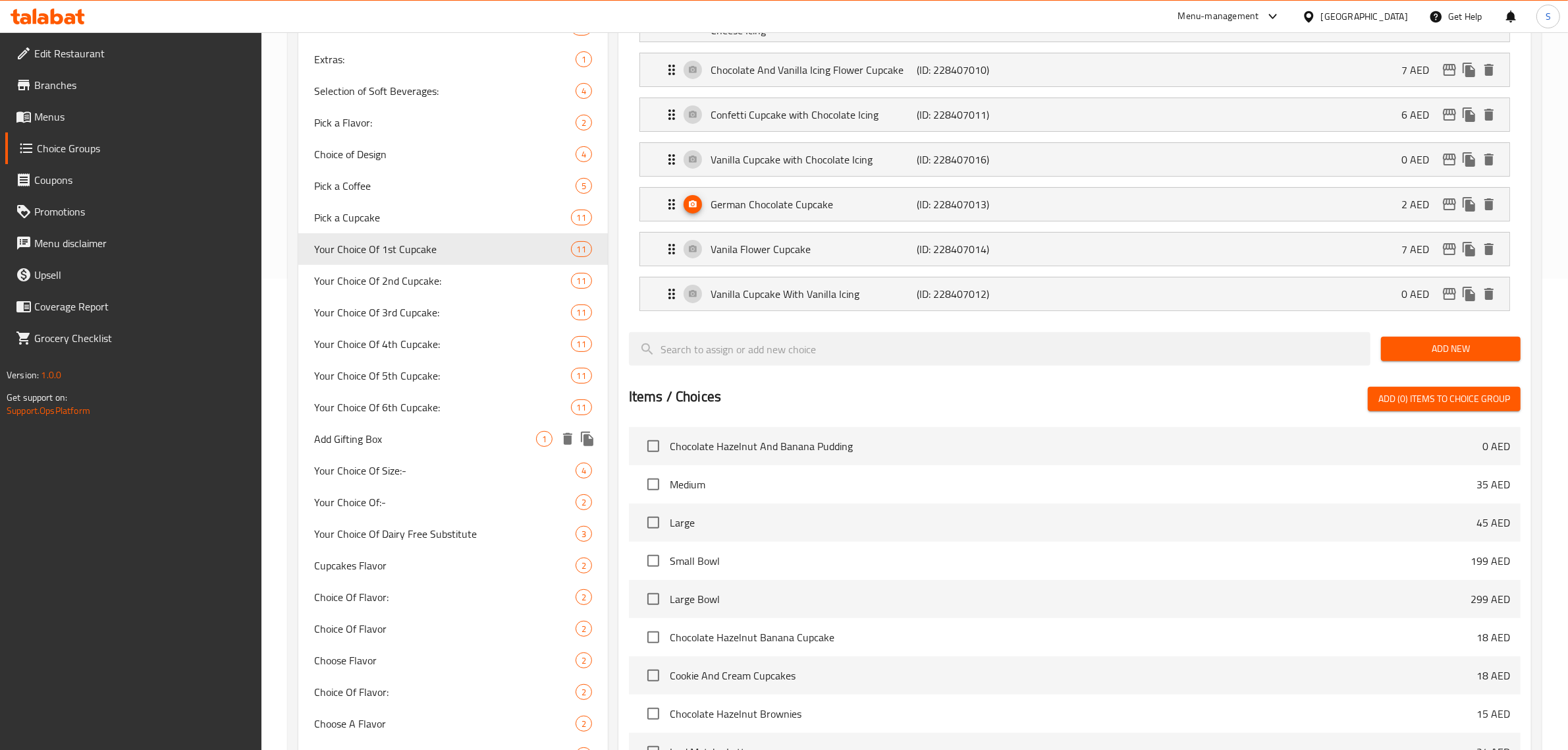
scroll to position [576, 0]
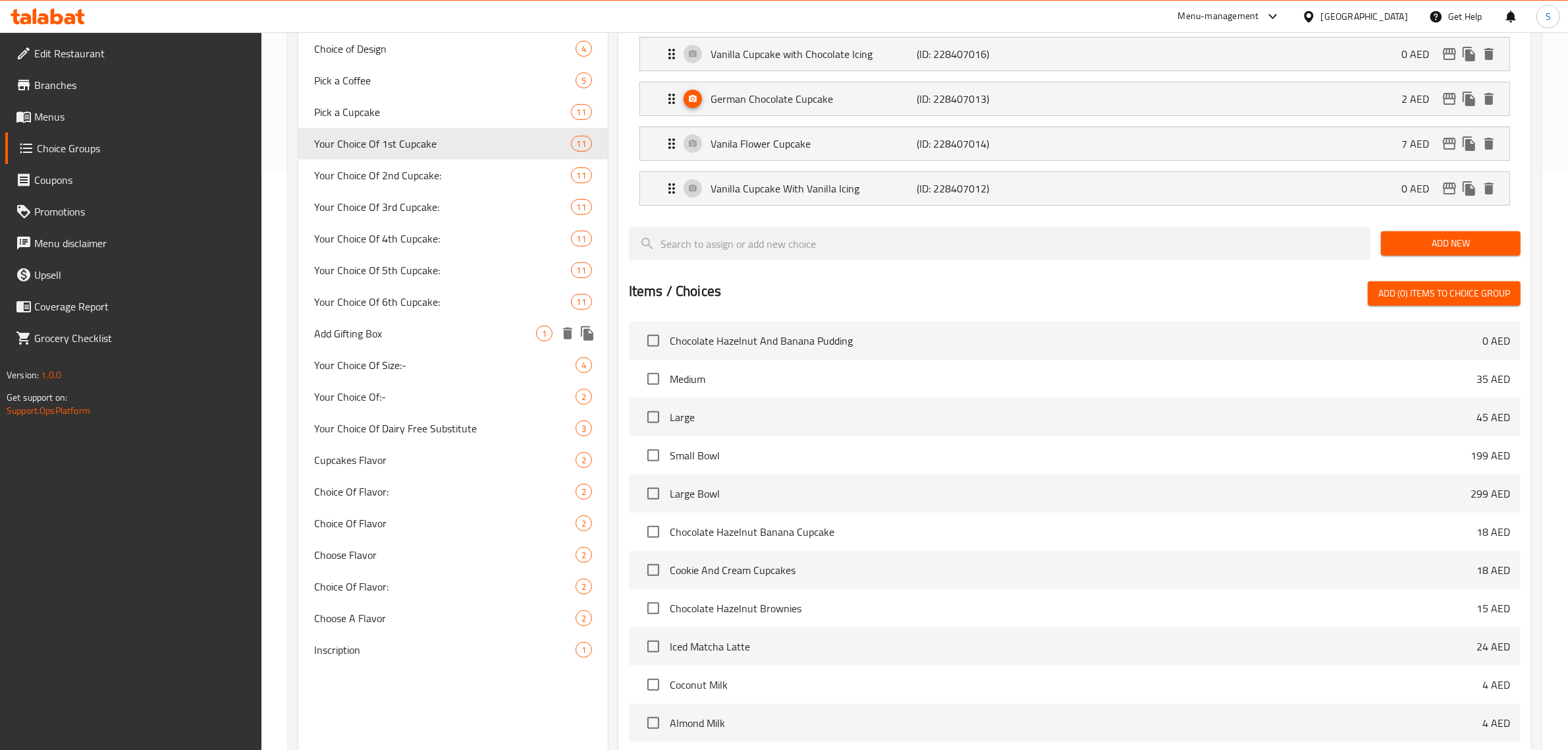
click at [383, 325] on span "Add Gifting Box" at bounding box center [425, 333] width 222 height 16
type input "Add Gifting Box"
type input "اضافة علبة هدية"
type input "0"
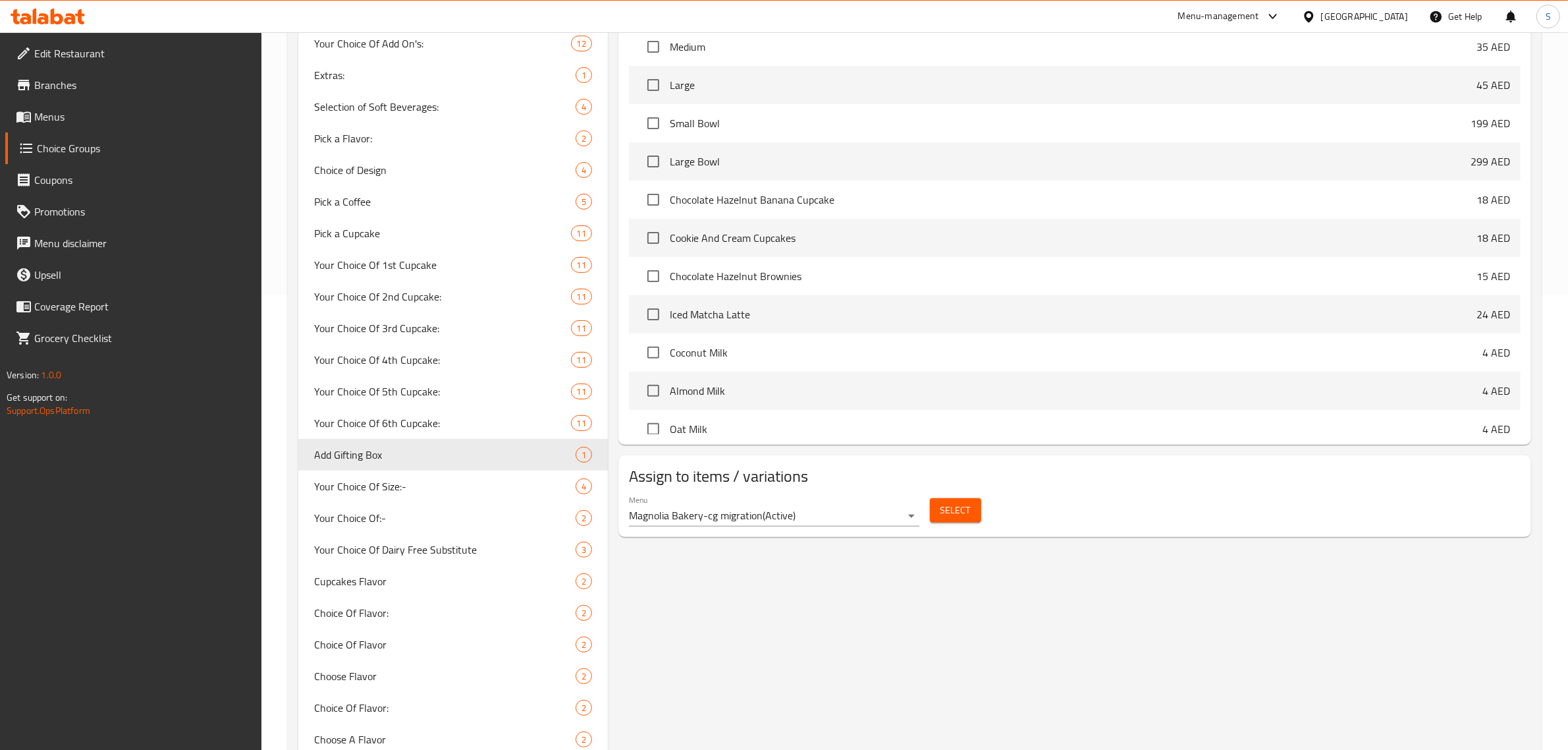
scroll to position [494, 0]
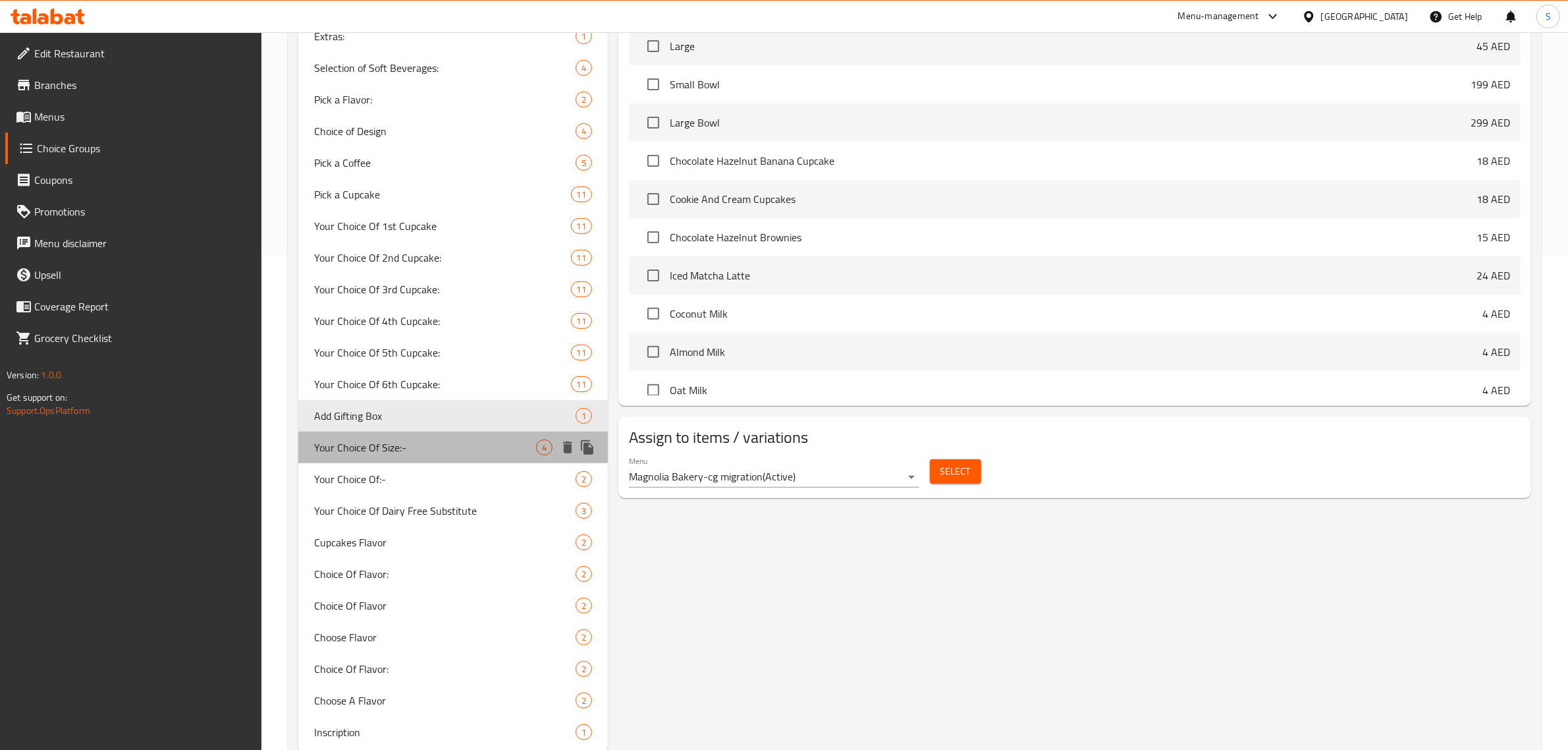
click at [416, 452] on span "Your Choice Of Size:-" at bounding box center [425, 448] width 222 height 16
type input "Your Choice Of Size:-"
type input "اختيارك من الحجم:-"
type input "1"
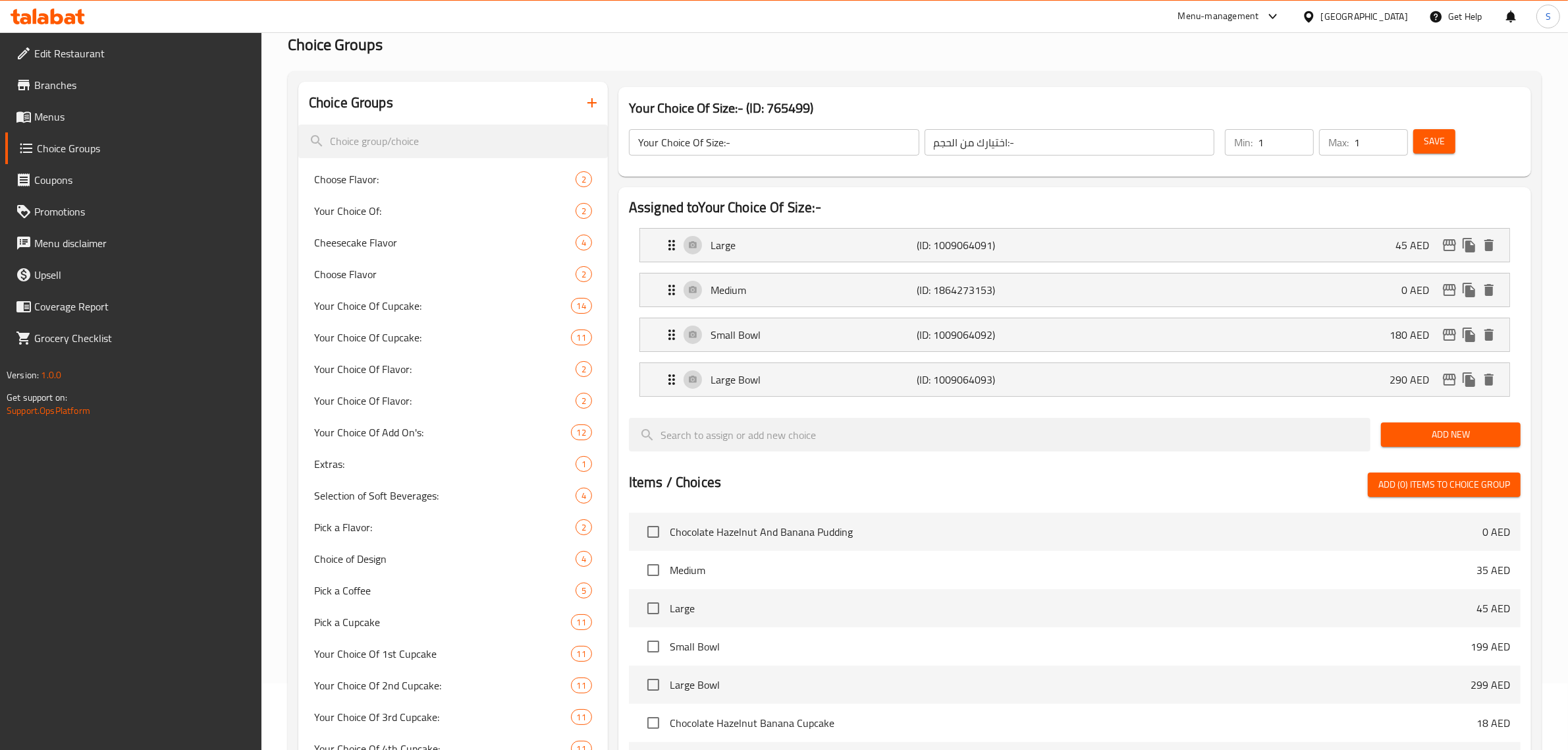
scroll to position [37, 0]
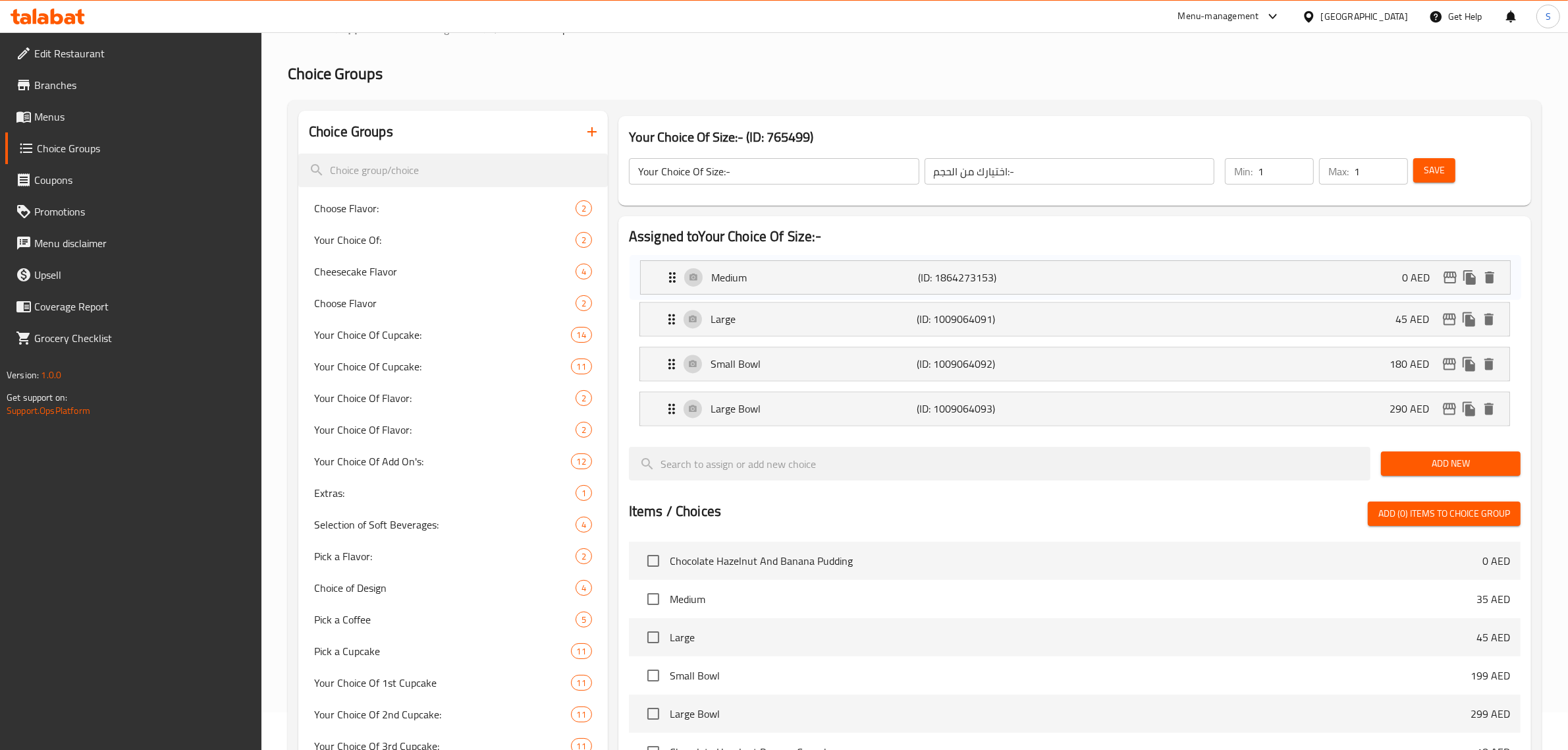
drag, startPoint x: 758, startPoint y: 324, endPoint x: 759, endPoint y: 272, distance: 52.0
click at [759, 272] on nav "Large (ID: 1009064091) 45 AED Name (En) Large Name (En) Name (Ar) كبير Name (Ar…" at bounding box center [1075, 341] width 891 height 190
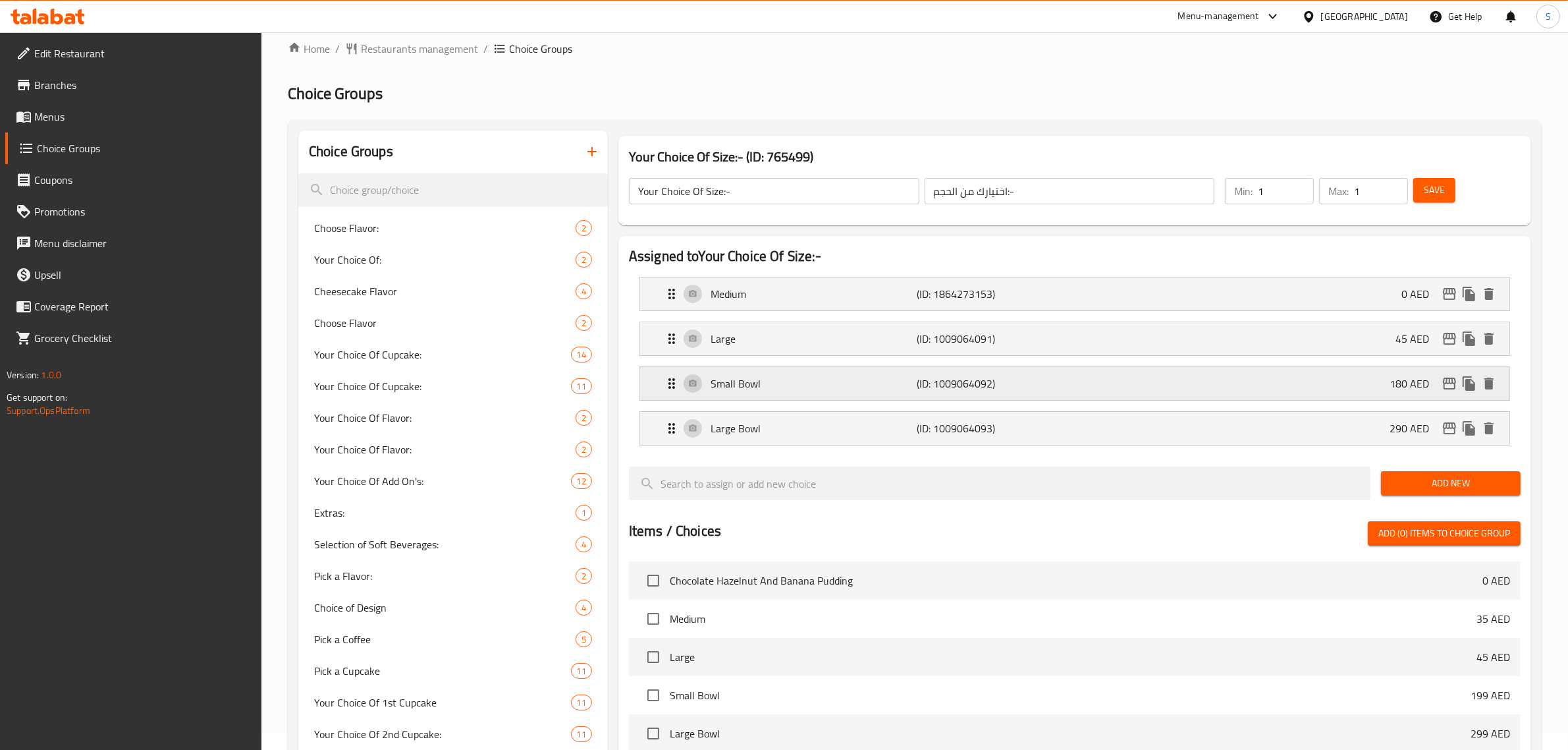
scroll to position [0, 0]
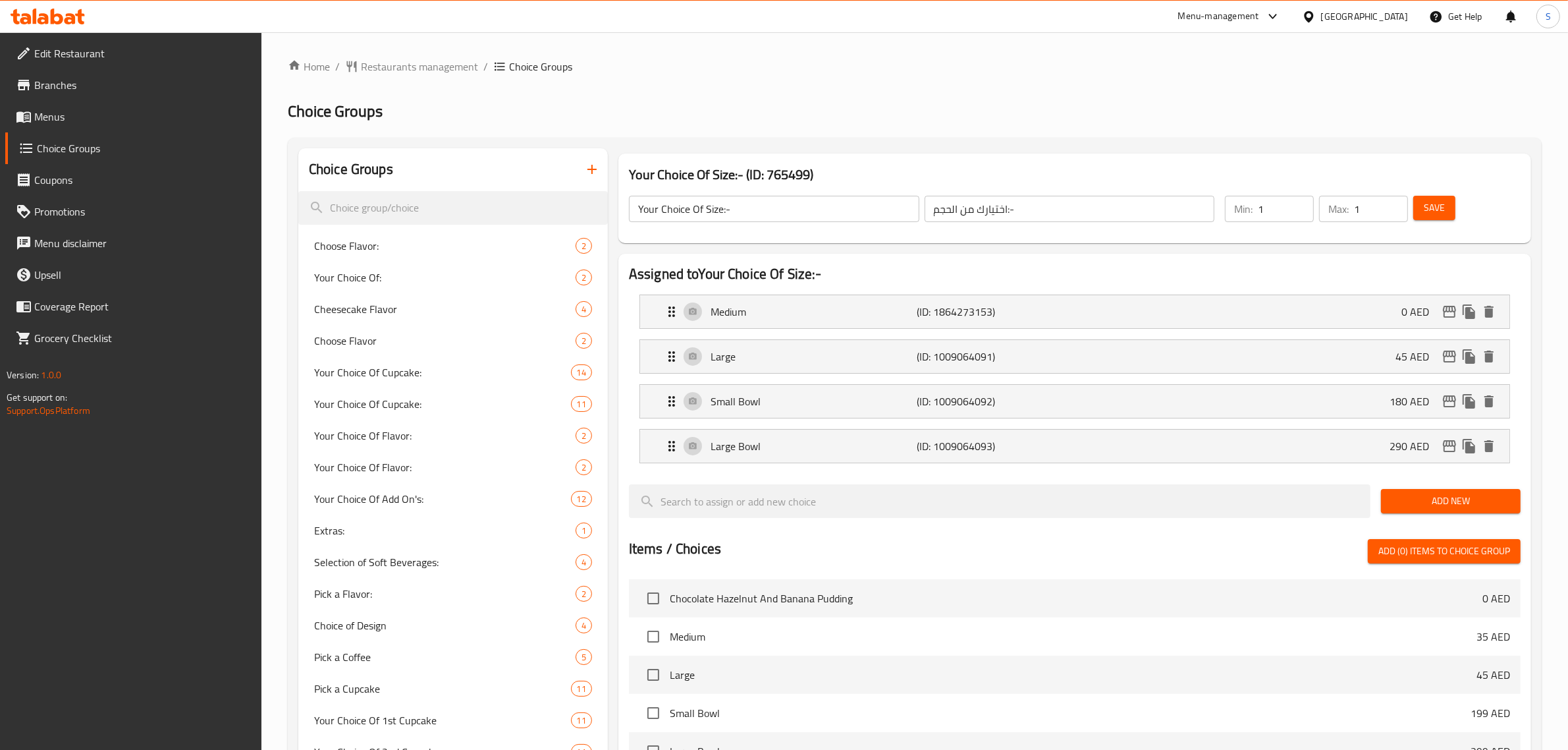
click at [1426, 209] on span "Save" at bounding box center [1434, 208] width 21 height 16
